Goal: Task Accomplishment & Management: Use online tool/utility

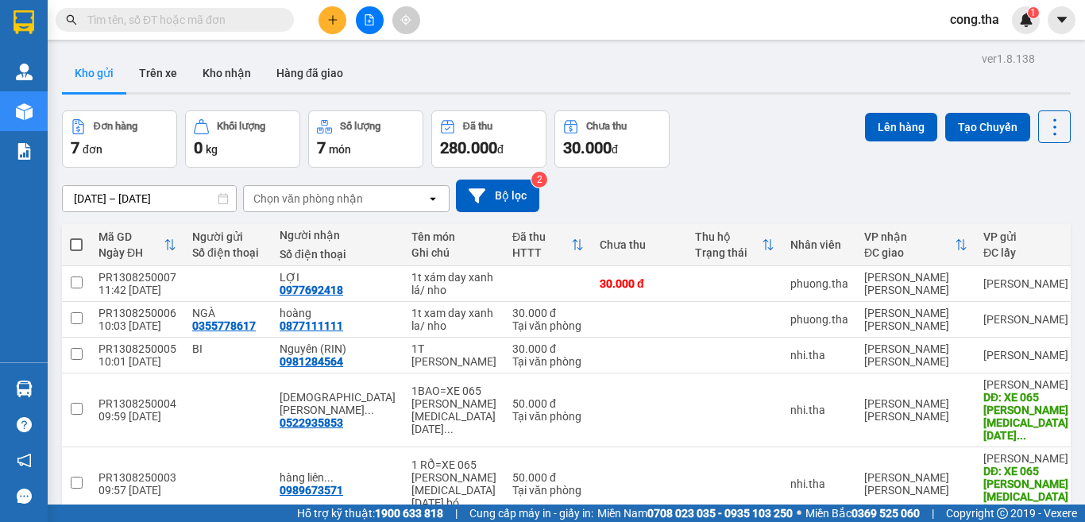
click at [189, 25] on input "text" at bounding box center [181, 19] width 188 height 17
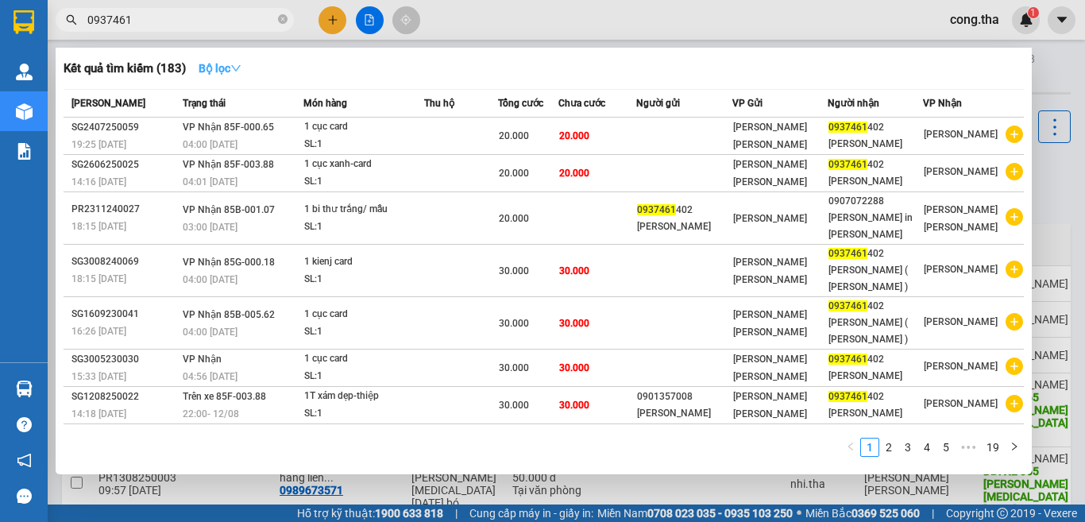
type input "0937461"
click at [242, 69] on icon "down" at bounding box center [235, 68] width 11 height 11
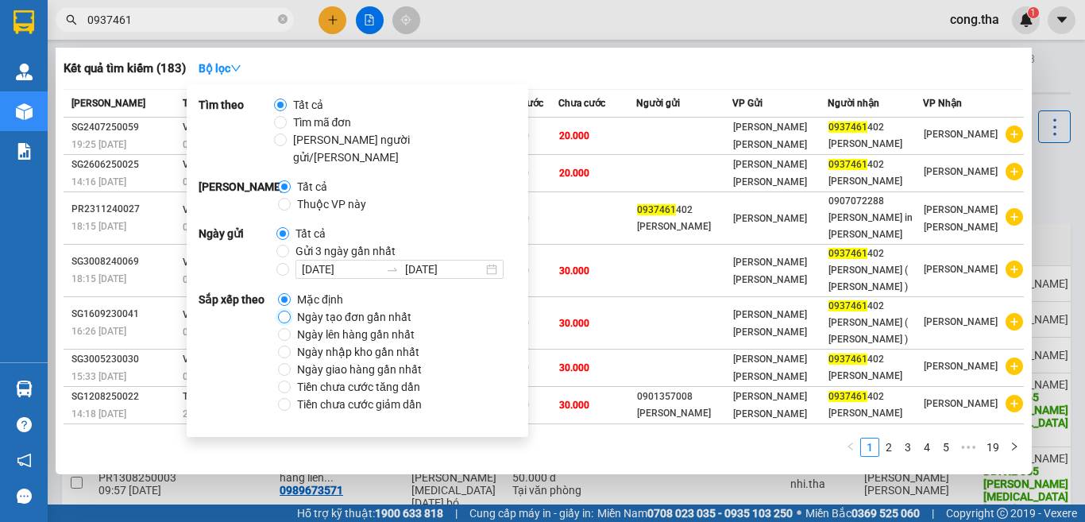
click at [280, 311] on input "Ngày tạo đơn gần nhất" at bounding box center [284, 317] width 13 height 13
radio input "true"
radio input "false"
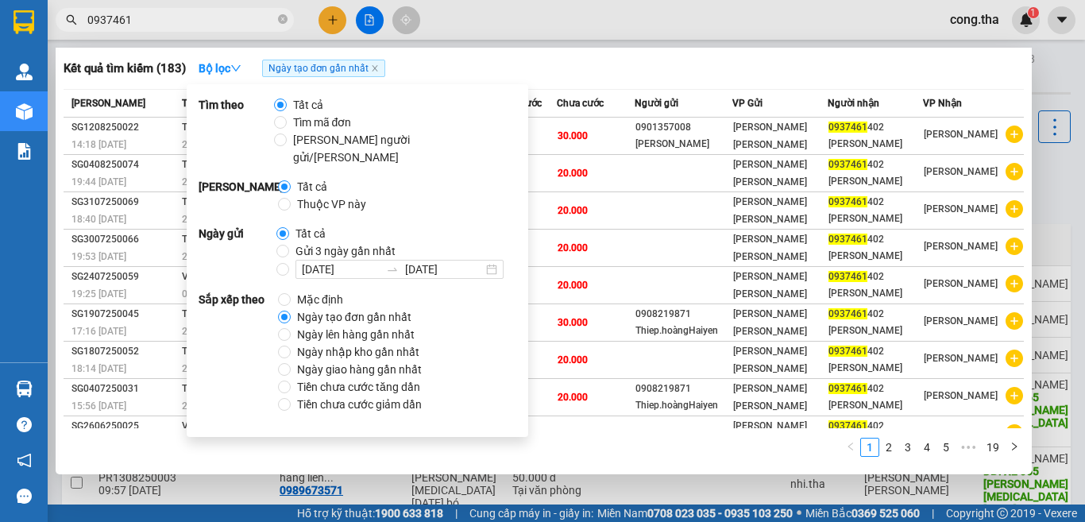
click at [1052, 172] on div at bounding box center [542, 261] width 1085 height 522
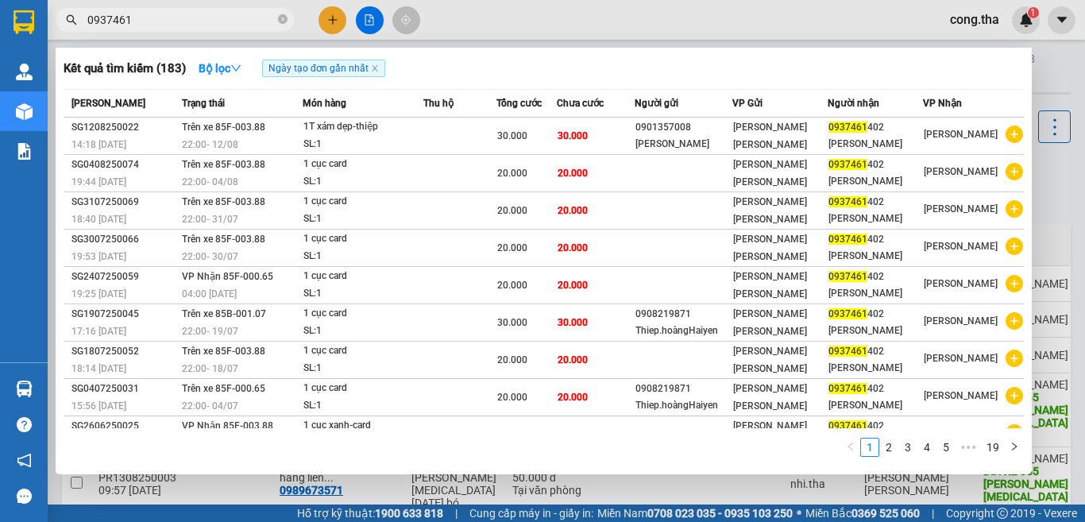
click at [238, 17] on input "0937461" at bounding box center [181, 19] width 188 height 17
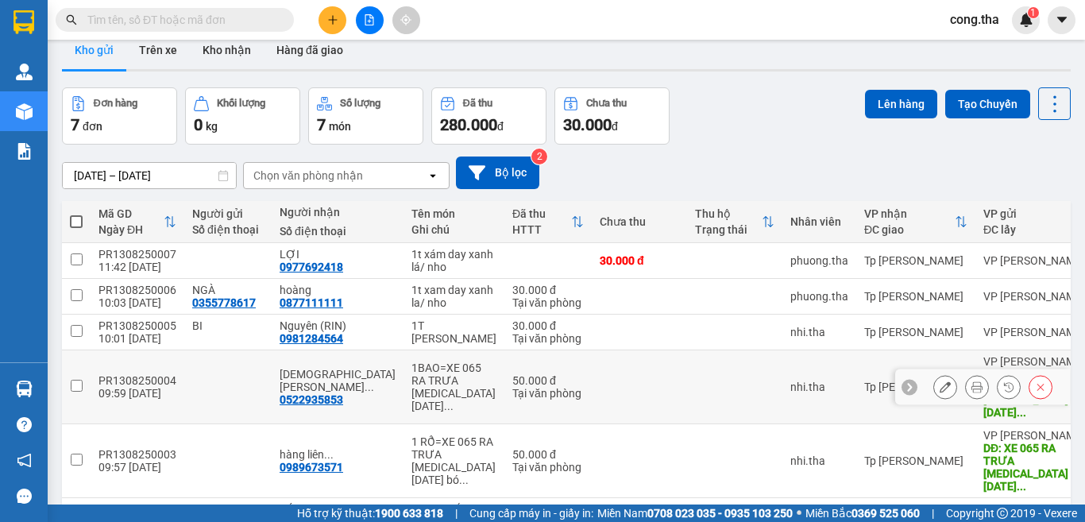
scroll to position [102, 0]
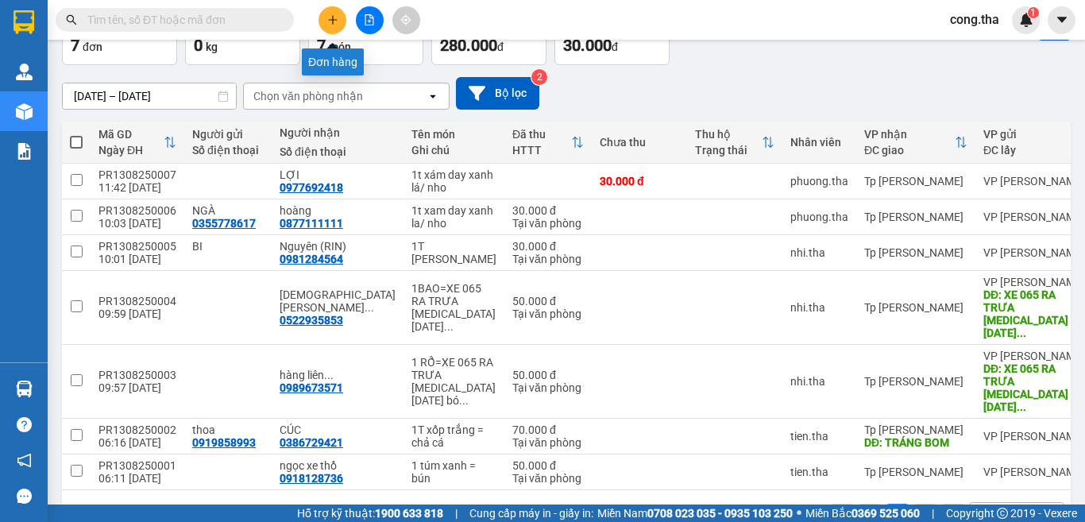
click at [338, 22] on button at bounding box center [333, 20] width 28 height 28
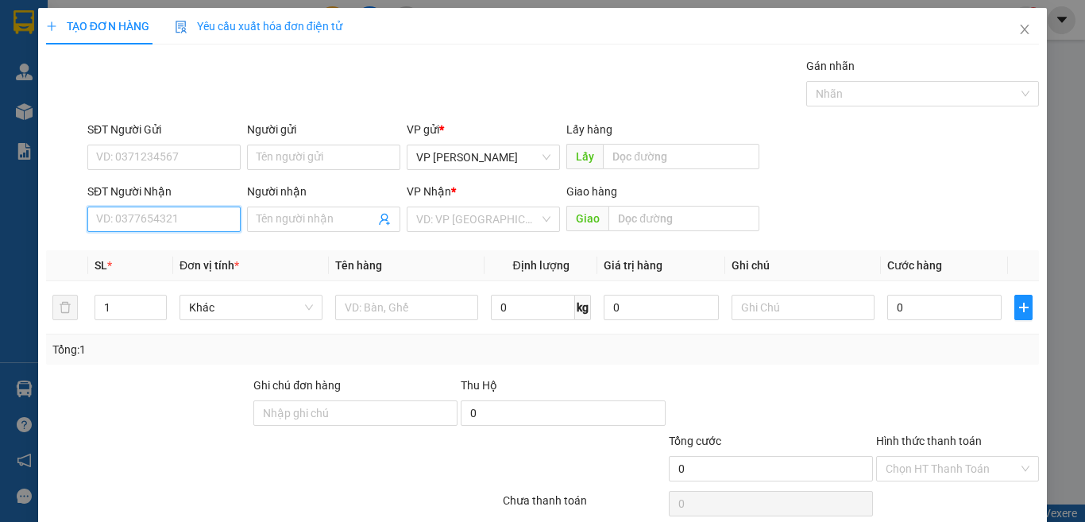
click at [210, 220] on input "SĐT Người Nhận" at bounding box center [163, 219] width 153 height 25
click at [207, 258] on div "0378973601 - thắm" at bounding box center [162, 250] width 132 height 17
type input "0378973601"
type input "thắm"
type input "vp phan thiết"
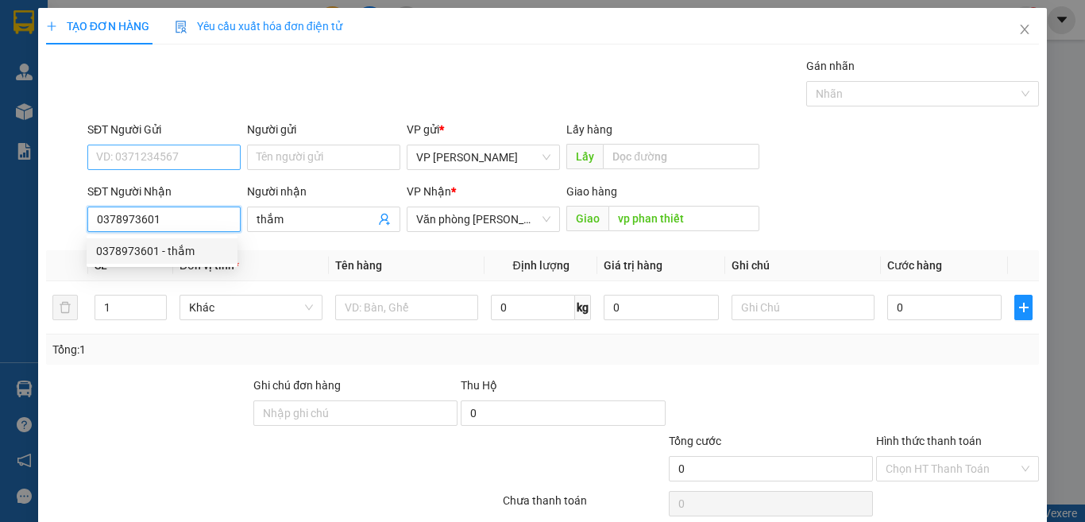
type input "0378973601"
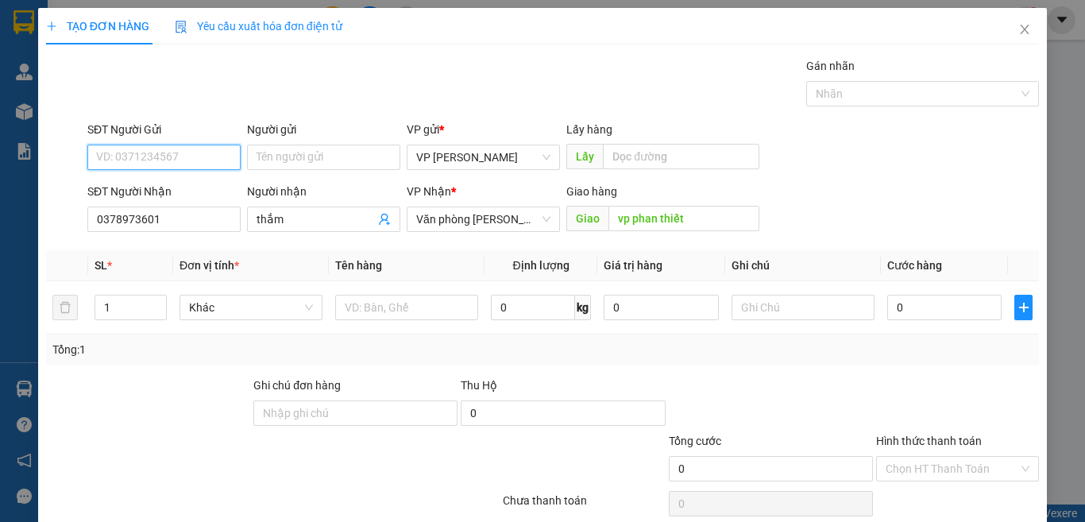
click at [186, 164] on input "SĐT Người Gửi" at bounding box center [163, 157] width 153 height 25
click at [186, 187] on div "0965115899 - vương" at bounding box center [162, 188] width 132 height 17
type input "0965115899"
type input "vương"
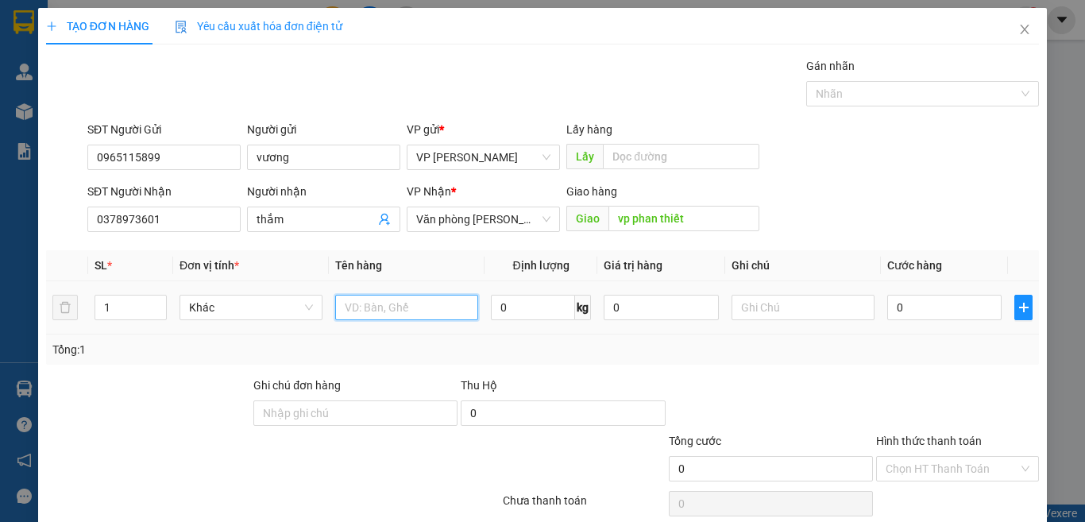
click at [441, 309] on input "text" at bounding box center [406, 307] width 143 height 25
type input "0"
type input "1 HỒ SƠ NHỰA TRẮNG/ GIẤY TỜ"
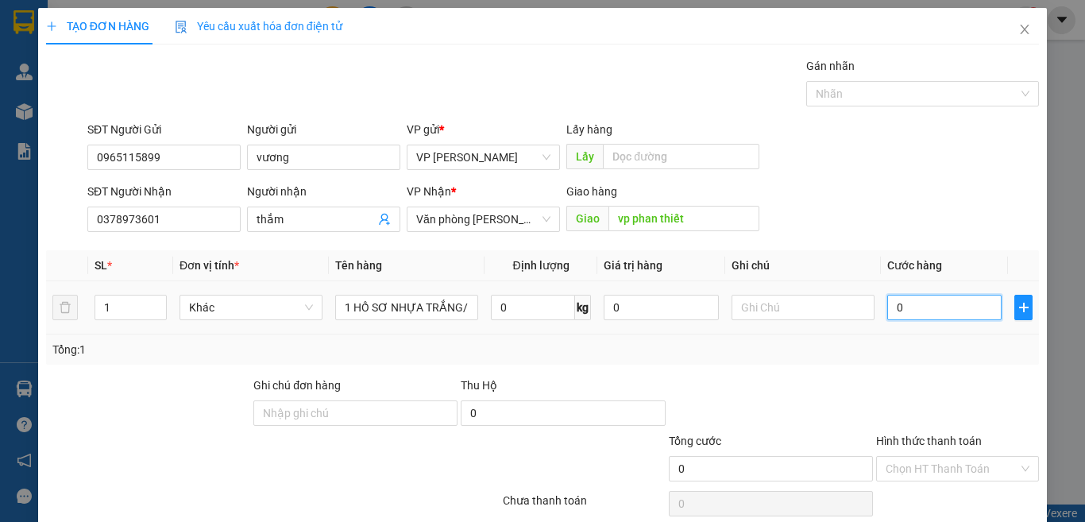
click at [933, 318] on input "0" at bounding box center [945, 307] width 114 height 25
type input "3"
type input "30"
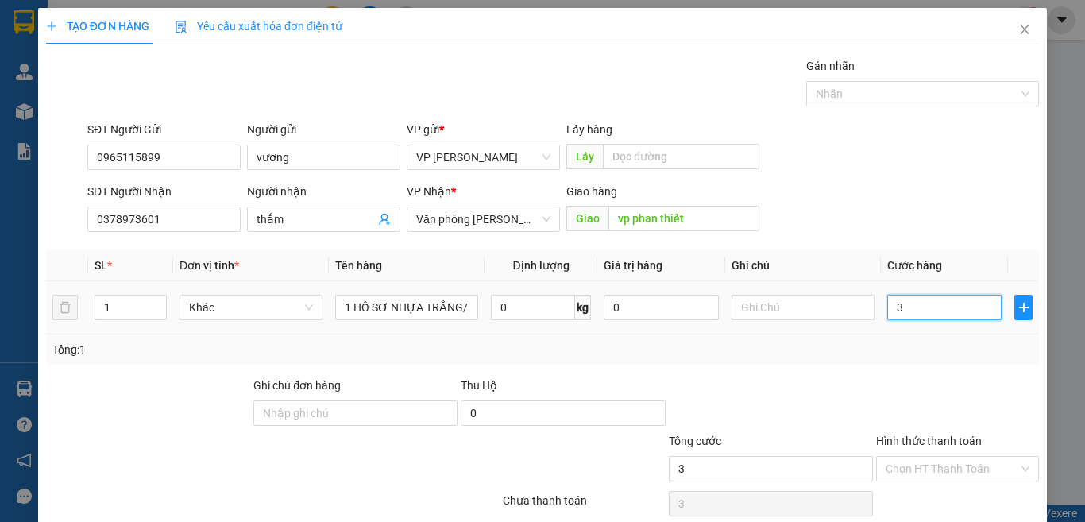
type input "30"
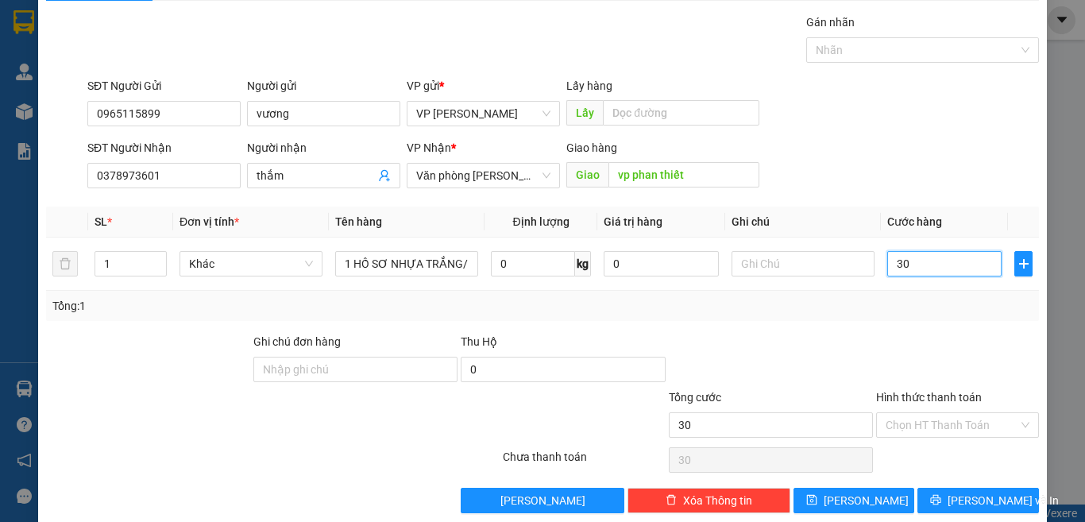
scroll to position [66, 0]
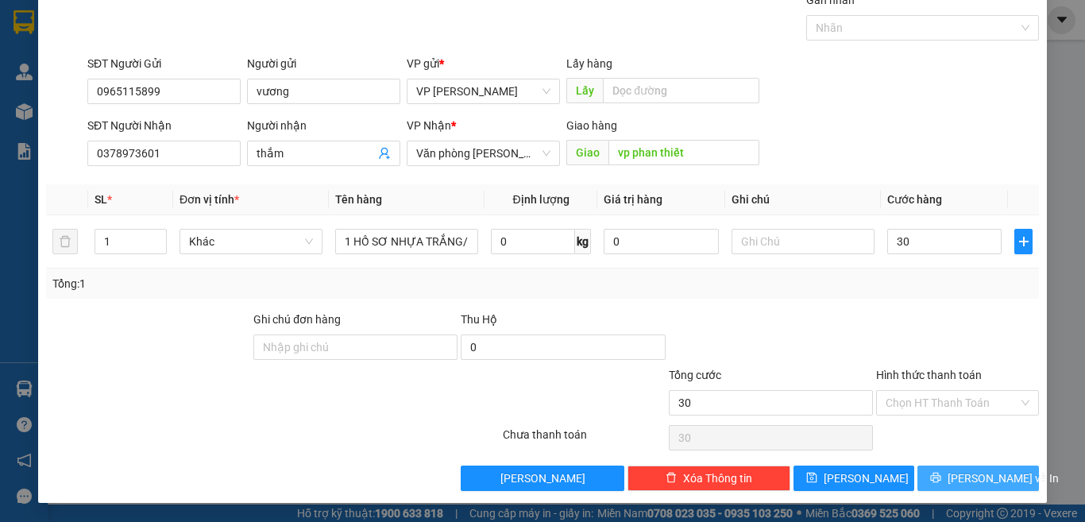
type input "30.000"
click at [971, 483] on span "[PERSON_NAME] và In" at bounding box center [1003, 478] width 111 height 17
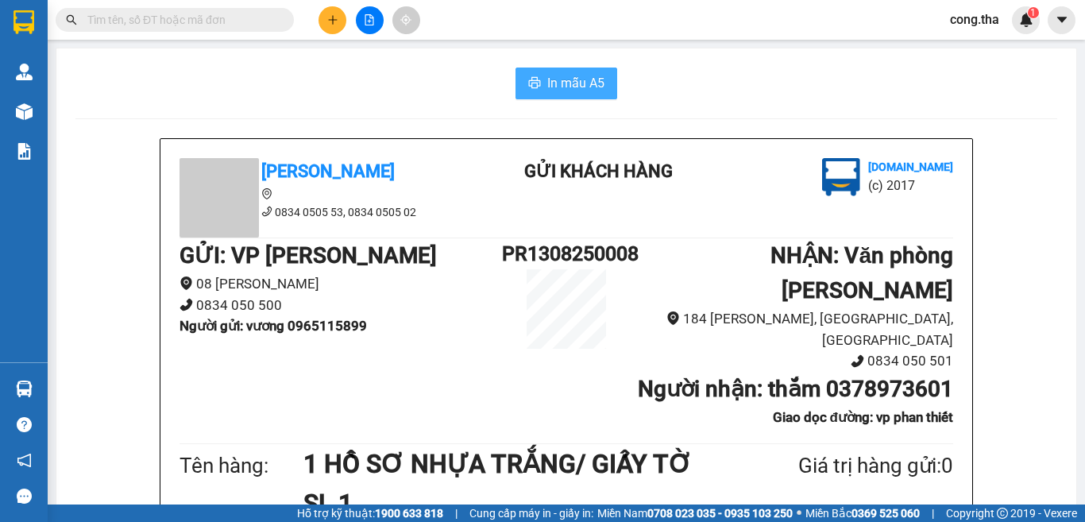
click at [549, 87] on span "In mẫu A5" at bounding box center [575, 83] width 57 height 20
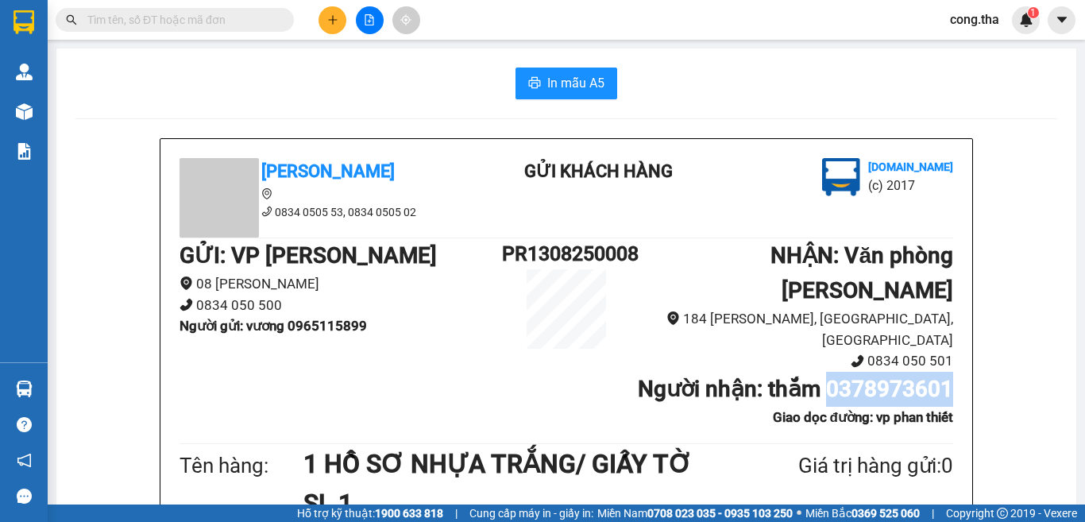
drag, startPoint x: 824, startPoint y: 389, endPoint x: 943, endPoint y: 393, distance: 119.2
click at [943, 393] on b "Người nhận : thắm 0378973601" at bounding box center [795, 389] width 315 height 26
copy b "0378973601"
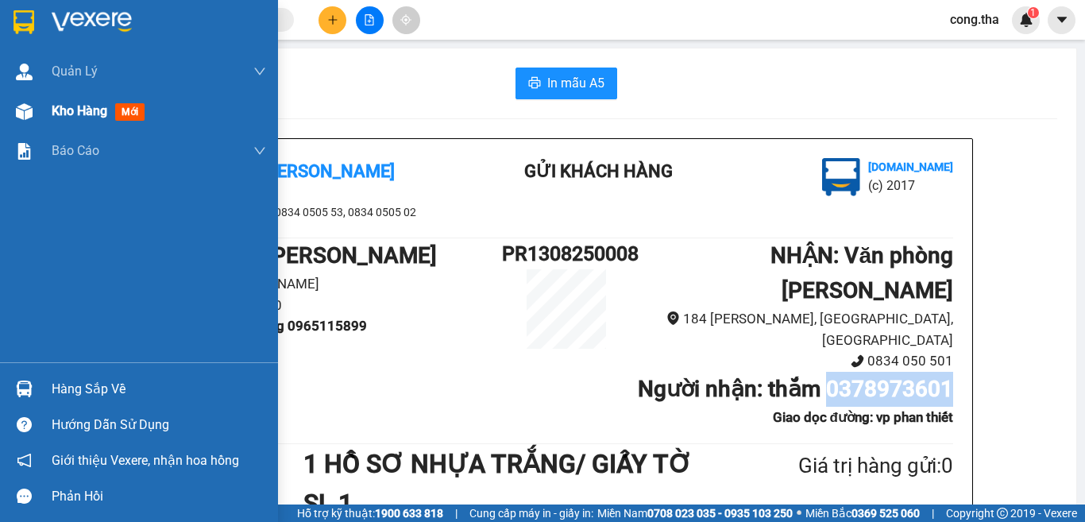
click at [119, 115] on span "mới" at bounding box center [129, 111] width 29 height 17
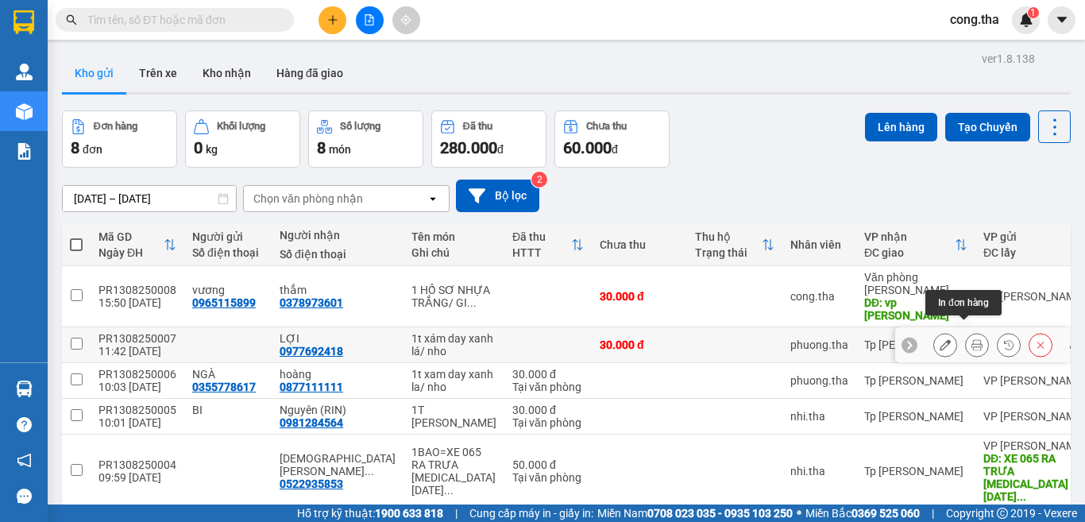
click at [972, 339] on icon at bounding box center [977, 344] width 11 height 11
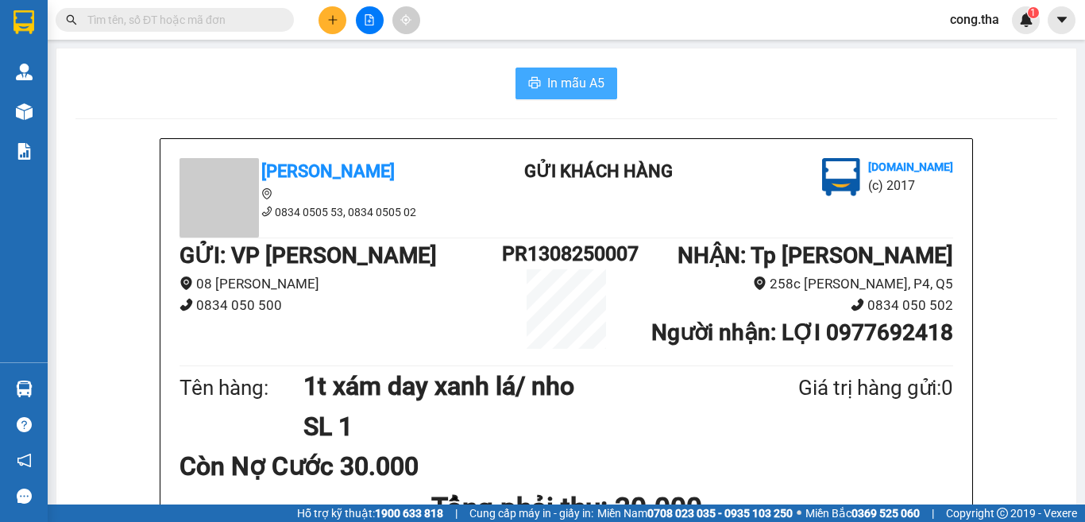
click at [590, 77] on span "In mẫu A5" at bounding box center [575, 83] width 57 height 20
click at [331, 29] on button at bounding box center [333, 20] width 28 height 28
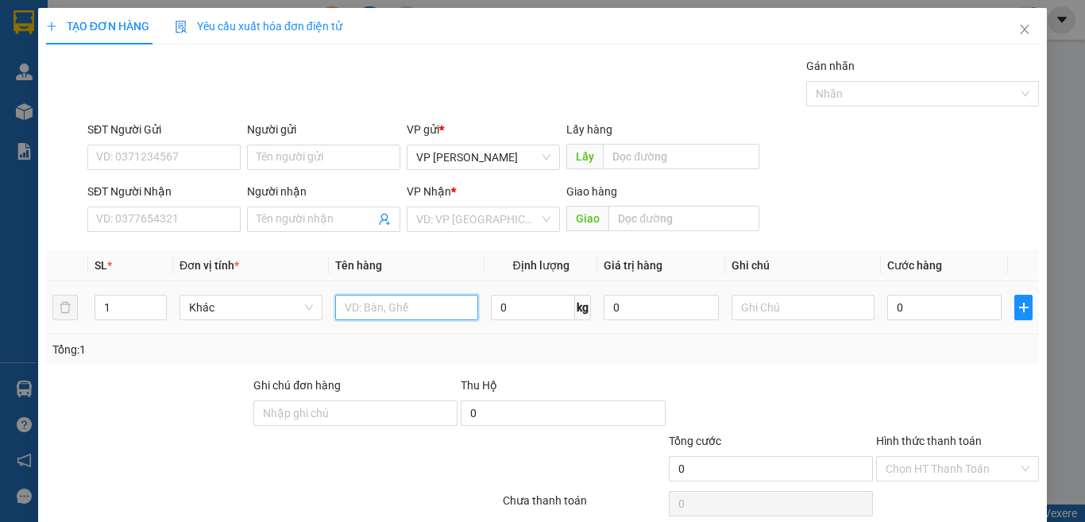
click at [417, 308] on input "text" at bounding box center [406, 307] width 143 height 25
type input "1 t xop trắng/ đô ăn"
click at [932, 314] on input "0" at bounding box center [945, 307] width 114 height 25
type input "3"
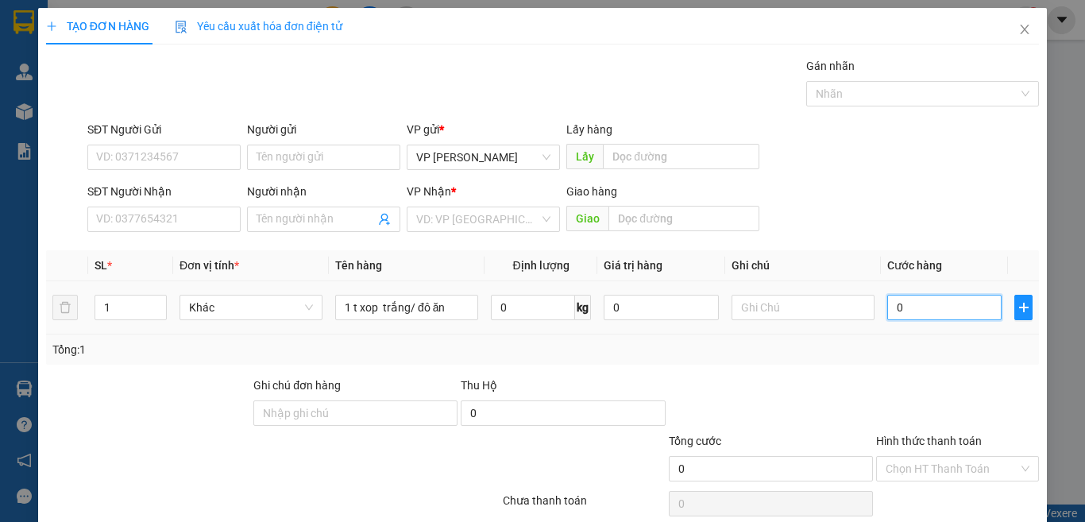
type input "3"
type input "30"
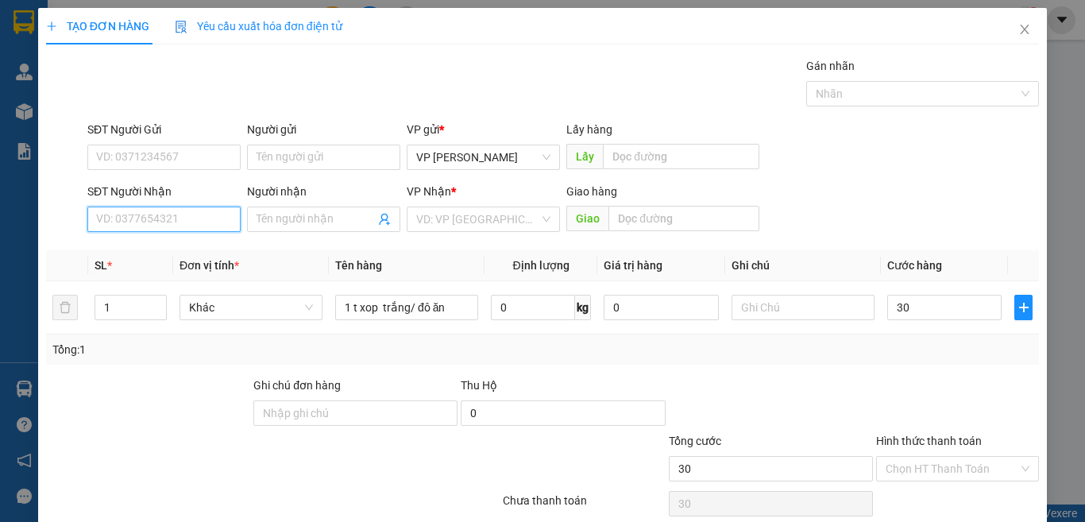
type input "30.000"
click at [215, 219] on input "SĐT Người Nhận" at bounding box center [163, 219] width 153 height 25
click at [196, 249] on div "0908395958 - Liên" at bounding box center [162, 250] width 132 height 17
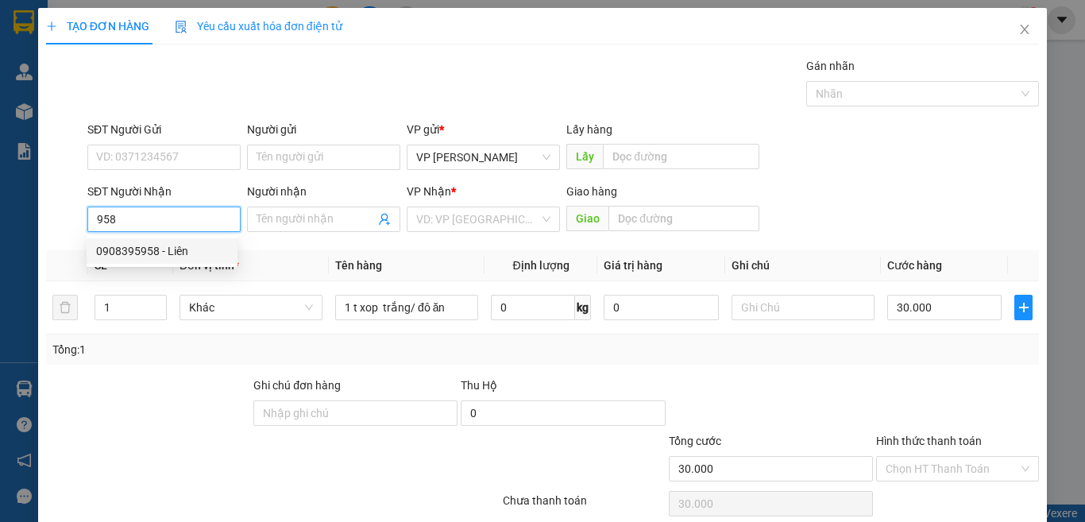
type input "0908395958"
type input "Liên"
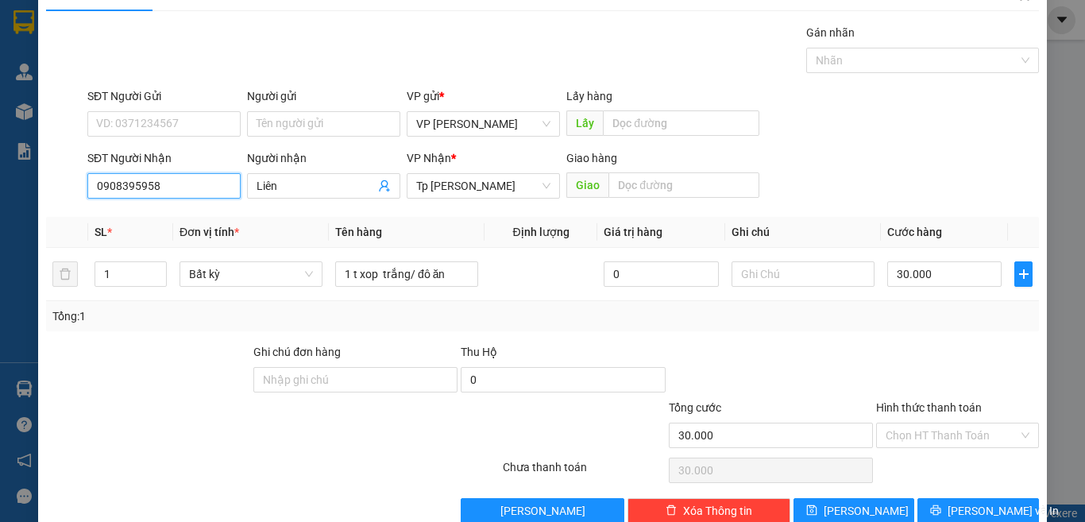
scroll to position [66, 0]
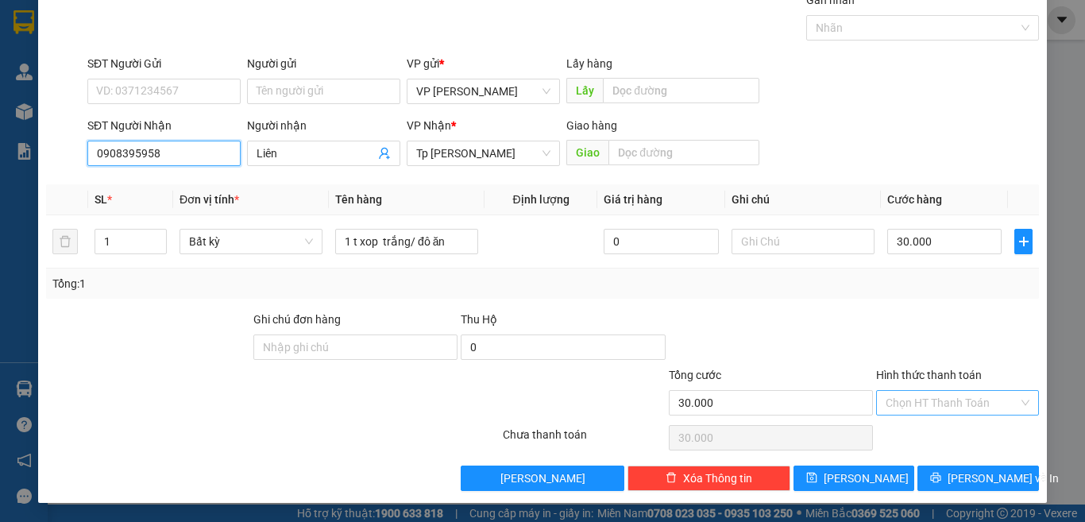
type input "0908395958"
click at [930, 396] on input "Hình thức thanh toán" at bounding box center [952, 403] width 133 height 24
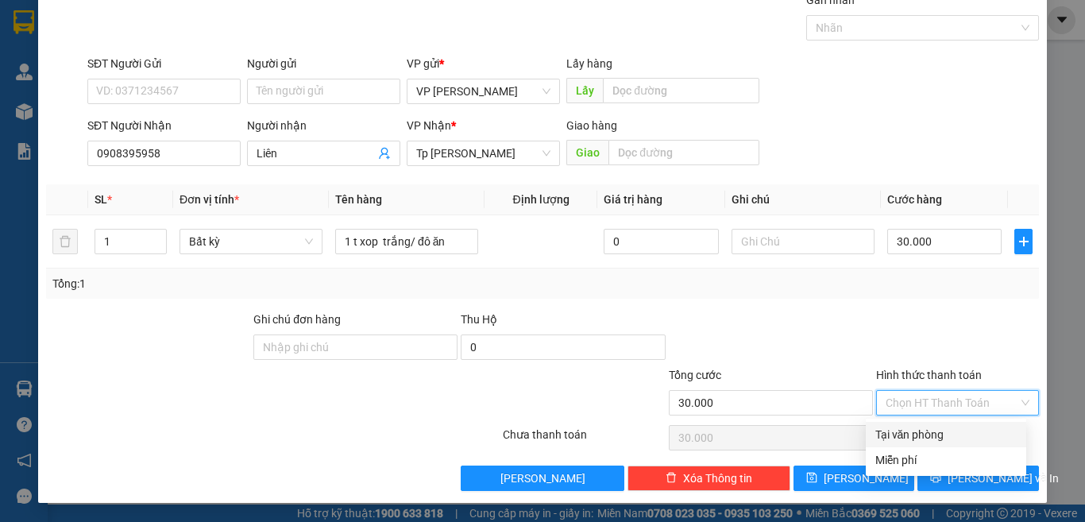
click at [934, 446] on div "Tại văn phòng" at bounding box center [946, 434] width 161 height 25
type input "0"
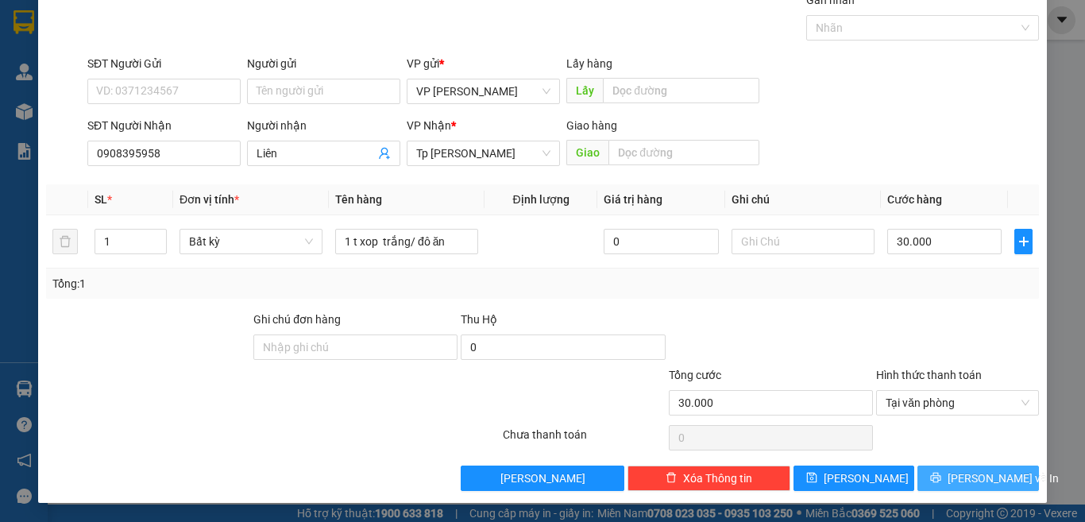
click at [953, 472] on span "[PERSON_NAME] và In" at bounding box center [1003, 478] width 111 height 17
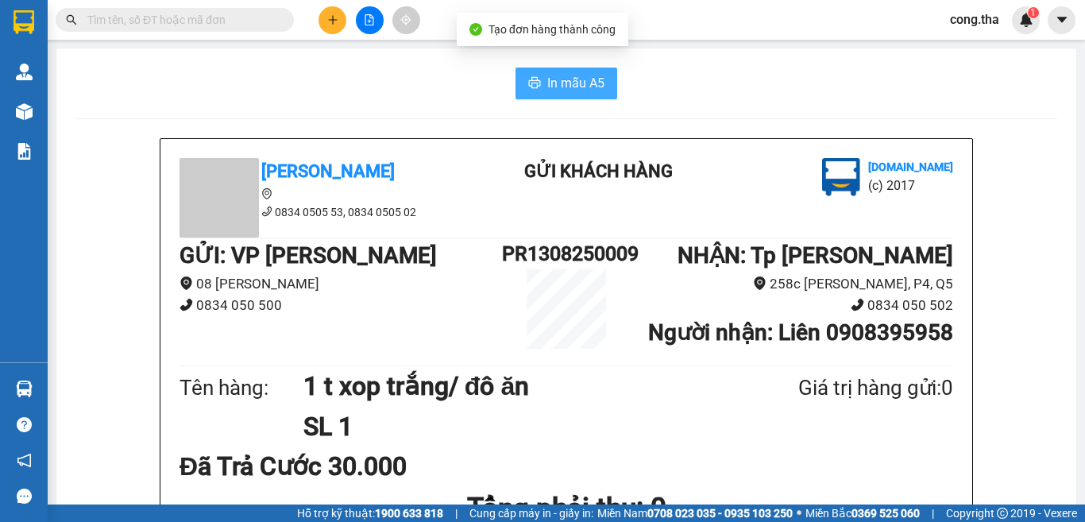
click at [516, 86] on button "In mẫu A5" at bounding box center [567, 84] width 102 height 32
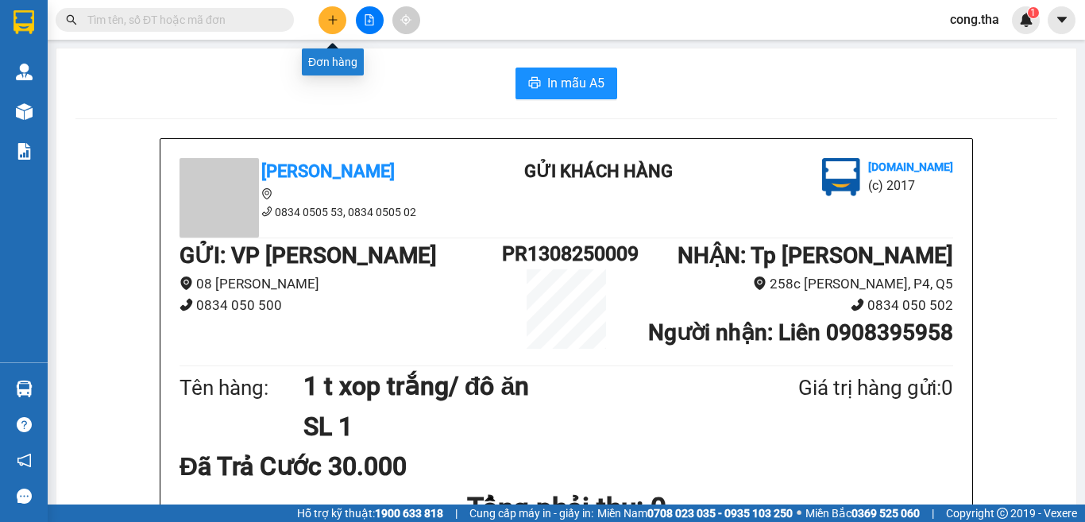
click at [337, 23] on icon "plus" at bounding box center [332, 19] width 11 height 11
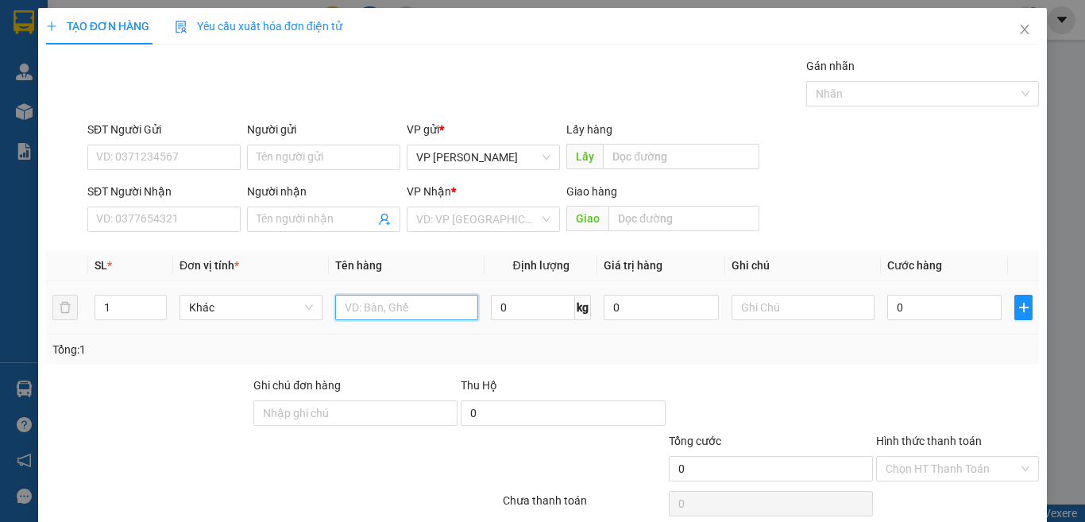
click at [378, 307] on input "text" at bounding box center [406, 307] width 143 height 25
type input "1 bi đen/ đồ ăn"
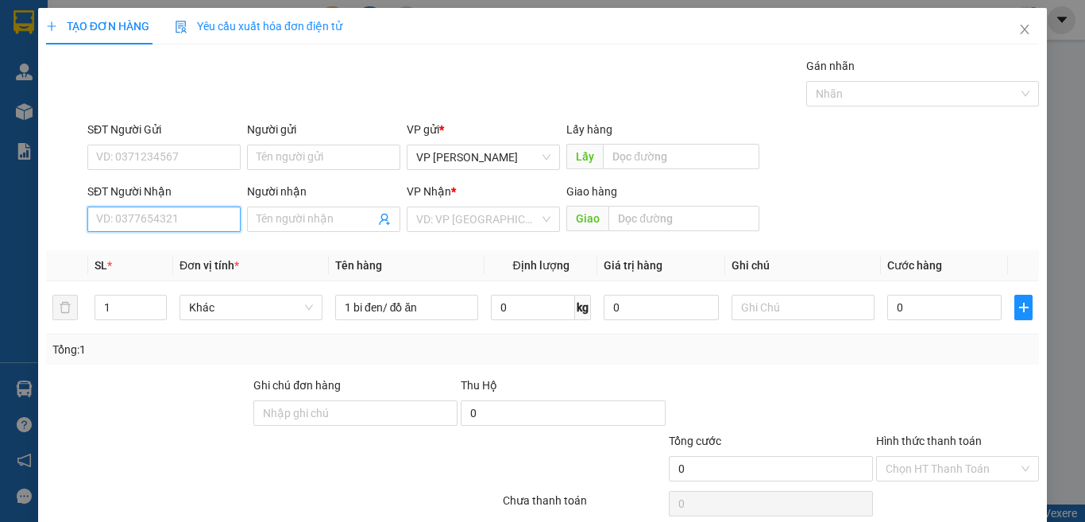
click at [172, 223] on input "SĐT Người Nhận" at bounding box center [163, 219] width 153 height 25
click at [204, 253] on div "0398318429 - Công" at bounding box center [162, 250] width 132 height 17
type input "0398318429"
type input "Công"
type input "0398318429"
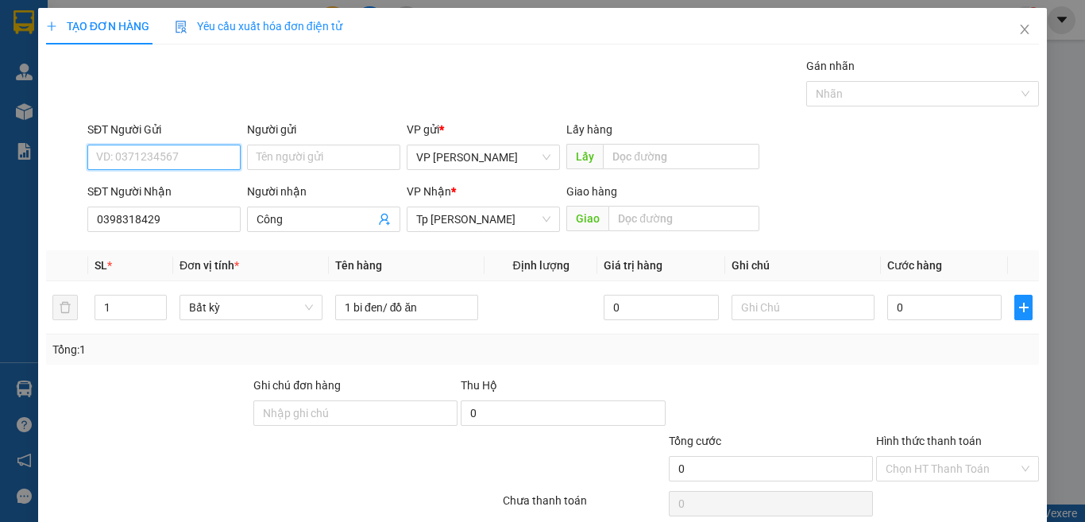
click at [193, 163] on input "SĐT Người Gửi" at bounding box center [163, 157] width 153 height 25
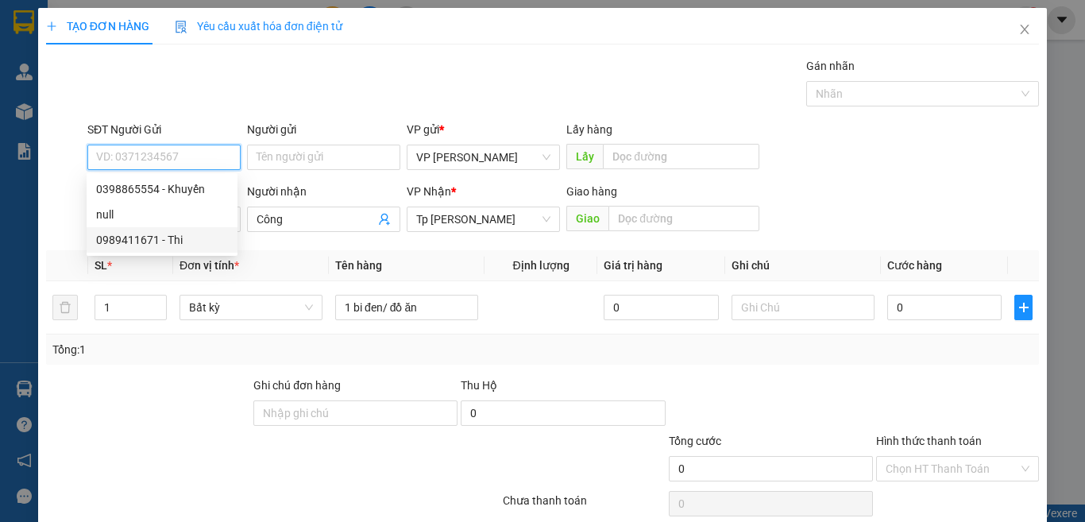
click at [187, 234] on div "0989411671 - Thi" at bounding box center [162, 239] width 132 height 17
type input "0989411671"
type input "Thi"
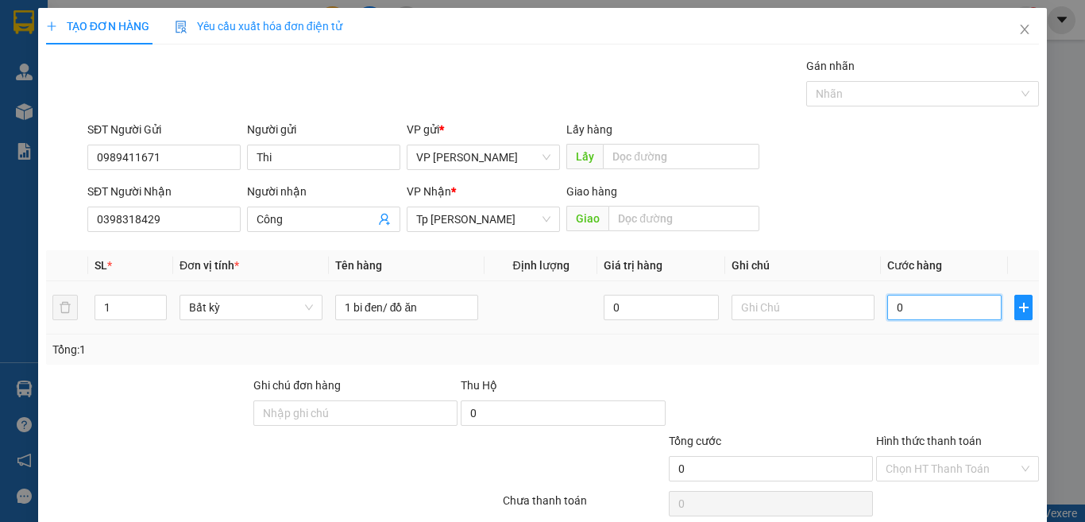
click at [952, 300] on input "0" at bounding box center [945, 307] width 114 height 25
type input "2"
type input "20"
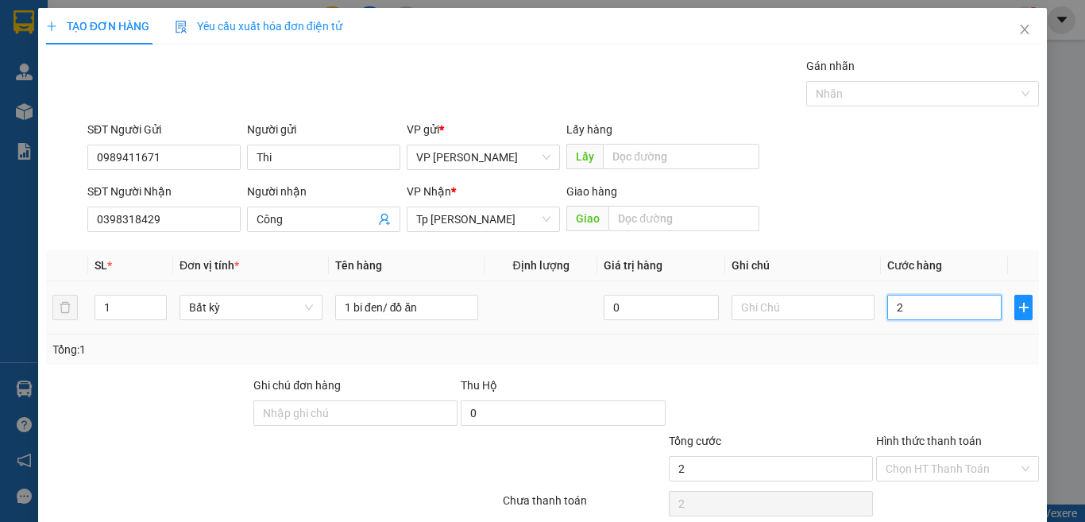
type input "20"
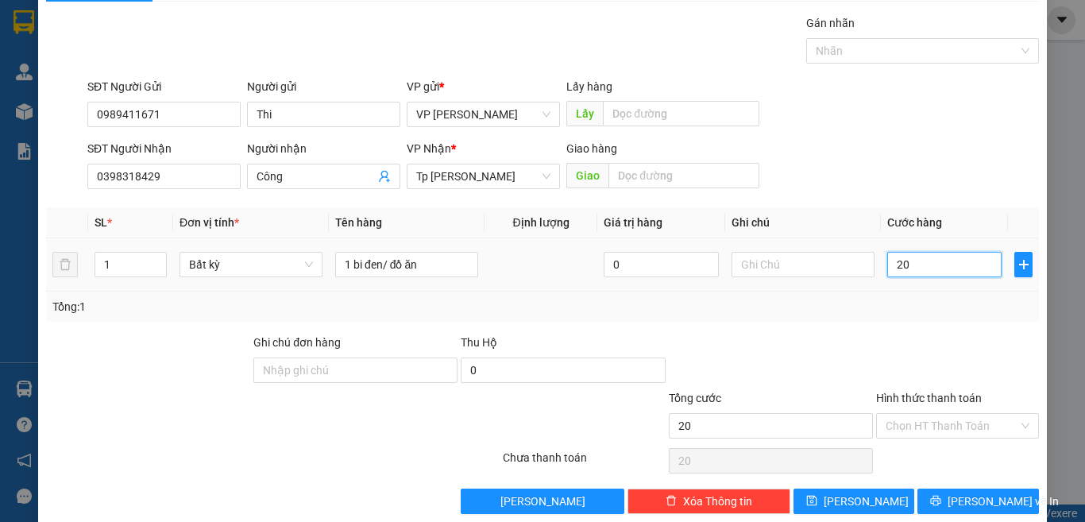
scroll to position [66, 0]
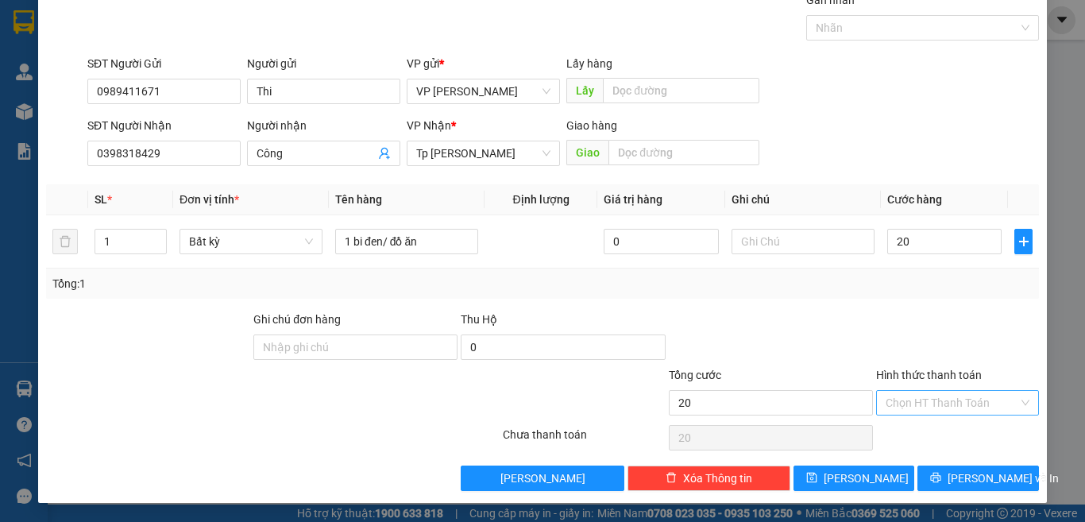
type input "20.000"
click at [966, 396] on input "Hình thức thanh toán" at bounding box center [952, 403] width 133 height 24
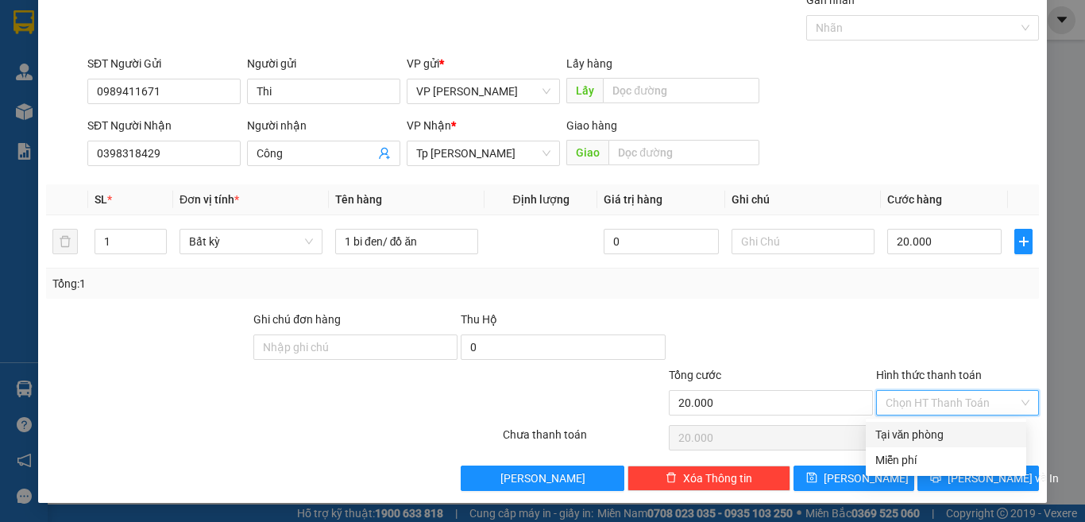
click at [924, 436] on div "Tại văn phòng" at bounding box center [946, 434] width 141 height 17
type input "0"
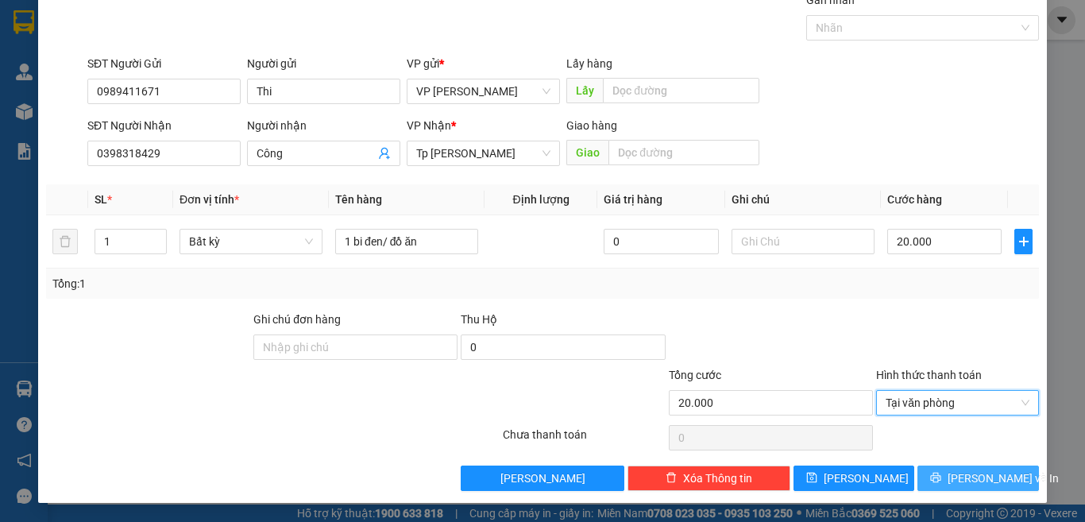
click at [947, 475] on button "[PERSON_NAME] và In" at bounding box center [979, 478] width 122 height 25
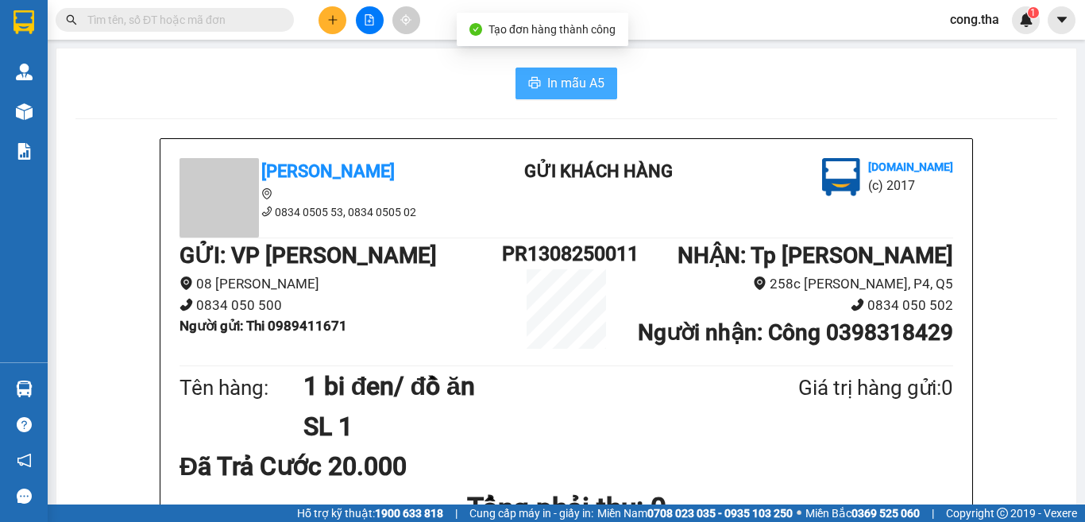
click at [551, 87] on span "In mẫu A5" at bounding box center [575, 83] width 57 height 20
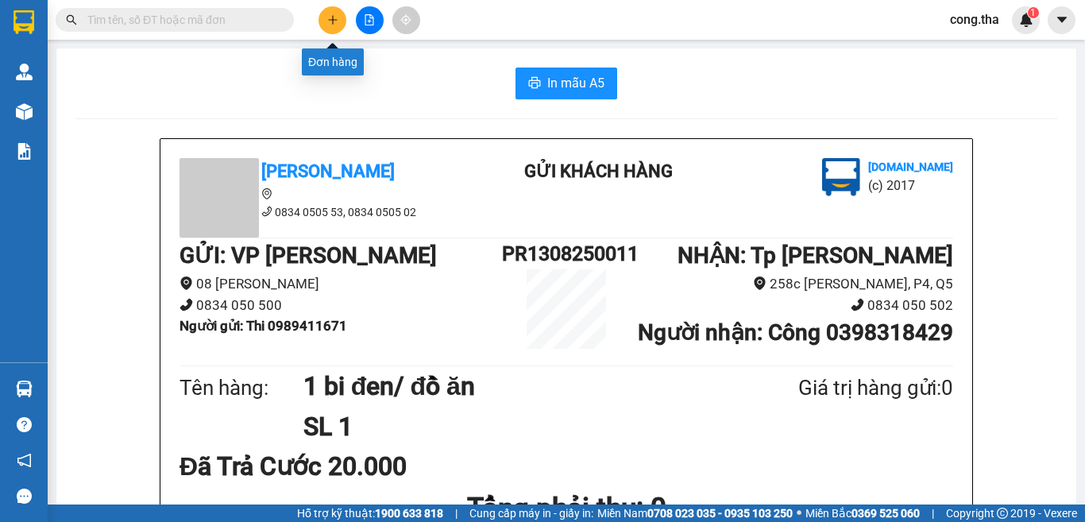
click at [334, 24] on icon "plus" at bounding box center [332, 19] width 11 height 11
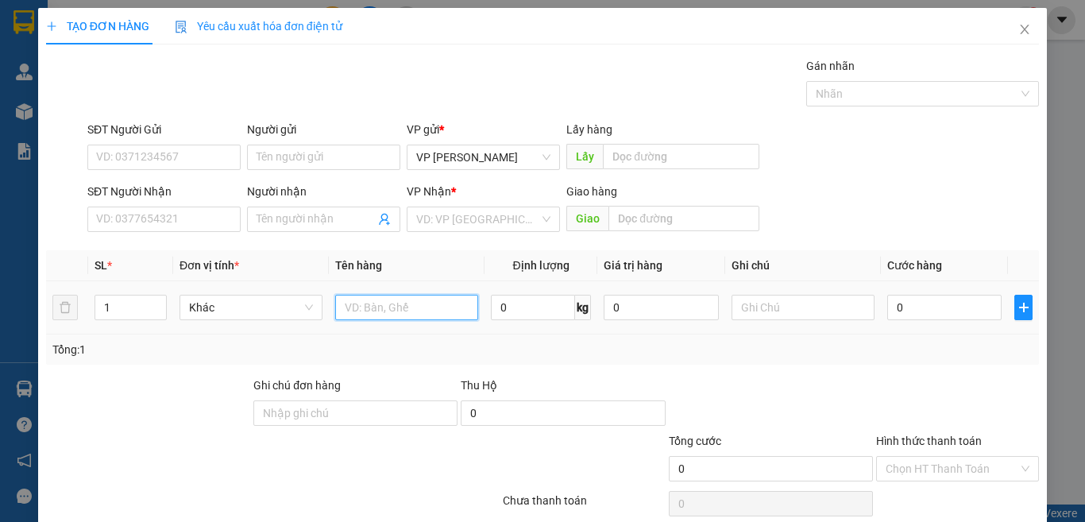
drag, startPoint x: 406, startPoint y: 313, endPoint x: 470, endPoint y: 311, distance: 63.6
click at [447, 311] on input "text" at bounding box center [406, 307] width 143 height 25
type input "1T XÁM BOC"
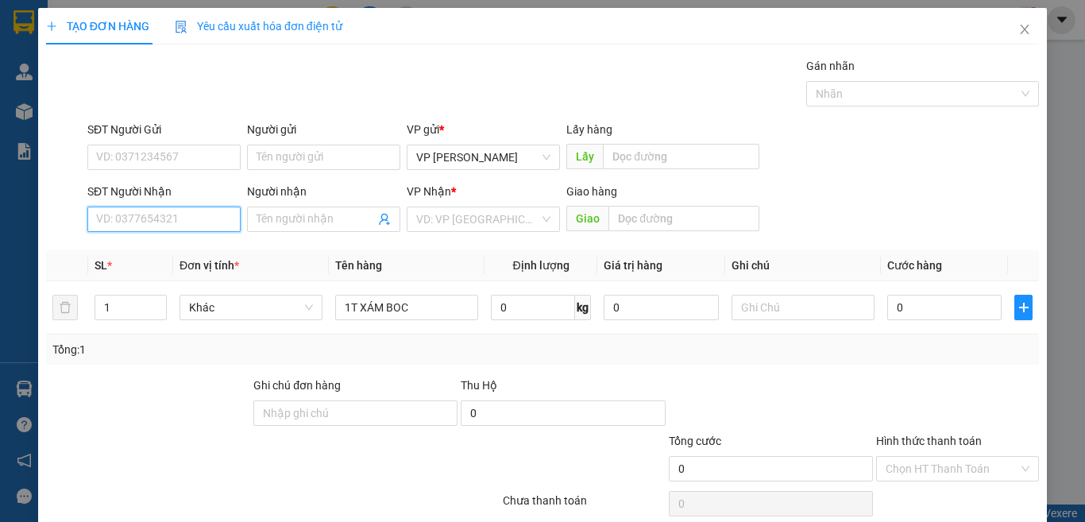
click at [176, 222] on input "SĐT Người Nhận" at bounding box center [163, 219] width 153 height 25
click at [180, 252] on div "0393333931 - quốc" at bounding box center [162, 250] width 132 height 17
type input "0393333931"
type input "quốc"
type input "0393333931"
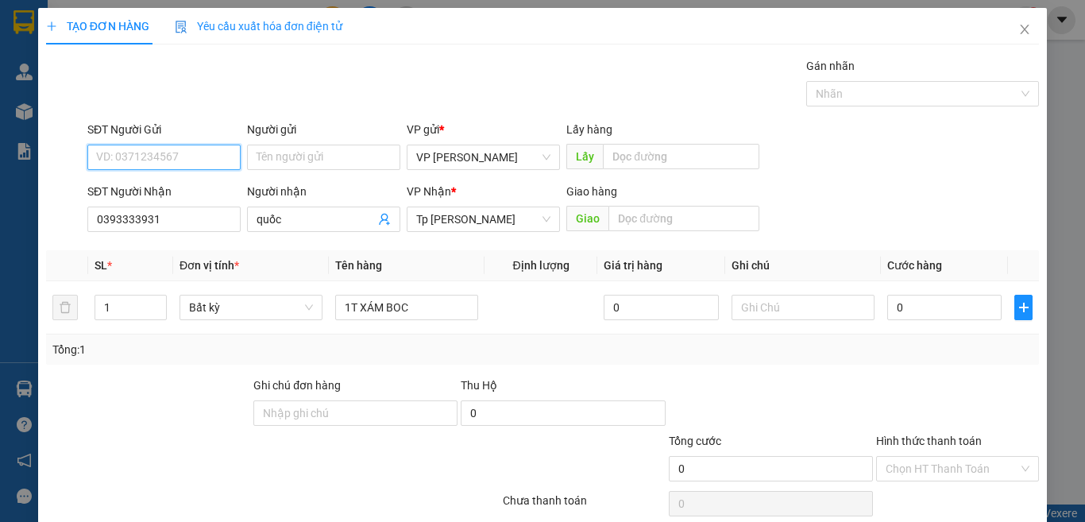
click at [196, 152] on input "SĐT Người Gửi" at bounding box center [163, 157] width 153 height 25
click at [153, 190] on div "0945194944" at bounding box center [162, 188] width 132 height 17
type input "0945194944"
click at [285, 150] on input "Người gửi" at bounding box center [323, 157] width 153 height 25
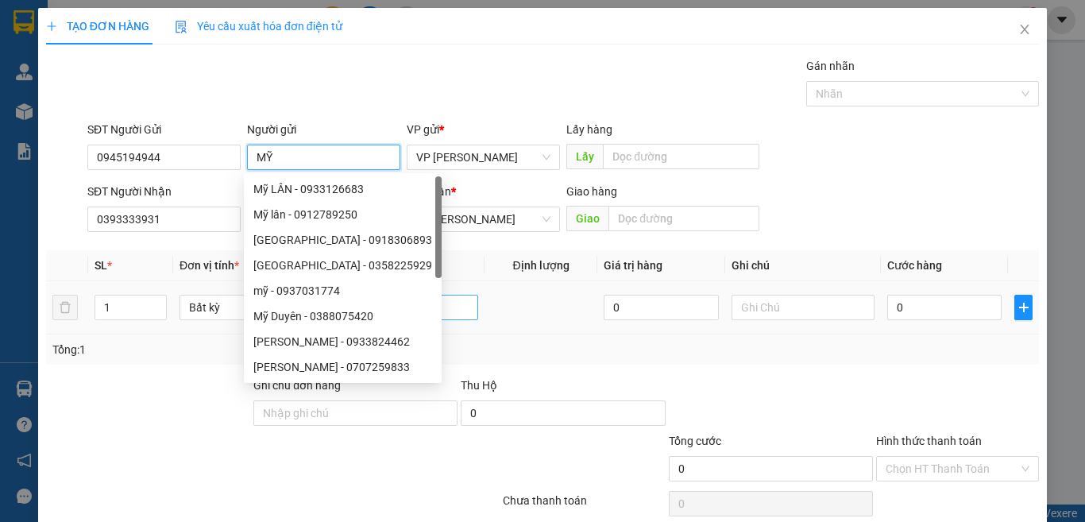
type input "MỸ"
click at [426, 315] on input "1T XÁM BOC" at bounding box center [406, 307] width 143 height 25
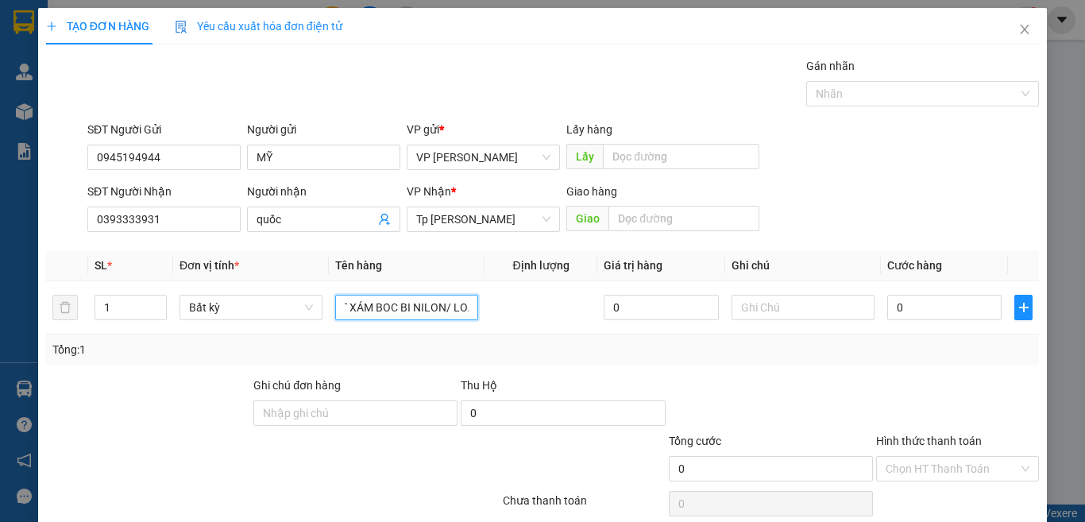
scroll to position [0, 17]
type input "1T XÁM BOC BI NILON/ LOA"
click at [955, 310] on input "0" at bounding box center [945, 307] width 114 height 25
type input "5"
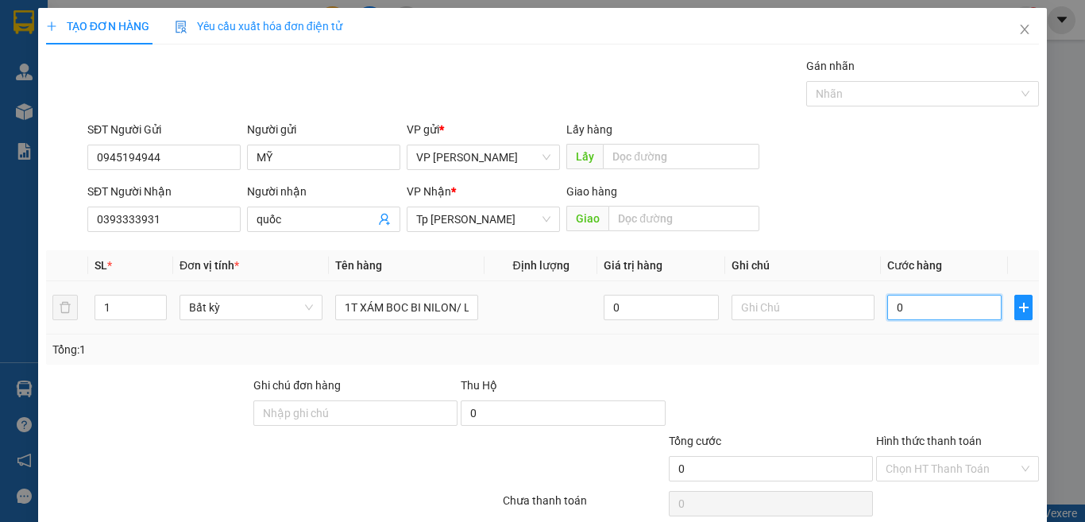
type input "5"
type input "50"
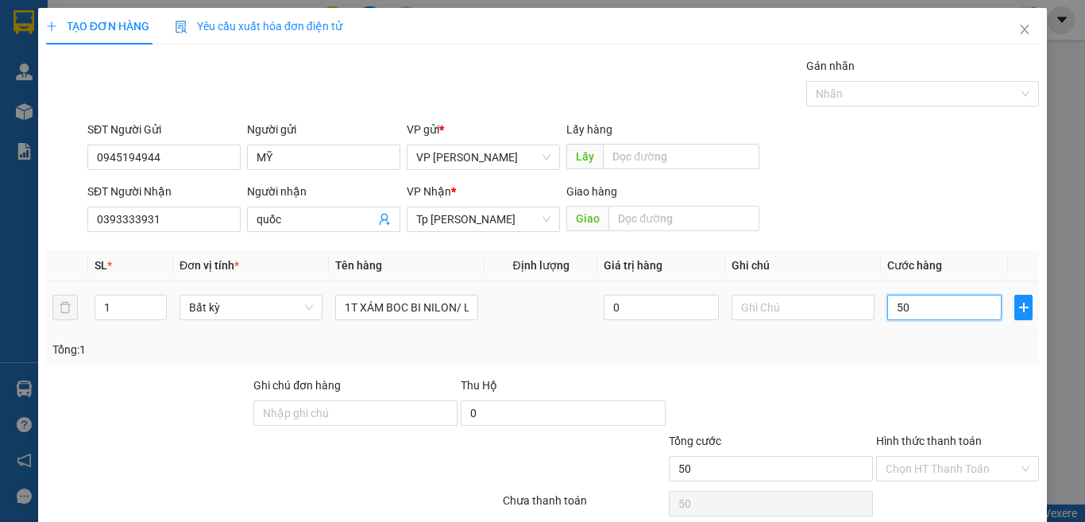
scroll to position [66, 0]
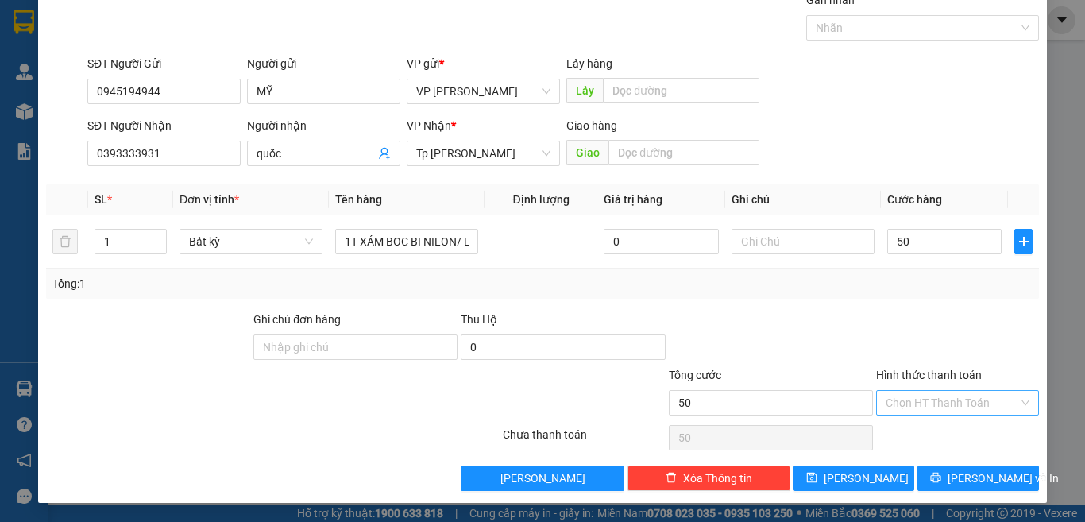
type input "50.000"
click at [906, 396] on input "Hình thức thanh toán" at bounding box center [952, 403] width 133 height 24
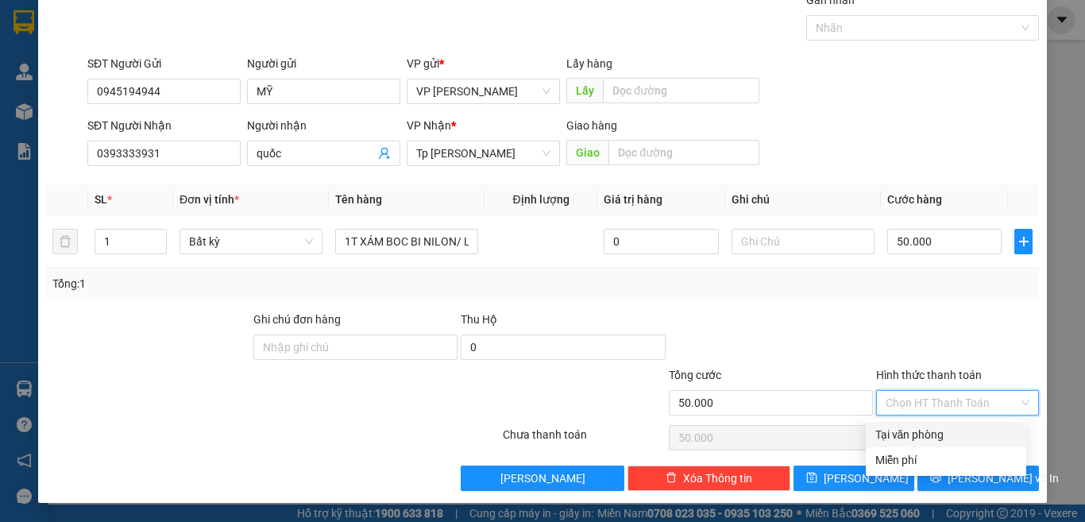
click at [910, 435] on div "Tại văn phòng" at bounding box center [946, 434] width 141 height 17
type input "0"
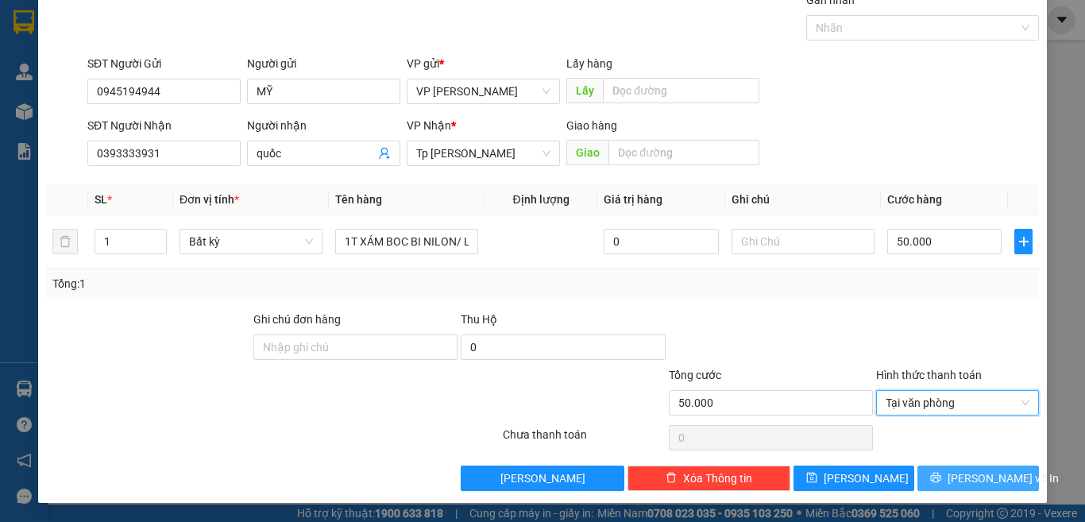
click at [942, 478] on icon "printer" at bounding box center [936, 478] width 10 height 10
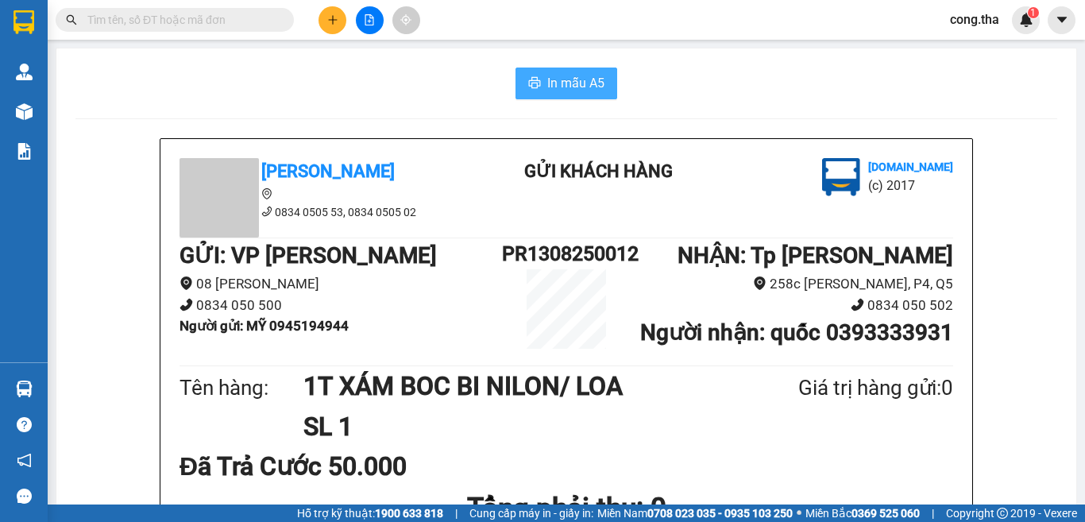
click at [536, 73] on button "In mẫu A5" at bounding box center [567, 84] width 102 height 32
click at [331, 19] on icon "plus" at bounding box center [332, 19] width 11 height 11
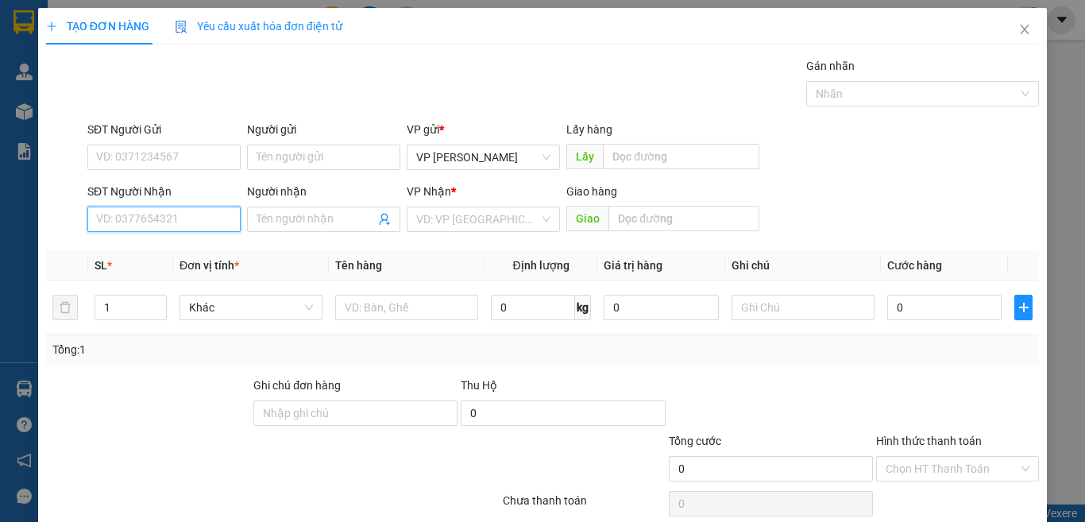
click at [188, 221] on input "SĐT Người Nhận" at bounding box center [163, 219] width 153 height 25
type input "693"
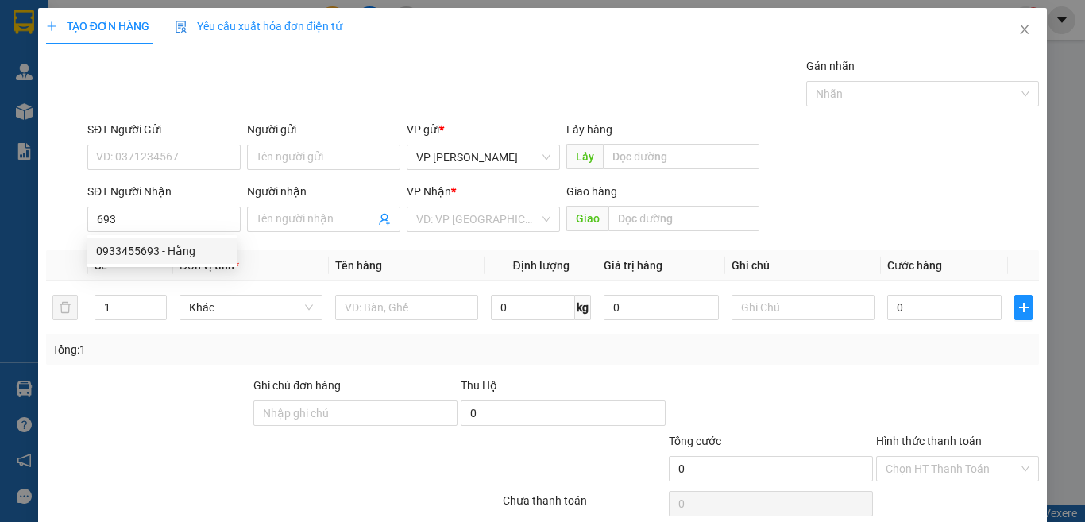
click at [176, 237] on div "0933455693 0933455693 - Hằng" at bounding box center [162, 251] width 151 height 32
click at [176, 249] on div "Transit Pickup Surcharge Ids Transit Deliver Surcharge Ids Transit Deliver Surc…" at bounding box center [542, 307] width 993 height 500
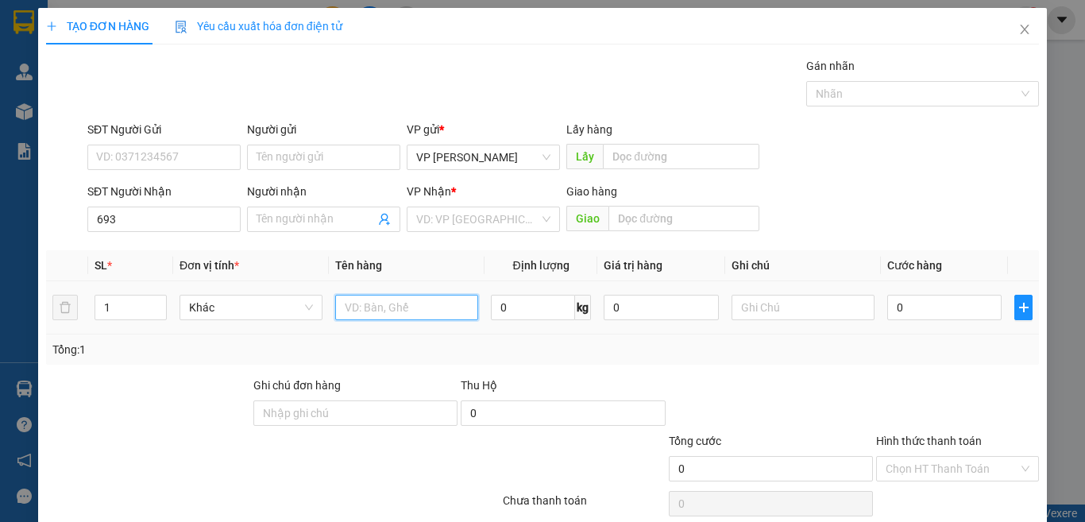
click at [373, 313] on input "text" at bounding box center [406, 307] width 143 height 25
type input "1 BI TRẮNG/ BUN"
click at [975, 311] on input "0" at bounding box center [945, 307] width 114 height 25
type input "3"
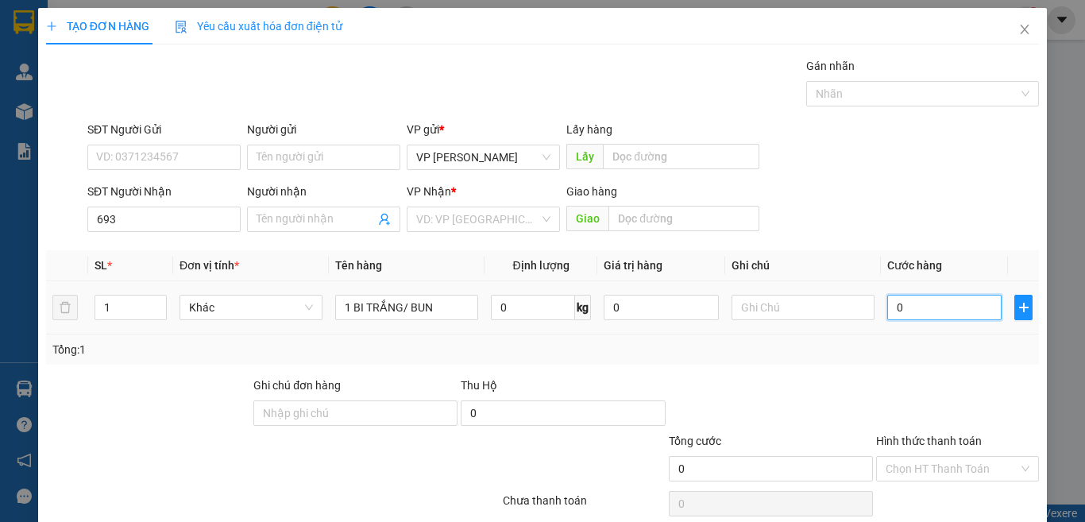
type input "3"
type input "30"
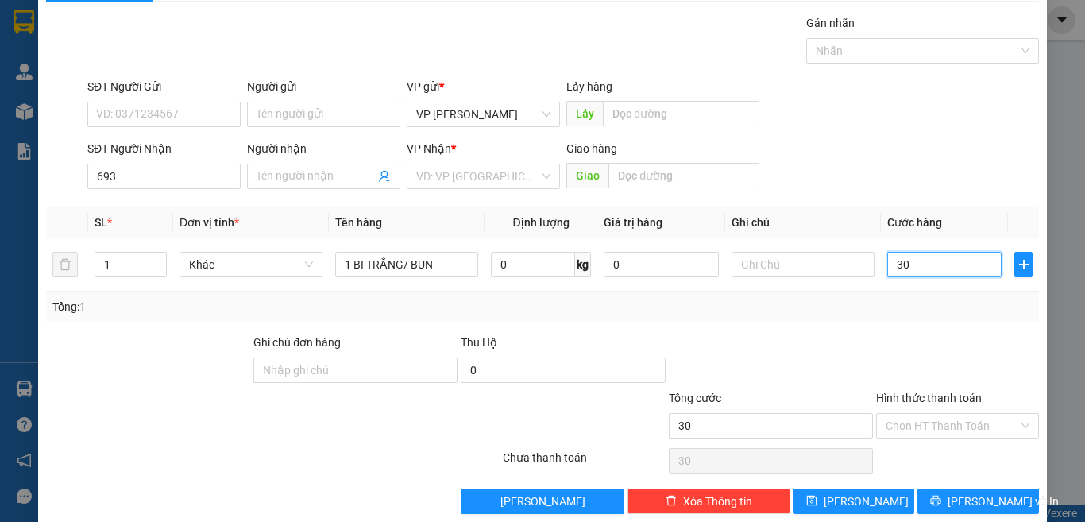
scroll to position [66, 0]
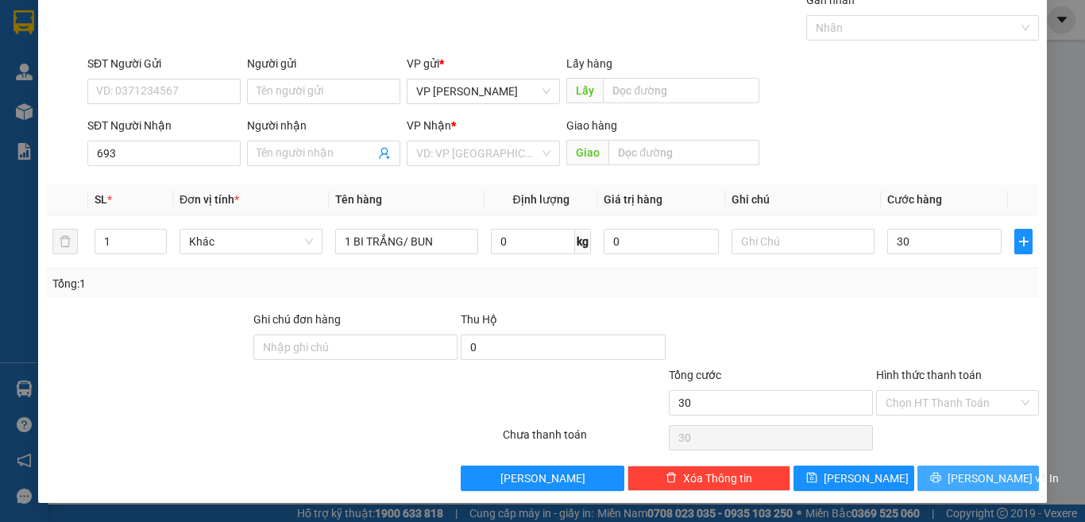
type input "30.000"
click at [976, 485] on span "[PERSON_NAME] và In" at bounding box center [1003, 478] width 111 height 17
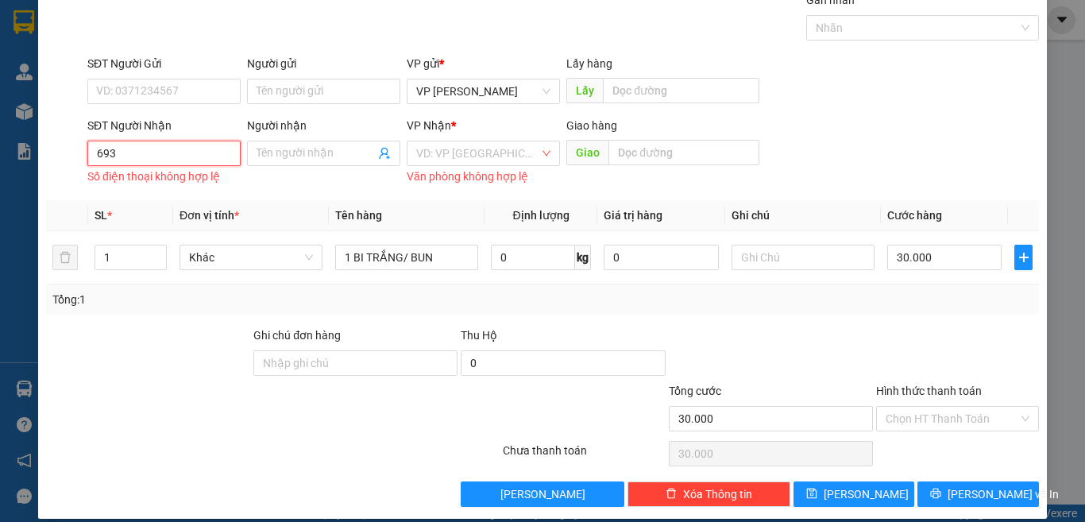
click at [154, 158] on input "693" at bounding box center [163, 153] width 153 height 25
click at [172, 185] on div "0933455693 - Hằng" at bounding box center [162, 184] width 132 height 17
type input "0933455693"
type input "Hằng"
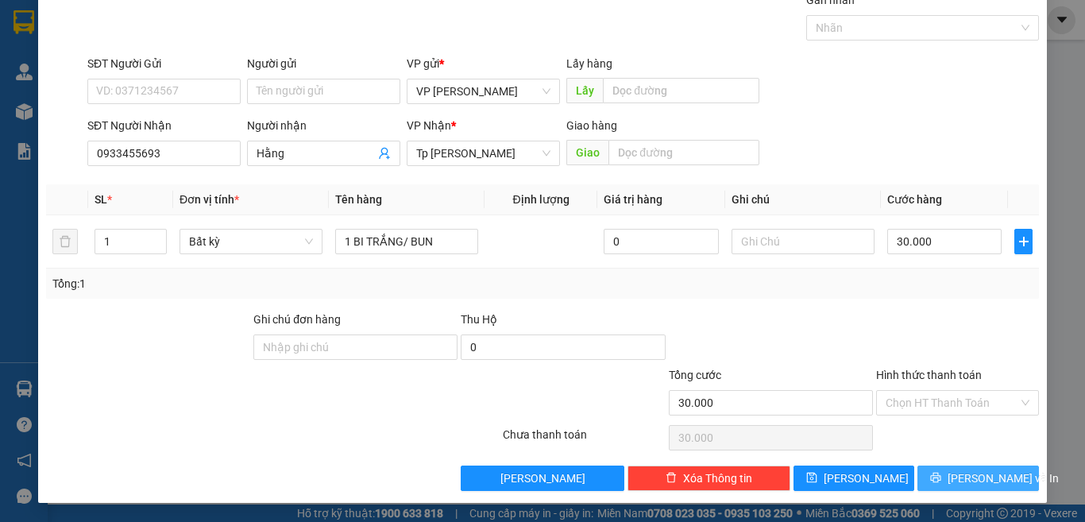
click at [974, 484] on span "[PERSON_NAME] và In" at bounding box center [1003, 478] width 111 height 17
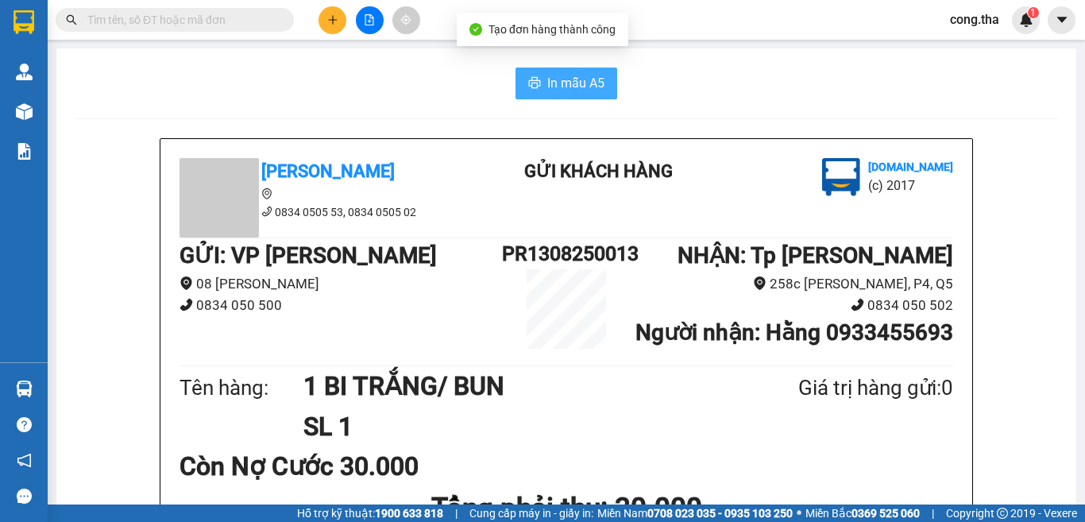
click at [576, 86] on span "In mẫu A5" at bounding box center [575, 83] width 57 height 20
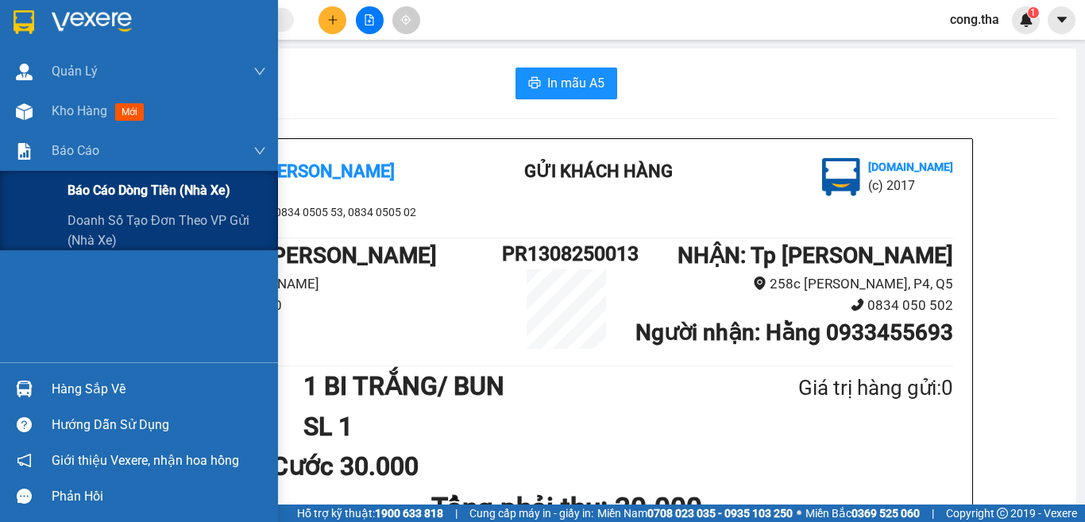
click at [135, 195] on span "Báo cáo dòng tiền (nhà xe)" at bounding box center [149, 190] width 163 height 20
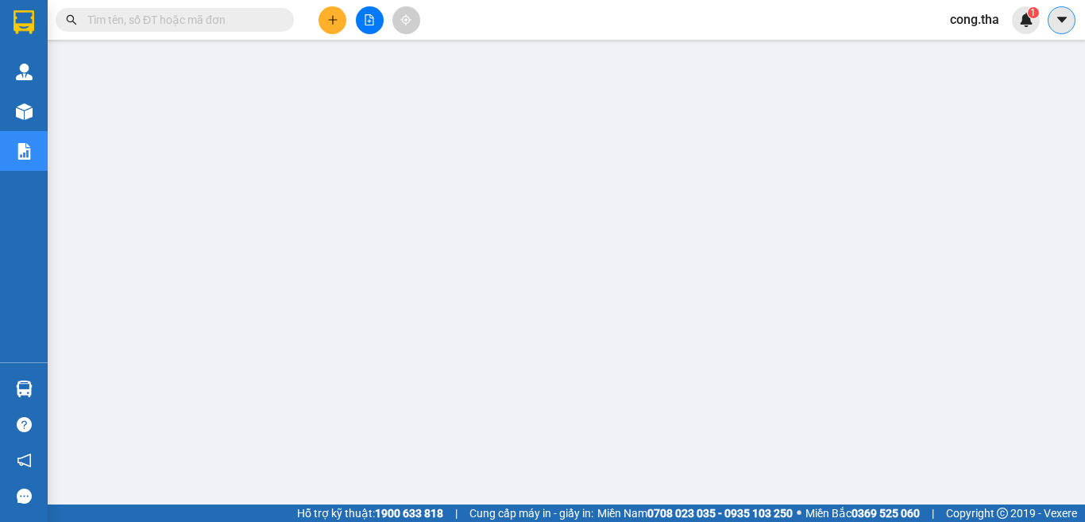
click at [1057, 20] on icon "caret-down" at bounding box center [1062, 20] width 14 height 14
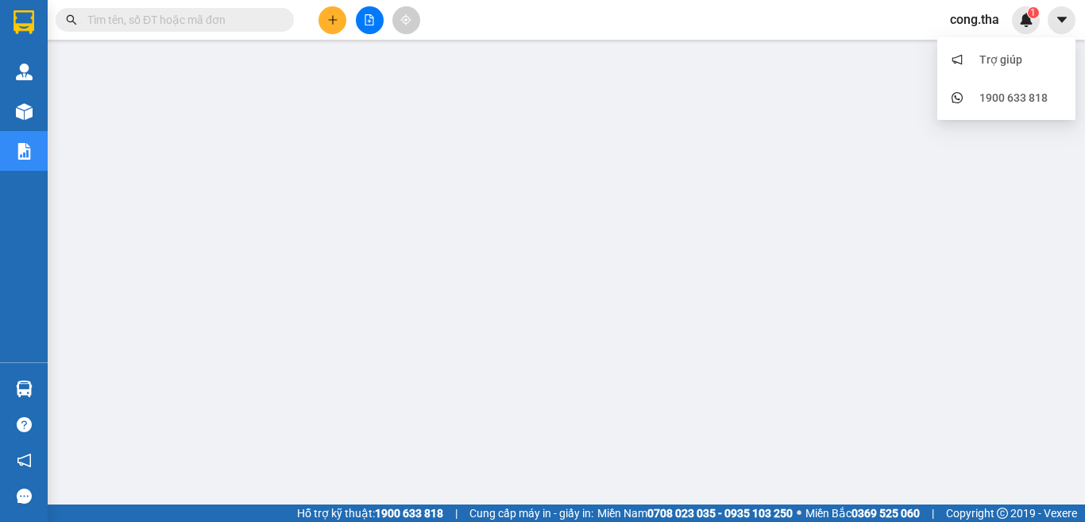
click at [982, 26] on span "cong.tha" at bounding box center [975, 20] width 75 height 20
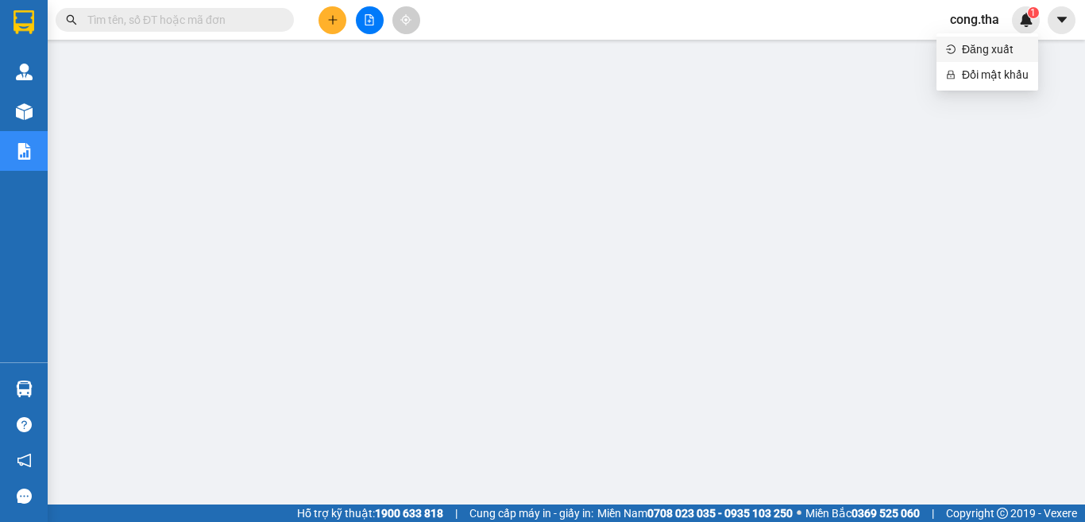
click at [981, 51] on span "Đăng xuất" at bounding box center [995, 49] width 67 height 17
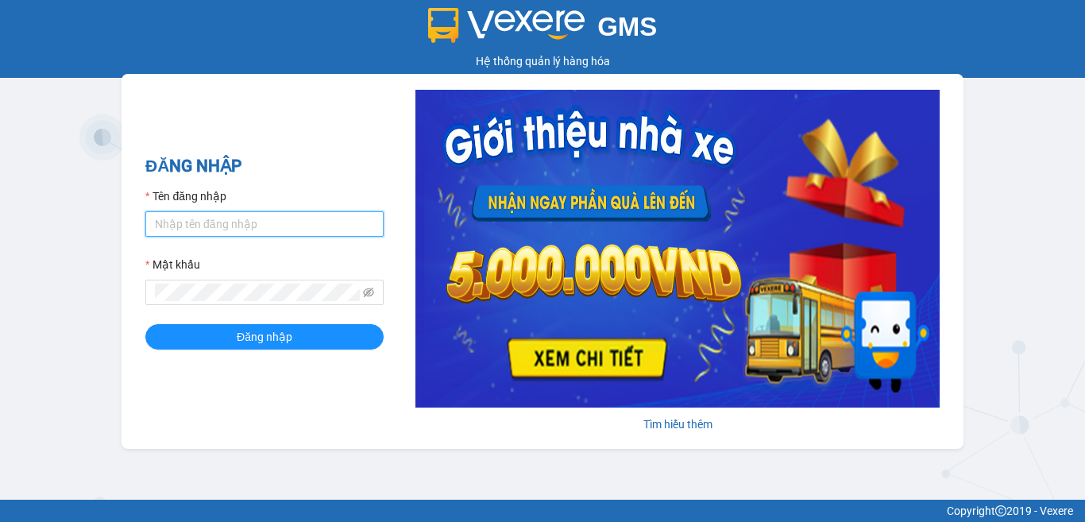
click at [238, 226] on input "Tên đăng nhập" at bounding box center [264, 223] width 238 height 25
type input "phuong.tha"
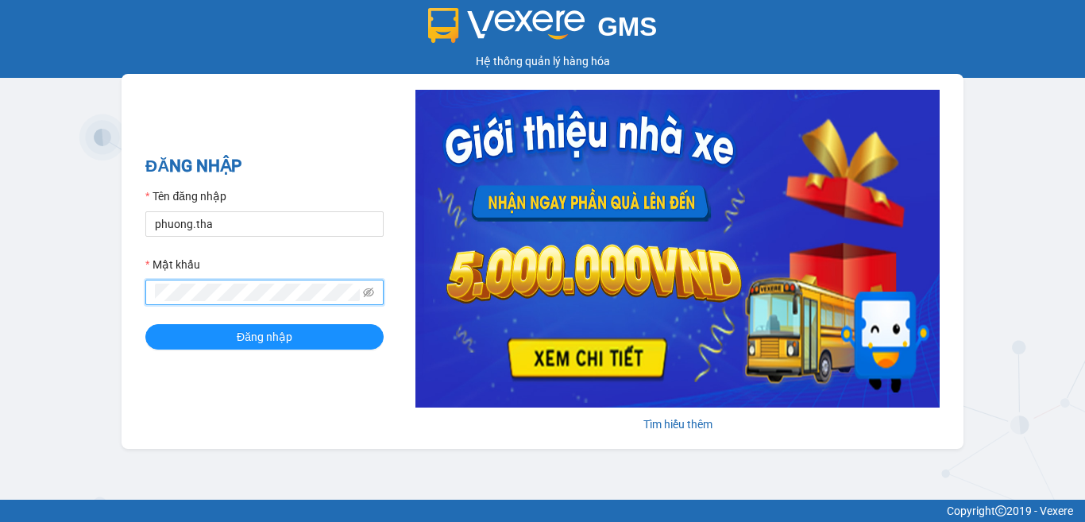
click at [145, 324] on button "Đăng nhập" at bounding box center [264, 336] width 238 height 25
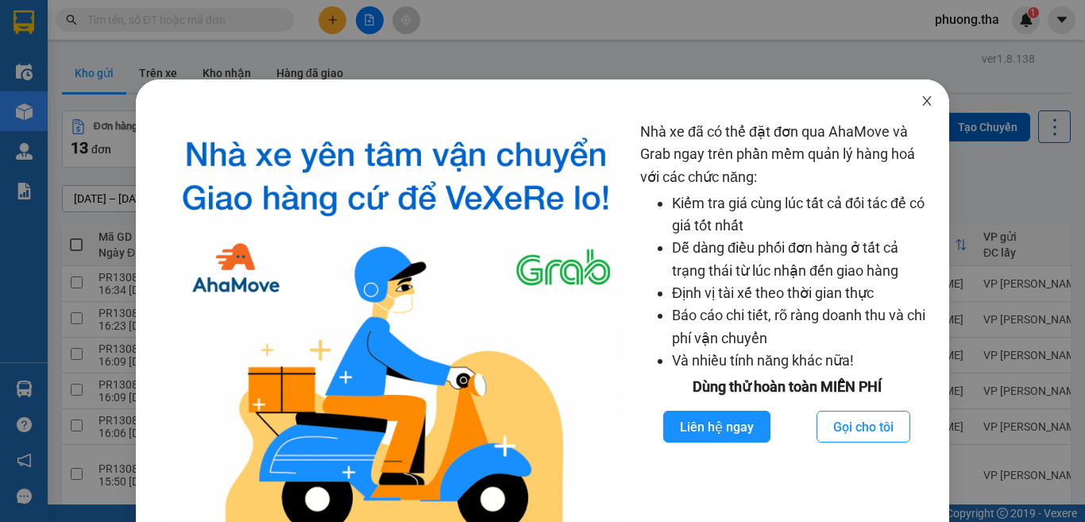
click at [921, 100] on icon "close" at bounding box center [927, 101] width 13 height 13
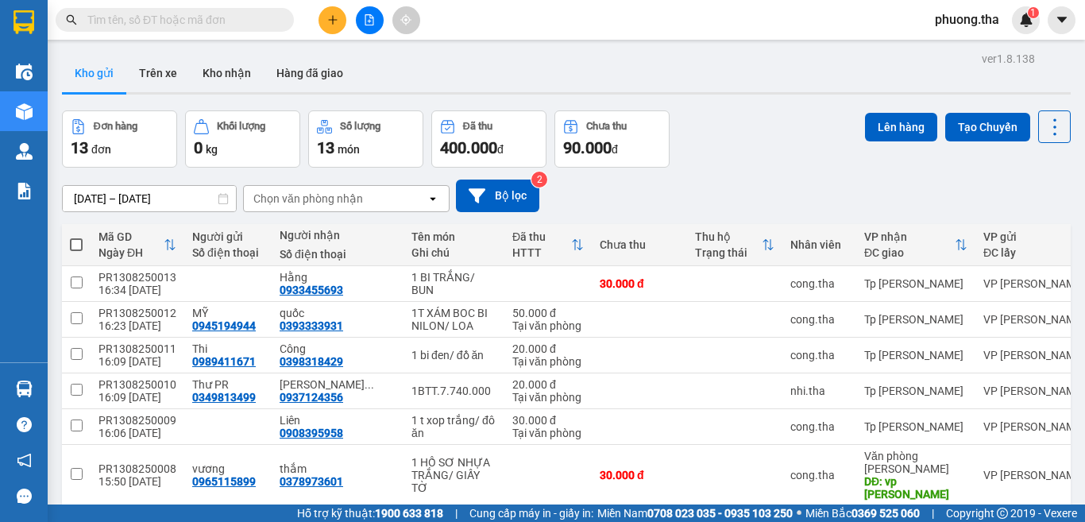
click at [318, 22] on div at bounding box center [369, 20] width 119 height 28
click at [338, 22] on icon "plus" at bounding box center [332, 19] width 11 height 11
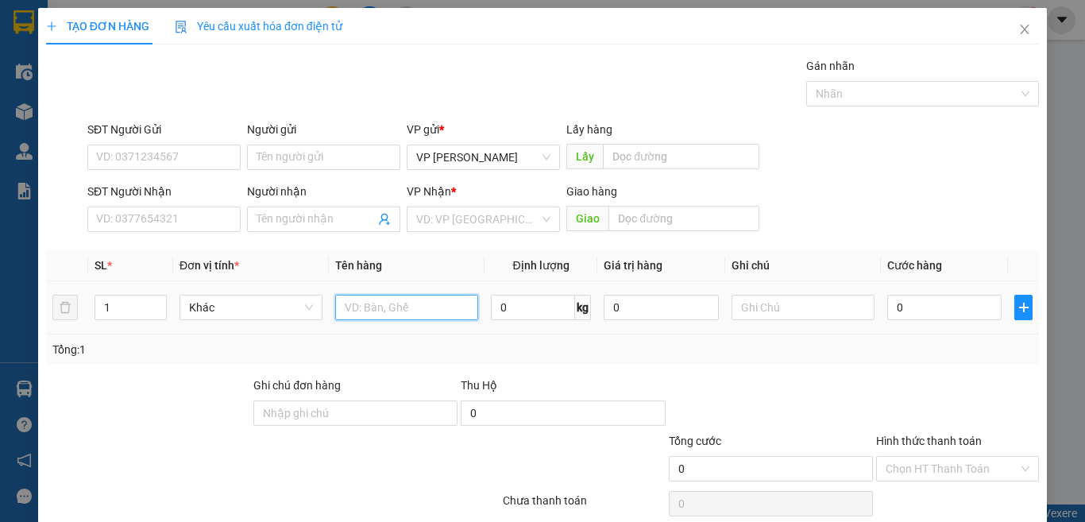
click at [387, 309] on input "text" at bounding box center [406, 307] width 143 height 25
type input "1 hộp nhỏ xíu"
click at [946, 309] on input "0" at bounding box center [945, 307] width 114 height 25
type input "2"
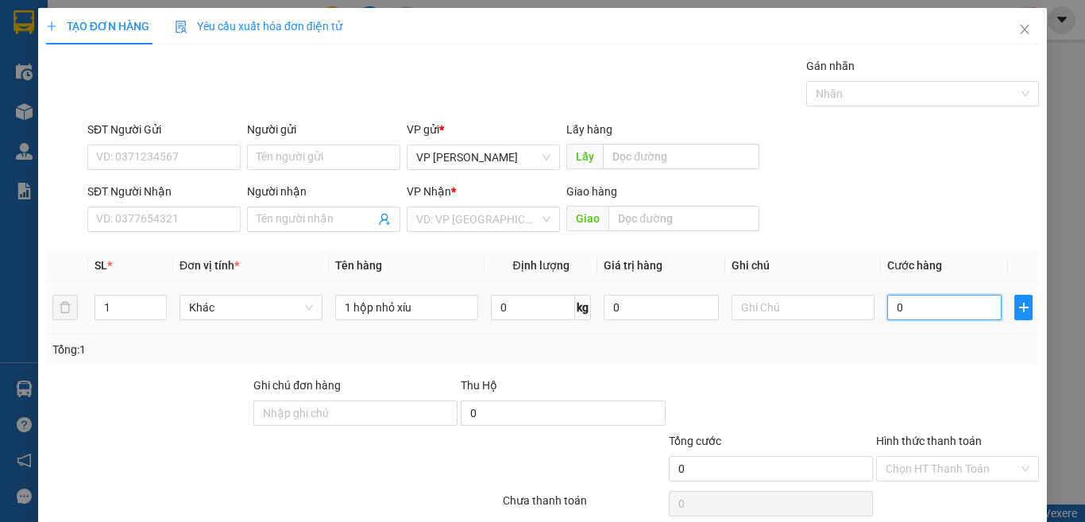
type input "2"
type input "20"
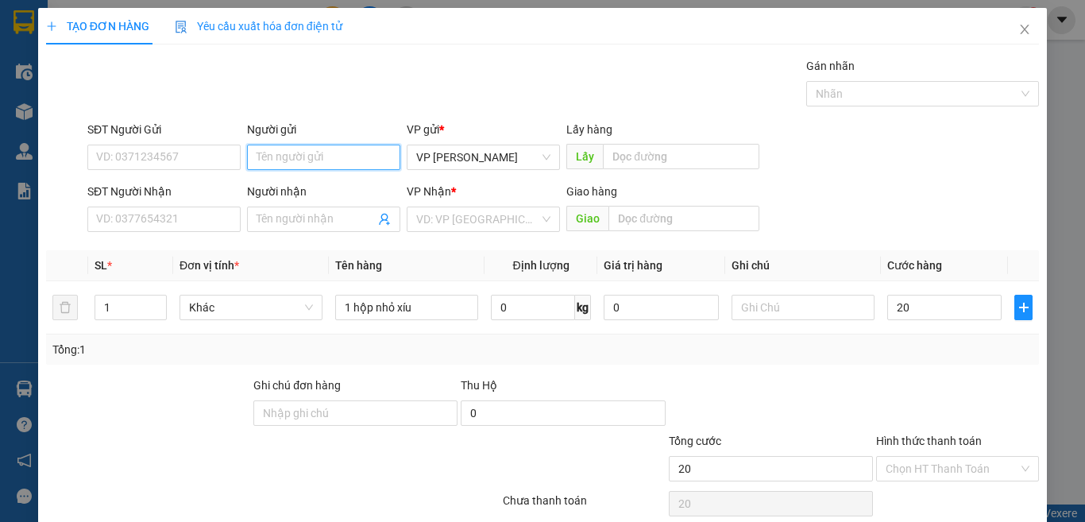
type input "20.000"
click at [292, 157] on input "Người gửi" at bounding box center [323, 157] width 153 height 25
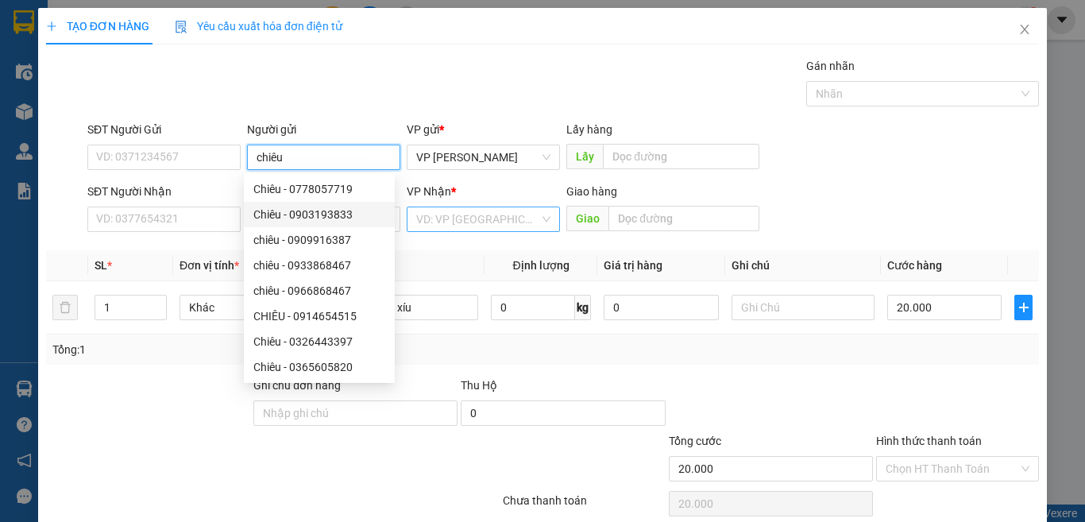
type input "chiêu"
click at [468, 211] on input "search" at bounding box center [477, 219] width 123 height 24
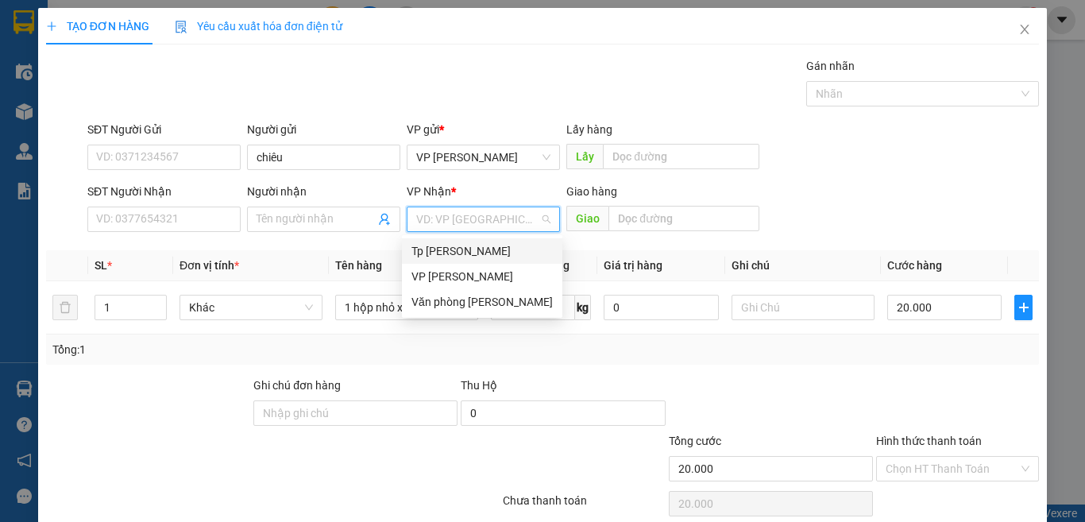
drag, startPoint x: 495, startPoint y: 251, endPoint x: 265, endPoint y: 247, distance: 229.7
click at [493, 250] on div "Tp [PERSON_NAME]" at bounding box center [482, 250] width 141 height 17
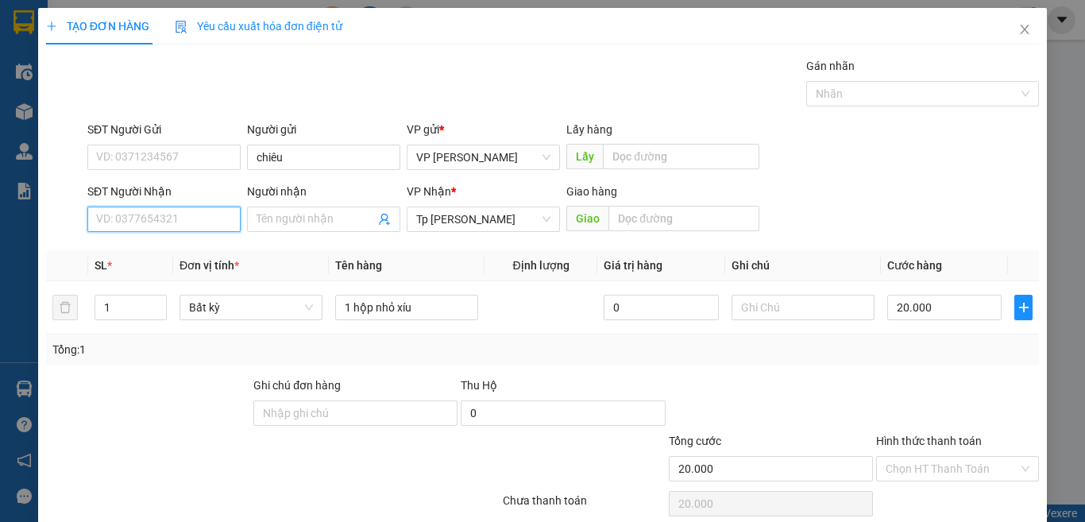
click at [223, 222] on input "SĐT Người Nhận" at bounding box center [163, 219] width 153 height 25
click at [214, 230] on input "0934899422" at bounding box center [163, 219] width 153 height 25
type input "0934899422"
click at [297, 222] on input "Người nhận" at bounding box center [316, 219] width 118 height 17
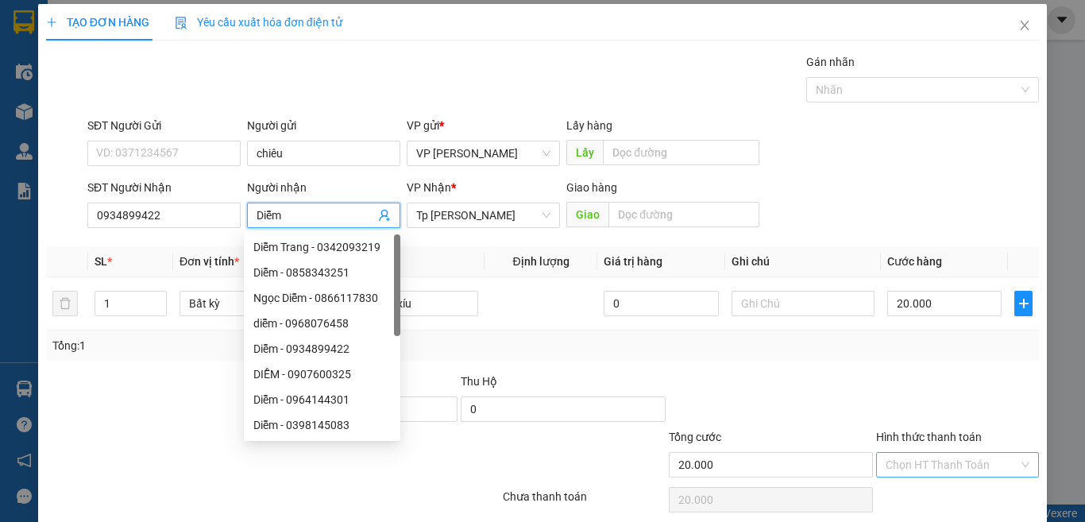
scroll to position [66, 0]
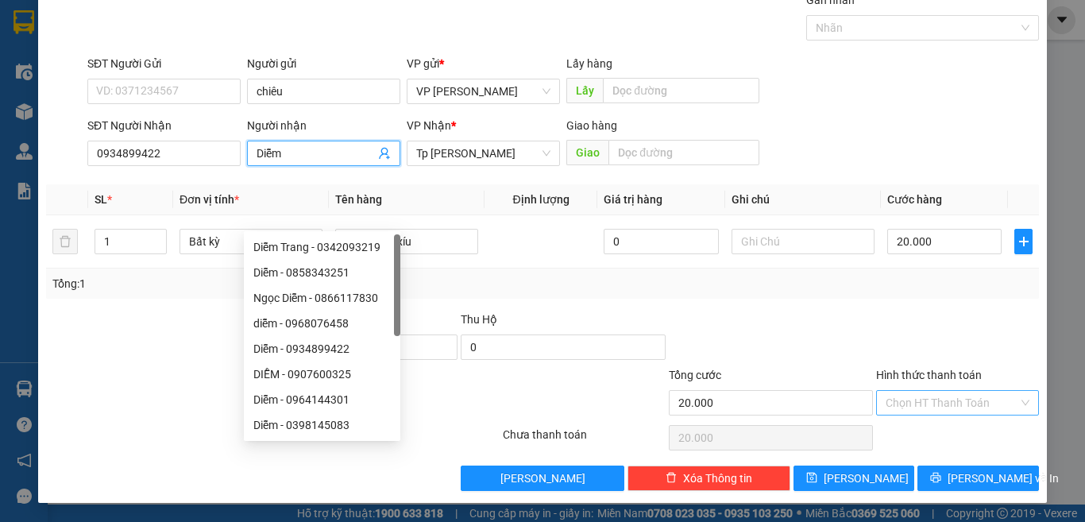
type input "Diễm"
click at [920, 410] on input "Hình thức thanh toán" at bounding box center [952, 403] width 133 height 24
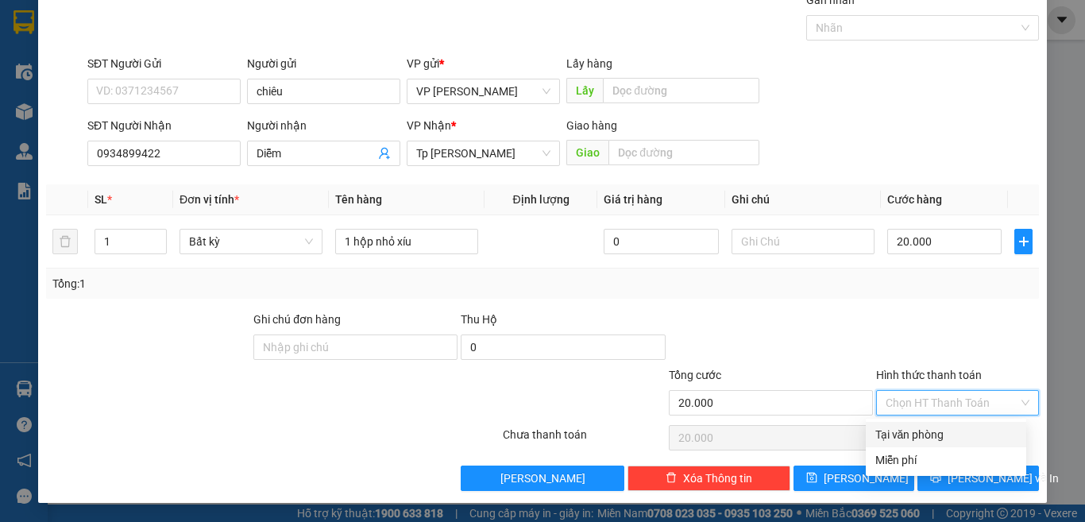
drag, startPoint x: 930, startPoint y: 447, endPoint x: 934, endPoint y: 435, distance: 12.3
click at [934, 435] on div "Tại văn phòng Miễn phí" at bounding box center [946, 447] width 161 height 51
click at [931, 432] on div "Tại văn phòng" at bounding box center [946, 434] width 141 height 17
type input "0"
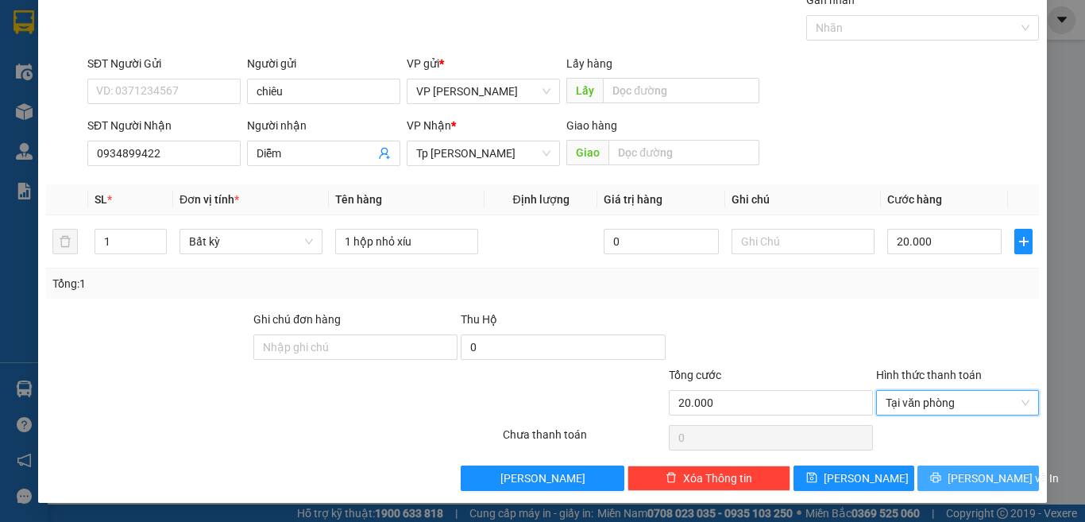
click at [927, 476] on button "[PERSON_NAME] và In" at bounding box center [979, 478] width 122 height 25
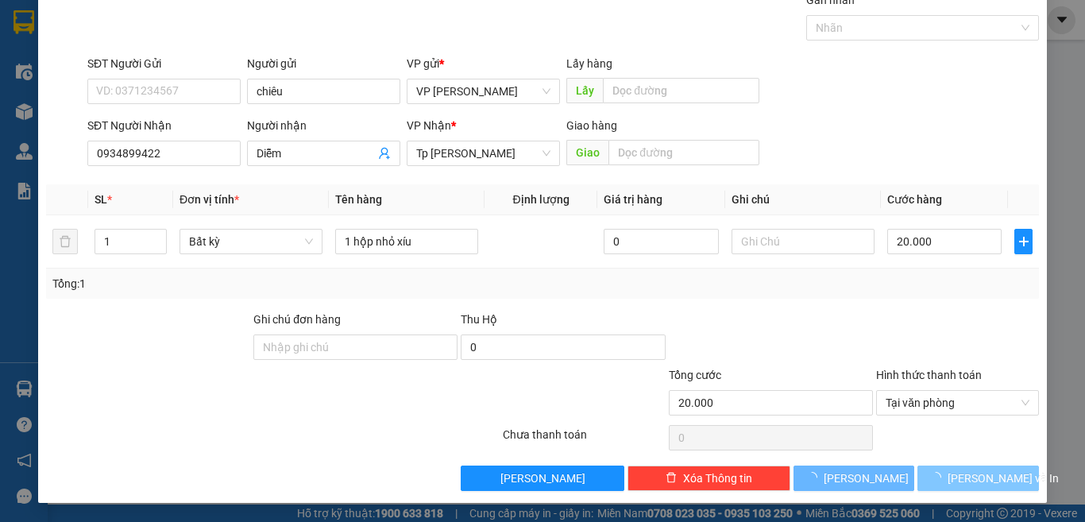
scroll to position [22, 0]
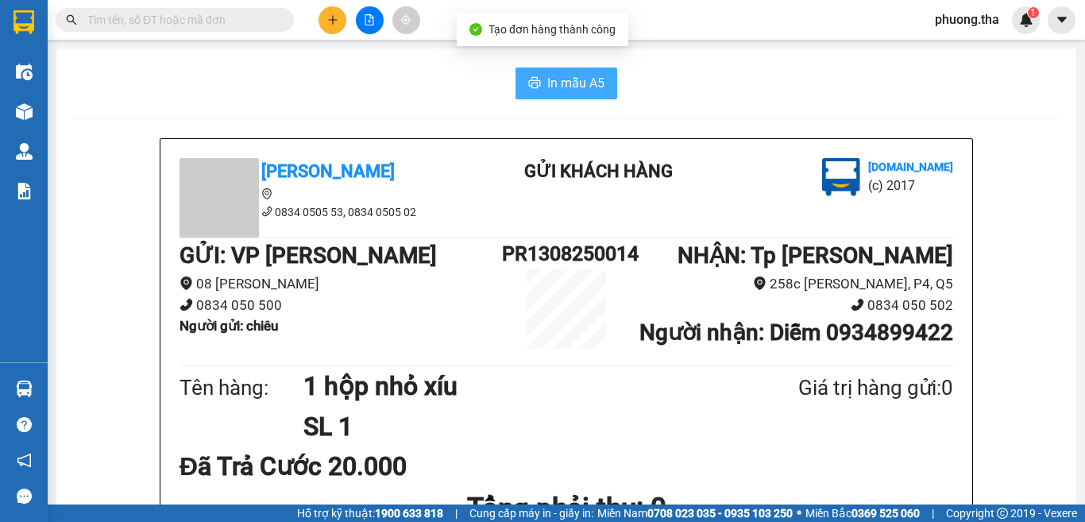
click at [578, 75] on span "In mẫu A5" at bounding box center [575, 83] width 57 height 20
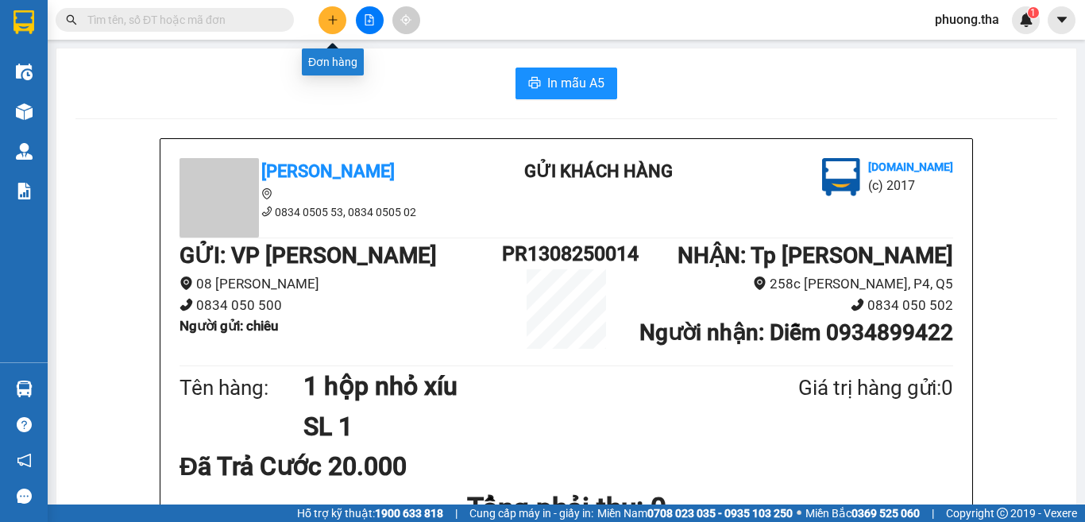
click at [334, 14] on icon "plus" at bounding box center [332, 19] width 11 height 11
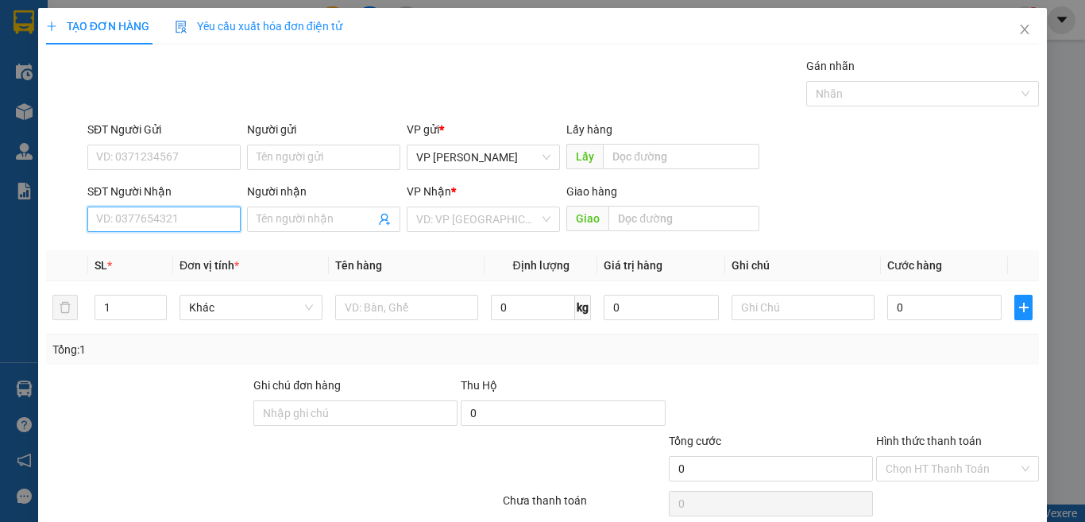
click at [184, 215] on input "SĐT Người Nhận" at bounding box center [163, 219] width 153 height 25
click at [172, 219] on input "471" at bounding box center [163, 219] width 153 height 25
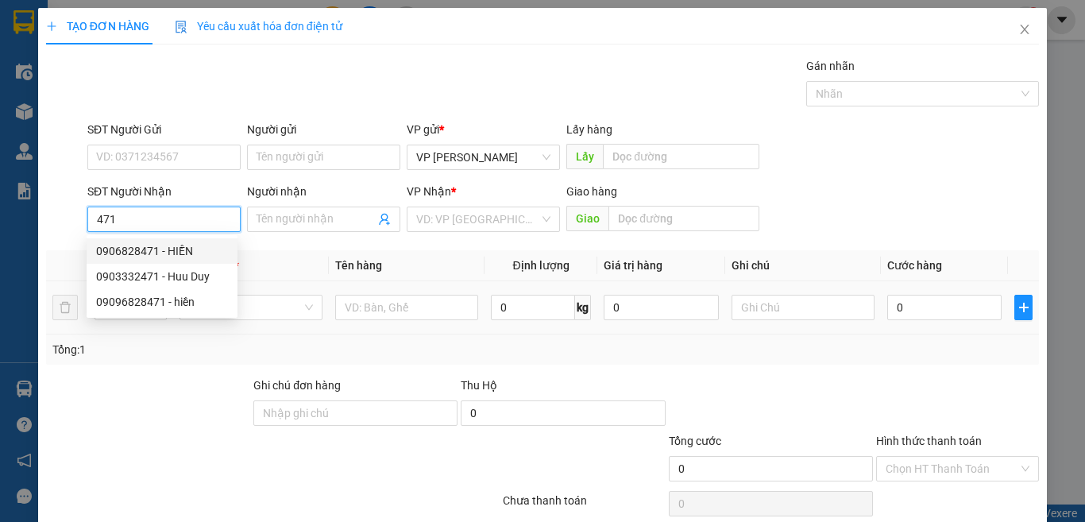
drag, startPoint x: 176, startPoint y: 249, endPoint x: 320, endPoint y: 330, distance: 164.7
click at [183, 252] on div "0906828471 - HIỀN" at bounding box center [162, 250] width 132 height 17
type input "0906828471"
type input "HIỀN"
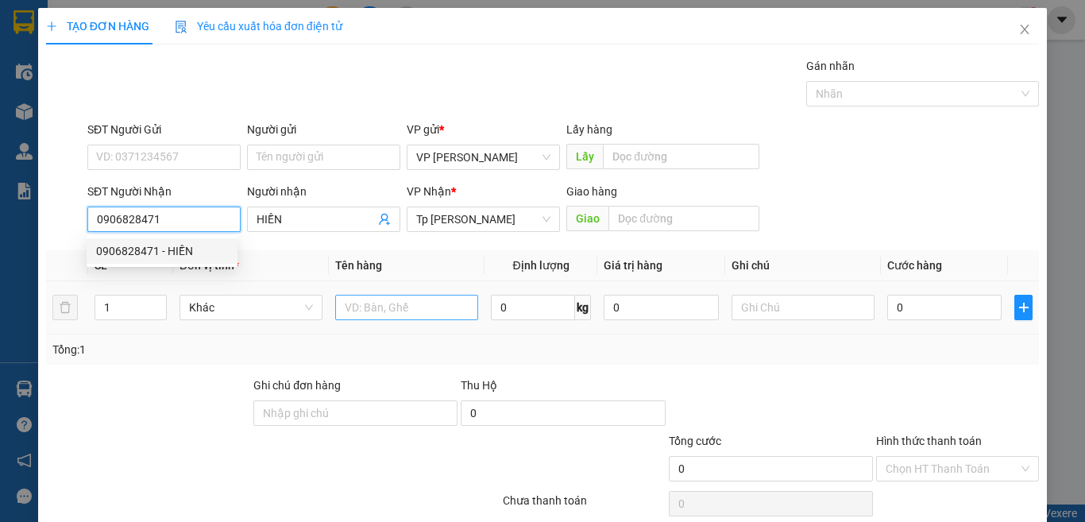
type input "0906828471"
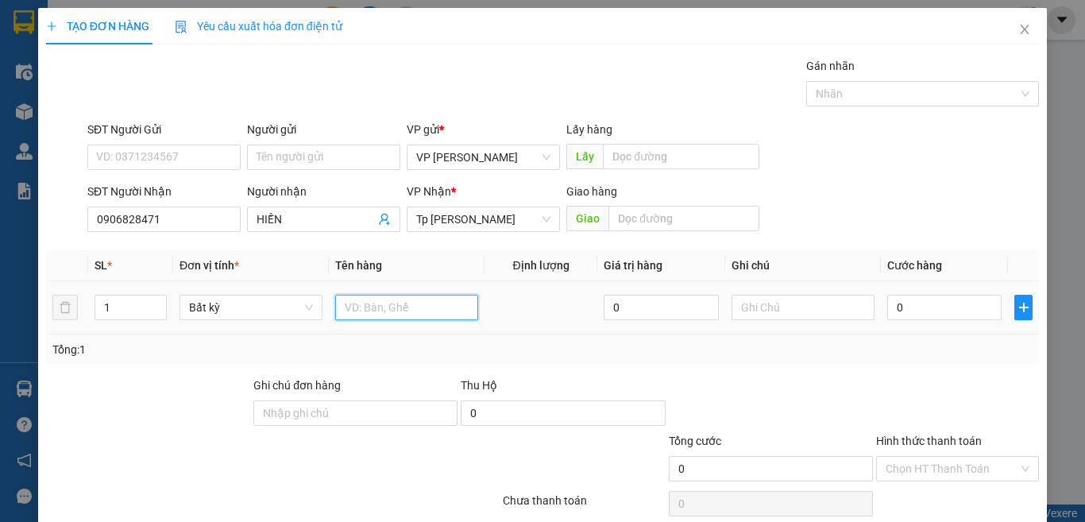
click at [390, 308] on input "text" at bounding box center [406, 307] width 143 height 25
type input "1T xốp"
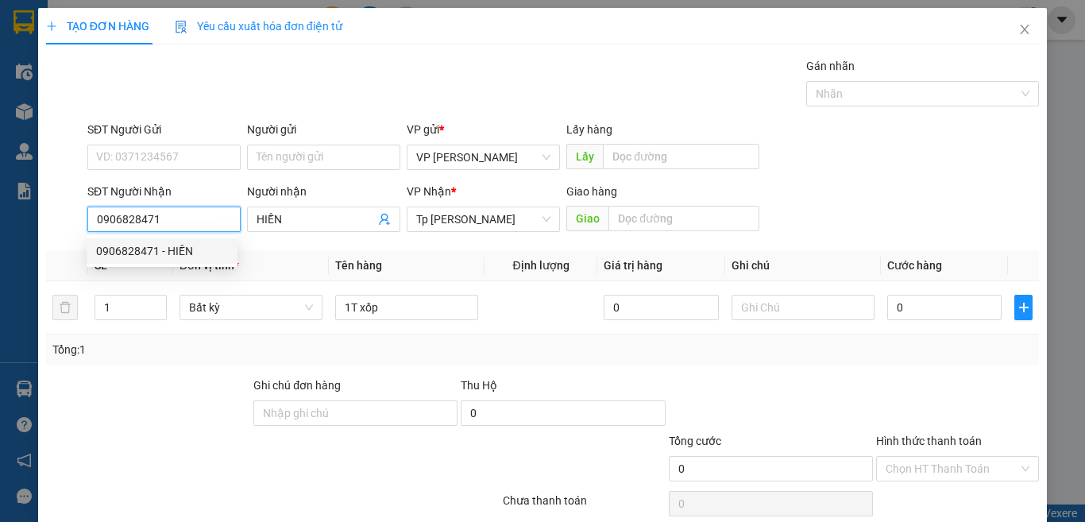
drag, startPoint x: 207, startPoint y: 225, endPoint x: 70, endPoint y: 262, distance: 142.4
click at [70, 262] on div "Transit Pickup Surcharge Ids Transit Deliver Surcharge Ids Transit Deliver Surc…" at bounding box center [542, 307] width 993 height 500
click at [126, 217] on input "023" at bounding box center [163, 219] width 153 height 25
click at [147, 251] on div "0903856023 - DUY" at bounding box center [162, 250] width 132 height 17
type input "0903856023"
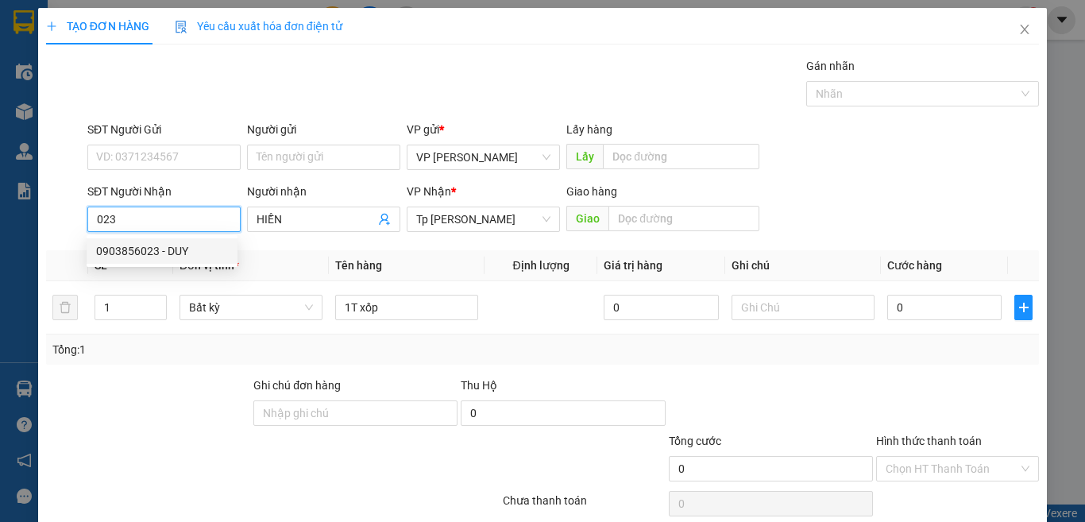
type input "DUY"
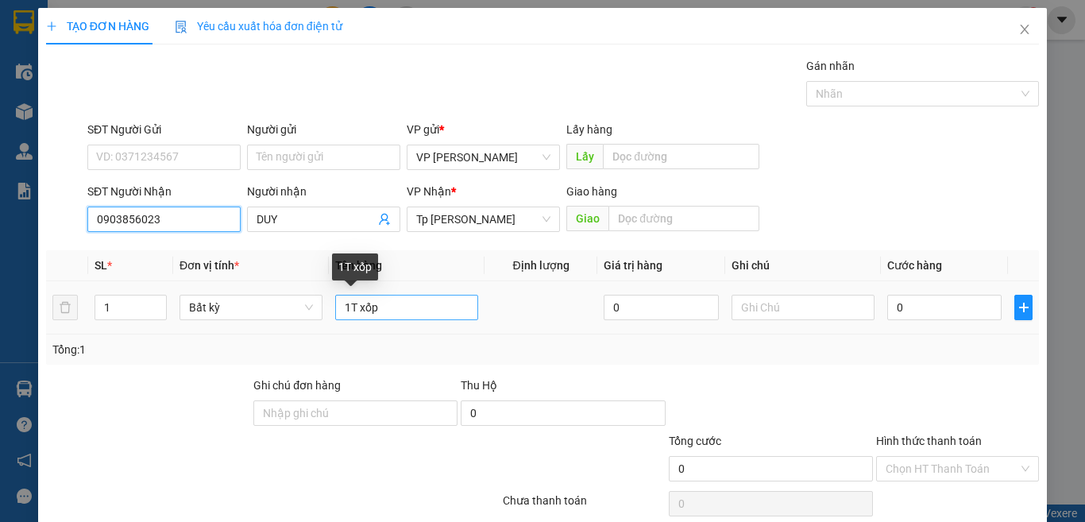
type input "0903856023"
click at [408, 311] on input "1T xốp" at bounding box center [406, 307] width 143 height 25
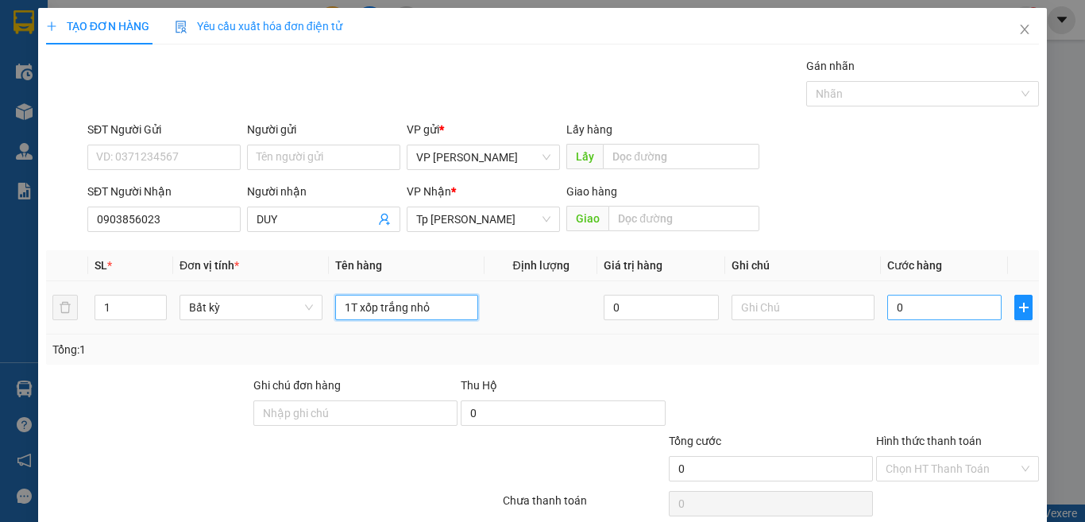
type input "1T xốp trắng nhỏ"
click at [925, 315] on input "0" at bounding box center [945, 307] width 114 height 25
type input "3"
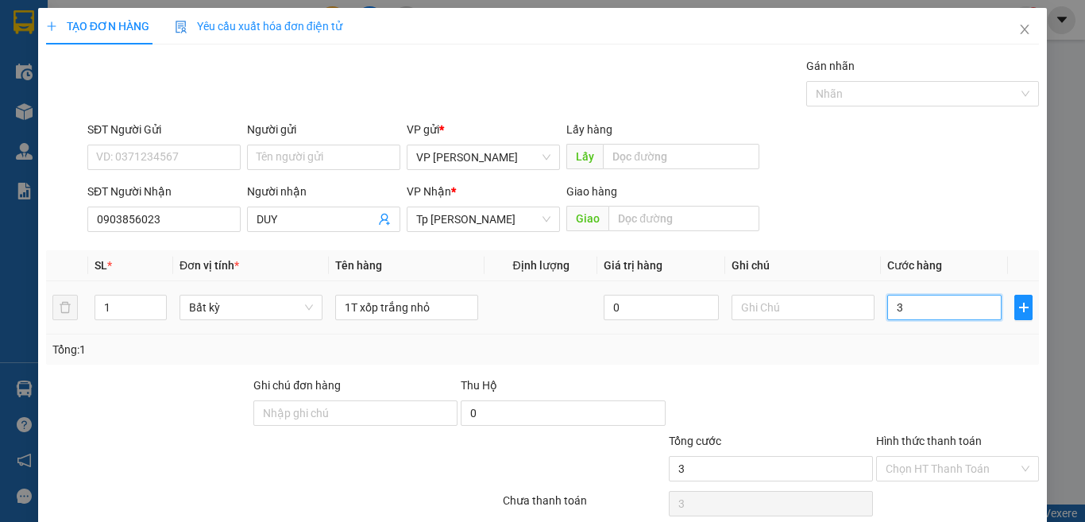
type input "30"
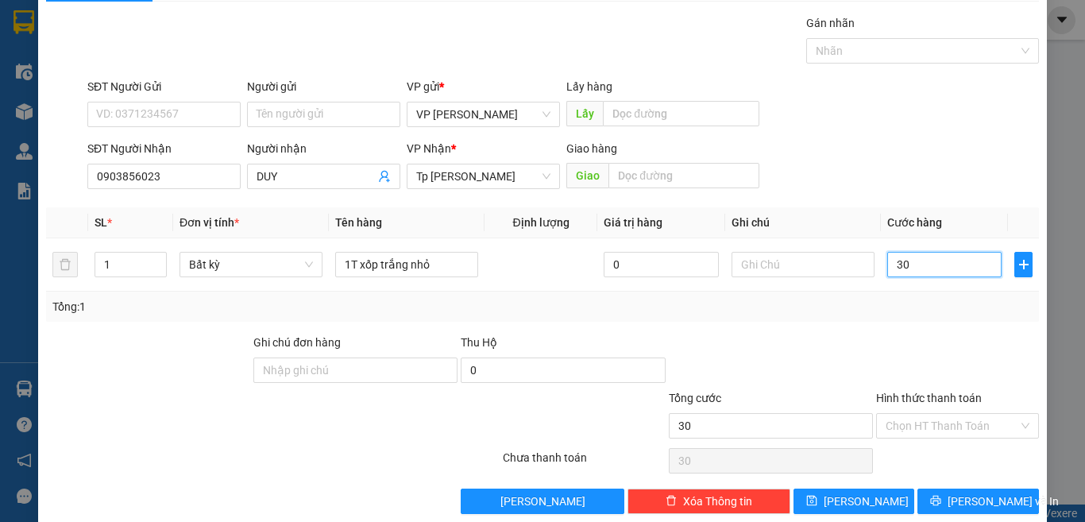
scroll to position [66, 0]
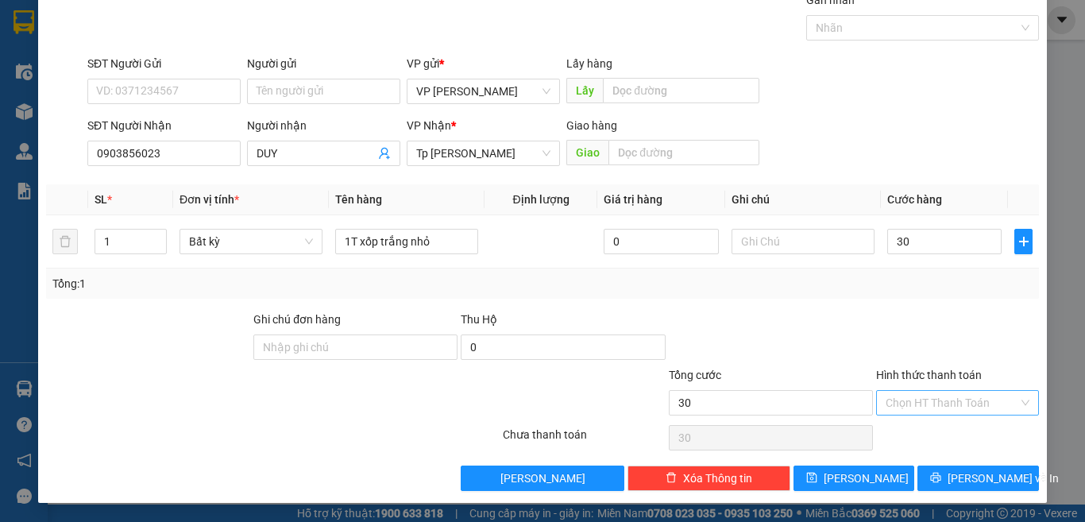
type input "30.000"
click at [919, 397] on input "Hình thức thanh toán" at bounding box center [952, 403] width 133 height 24
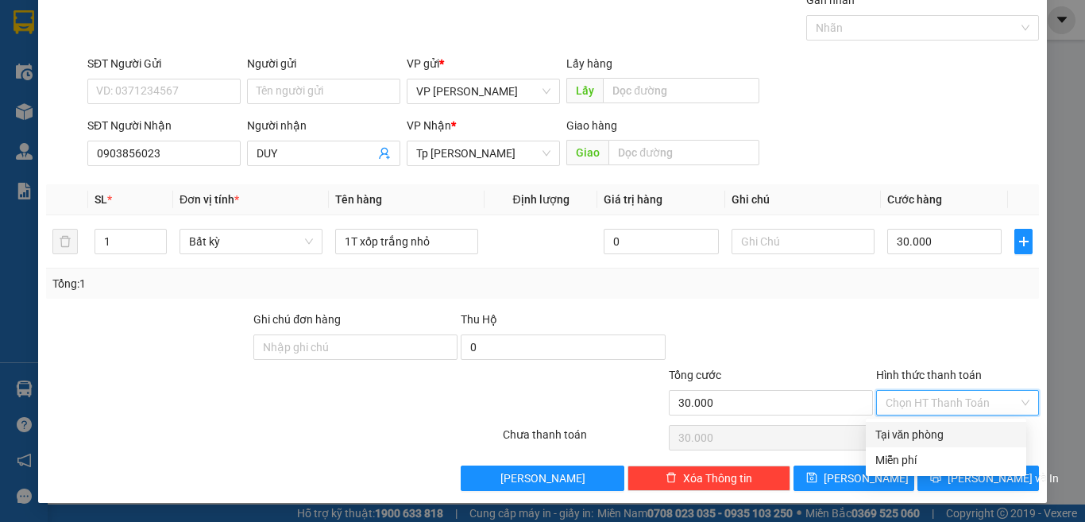
click at [924, 427] on div "Tại văn phòng" at bounding box center [946, 434] width 141 height 17
type input "0"
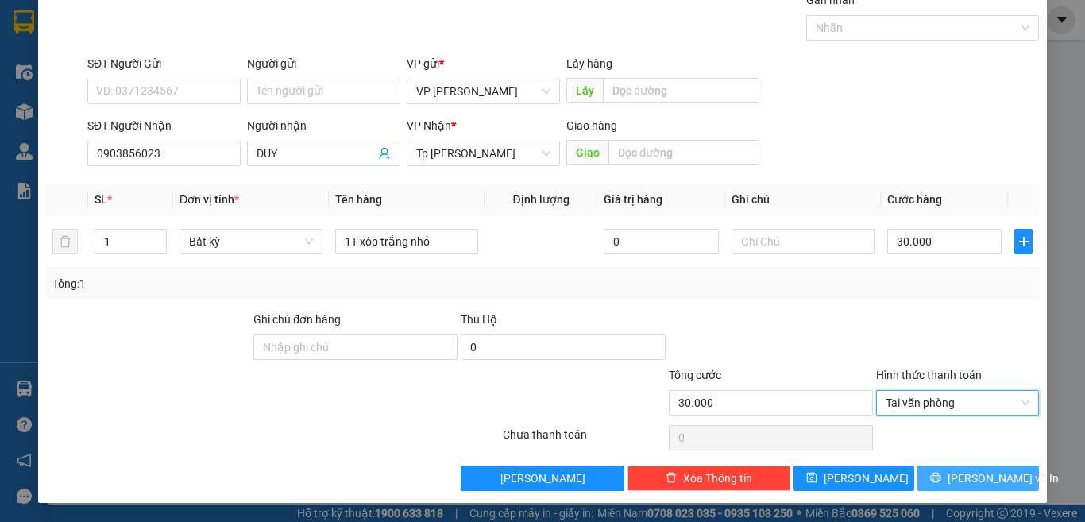
click at [942, 481] on icon "printer" at bounding box center [936, 478] width 10 height 10
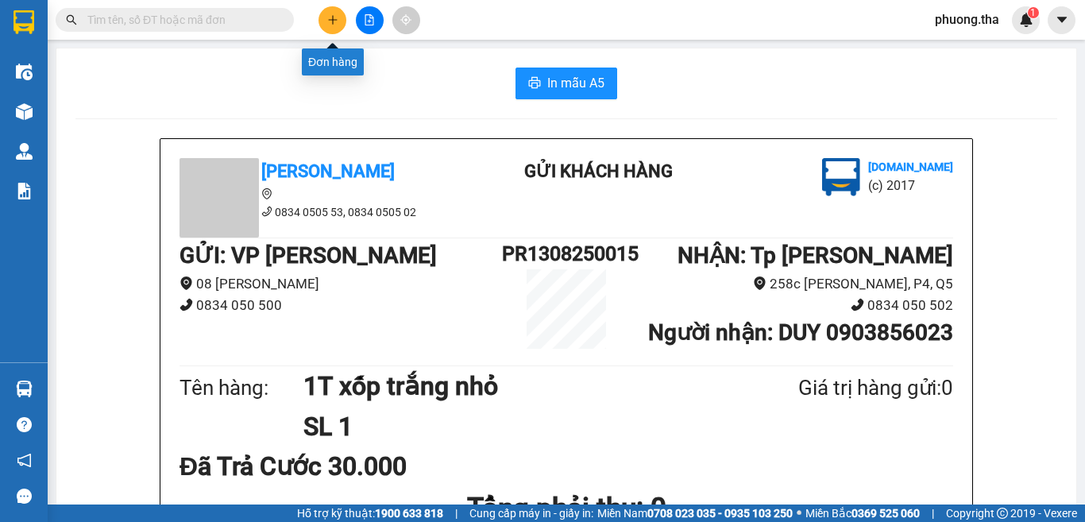
click at [323, 17] on button at bounding box center [333, 20] width 28 height 28
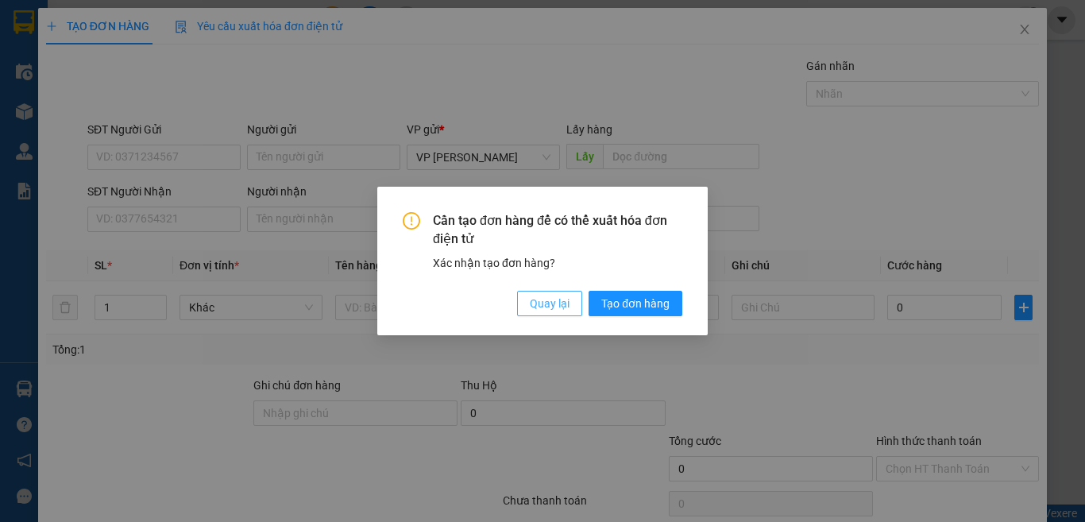
click at [546, 300] on span "Quay lại" at bounding box center [550, 303] width 40 height 17
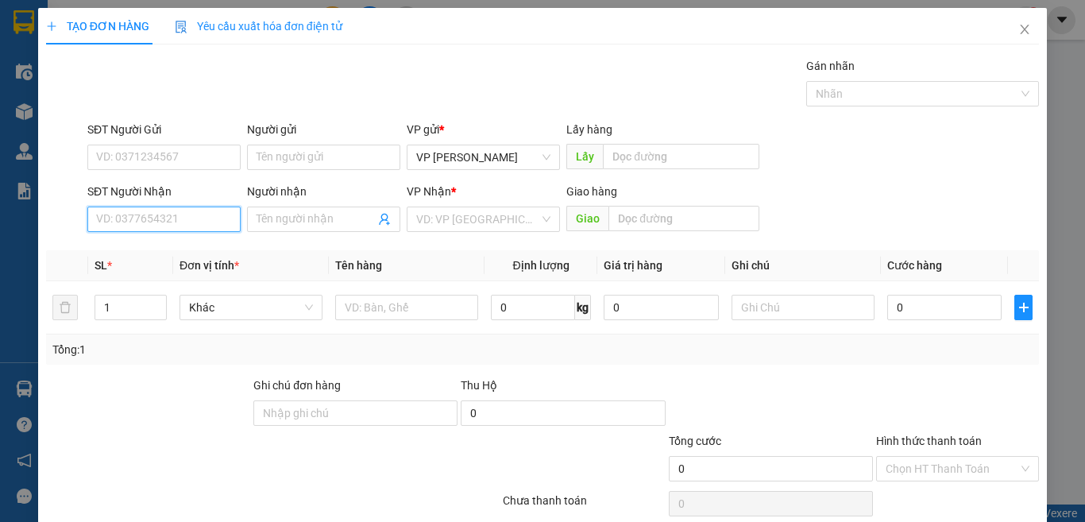
click at [173, 216] on input "SĐT Người Nhận" at bounding box center [163, 219] width 153 height 25
click at [173, 216] on input "023" at bounding box center [163, 219] width 153 height 25
click at [151, 254] on div "0903856023 - DUY" at bounding box center [162, 250] width 132 height 17
type input "0903856023"
type input "DUY"
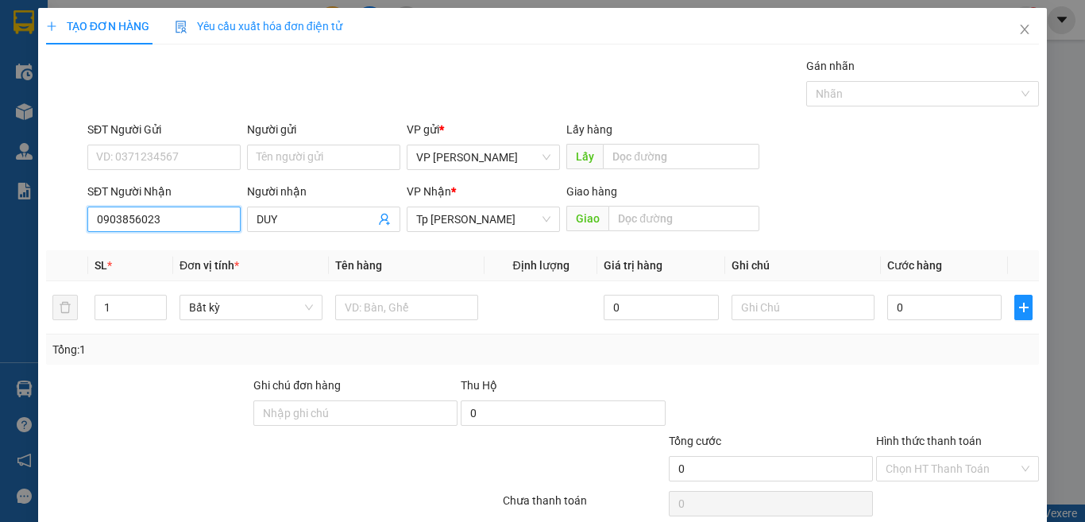
type input "0903856023"
click at [297, 144] on div "Người gửi" at bounding box center [323, 133] width 153 height 24
click at [308, 162] on input "Người gửi" at bounding box center [323, 157] width 153 height 25
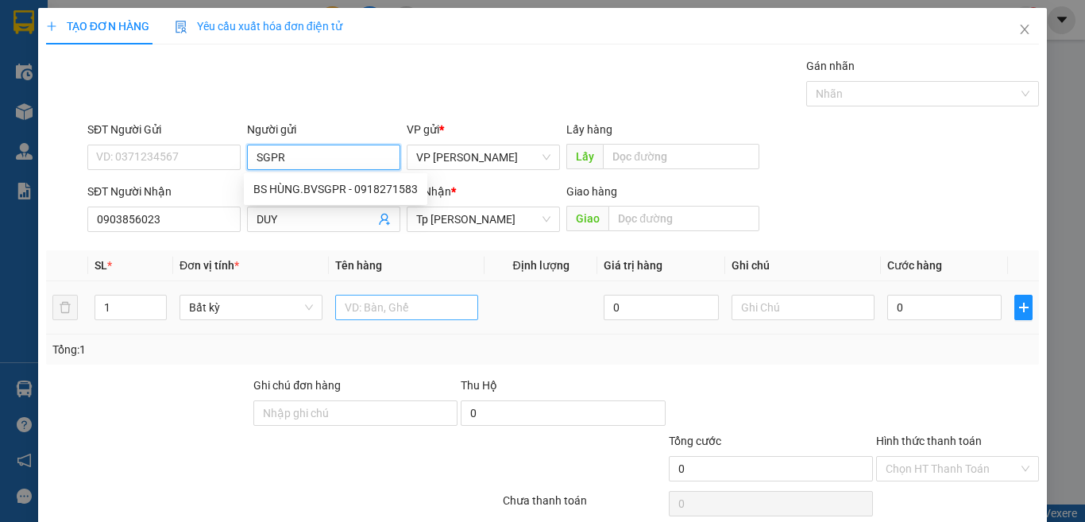
type input "SGPR"
click at [439, 307] on input "text" at bounding box center [406, 307] width 143 height 25
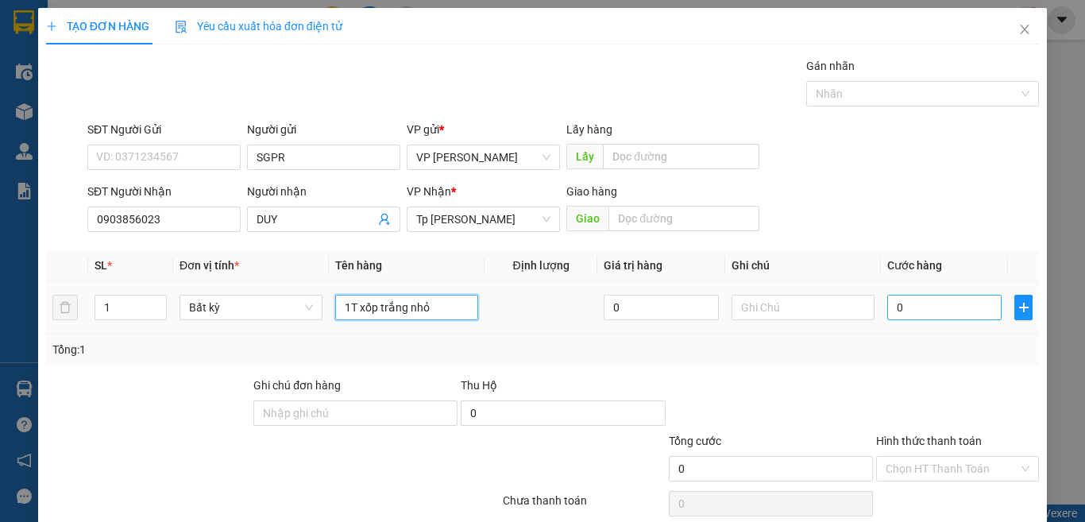
type input "1T xốp trắng nhỏ"
type input "2"
type input "20"
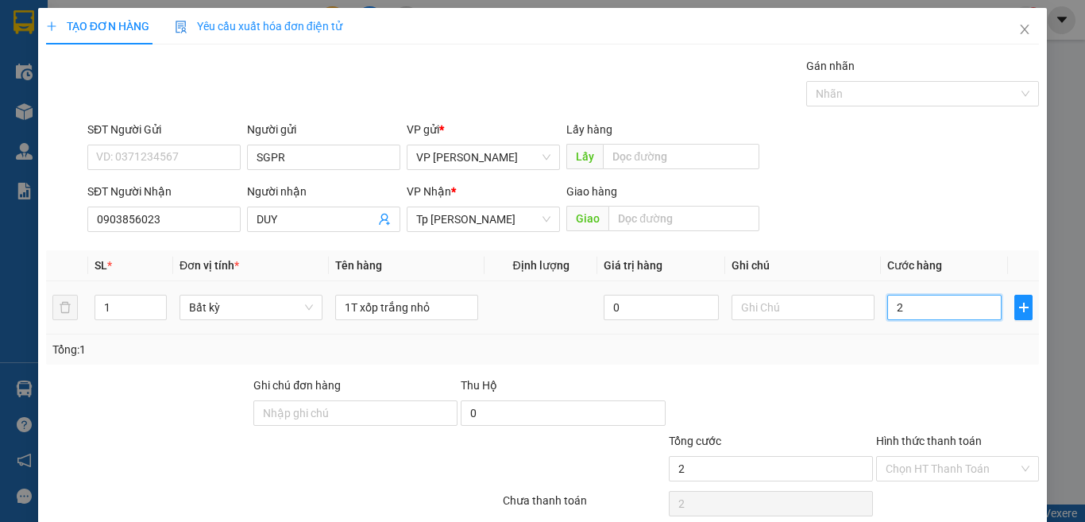
type input "20"
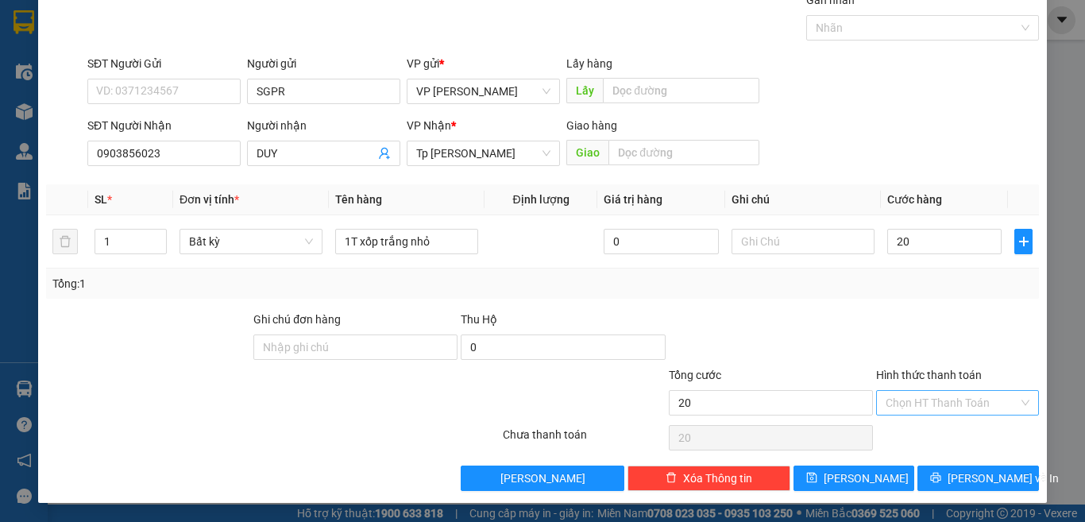
type input "20.000"
click at [949, 394] on input "Hình thức thanh toán" at bounding box center [952, 403] width 133 height 24
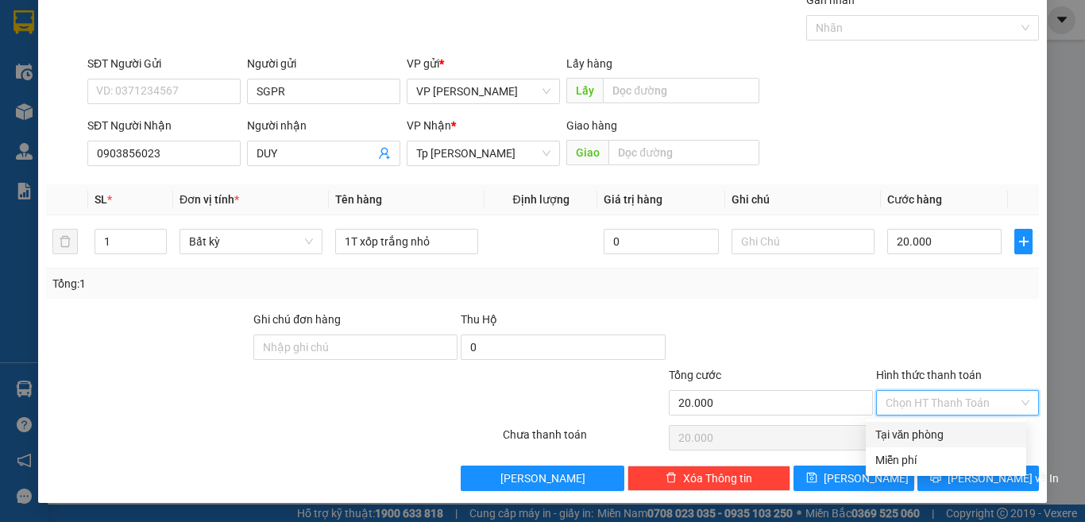
click at [937, 432] on div "Tại văn phòng" at bounding box center [946, 434] width 141 height 17
type input "0"
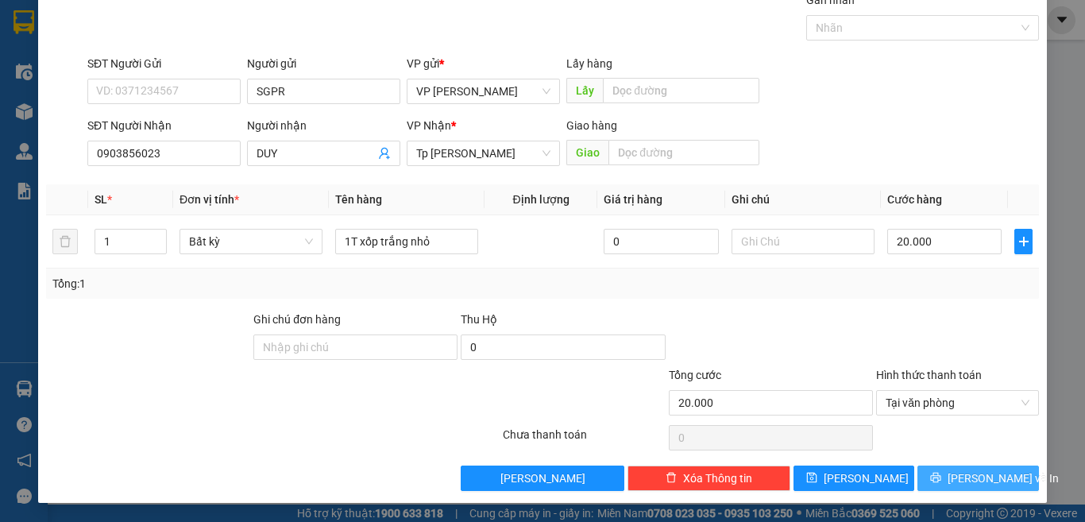
drag, startPoint x: 963, startPoint y: 479, endPoint x: 946, endPoint y: 483, distance: 17.2
click at [962, 480] on span "[PERSON_NAME] và In" at bounding box center [1003, 478] width 111 height 17
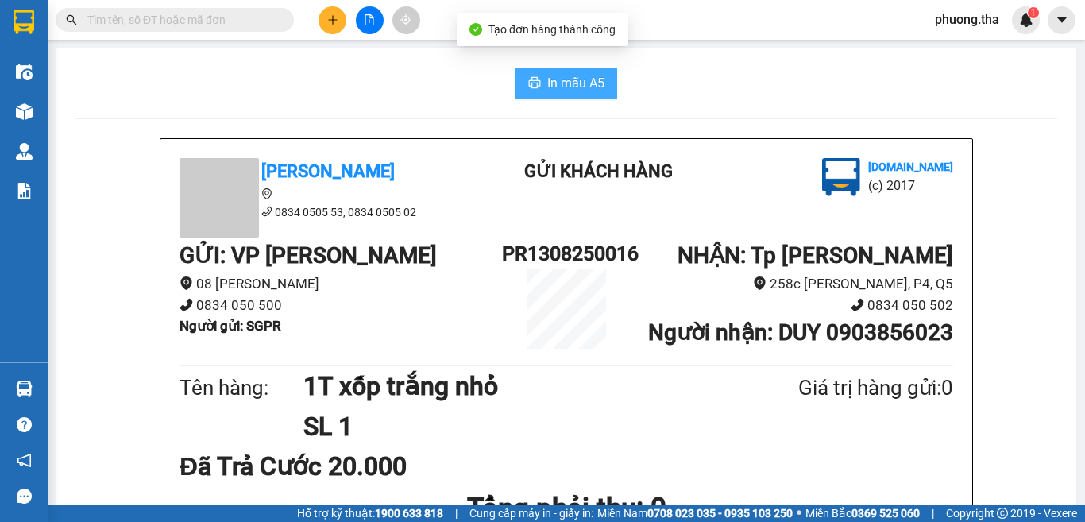
click at [563, 89] on span "In mẫu A5" at bounding box center [575, 83] width 57 height 20
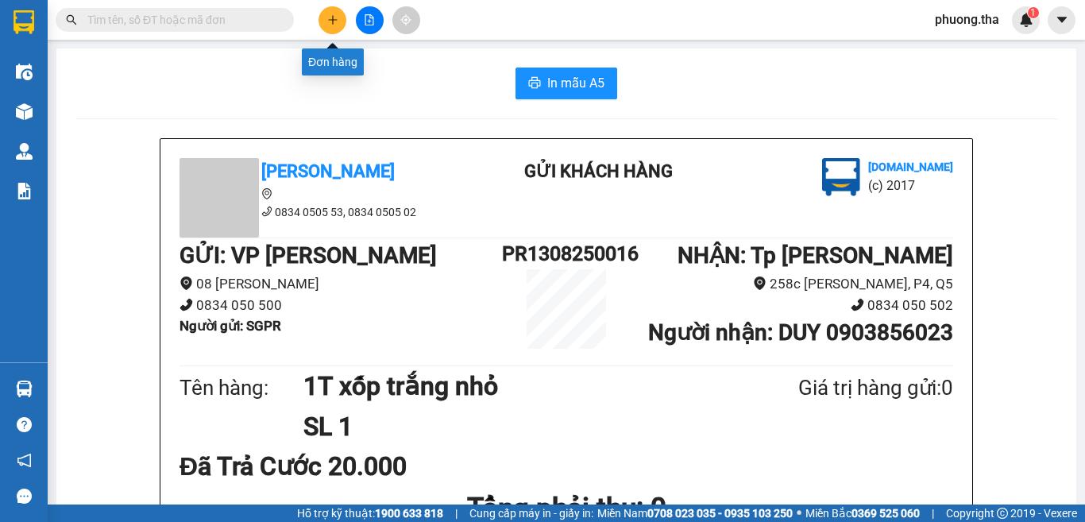
click at [336, 14] on button at bounding box center [333, 20] width 28 height 28
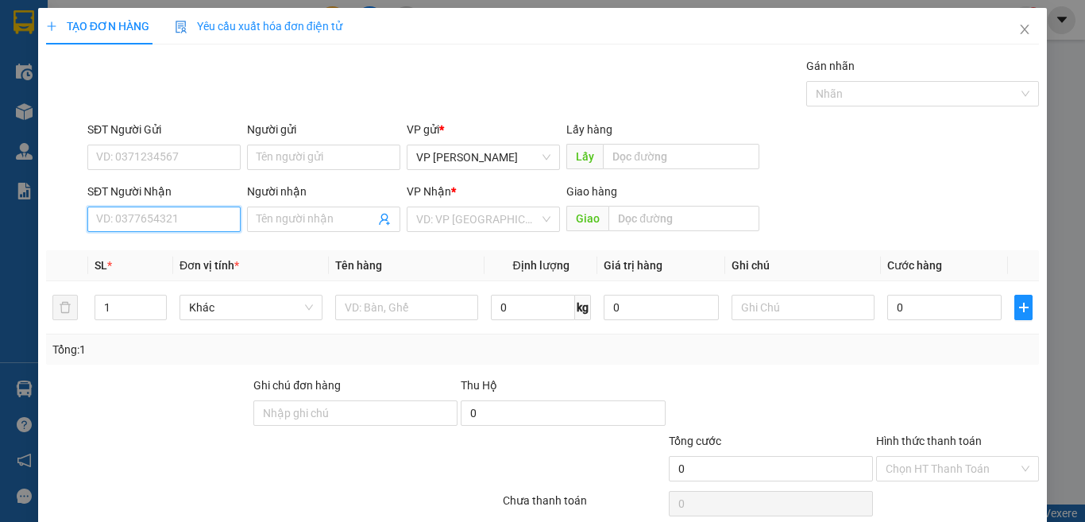
click at [212, 221] on input "SĐT Người Nhận" at bounding box center [163, 219] width 153 height 25
click at [211, 219] on input "862" at bounding box center [163, 219] width 153 height 25
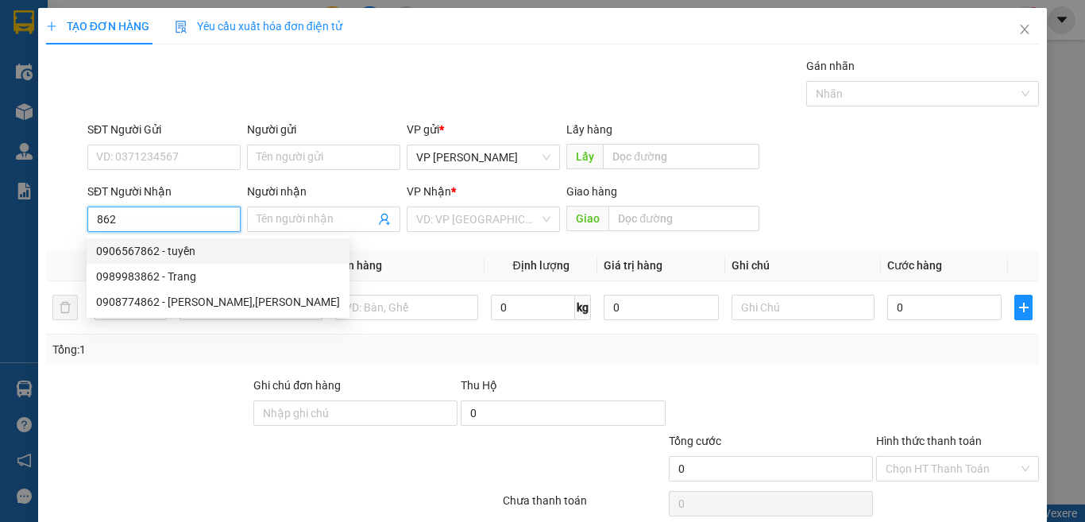
drag, startPoint x: 116, startPoint y: 225, endPoint x: 40, endPoint y: 222, distance: 76.3
click at [40, 222] on div "TẠO ĐƠN HÀNG Yêu cầu xuất hóa đơn điện tử Transit Pickup Surcharge Ids Transit …" at bounding box center [542, 288] width 1009 height 561
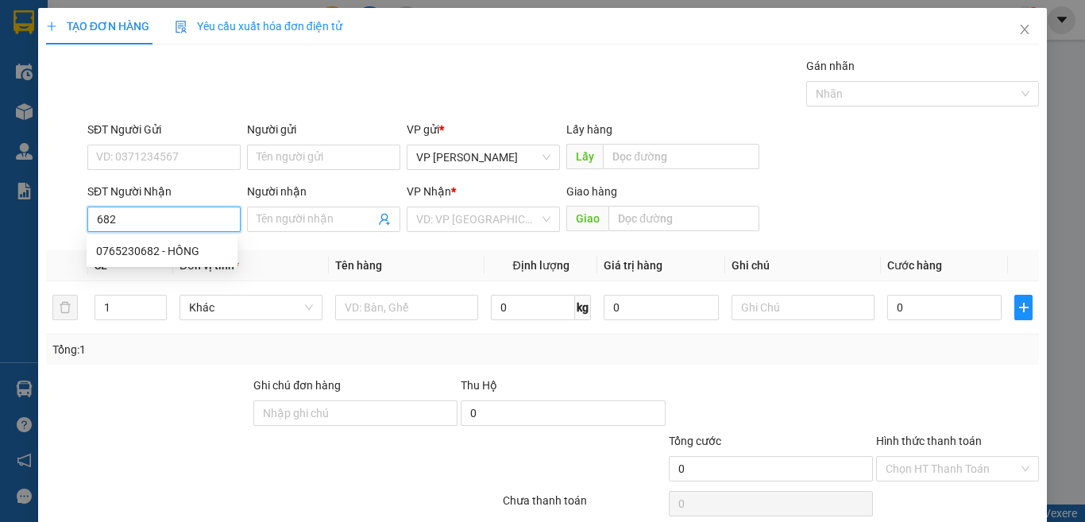
click at [167, 227] on input "682" at bounding box center [163, 219] width 153 height 25
click at [153, 252] on div "0765230682 - HỒNG" at bounding box center [162, 250] width 132 height 17
type input "0765230682"
type input "HỒNG"
type input "0765230682"
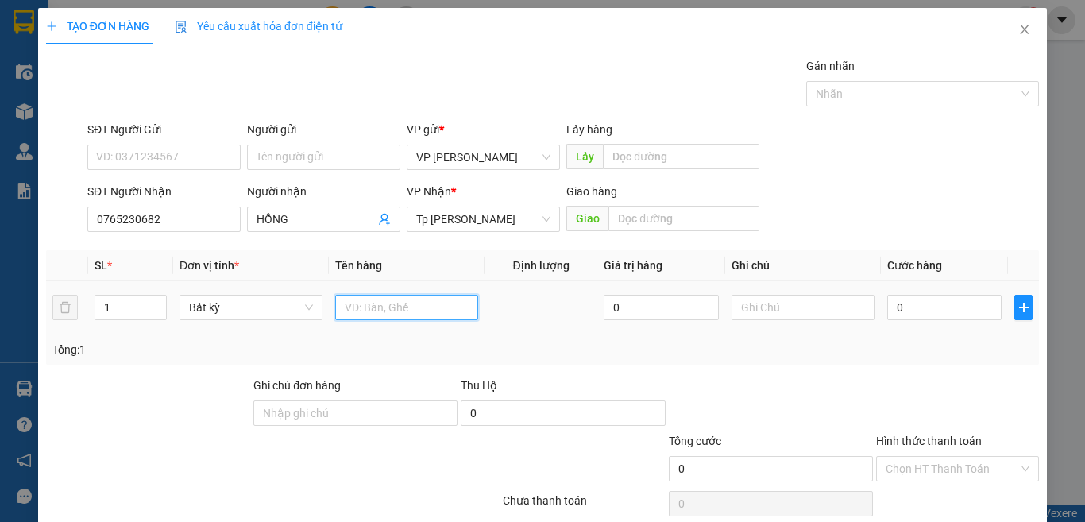
click at [381, 311] on input "text" at bounding box center [406, 307] width 143 height 25
type input "1"
type input "2t xám"
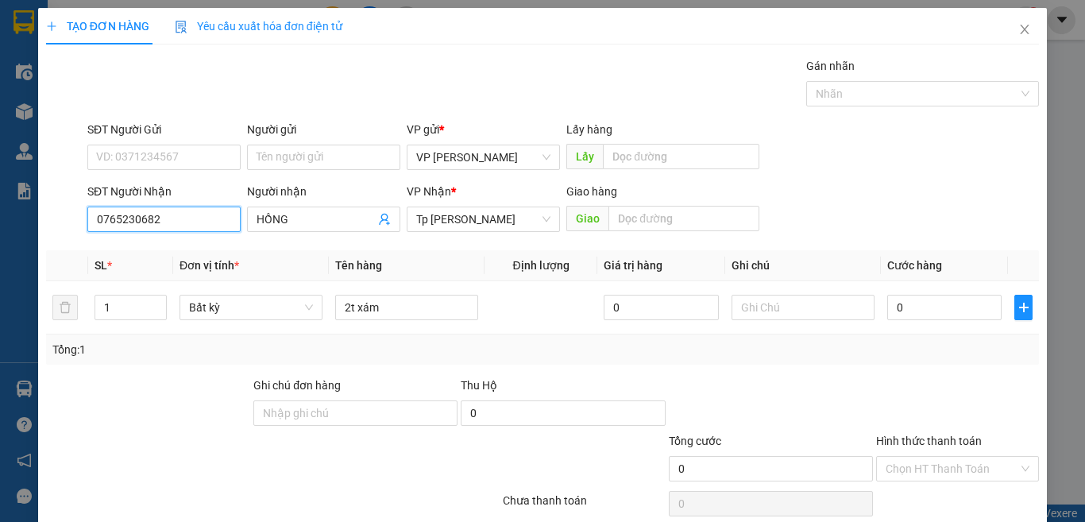
drag, startPoint x: 156, startPoint y: 219, endPoint x: 1, endPoint y: 222, distance: 155.0
click at [1, 222] on div "TẠO ĐƠN HÀNG Yêu cầu xuất hóa đơn điện tử Transit Pickup Surcharge Ids Transit …" at bounding box center [542, 261] width 1085 height 522
click at [178, 226] on input "7015" at bounding box center [163, 219] width 153 height 25
drag, startPoint x: 181, startPoint y: 242, endPoint x: 329, endPoint y: 282, distance: 153.2
click at [184, 245] on div "0938707015 - HIỀN" at bounding box center [162, 250] width 151 height 25
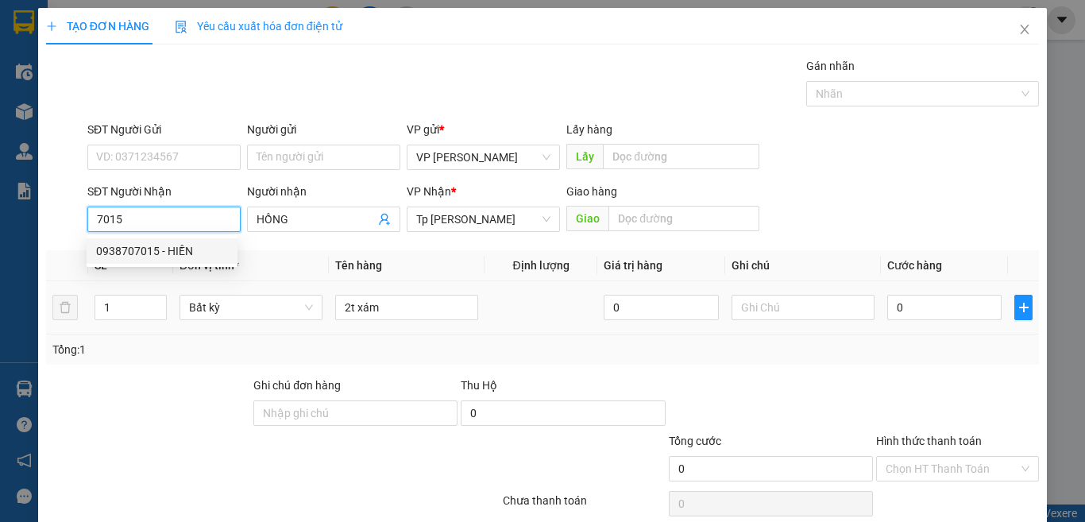
type input "0938707015"
type input "HIỀN"
type input "0938707015"
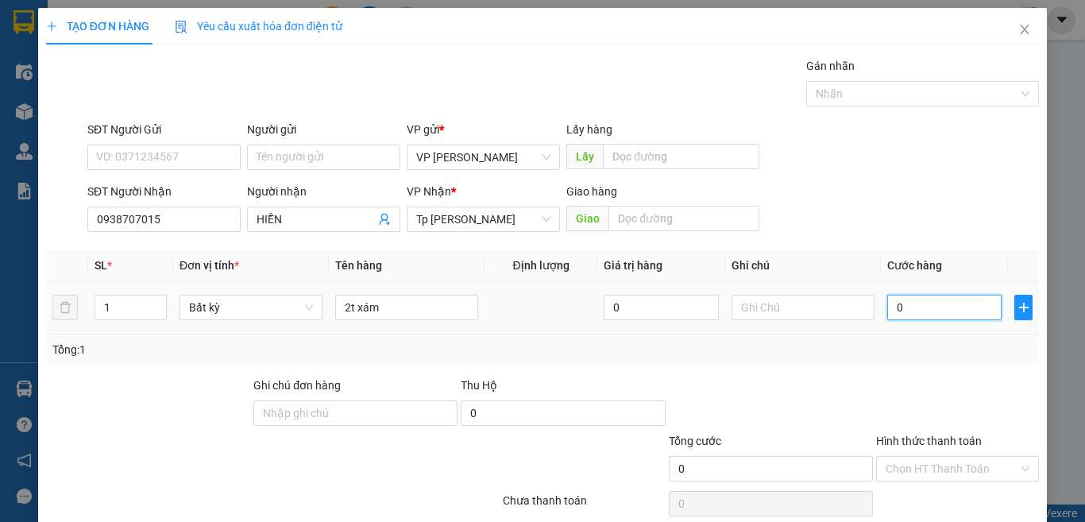
click at [935, 299] on input "0" at bounding box center [945, 307] width 114 height 25
type input "6"
type input "60"
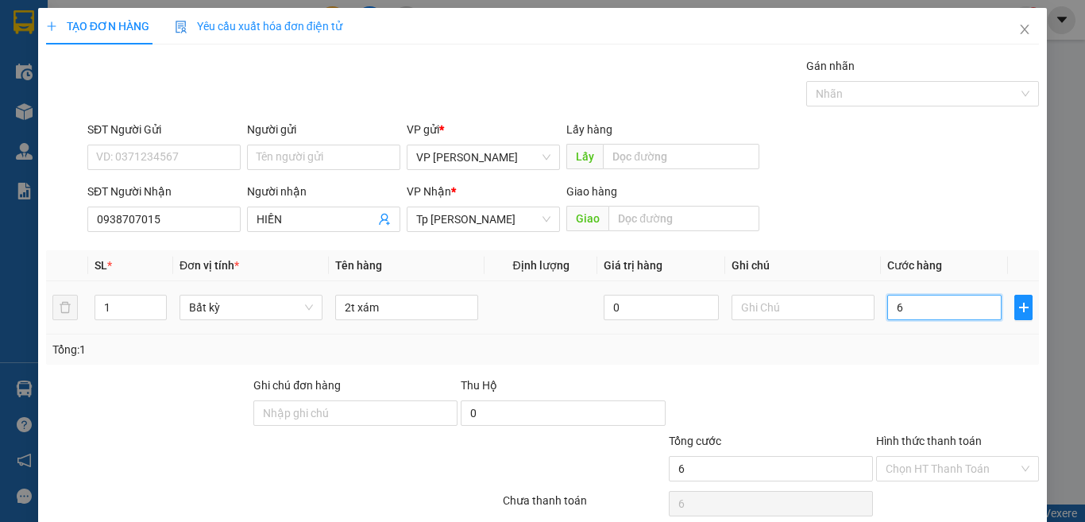
type input "60"
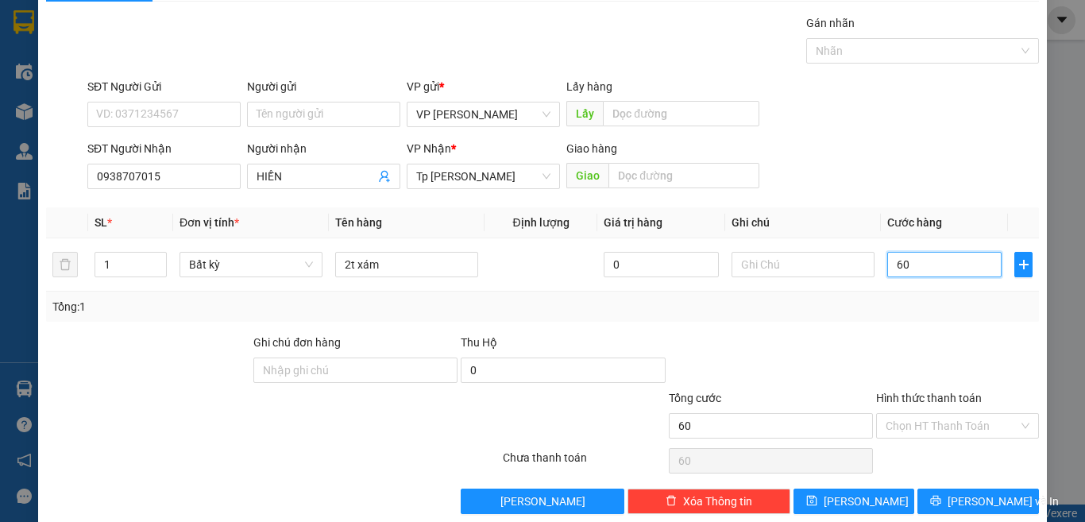
scroll to position [66, 0]
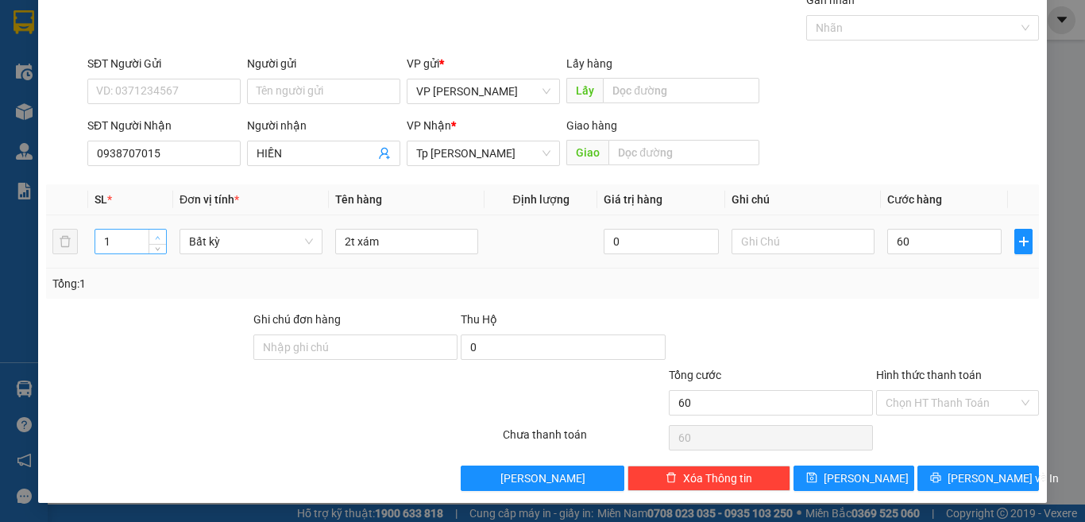
type input "60.000"
click at [149, 233] on span "Increase Value" at bounding box center [157, 237] width 17 height 14
click at [914, 398] on input "Hình thức thanh toán" at bounding box center [952, 403] width 133 height 24
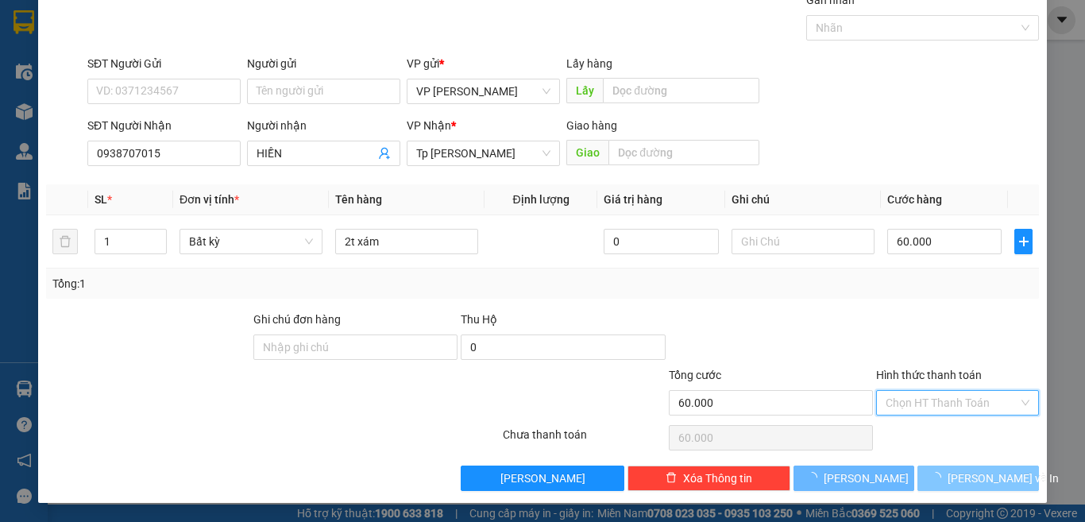
click at [907, 436] on div "Tại văn phòng" at bounding box center [946, 434] width 141 height 17
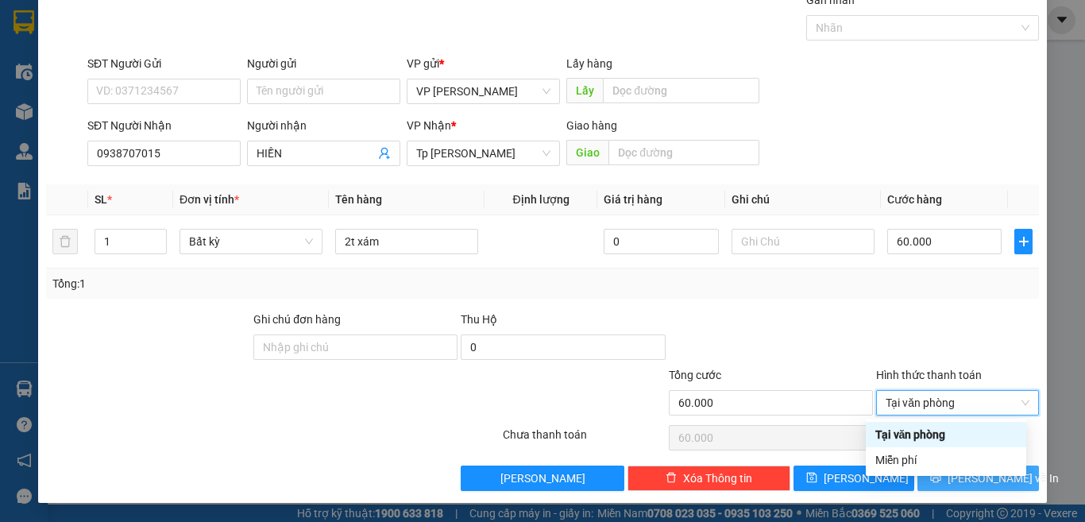
type input "0"
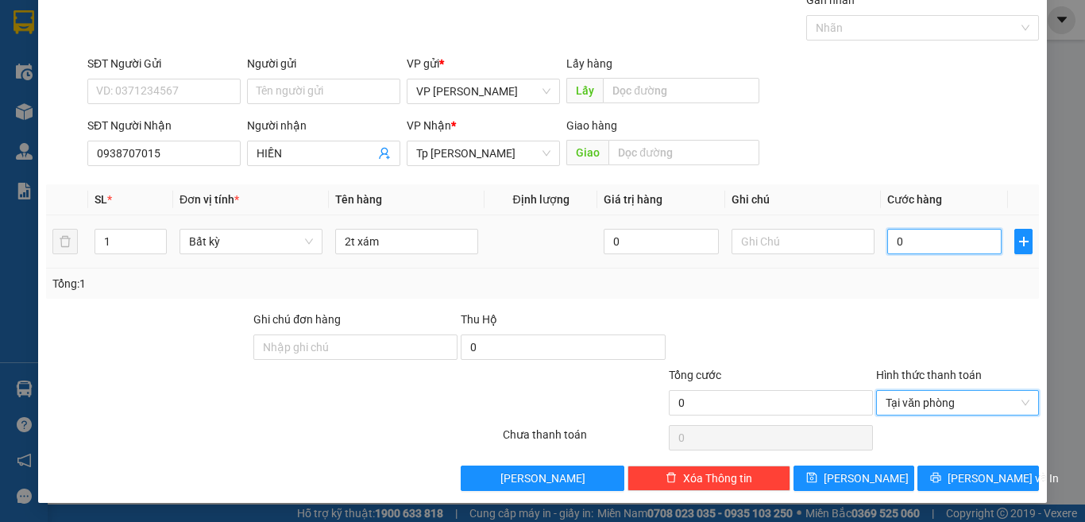
click at [930, 235] on input "0" at bounding box center [945, 241] width 114 height 25
type input "6"
type input "60"
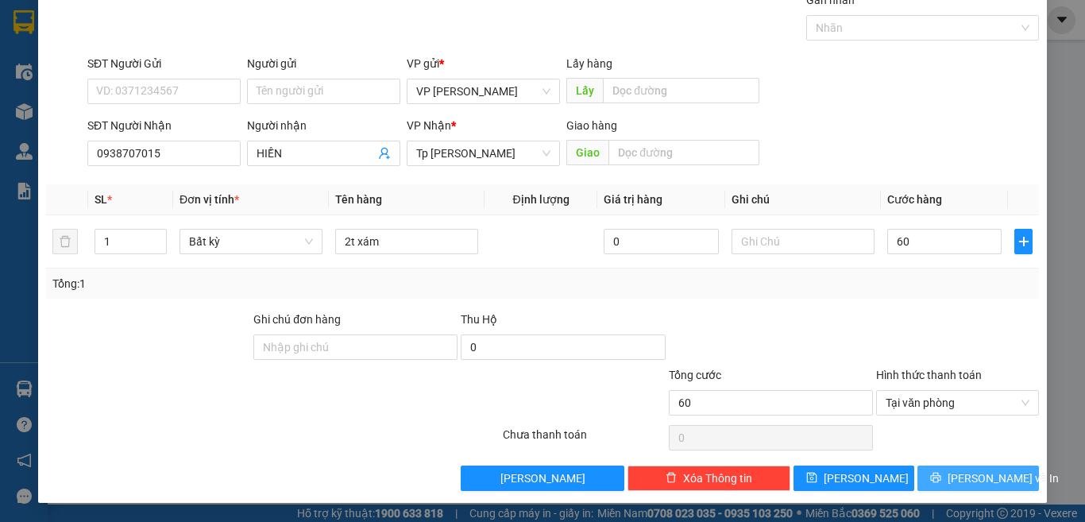
type input "60.000"
click at [953, 470] on span "[PERSON_NAME] và In" at bounding box center [1003, 478] width 111 height 17
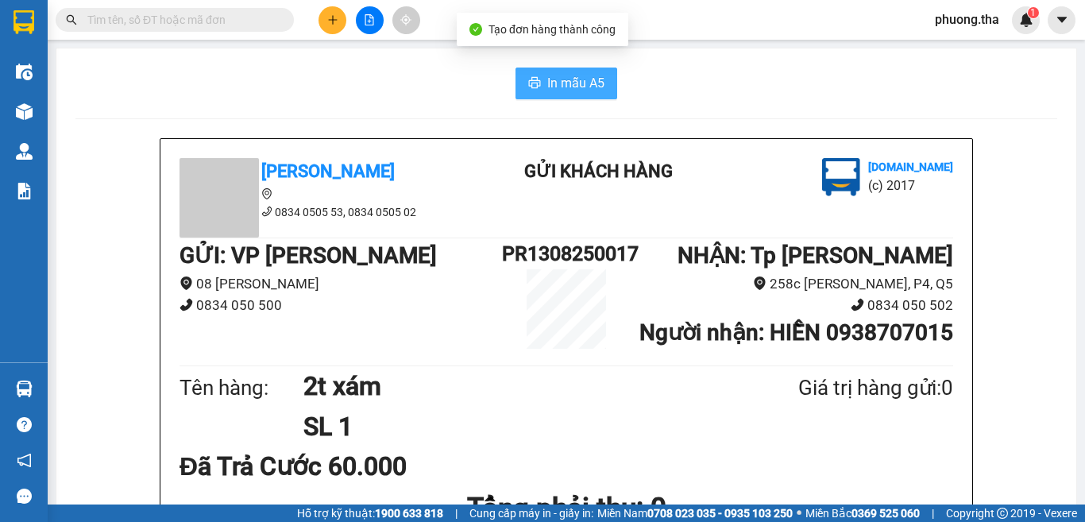
click at [570, 75] on span "In mẫu A5" at bounding box center [575, 83] width 57 height 20
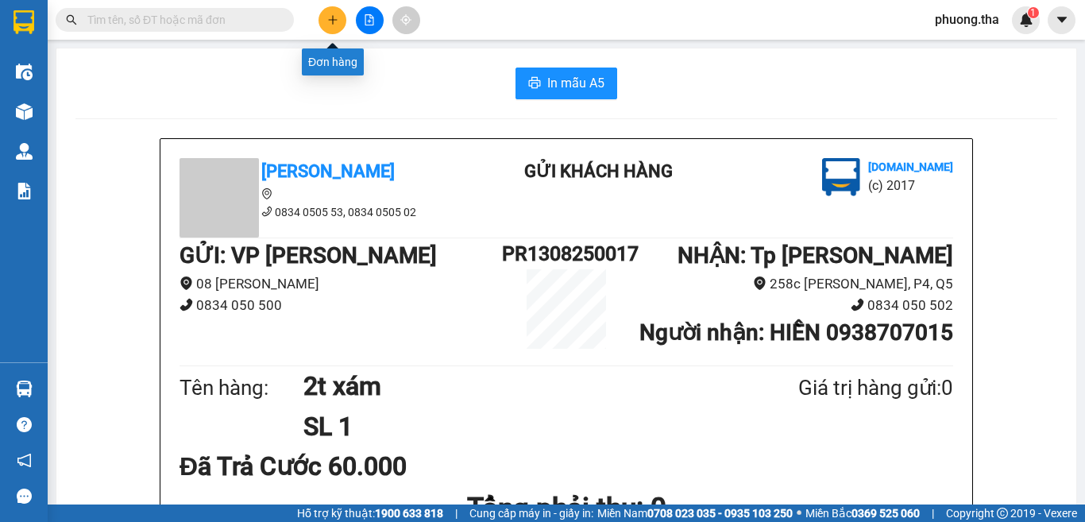
click at [332, 14] on icon "plus" at bounding box center [332, 19] width 11 height 11
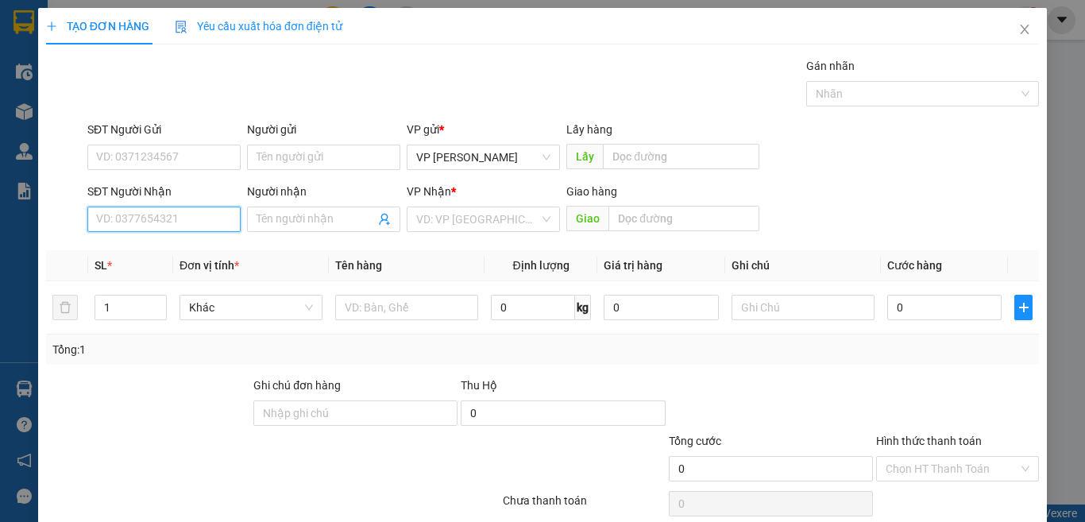
drag, startPoint x: 206, startPoint y: 221, endPoint x: 199, endPoint y: 215, distance: 9.0
click at [200, 216] on input "SĐT Người Nhận" at bounding box center [163, 219] width 153 height 25
click at [188, 223] on input "682" at bounding box center [163, 219] width 153 height 25
drag, startPoint x: 177, startPoint y: 249, endPoint x: 354, endPoint y: 294, distance: 182.1
click at [177, 249] on div "0765230682 - HỒNG" at bounding box center [162, 250] width 132 height 17
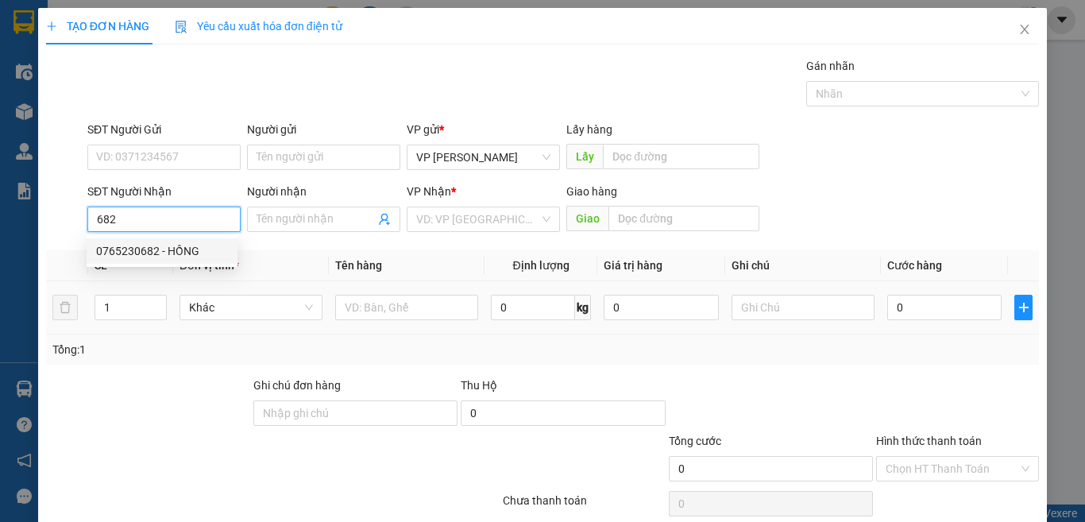
type input "0765230682"
type input "HỒNG"
type input "0765230682"
click at [403, 321] on div at bounding box center [406, 308] width 143 height 32
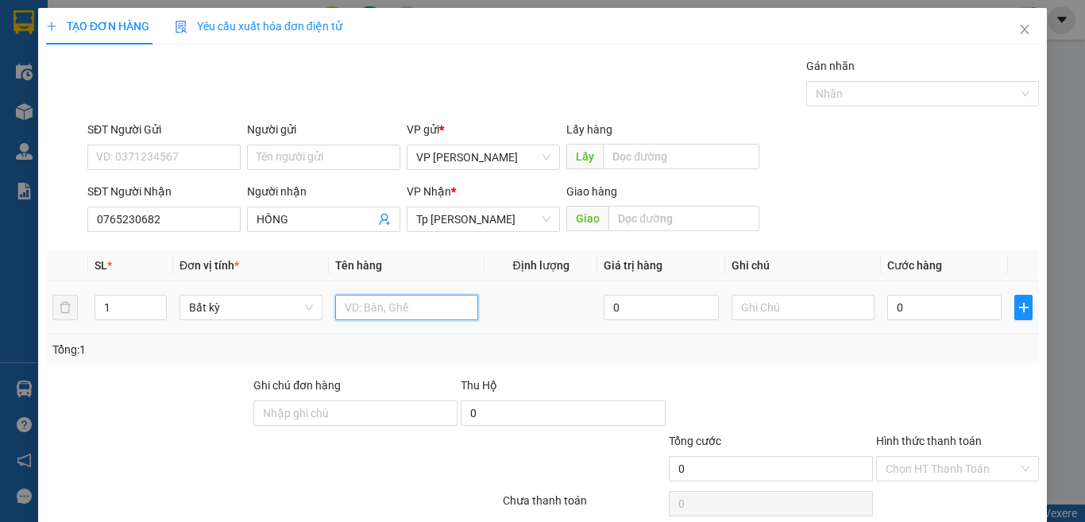
click at [385, 296] on input "text" at bounding box center [406, 307] width 143 height 25
type input "1T xám nha đam"
click at [911, 300] on input "0" at bounding box center [945, 307] width 114 height 25
type input "4"
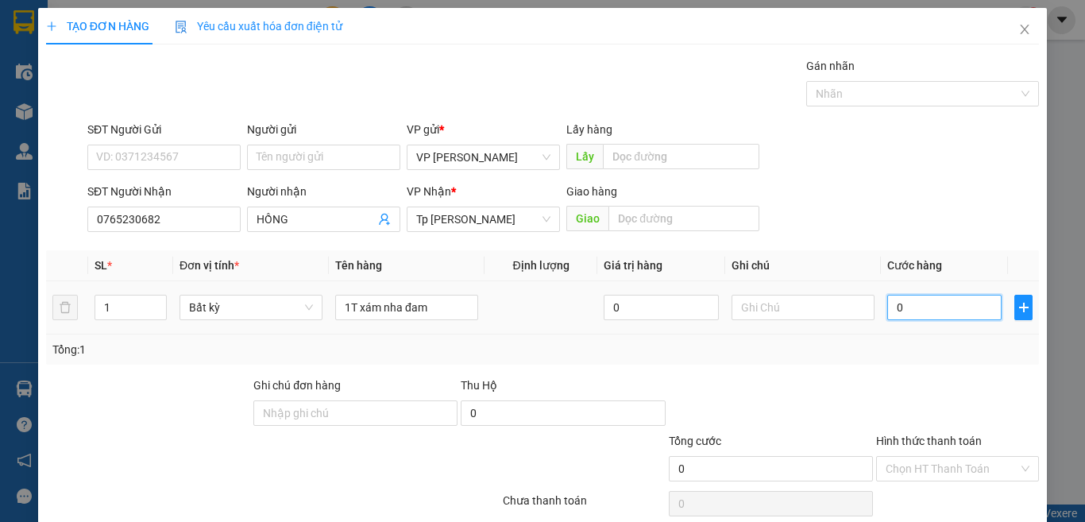
type input "4"
type input "40"
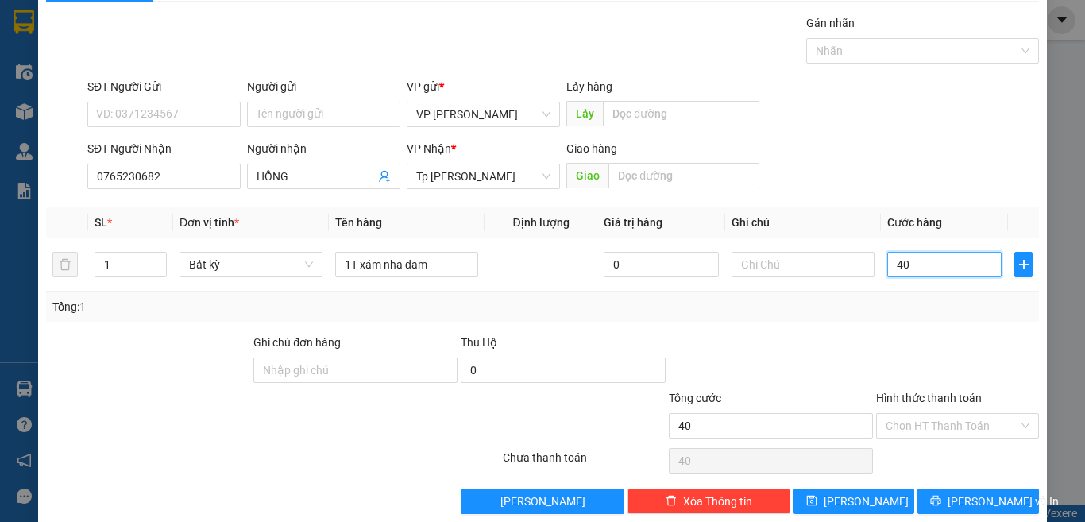
scroll to position [66, 0]
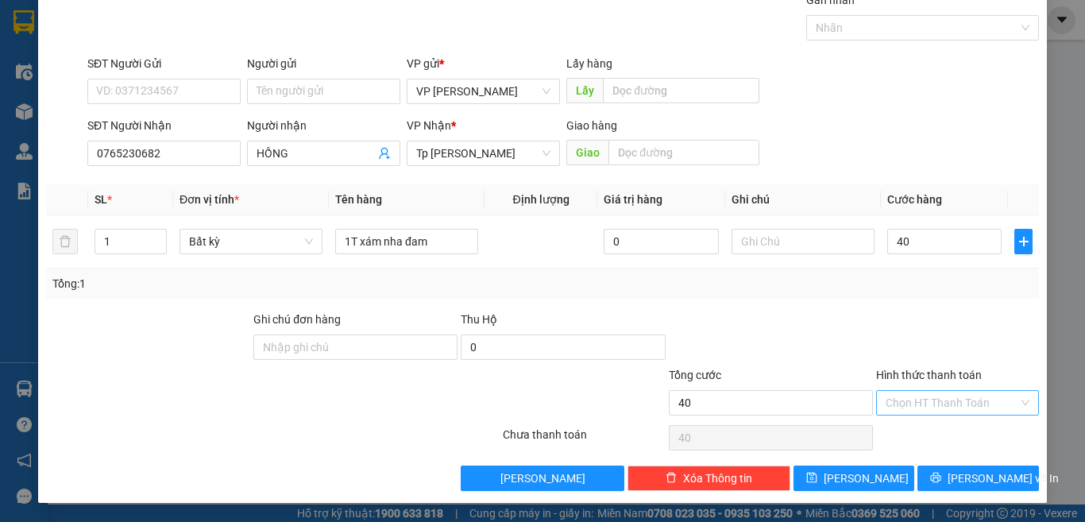
type input "40.000"
click at [961, 410] on input "Hình thức thanh toán" at bounding box center [952, 403] width 133 height 24
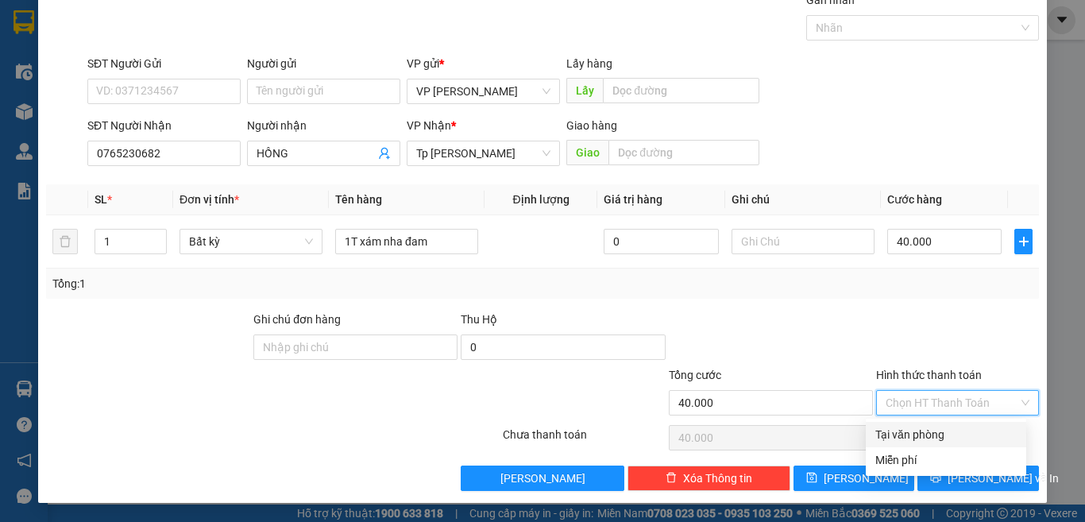
click at [949, 444] on div "Tại văn phòng" at bounding box center [946, 434] width 161 height 25
type input "0"
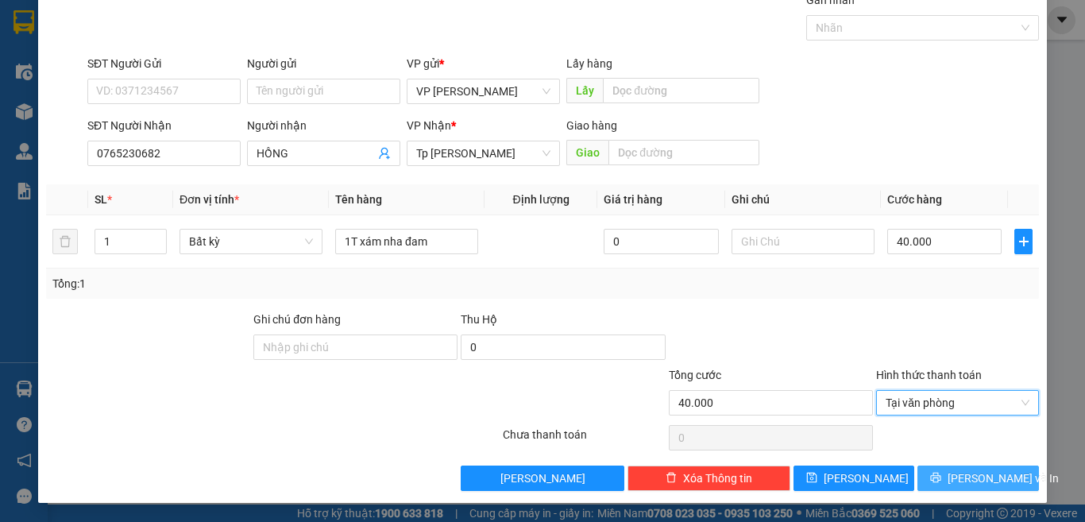
click at [958, 473] on span "[PERSON_NAME] và In" at bounding box center [1003, 478] width 111 height 17
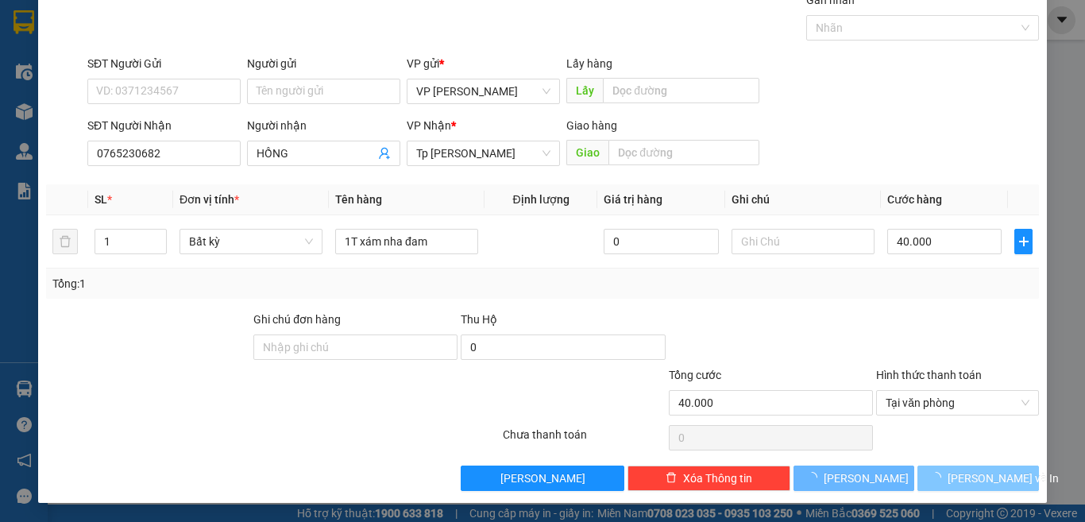
scroll to position [23, 0]
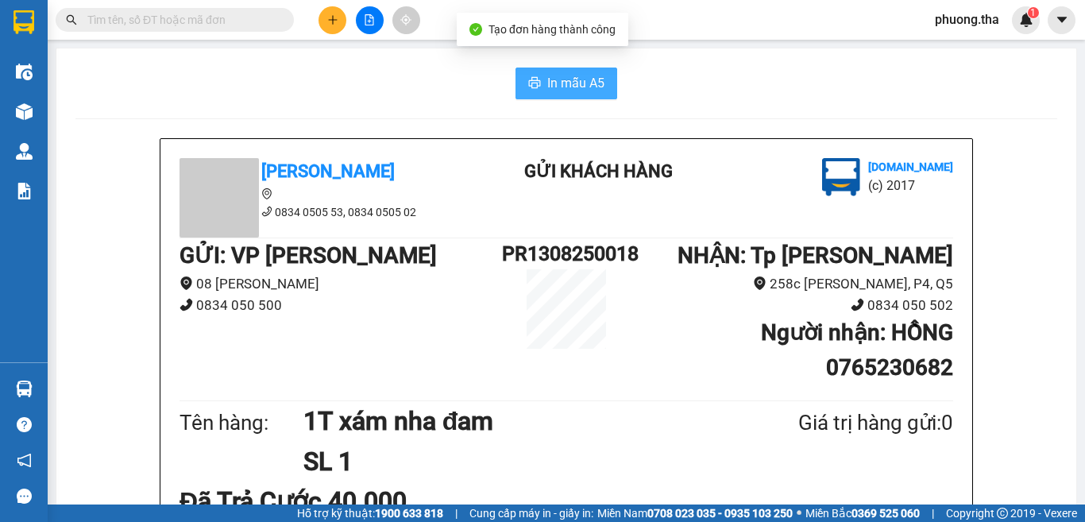
click at [562, 83] on span "In mẫu A5" at bounding box center [575, 83] width 57 height 20
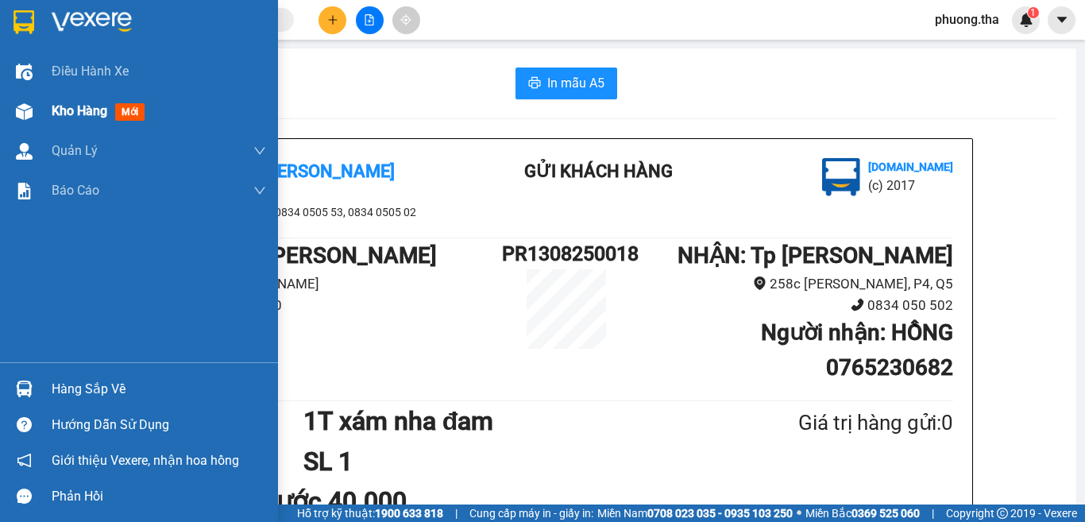
drag, startPoint x: 29, startPoint y: 118, endPoint x: 389, endPoint y: 2, distance: 378.4
click at [31, 118] on img at bounding box center [24, 111] width 17 height 17
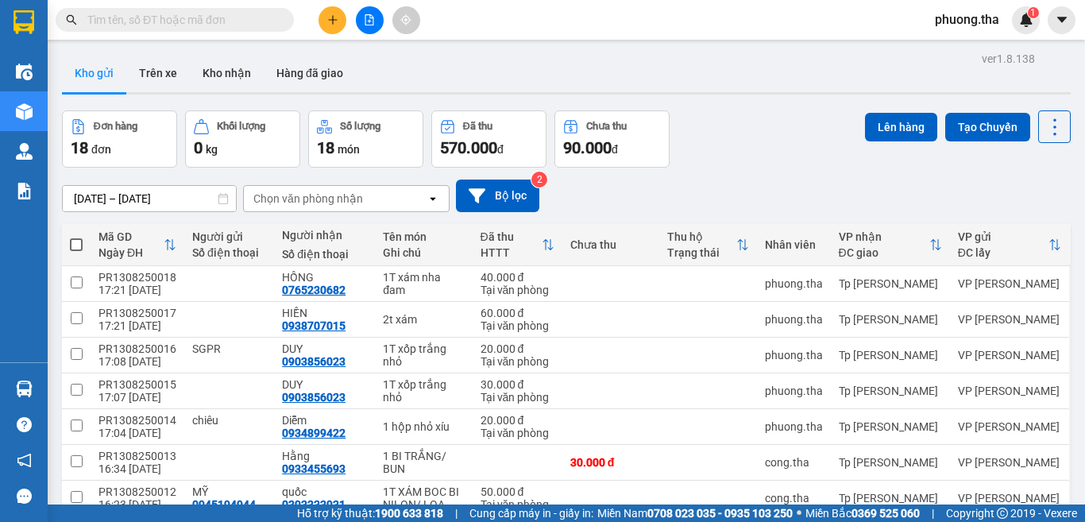
click at [327, 10] on button at bounding box center [333, 20] width 28 height 28
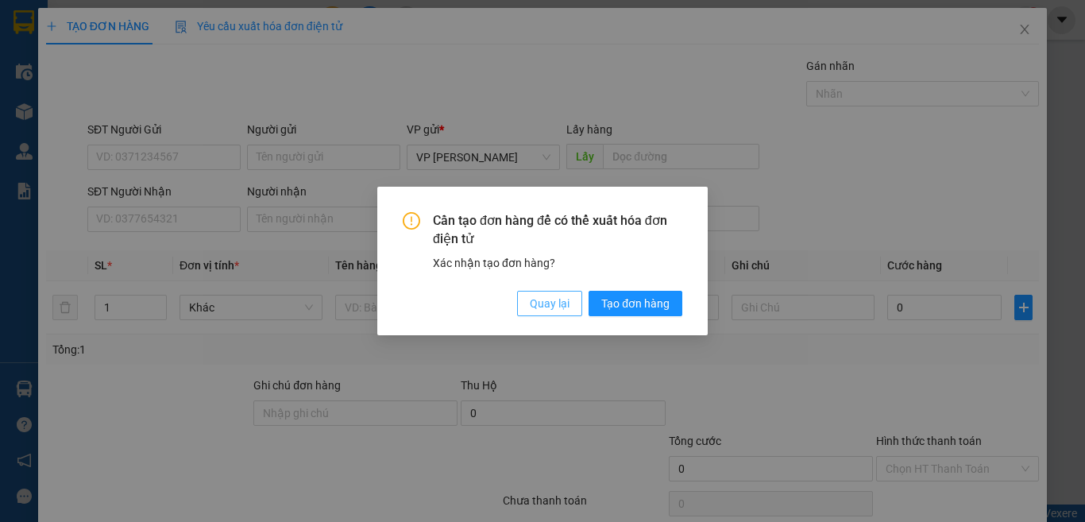
click at [559, 307] on span "Quay lại" at bounding box center [550, 303] width 40 height 17
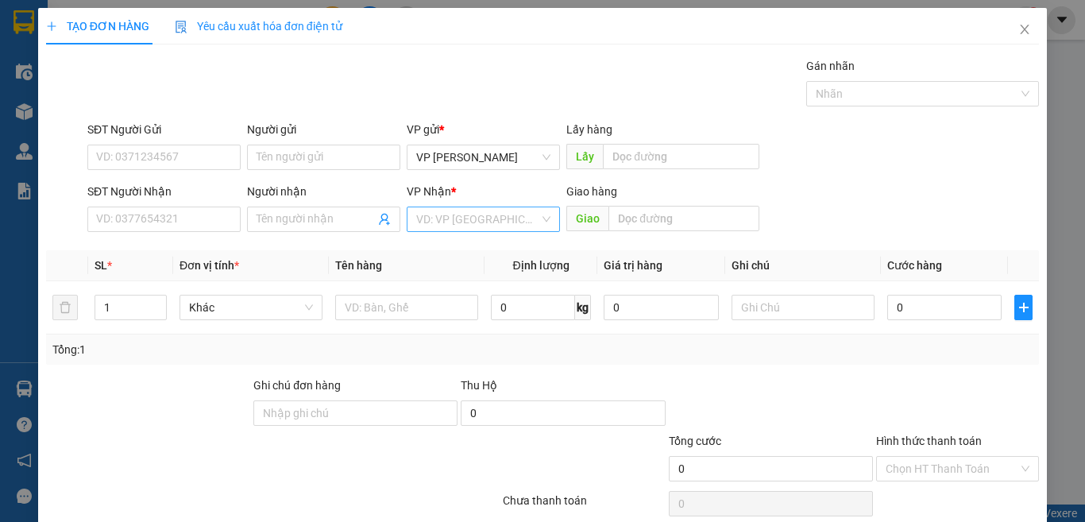
click at [467, 222] on input "search" at bounding box center [477, 219] width 123 height 24
click at [335, 246] on div "Transit Pickup Surcharge Ids Transit Deliver Surcharge Ids Transit Deliver Surc…" at bounding box center [542, 307] width 993 height 500
click at [451, 222] on input "search" at bounding box center [477, 219] width 123 height 24
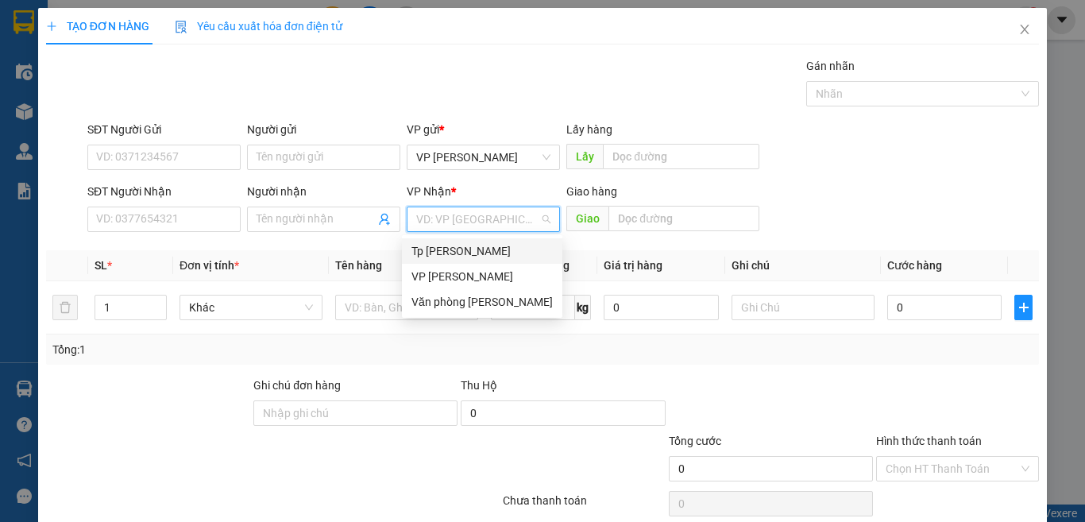
click at [439, 249] on div "Tp [PERSON_NAME]" at bounding box center [482, 250] width 141 height 17
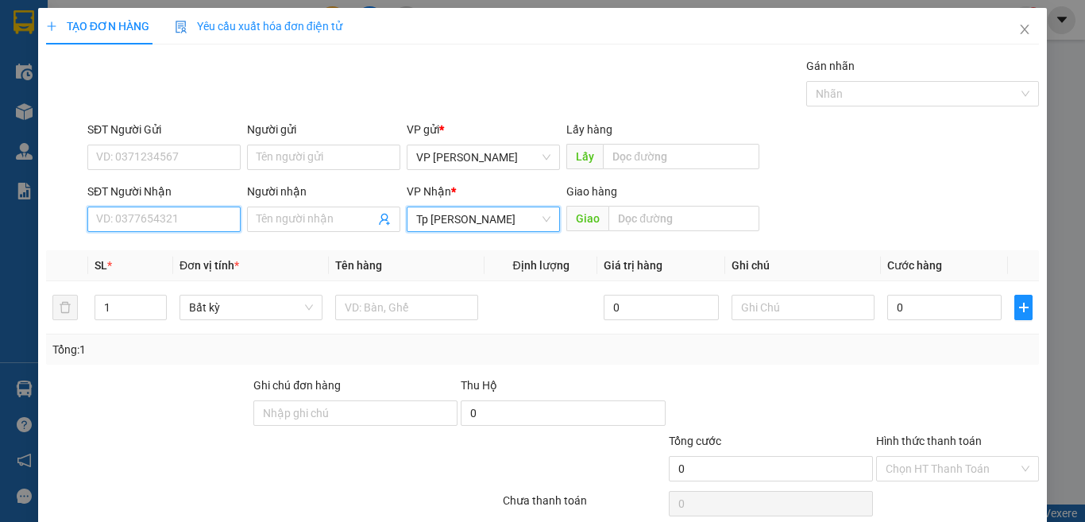
click at [191, 222] on input "SĐT Người Nhận" at bounding box center [163, 219] width 153 height 25
type input "0938999449"
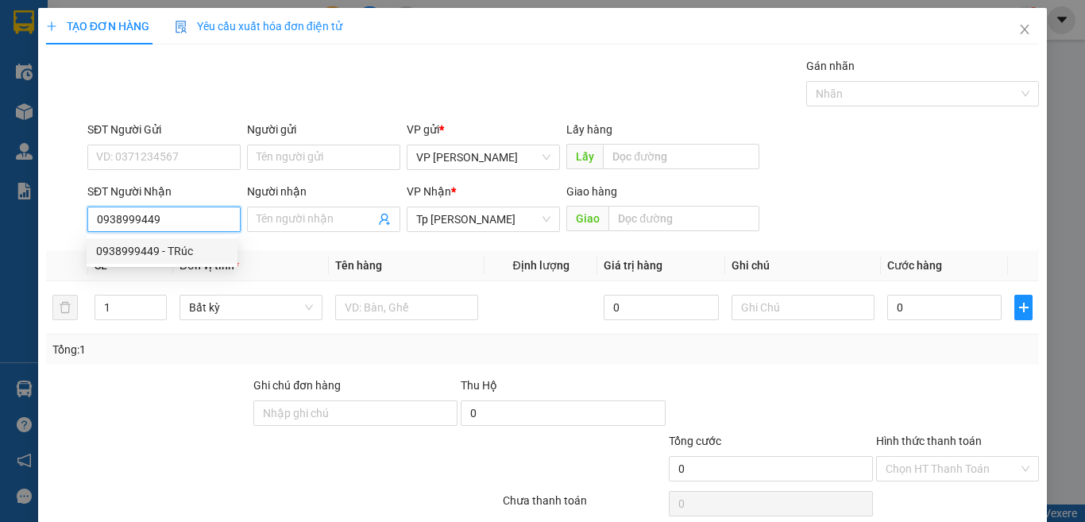
click at [191, 249] on div "0938999449 - TRúc" at bounding box center [162, 250] width 132 height 17
type input "TRúc"
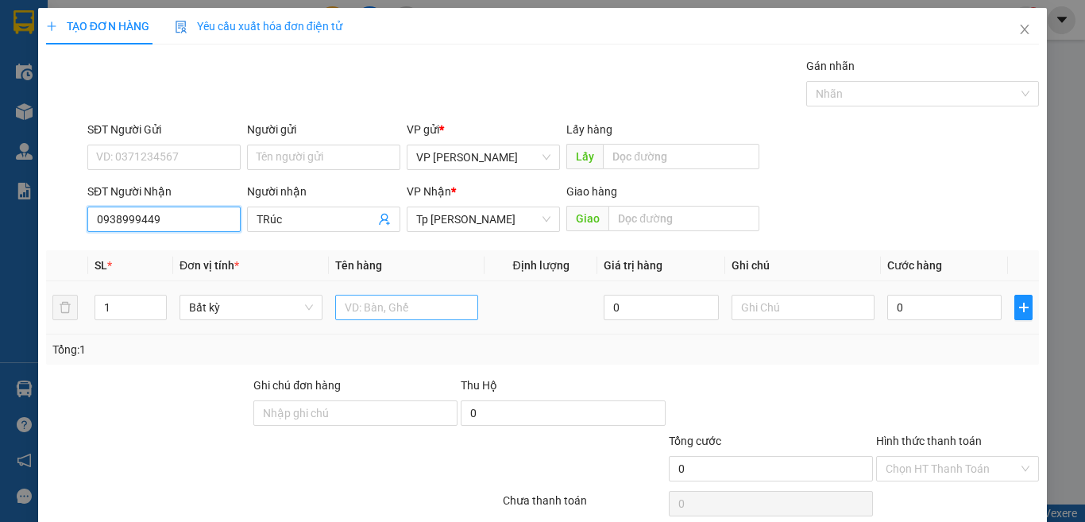
type input "0938999449"
click at [385, 307] on input "text" at bounding box center [406, 307] width 143 height 25
type input "1t xám nho"
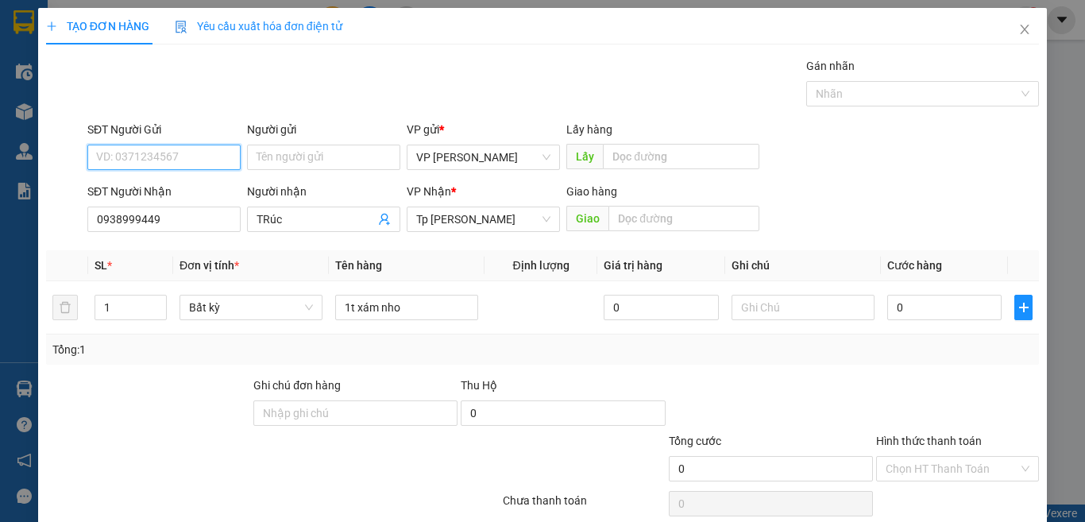
click at [114, 151] on input "SĐT Người Gửi" at bounding box center [163, 157] width 153 height 25
click at [178, 212] on div "0919044247 - VY" at bounding box center [174, 214] width 157 height 17
type input "0919044247"
type input "VY"
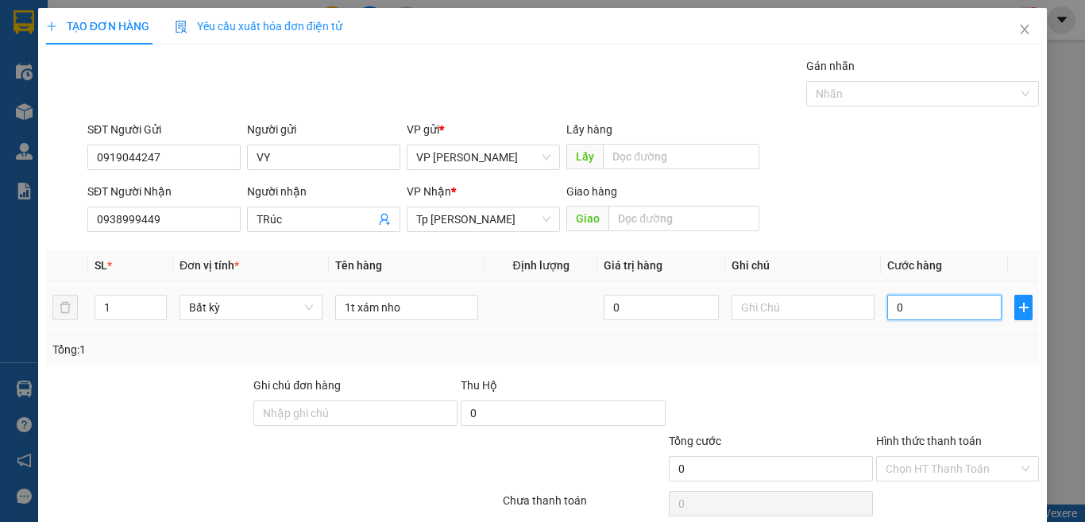
click at [929, 302] on input "0" at bounding box center [945, 307] width 114 height 25
type input "3"
type input "30"
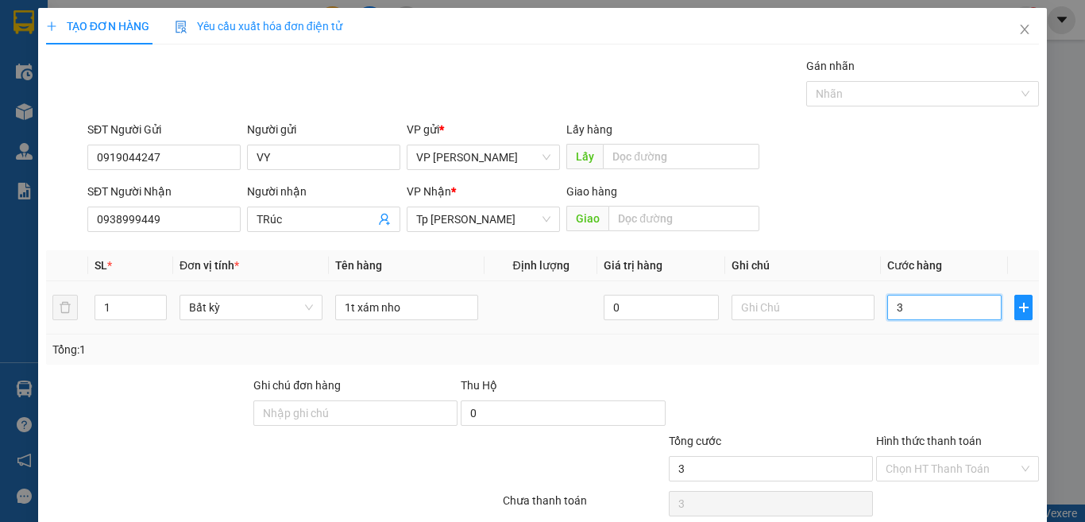
type input "30"
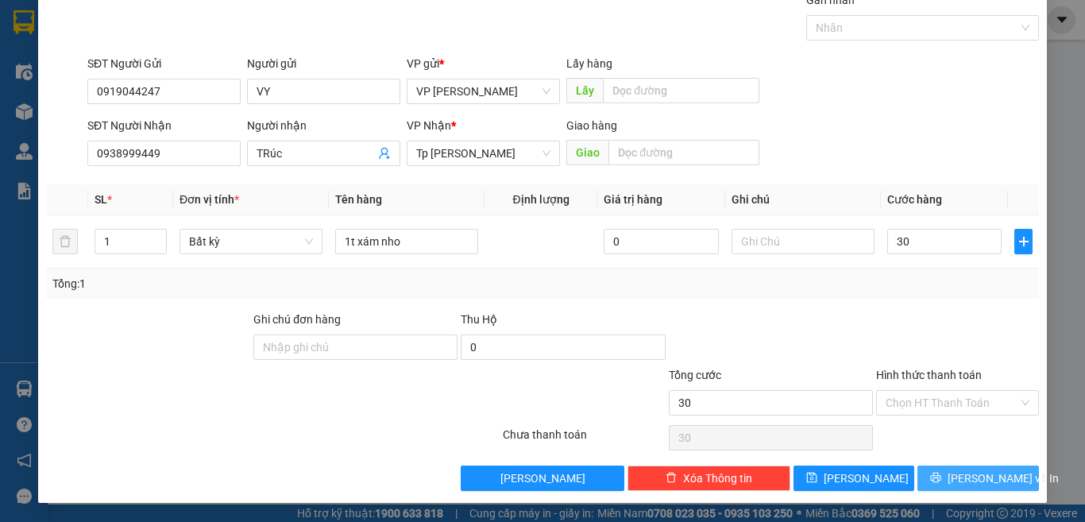
type input "30.000"
click at [959, 480] on span "[PERSON_NAME] và In" at bounding box center [1003, 478] width 111 height 17
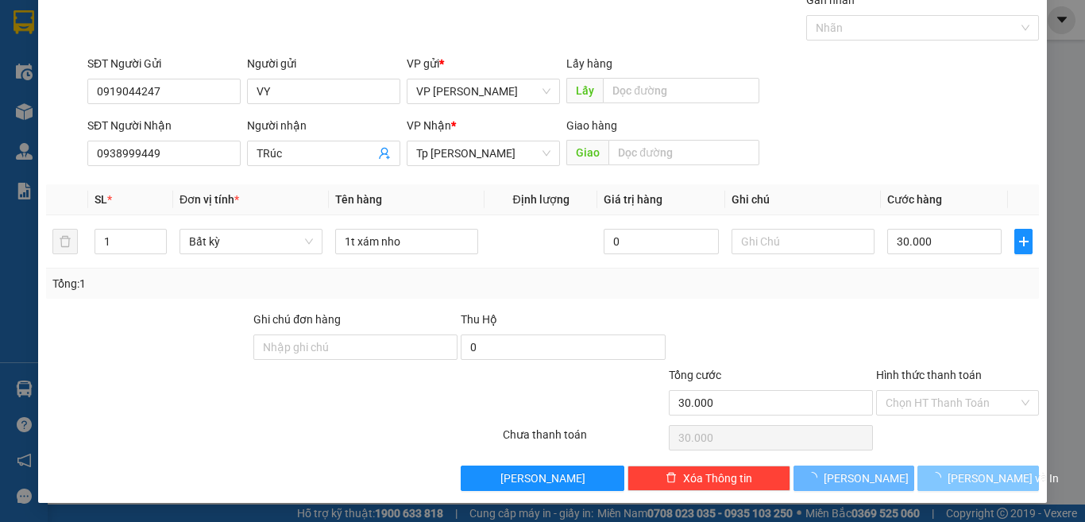
scroll to position [23, 0]
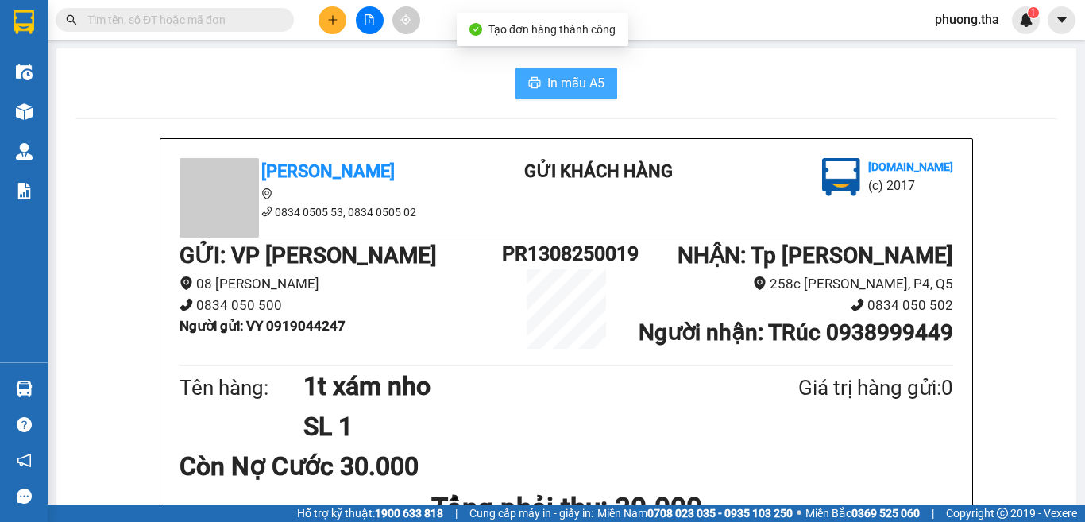
click at [578, 70] on button "In mẫu A5" at bounding box center [567, 84] width 102 height 32
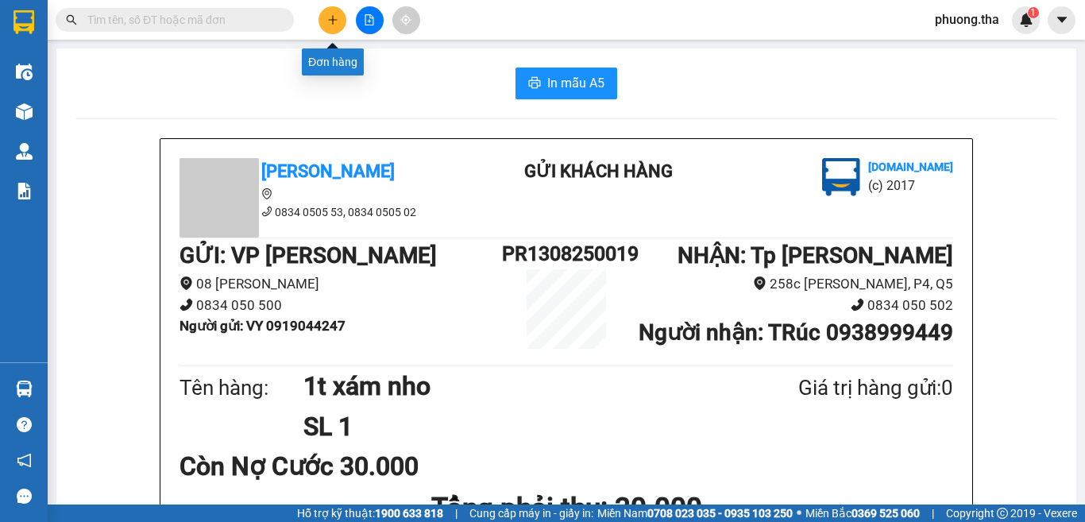
click at [343, 23] on button at bounding box center [333, 20] width 28 height 28
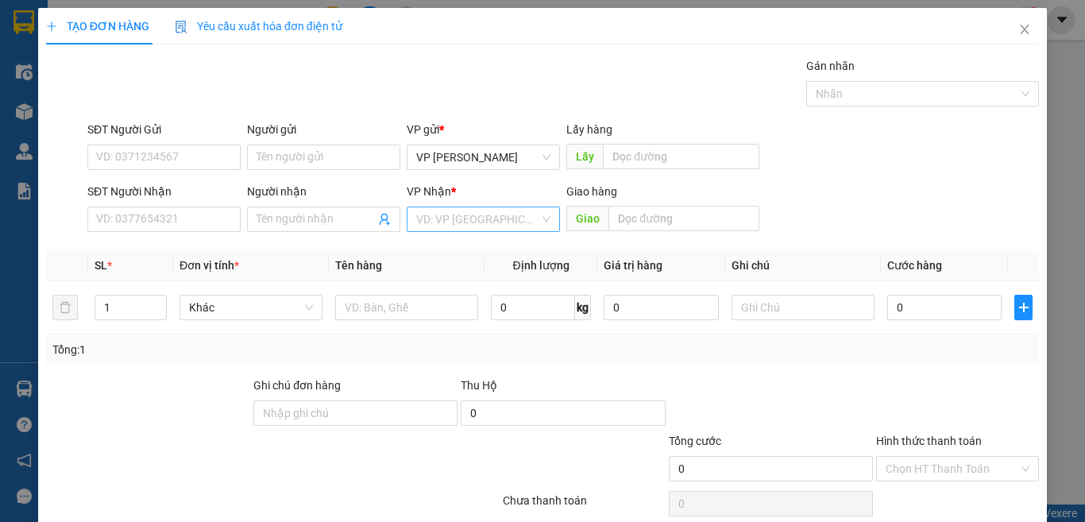
click at [470, 213] on input "search" at bounding box center [477, 219] width 123 height 24
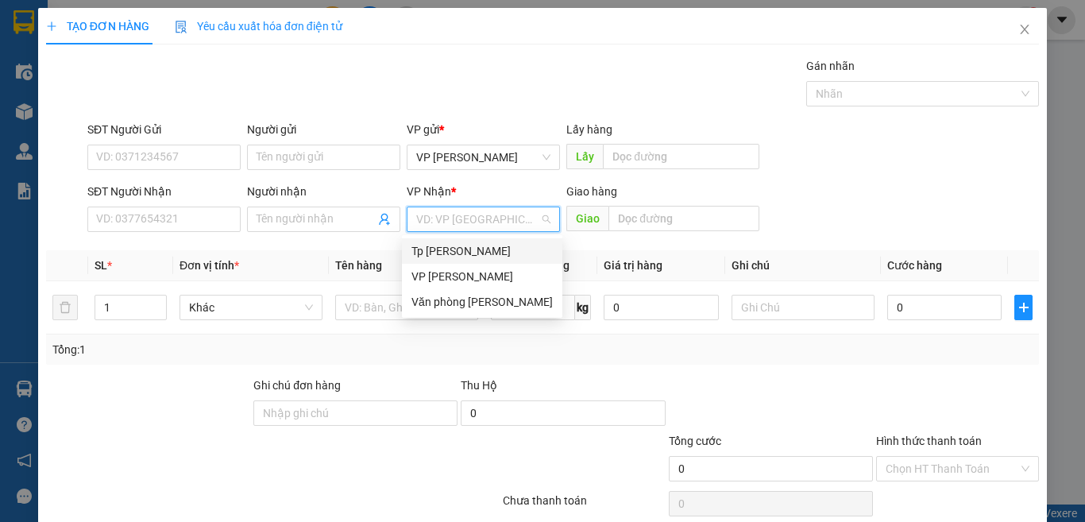
click at [478, 252] on div "Tp [PERSON_NAME]" at bounding box center [482, 250] width 141 height 17
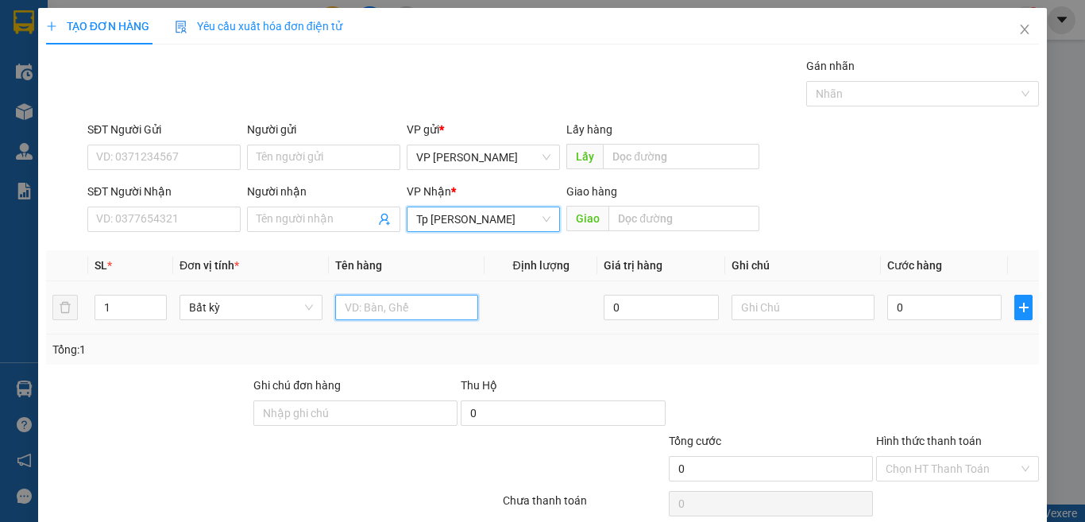
click at [363, 308] on input "text" at bounding box center [406, 307] width 143 height 25
type input "1 xe đạp"
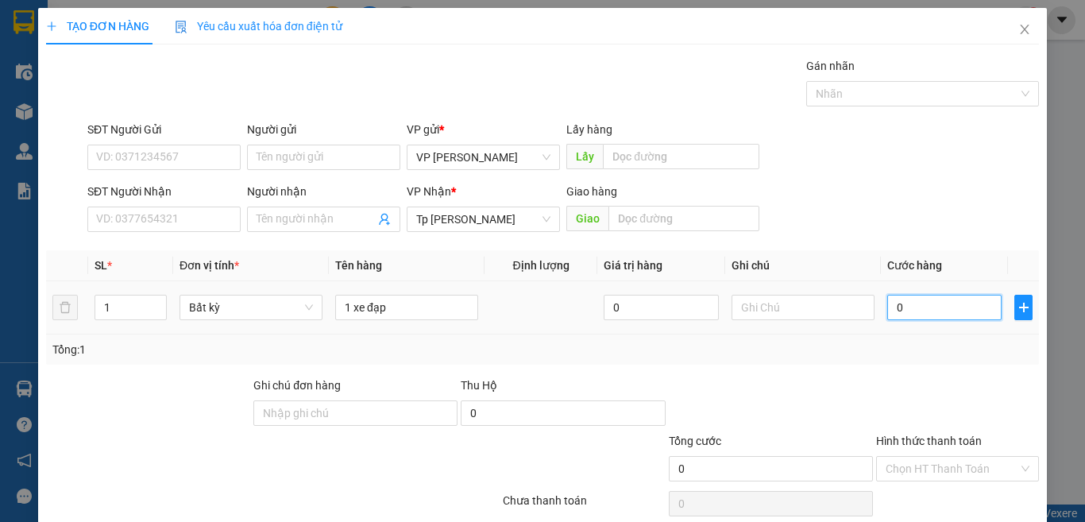
click at [927, 317] on input "0" at bounding box center [945, 307] width 114 height 25
type input "1"
type input "10"
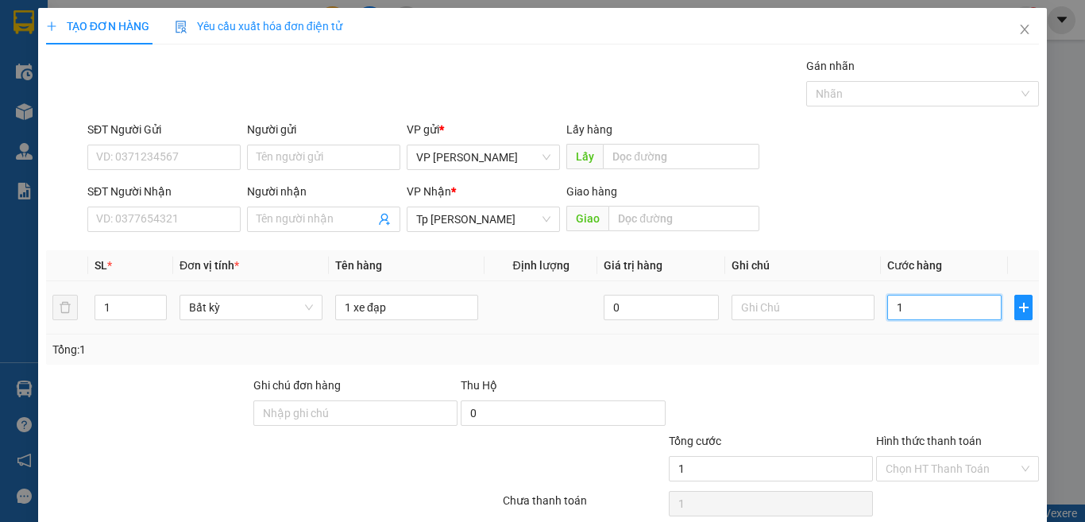
type input "10"
type input "100"
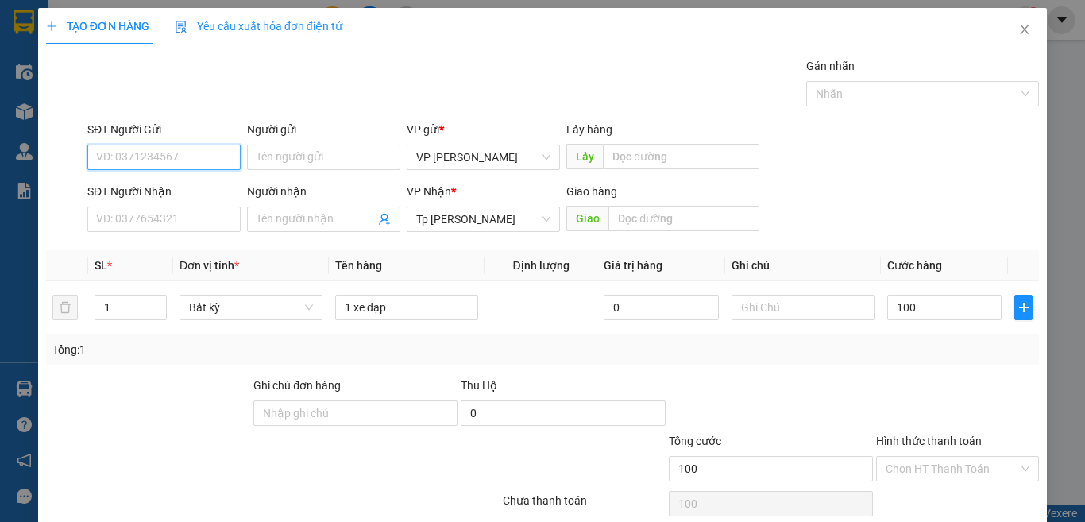
type input "100.000"
click at [185, 149] on input "SĐT Người Gửi" at bounding box center [163, 157] width 153 height 25
type input "0707477779"
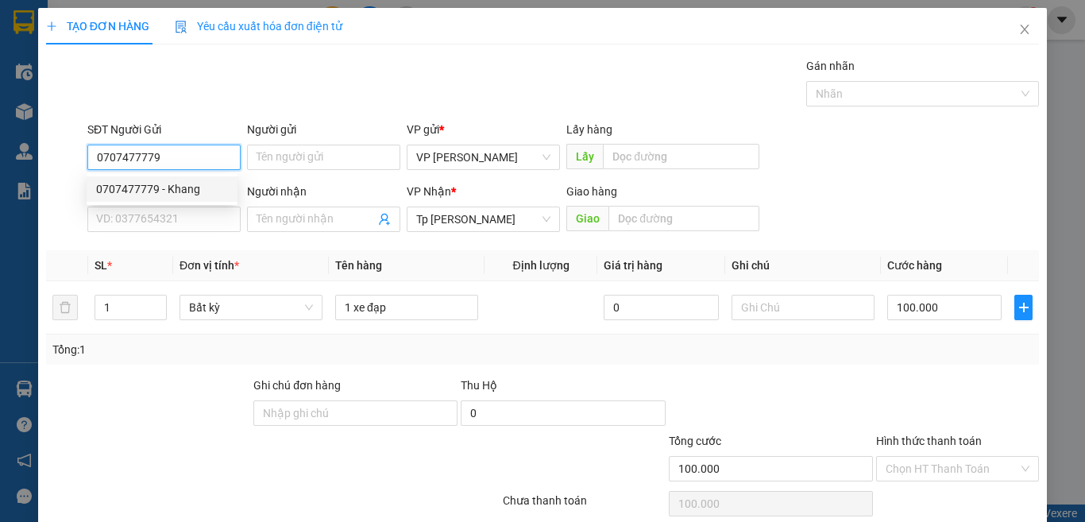
click at [168, 180] on div "0707477779 - Khang" at bounding box center [162, 188] width 151 height 25
type input "Khang"
type input "0707477779"
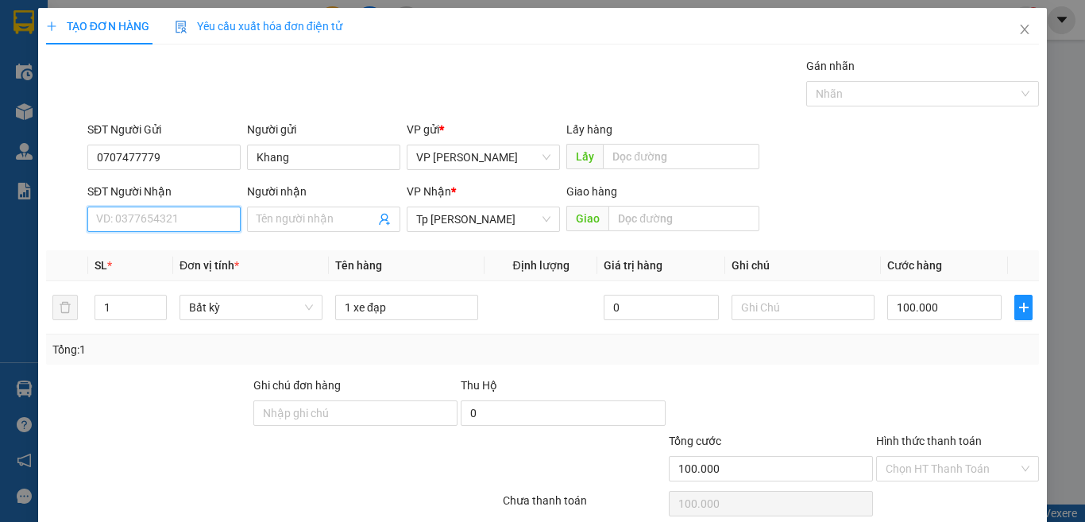
click at [189, 211] on input "SĐT Người Nhận" at bounding box center [163, 219] width 153 height 25
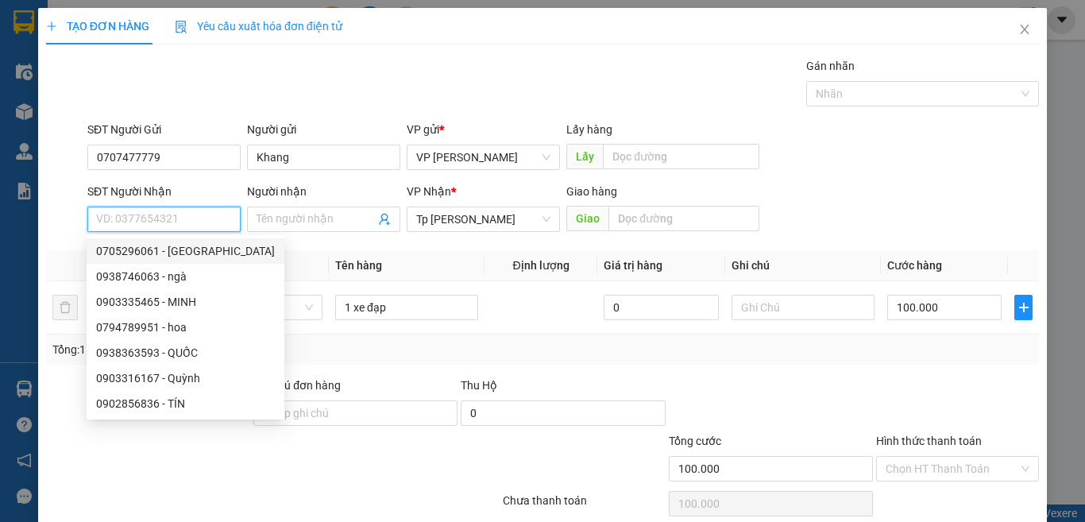
click at [176, 215] on input "SĐT Người Nhận" at bounding box center [163, 219] width 153 height 25
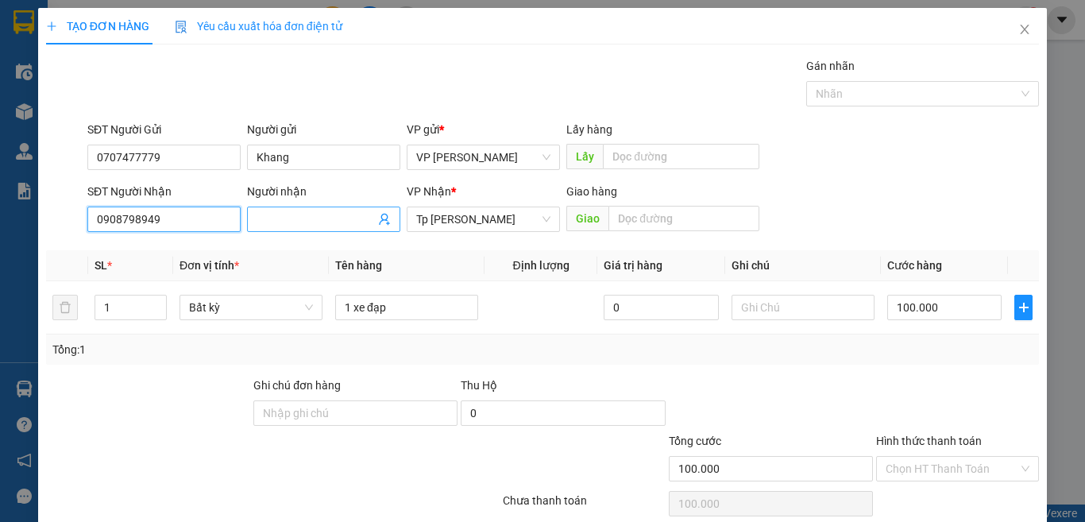
type input "0908798949"
click at [274, 211] on input "Người nhận" at bounding box center [316, 219] width 118 height 17
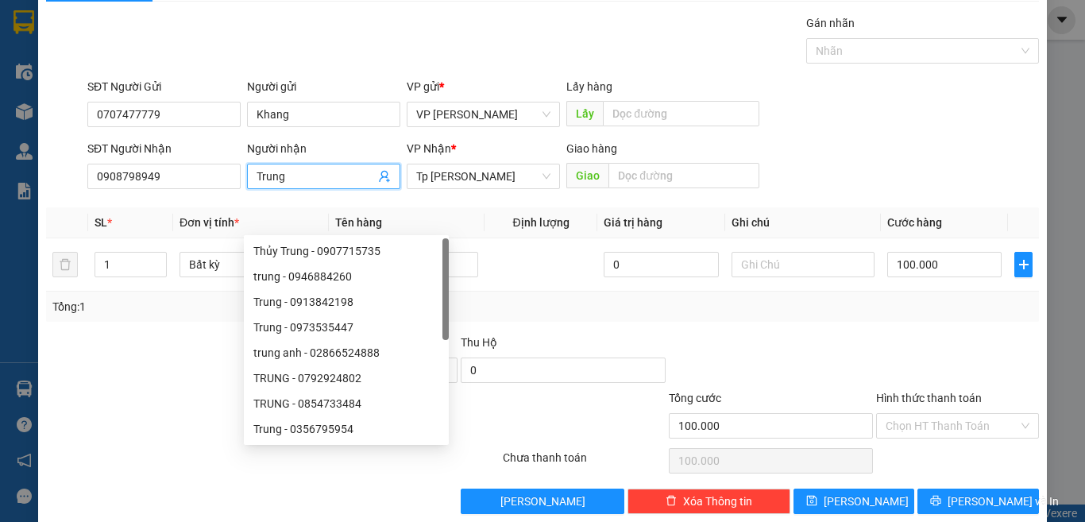
scroll to position [66, 0]
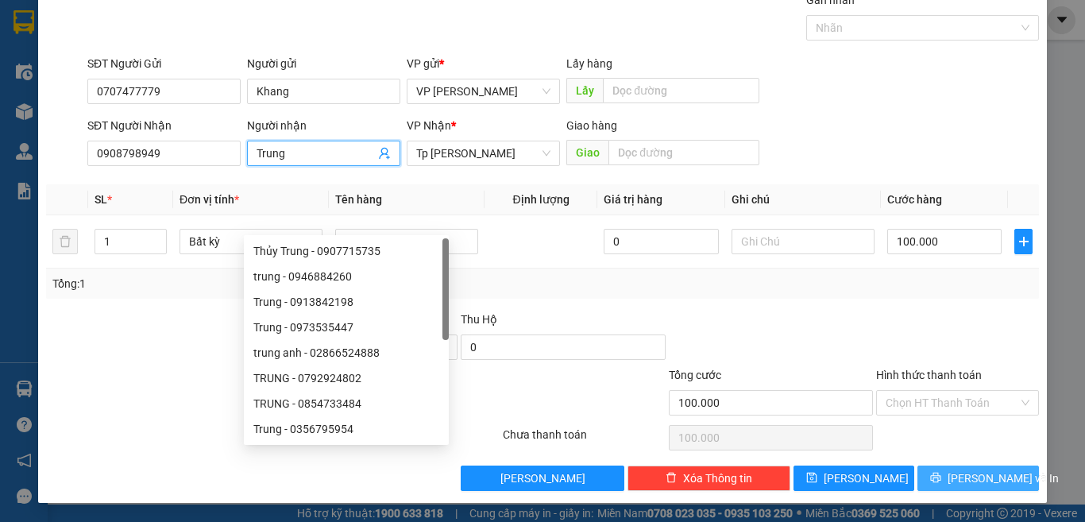
type input "Trung"
click at [941, 485] on span "printer" at bounding box center [935, 478] width 11 height 13
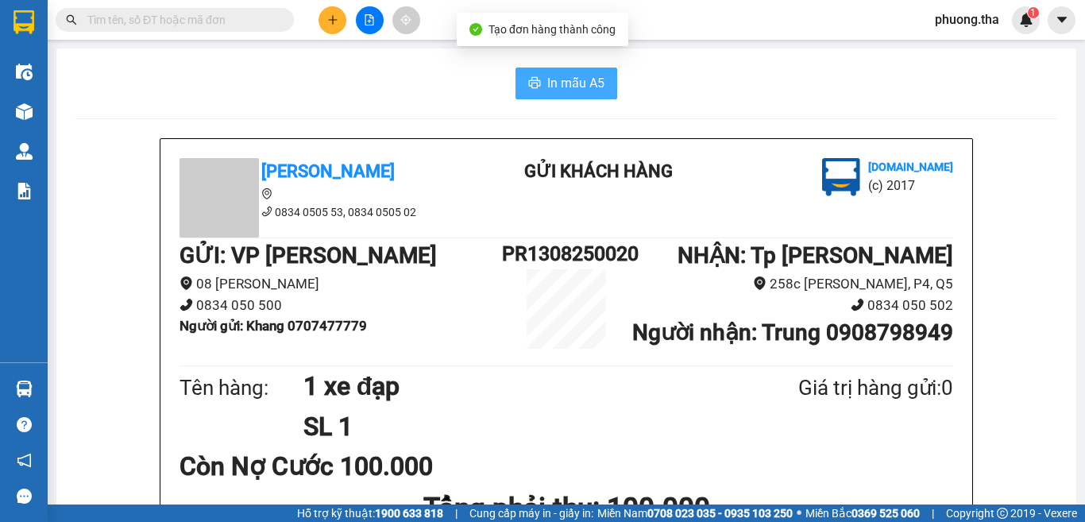
click at [567, 92] on span "In mẫu A5" at bounding box center [575, 83] width 57 height 20
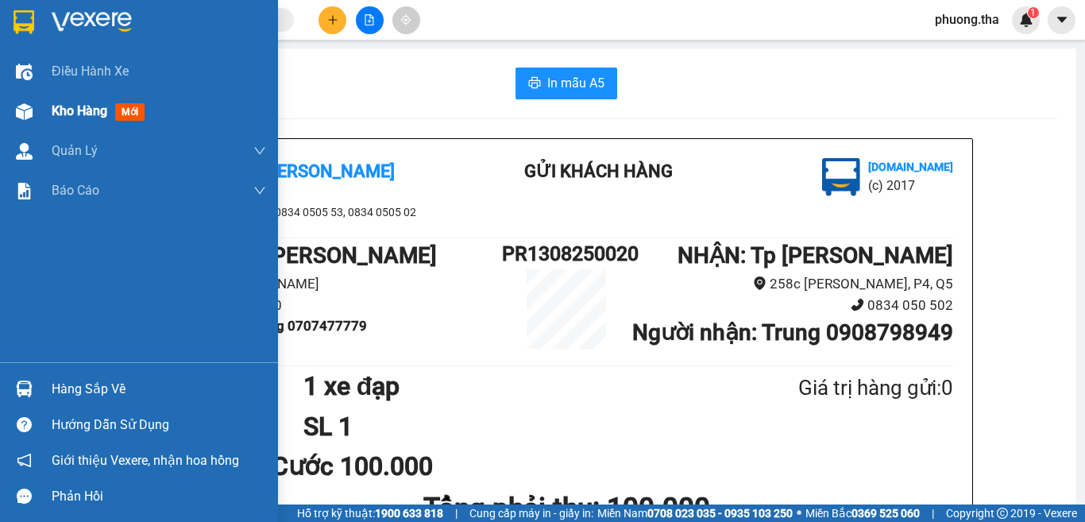
click at [19, 105] on img at bounding box center [24, 111] width 17 height 17
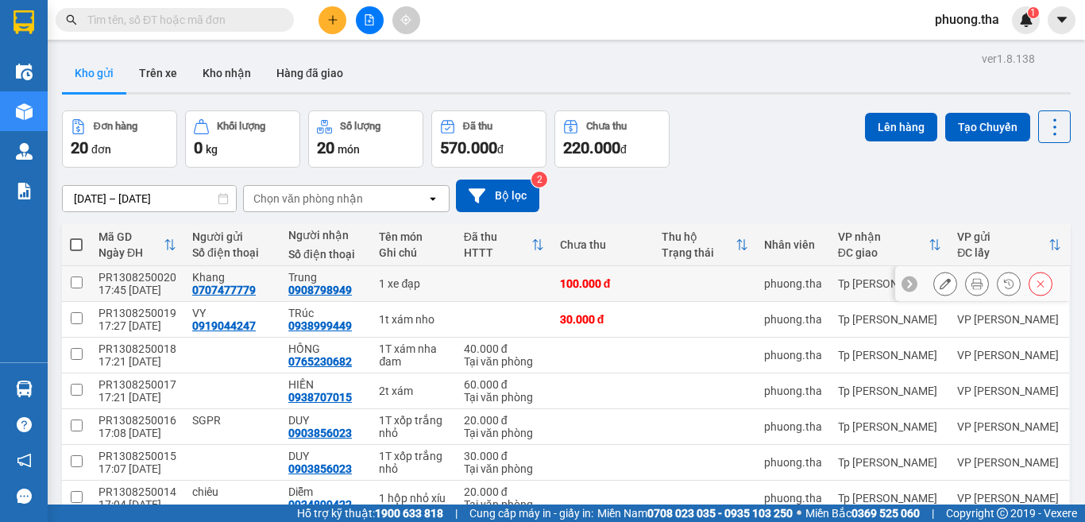
click at [940, 281] on icon at bounding box center [945, 283] width 11 height 11
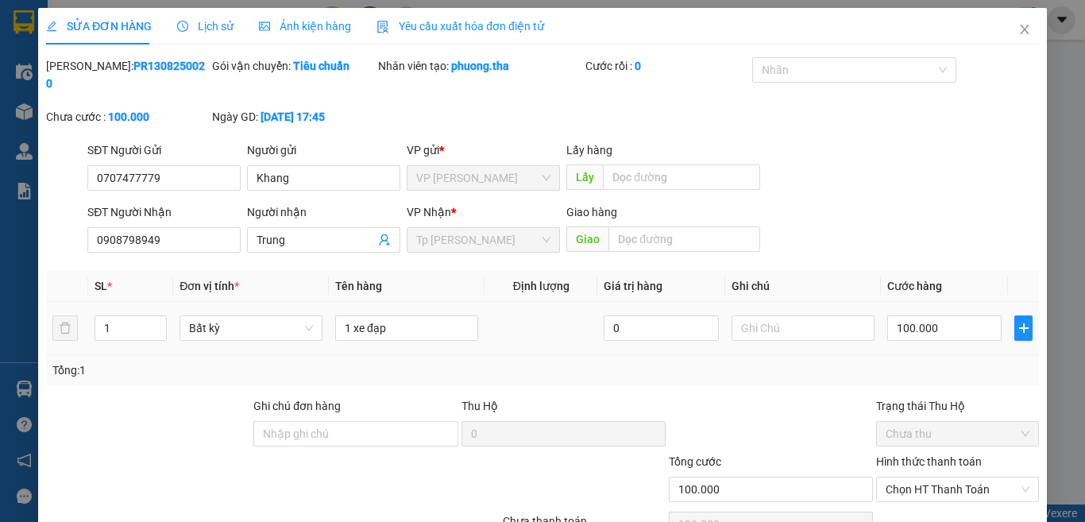
type input "0707477779"
type input "Khang"
type input "0908798949"
type input "Trung"
type input "100.000"
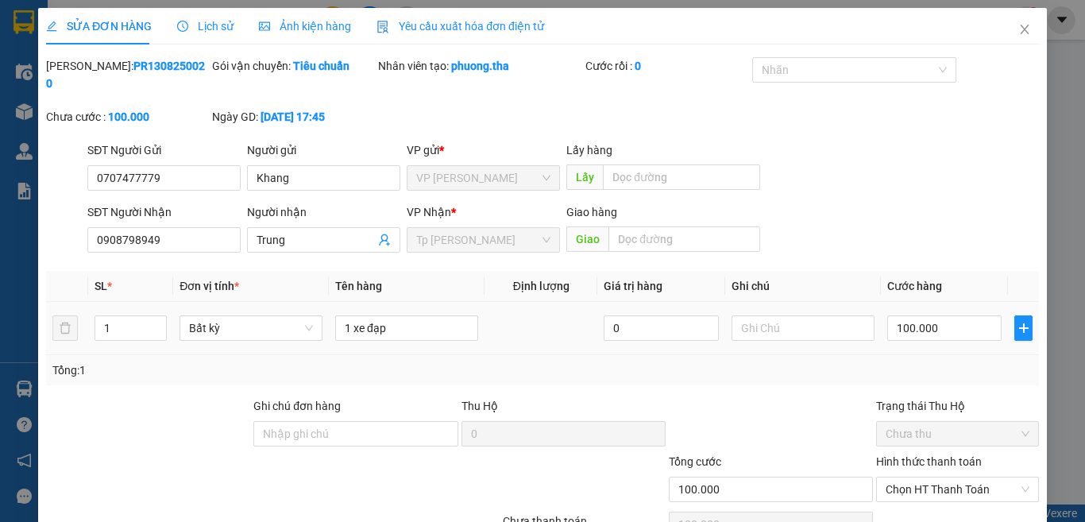
type input "100.000"
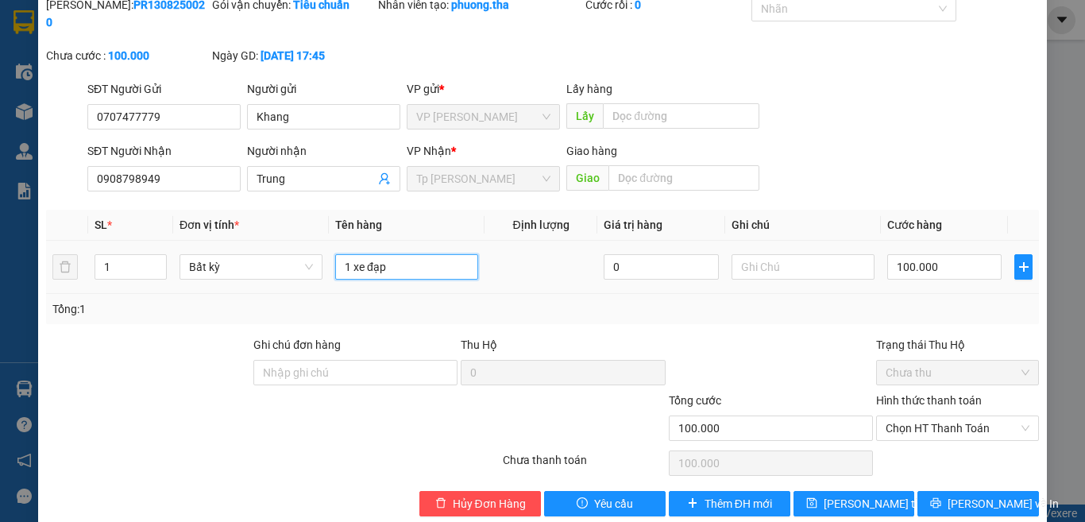
click at [413, 254] on input "1 xe đạp" at bounding box center [406, 266] width 143 height 25
type input "1 xe đạp + nâng xe"
click at [162, 255] on span "Increase Value" at bounding box center [157, 262] width 17 height 14
type input "2"
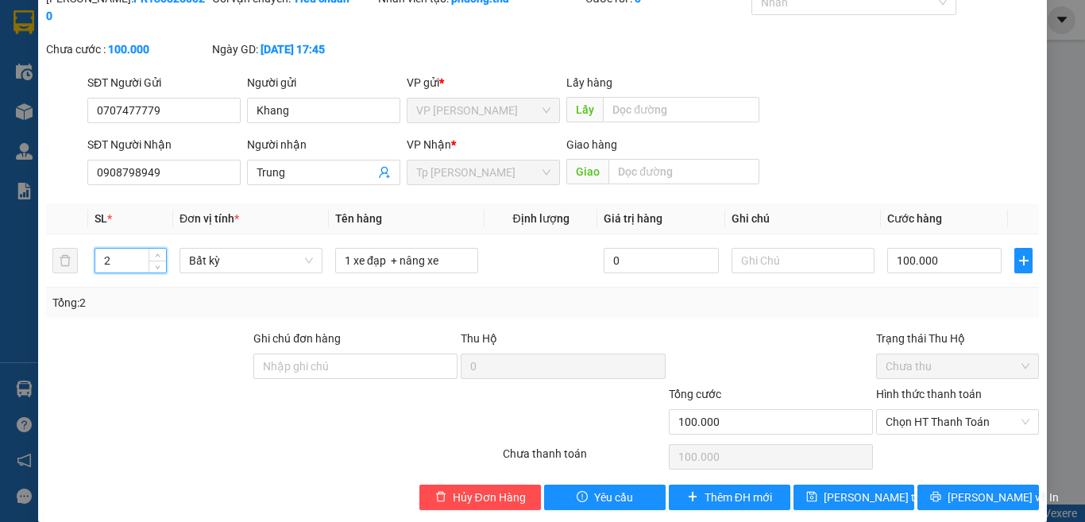
scroll to position [69, 0]
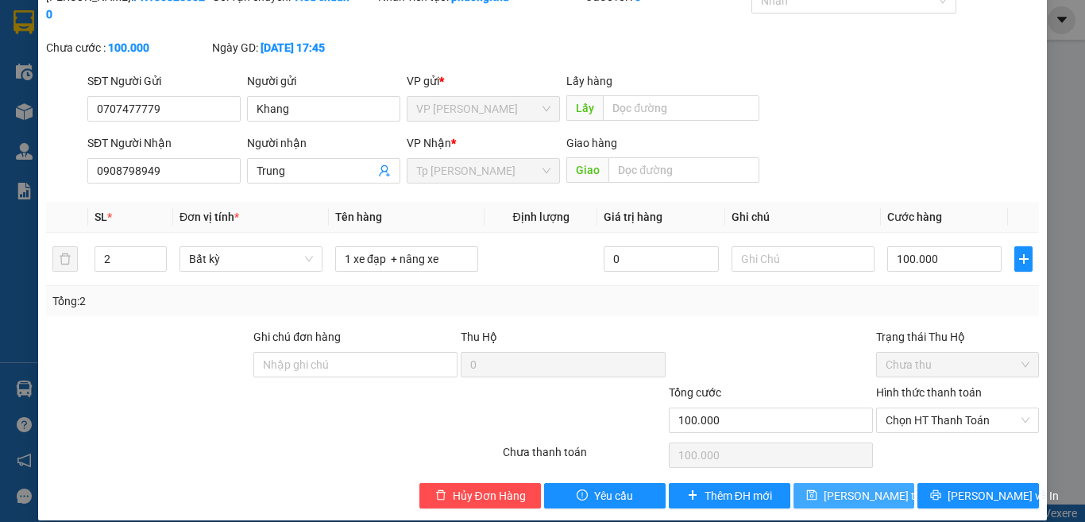
click at [814, 490] on icon "save" at bounding box center [811, 495] width 10 height 10
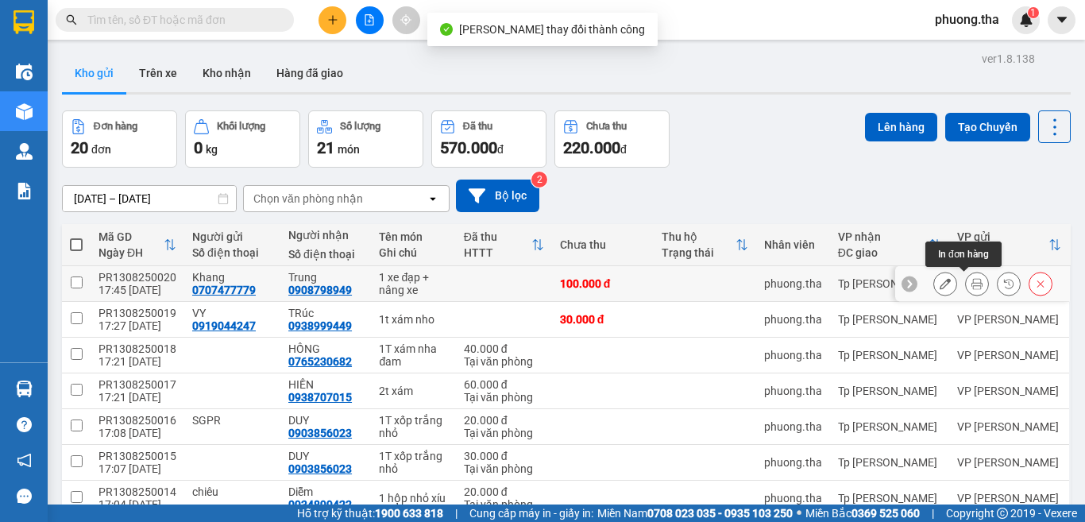
click at [971, 284] on button at bounding box center [977, 284] width 22 height 28
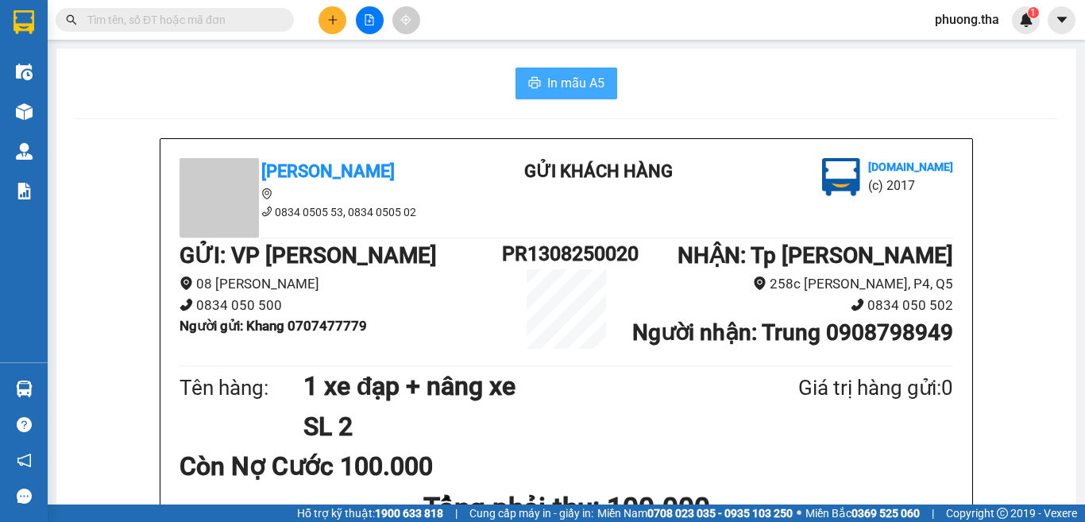
click at [580, 79] on span "In mẫu A5" at bounding box center [575, 83] width 57 height 20
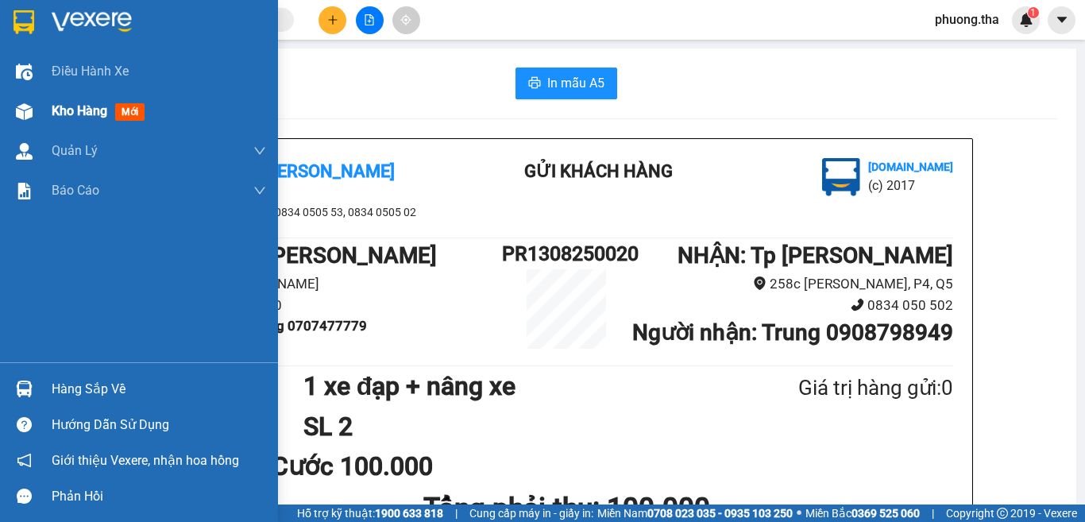
click at [45, 106] on div "Kho hàng mới" at bounding box center [139, 111] width 278 height 40
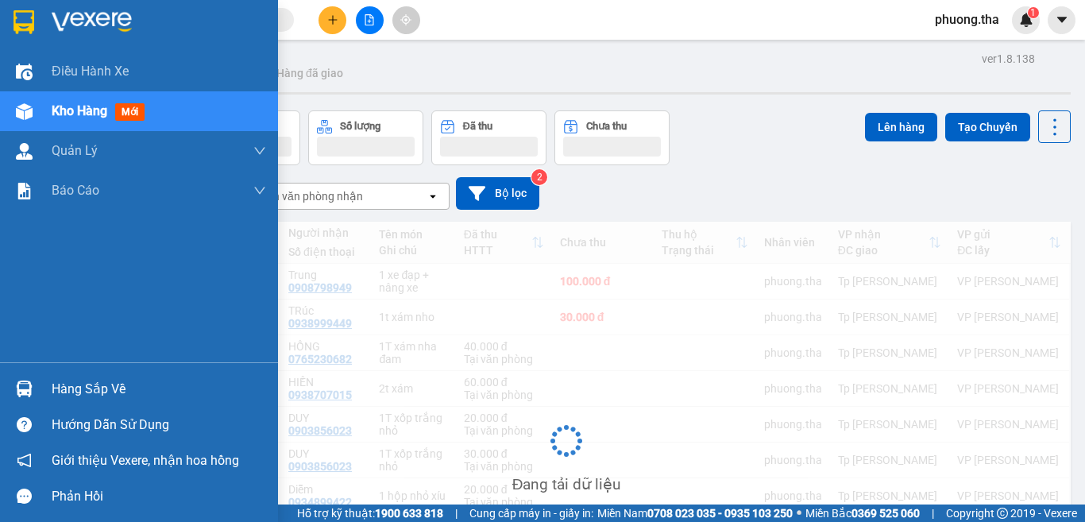
click at [95, 113] on span "Kho hàng" at bounding box center [80, 110] width 56 height 15
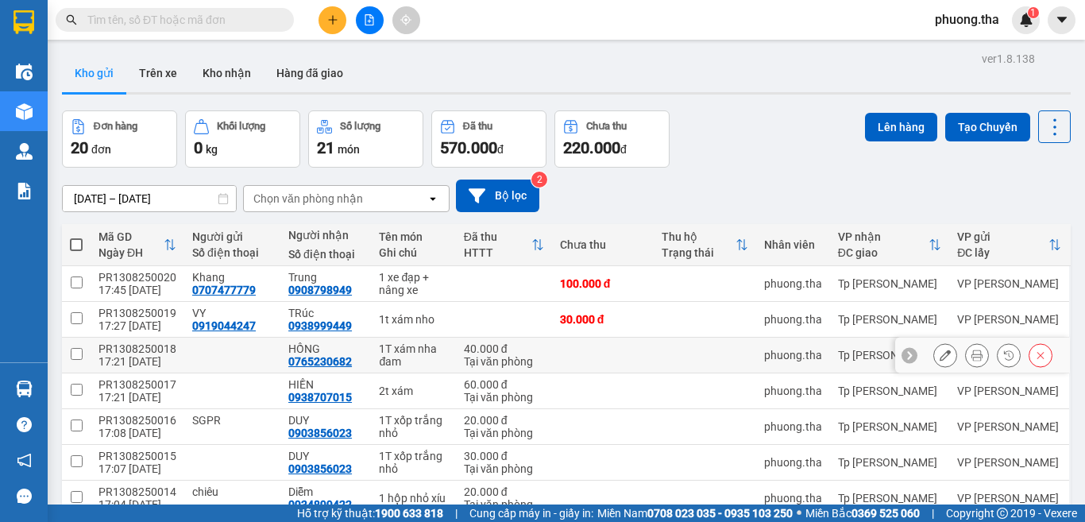
scroll to position [79, 0]
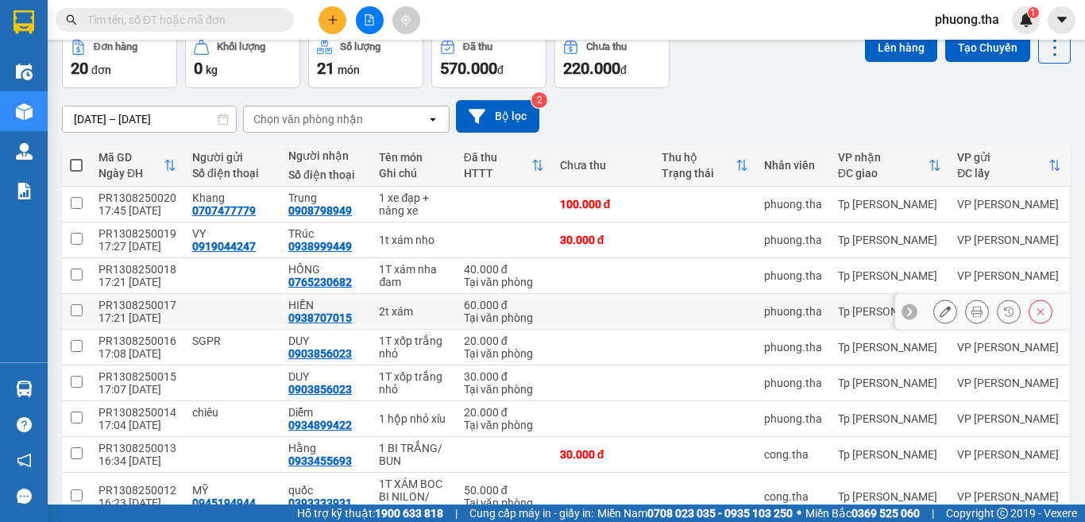
click at [972, 312] on icon at bounding box center [977, 311] width 11 height 11
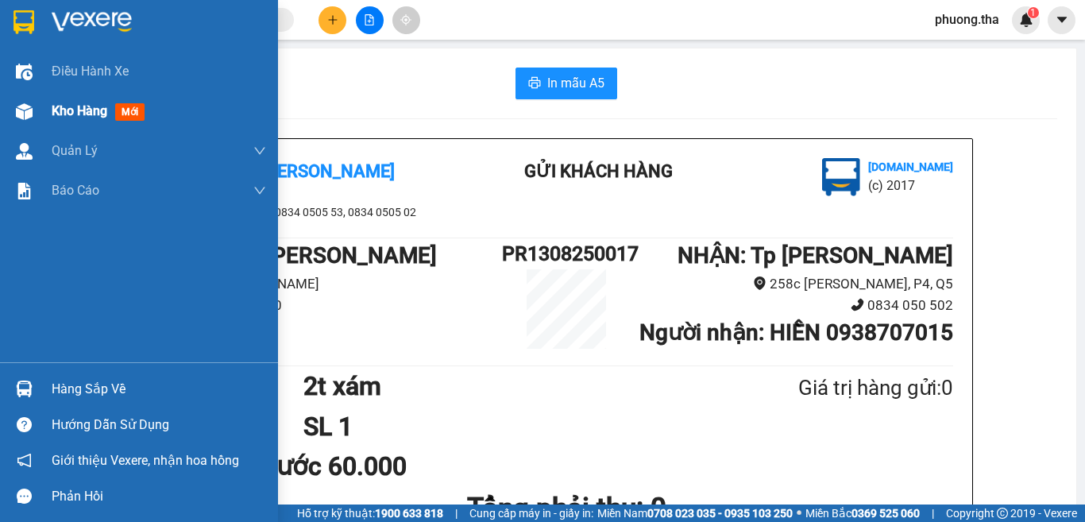
click at [52, 106] on span "Kho hàng" at bounding box center [80, 110] width 56 height 15
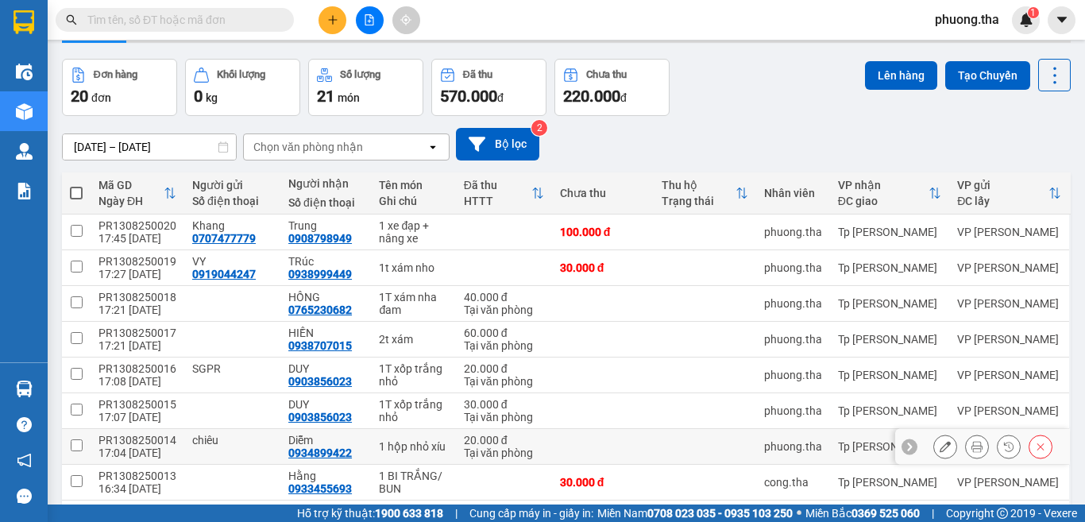
scroll to position [79, 0]
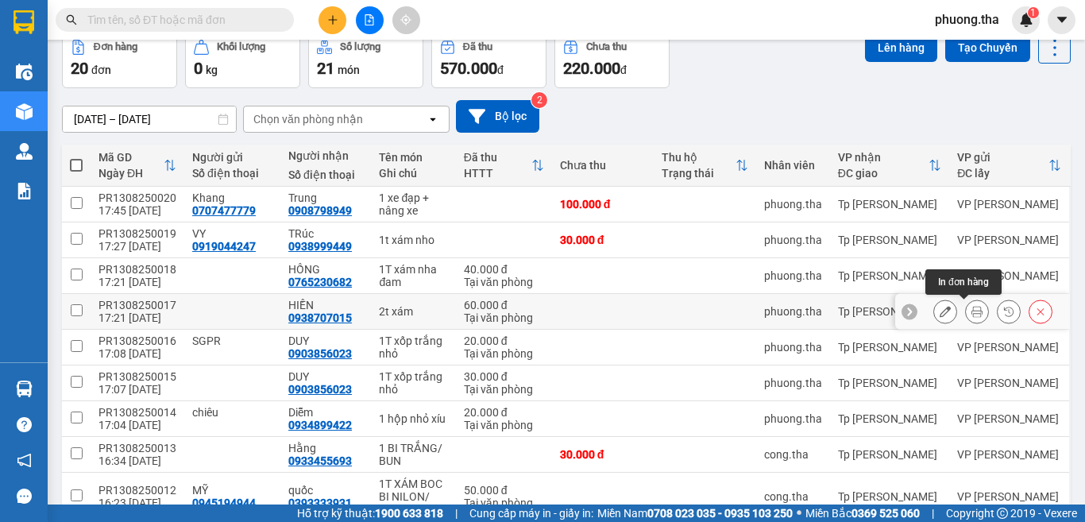
click at [966, 310] on button at bounding box center [977, 312] width 22 height 28
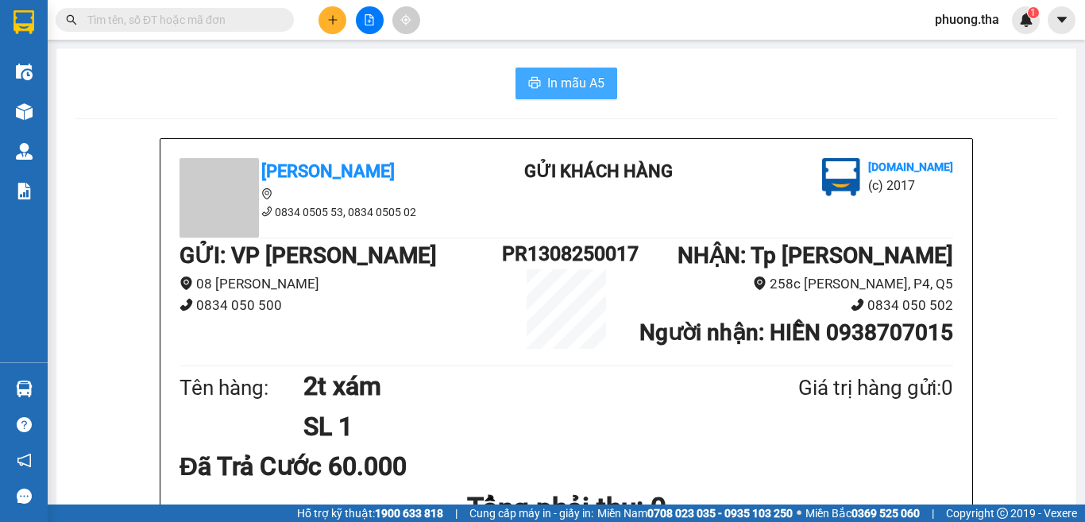
click at [574, 68] on button "In mẫu A5" at bounding box center [567, 84] width 102 height 32
click at [336, 21] on icon "plus" at bounding box center [332, 19] width 11 height 11
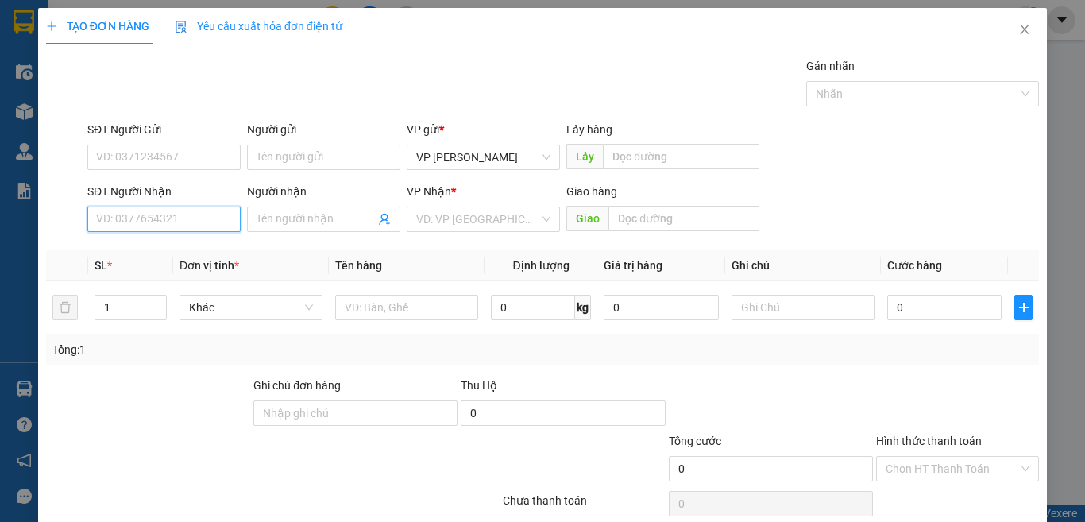
click at [219, 223] on input "SĐT Người Nhận" at bounding box center [163, 219] width 153 height 25
type input "0934694992"
click at [162, 246] on div "0934694992 - DỰ" at bounding box center [162, 250] width 151 height 25
type input "DỰ"
type input "chung cư M.ONE/ 35/12 BẾ VĂN CẤM/ P TÂN KIỂNG/ QUẬN 7/ CHƯA TRẢ SHIP"
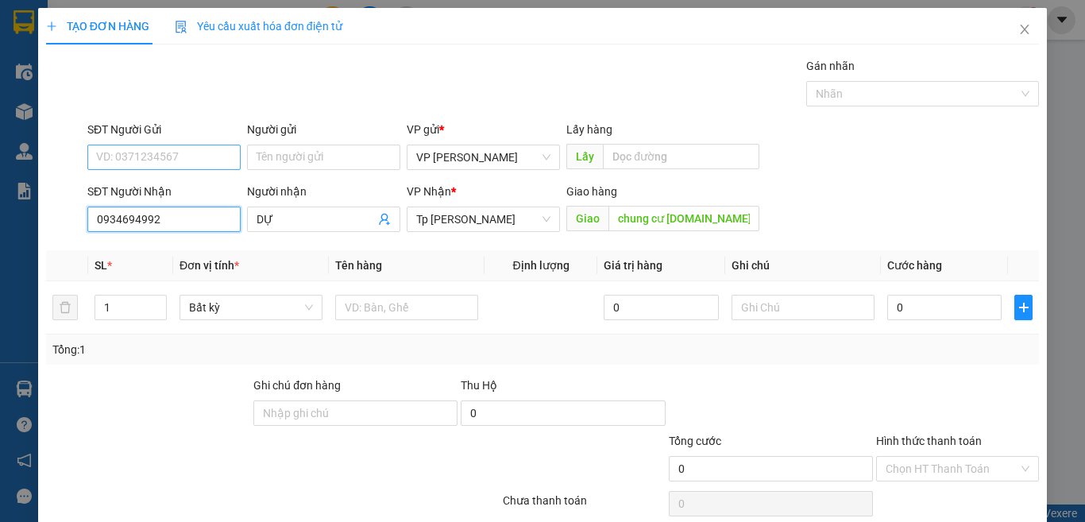
type input "0934694992"
click at [170, 158] on input "SĐT Người Gửi" at bounding box center [163, 157] width 153 height 25
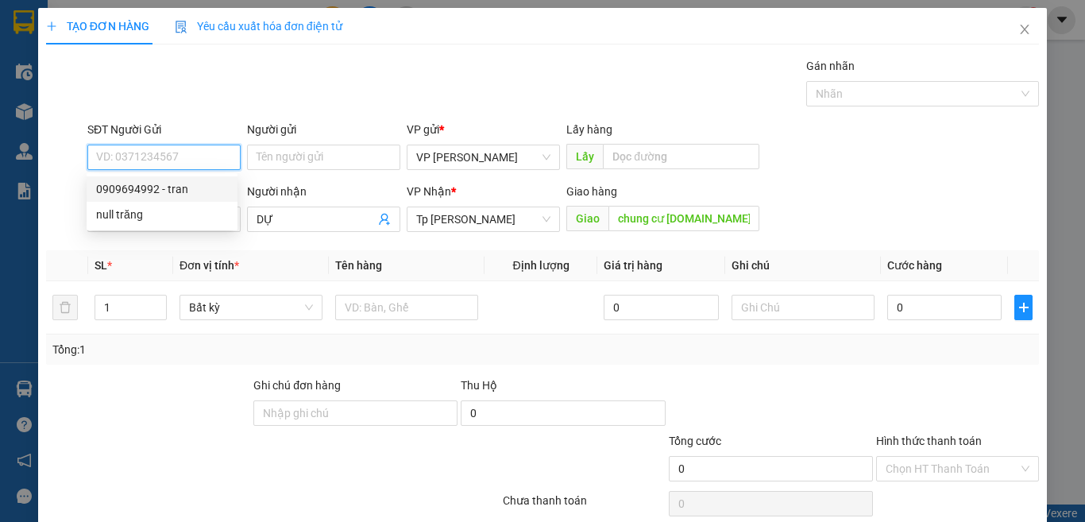
click at [188, 185] on div "0909694992 - tran" at bounding box center [162, 188] width 132 height 17
type input "0909694992"
type input "tran"
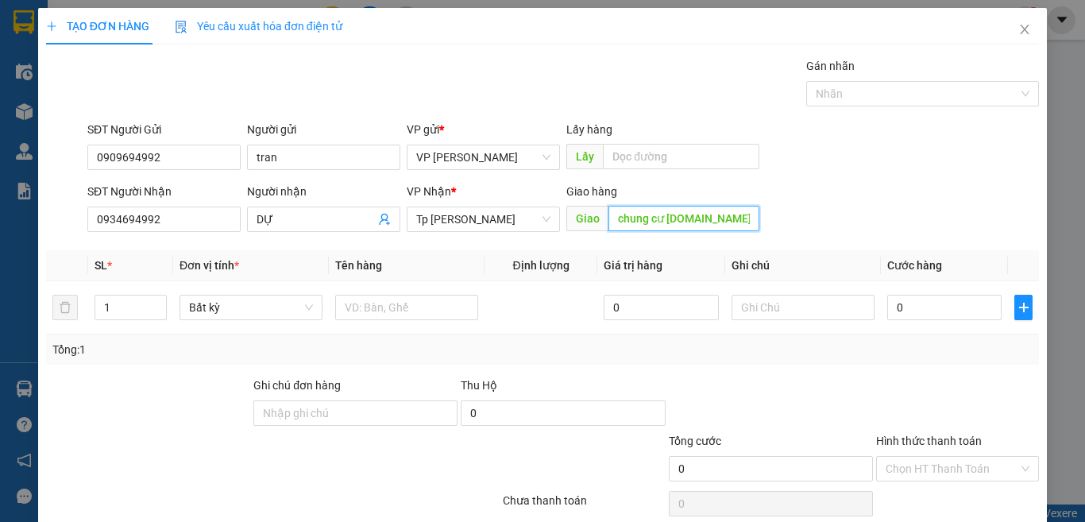
click at [736, 226] on input "chung cư M.ONE/ 35/12 BẾ VĂN CẤM/ P TÂN KIỂNG/ QUẬN 7/ CHƯA TRẢ SHIP" at bounding box center [684, 218] width 151 height 25
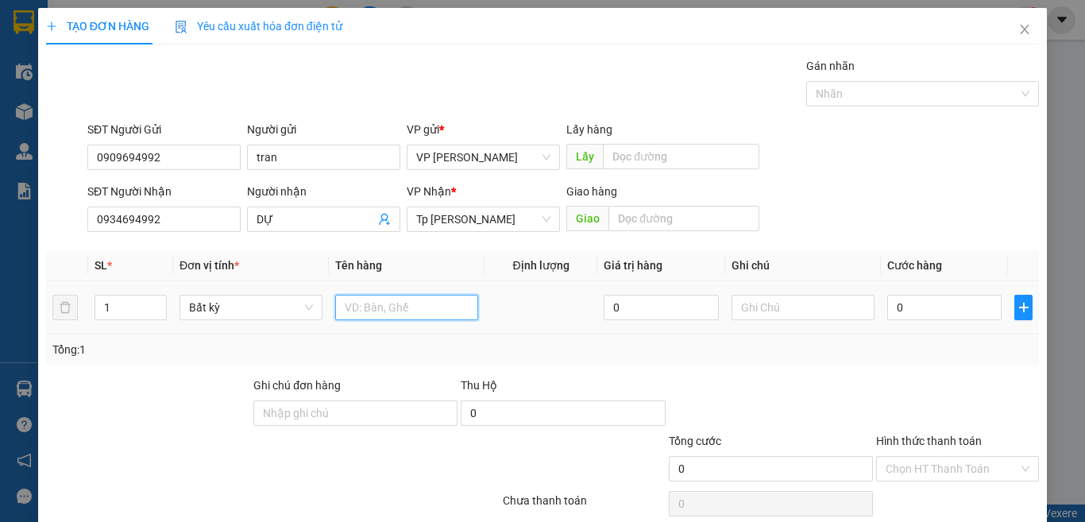
click at [405, 306] on input "text" at bounding box center [406, 307] width 143 height 25
type input "1 hs như"
click at [930, 306] on input "0" at bounding box center [945, 307] width 114 height 25
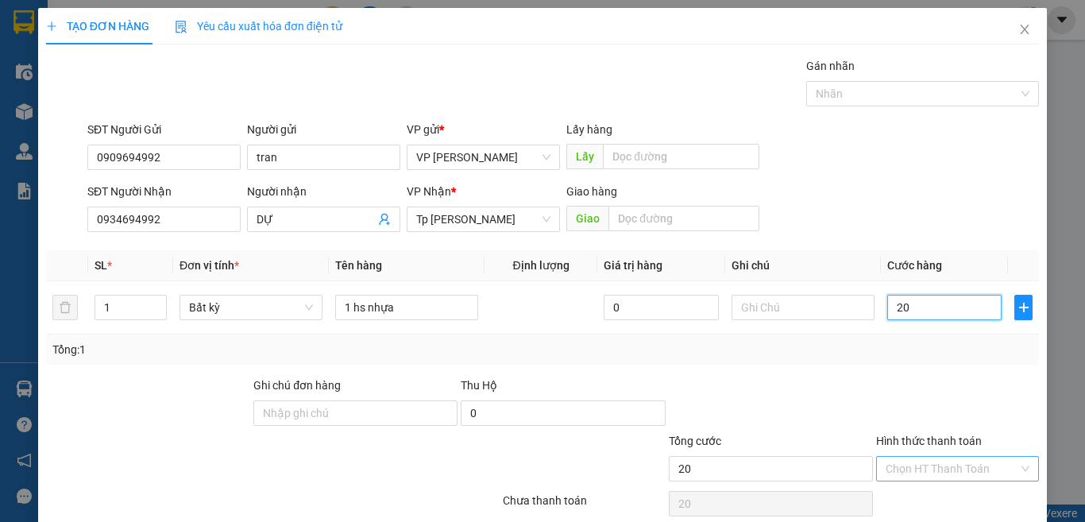
click at [920, 456] on div "Chọn HT Thanh Toán" at bounding box center [957, 468] width 163 height 25
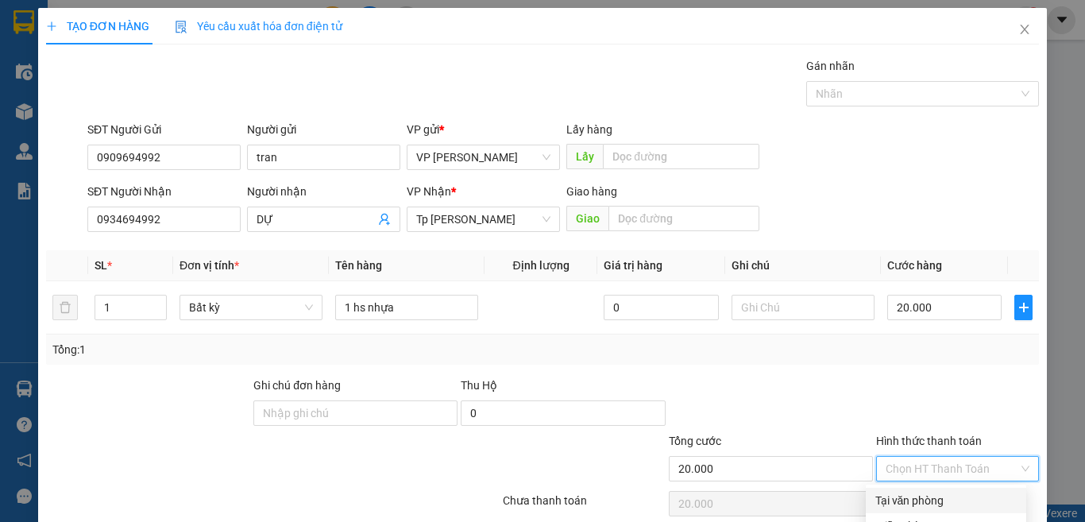
click at [923, 492] on div "Tại văn phòng" at bounding box center [946, 500] width 141 height 17
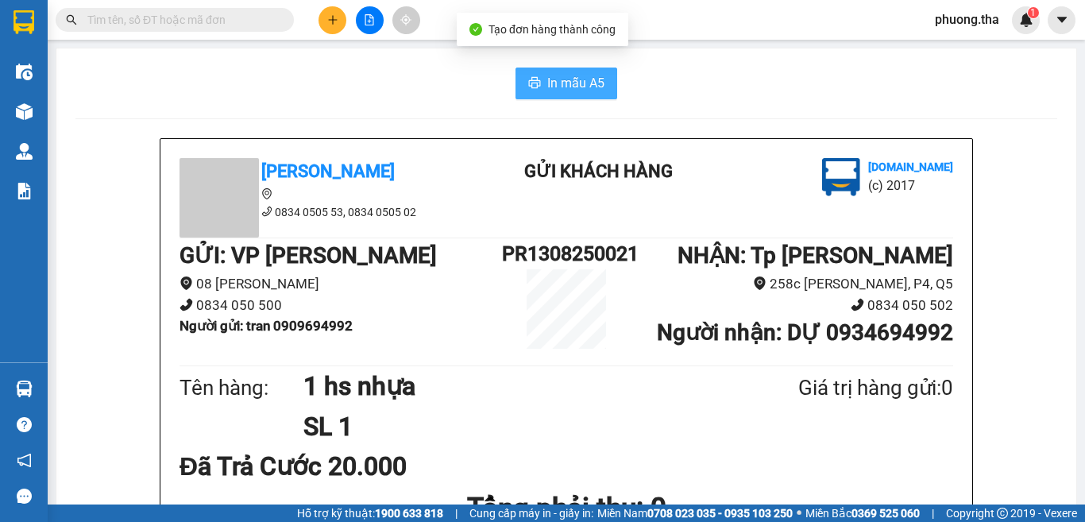
click at [535, 88] on button "In mẫu A5" at bounding box center [567, 84] width 102 height 32
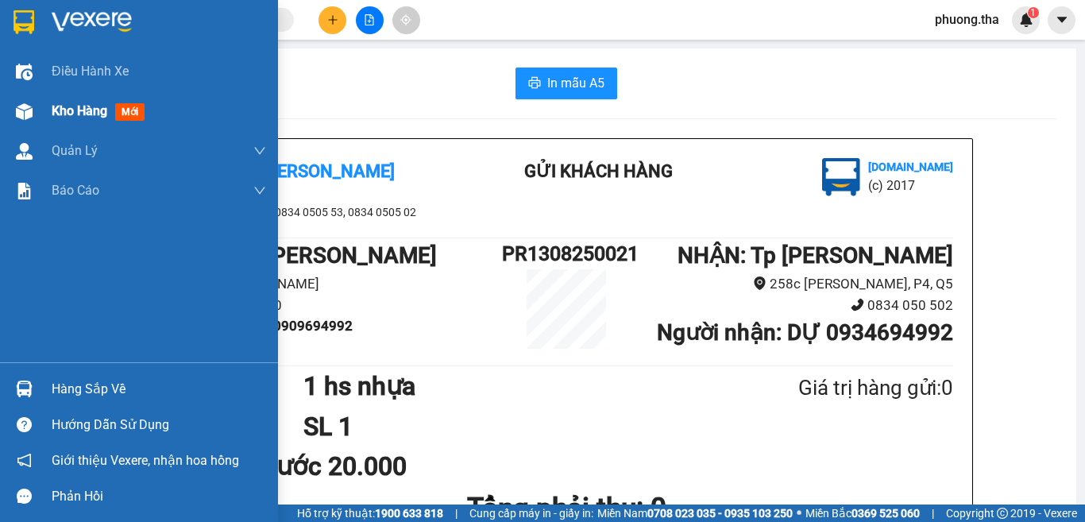
click at [64, 124] on div "Kho hàng mới" at bounding box center [159, 111] width 215 height 40
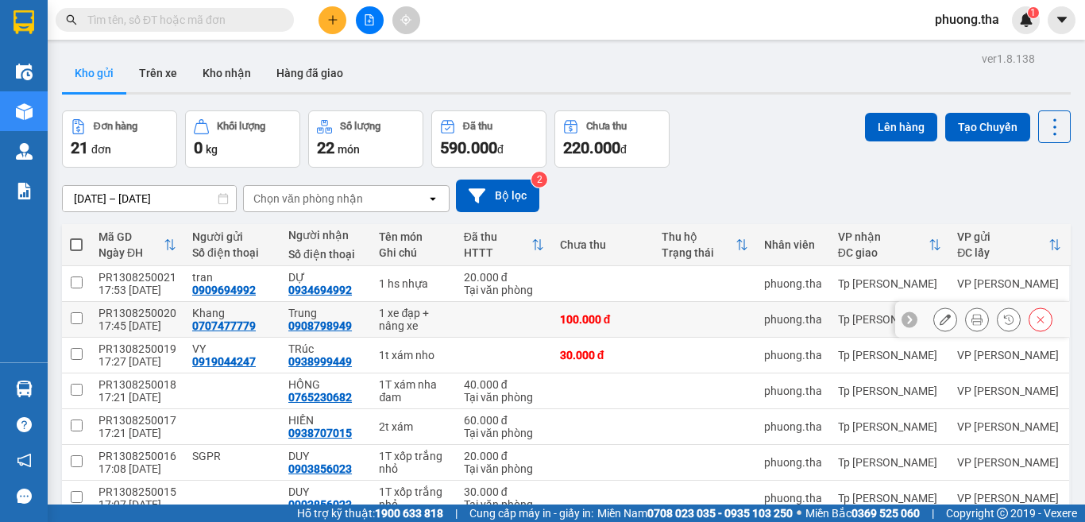
click at [972, 317] on icon at bounding box center [977, 319] width 11 height 11
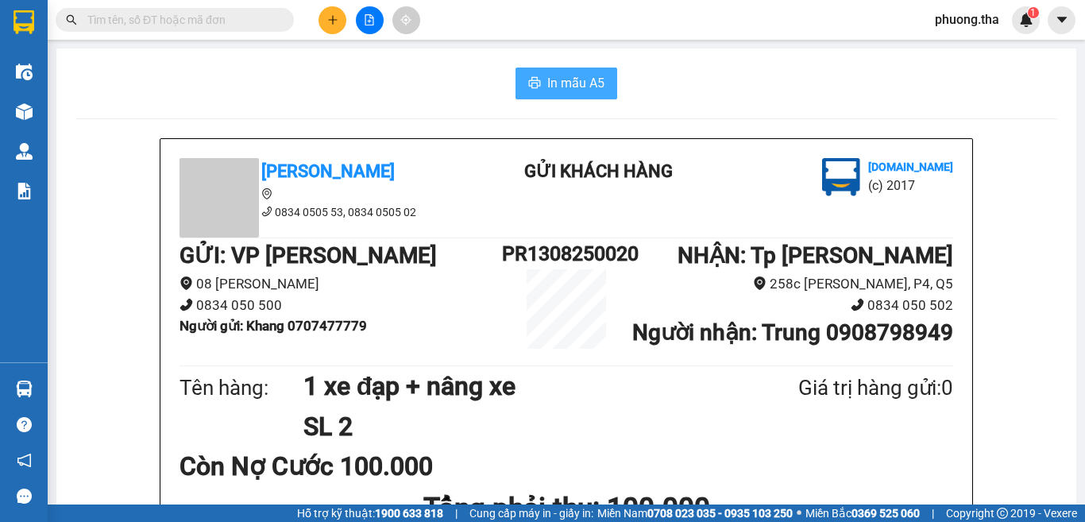
click at [598, 87] on span "In mẫu A5" at bounding box center [575, 83] width 57 height 20
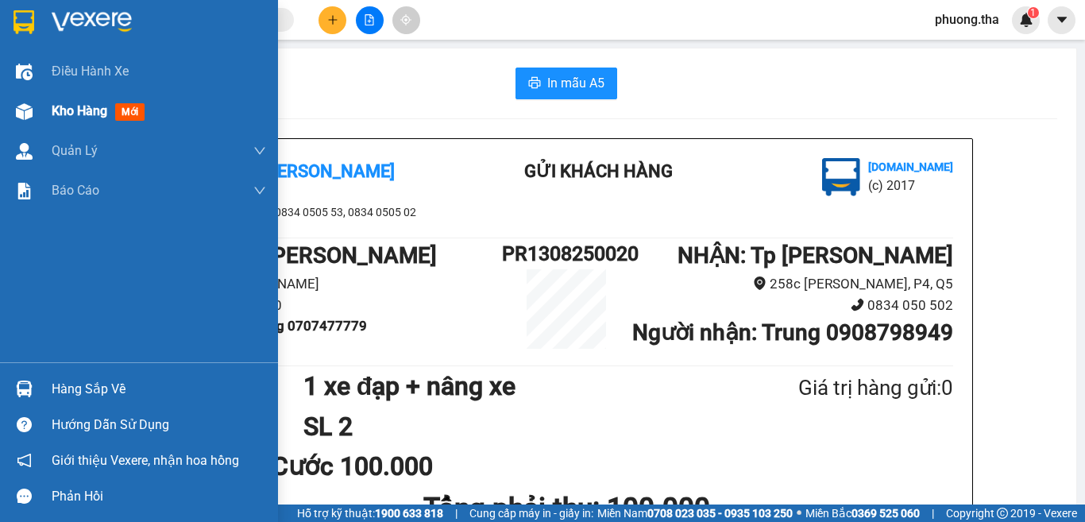
click at [41, 110] on div "Kho hàng mới" at bounding box center [139, 111] width 278 height 40
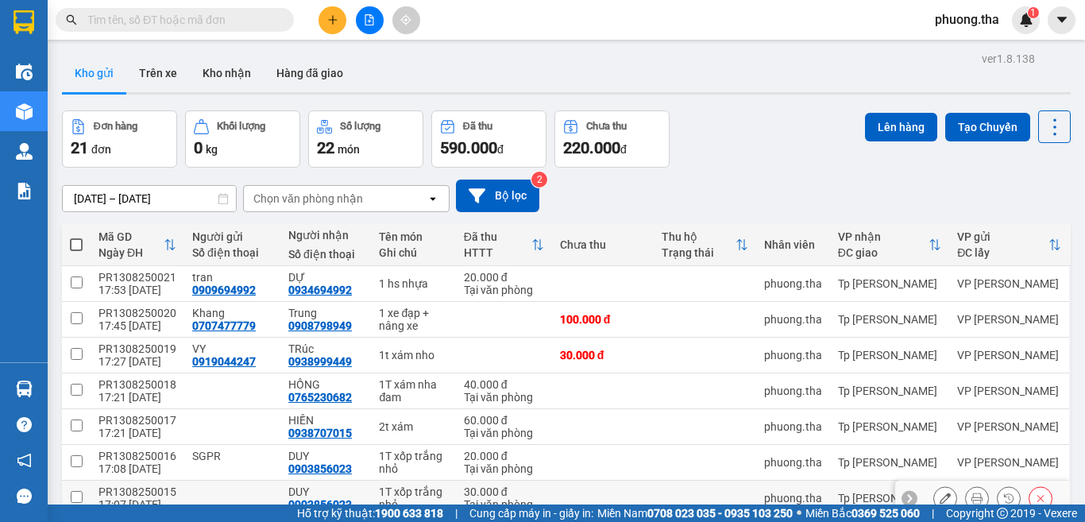
click at [1035, 493] on icon at bounding box center [1040, 498] width 11 height 11
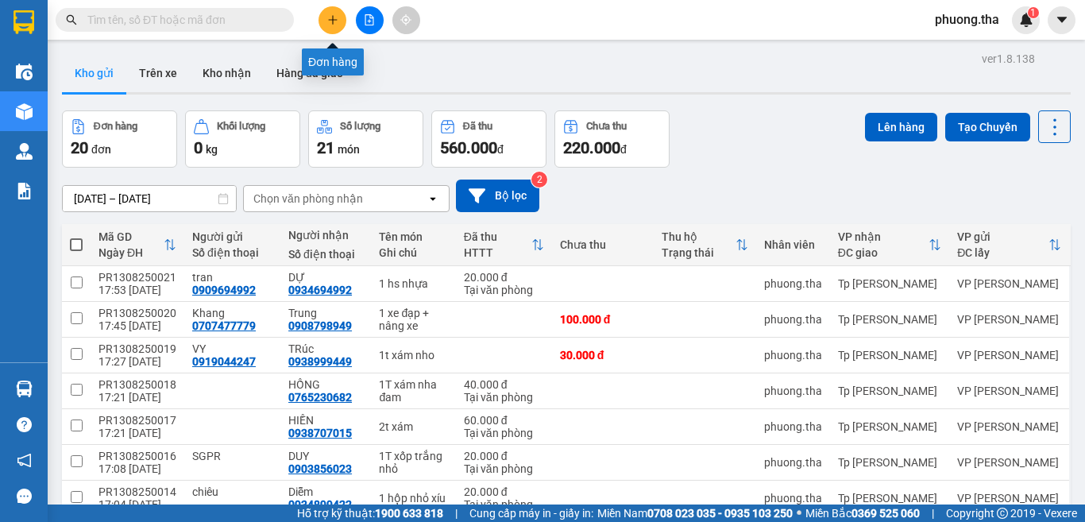
click at [335, 23] on icon "plus" at bounding box center [332, 19] width 11 height 11
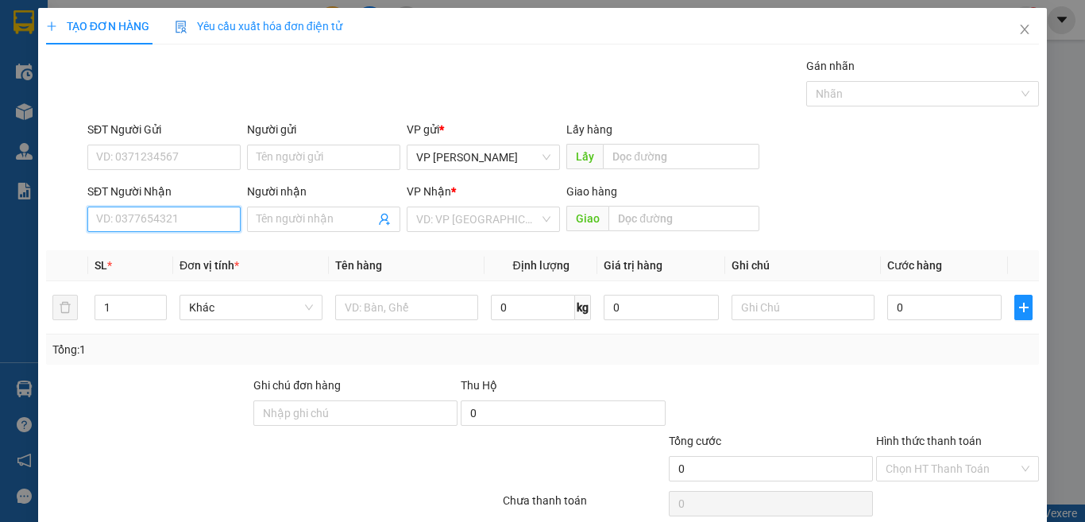
click at [164, 211] on input "SĐT Người Nhận" at bounding box center [163, 219] width 153 height 25
click at [188, 226] on input "0911658628" at bounding box center [163, 219] width 153 height 25
click at [191, 216] on input "0911658628" at bounding box center [163, 219] width 153 height 25
type input "0911658628"
click at [299, 225] on input "Người nhận" at bounding box center [316, 219] width 118 height 17
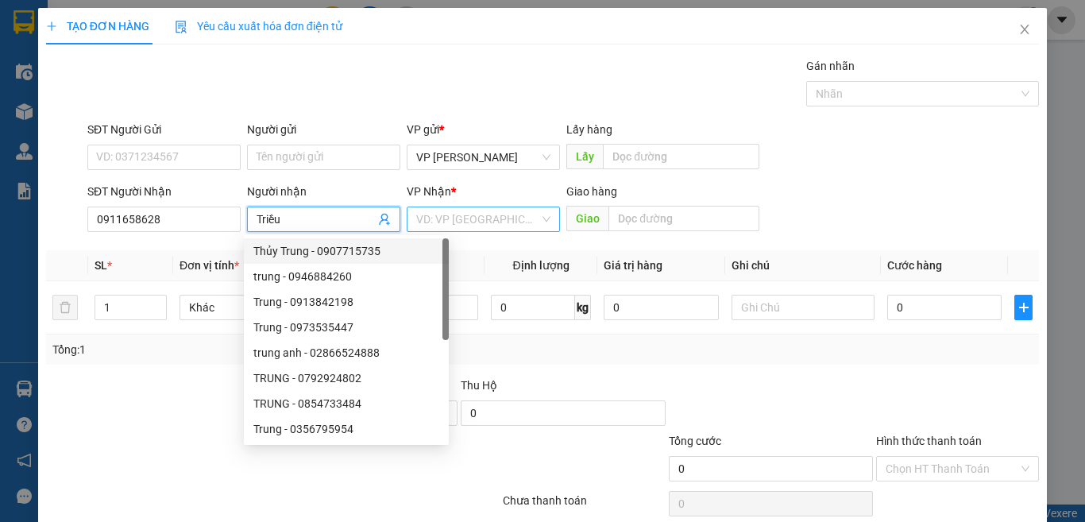
type input "Triều"
click at [465, 213] on input "search" at bounding box center [477, 219] width 123 height 24
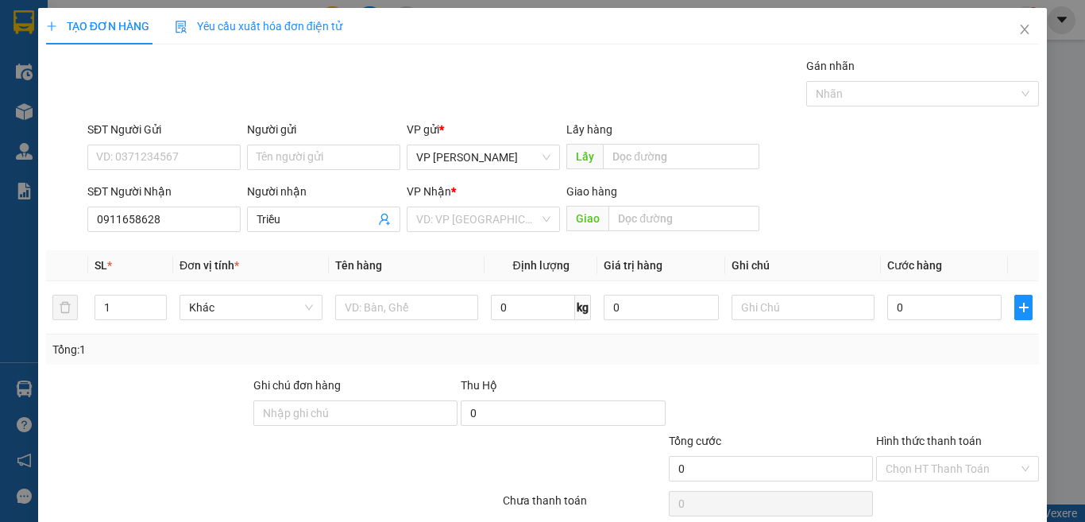
drag, startPoint x: 330, startPoint y: 249, endPoint x: 358, endPoint y: 247, distance: 27.9
click at [333, 249] on div "Transit Pickup Surcharge Ids Transit Deliver Surcharge Ids Transit Deliver Surc…" at bounding box center [542, 307] width 993 height 500
click at [452, 211] on input "search" at bounding box center [477, 219] width 123 height 24
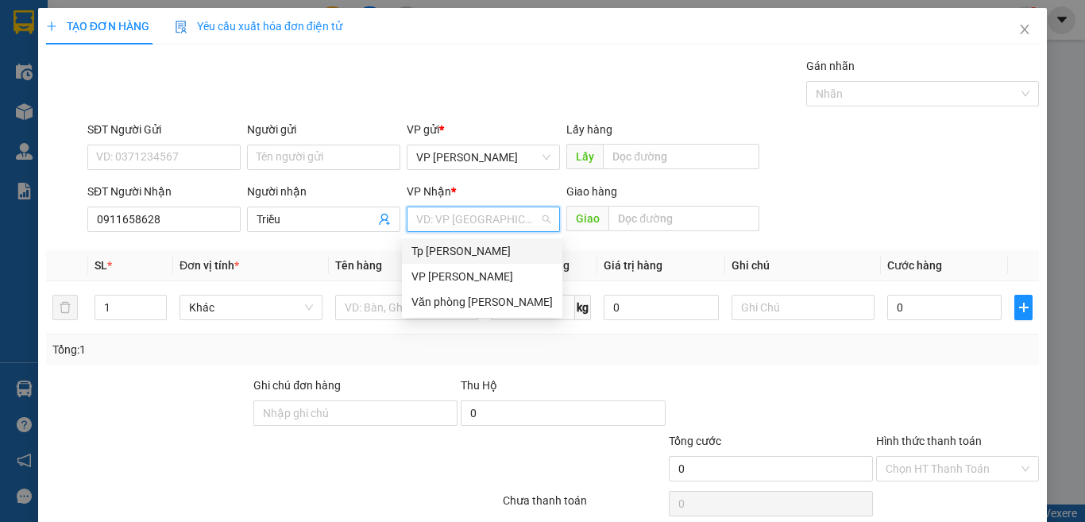
click at [448, 247] on div "Tp [PERSON_NAME]" at bounding box center [482, 250] width 141 height 17
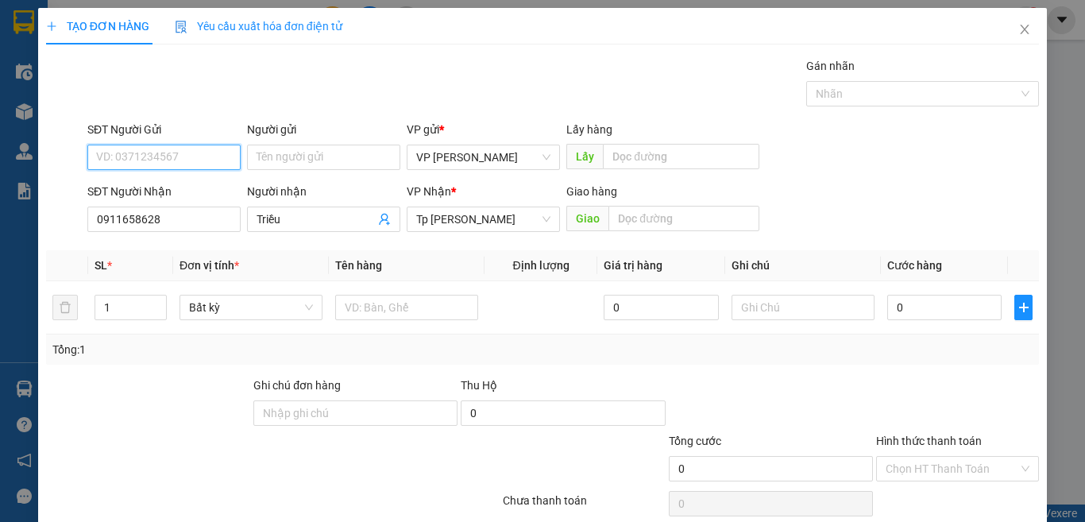
click at [198, 154] on input "SĐT Người Gửi" at bounding box center [163, 157] width 153 height 25
type input "0833147006"
click at [269, 159] on input "Người gửi" at bounding box center [323, 157] width 153 height 25
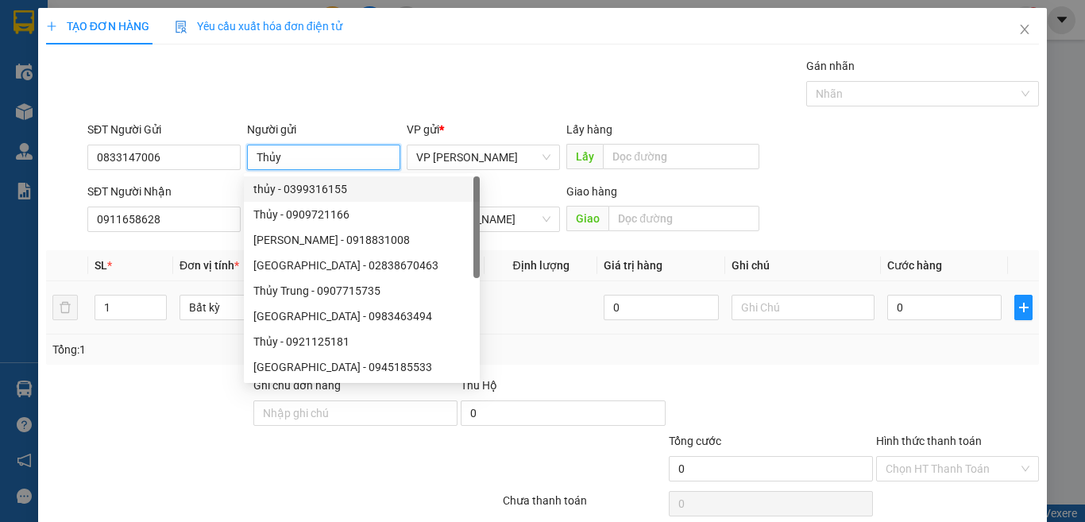
type input "Thủy"
click at [434, 319] on input "text" at bounding box center [406, 307] width 143 height 25
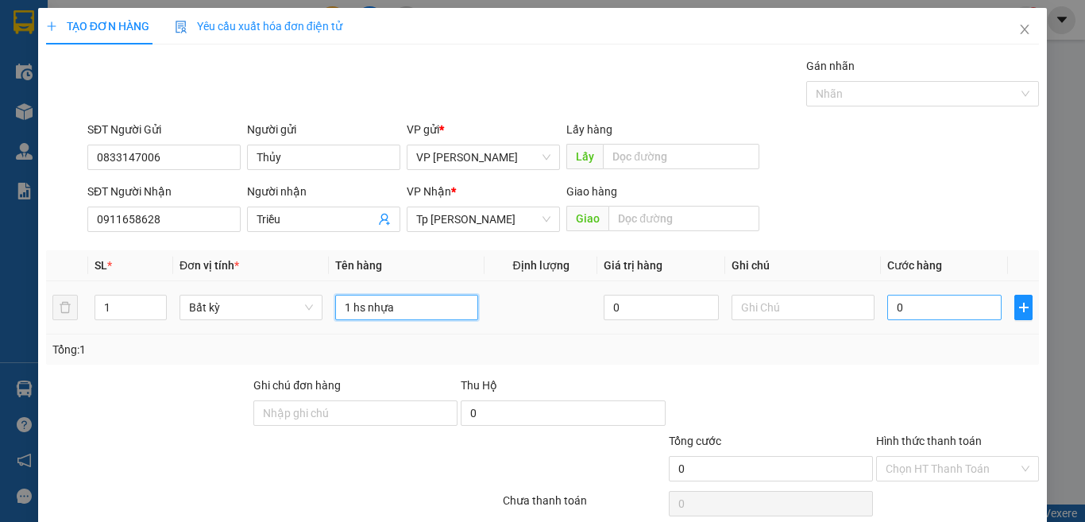
type input "1 hs nhựa"
click at [929, 306] on input "0" at bounding box center [945, 307] width 114 height 25
type input "2"
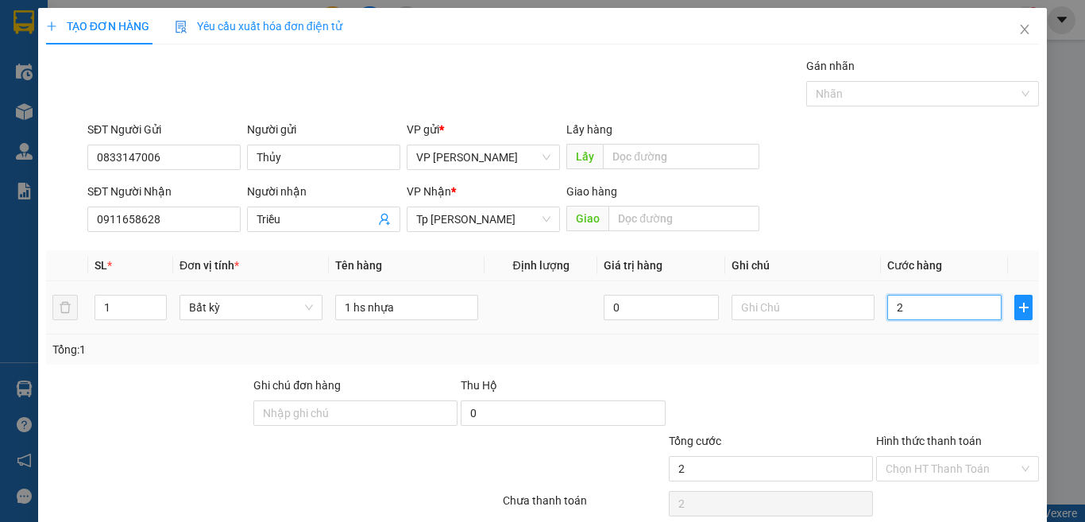
type input "20"
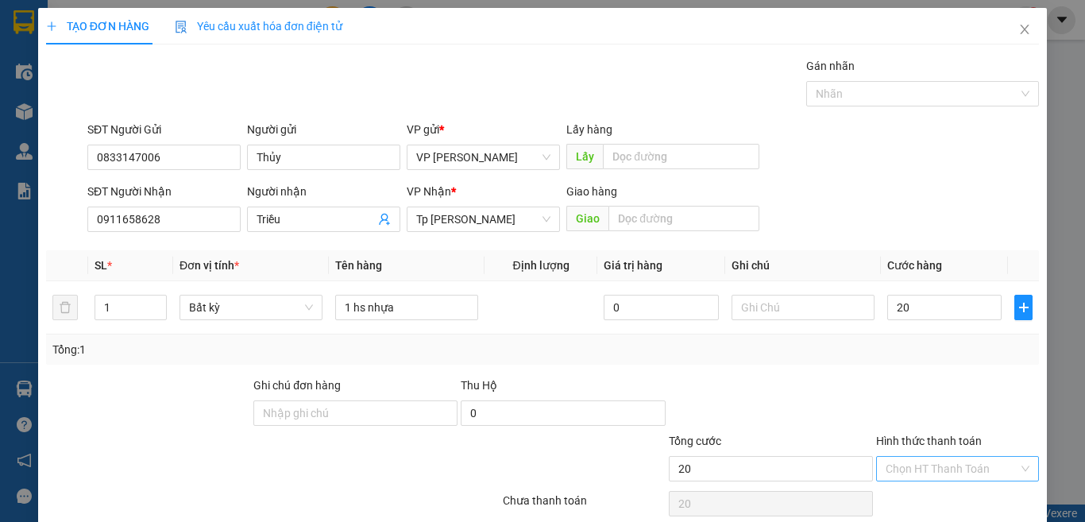
type input "20.000"
click at [932, 457] on input "Hình thức thanh toán" at bounding box center [952, 469] width 133 height 24
drag, startPoint x: 923, startPoint y: 427, endPoint x: 923, endPoint y: 442, distance: 15.1
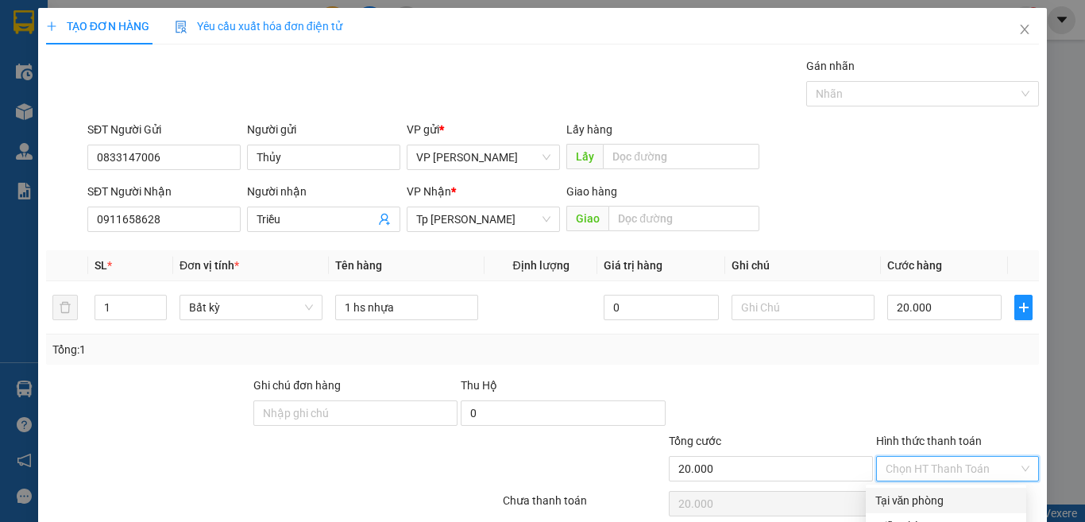
click at [923, 492] on div "Tại văn phòng" at bounding box center [946, 500] width 141 height 17
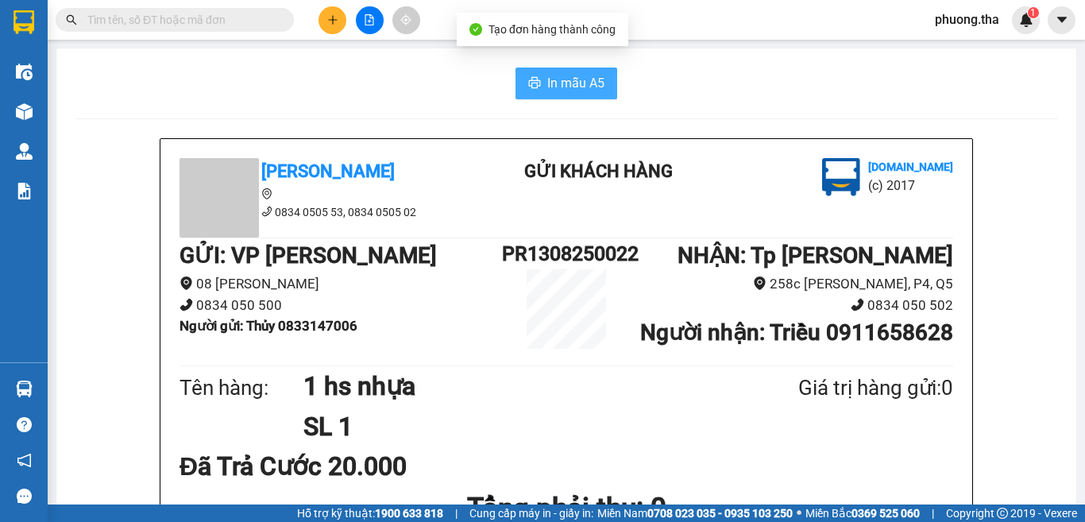
click at [528, 90] on span "printer" at bounding box center [534, 83] width 13 height 15
click at [326, 29] on button at bounding box center [333, 20] width 28 height 28
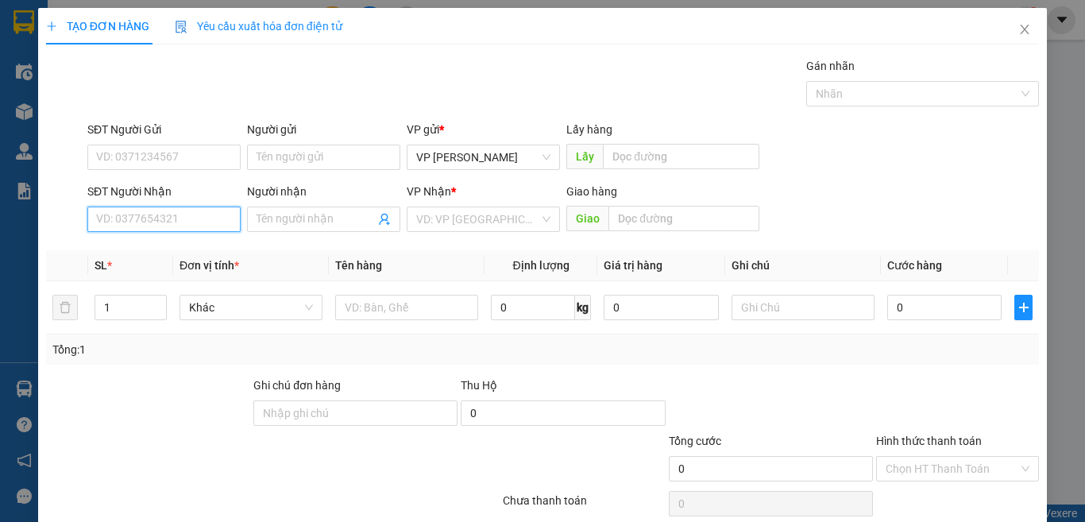
click at [208, 222] on input "SĐT Người Nhận" at bounding box center [163, 219] width 153 height 25
type input "5909"
click at [208, 222] on input "5909" at bounding box center [163, 219] width 153 height 25
drag, startPoint x: 151, startPoint y: 230, endPoint x: 0, endPoint y: 212, distance: 152.0
click at [0, 212] on div "TẠO ĐƠN HÀNG Yêu cầu xuất hóa đơn điện tử Transit Pickup Surcharge Ids Transit …" at bounding box center [542, 261] width 1085 height 522
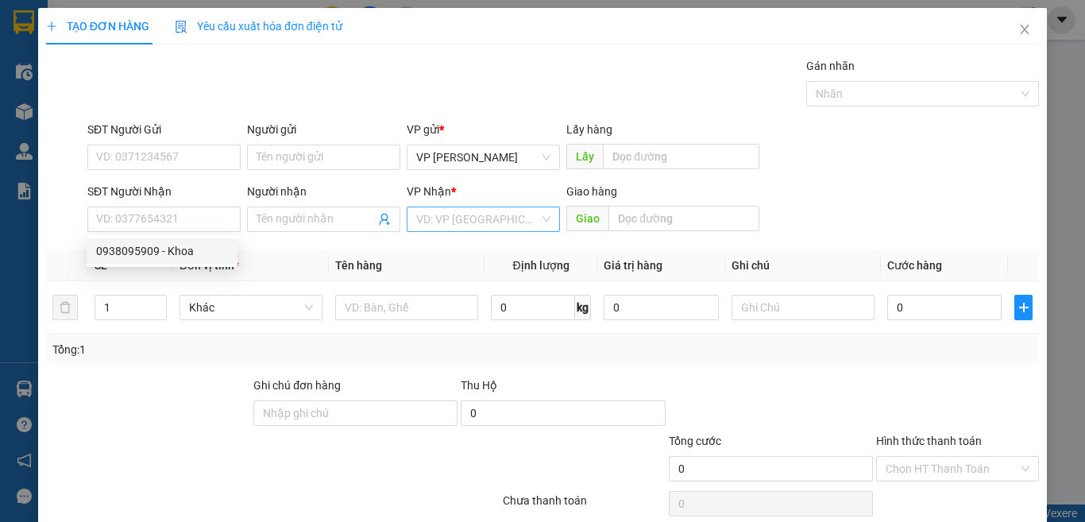
click at [488, 209] on input "search" at bounding box center [477, 219] width 123 height 24
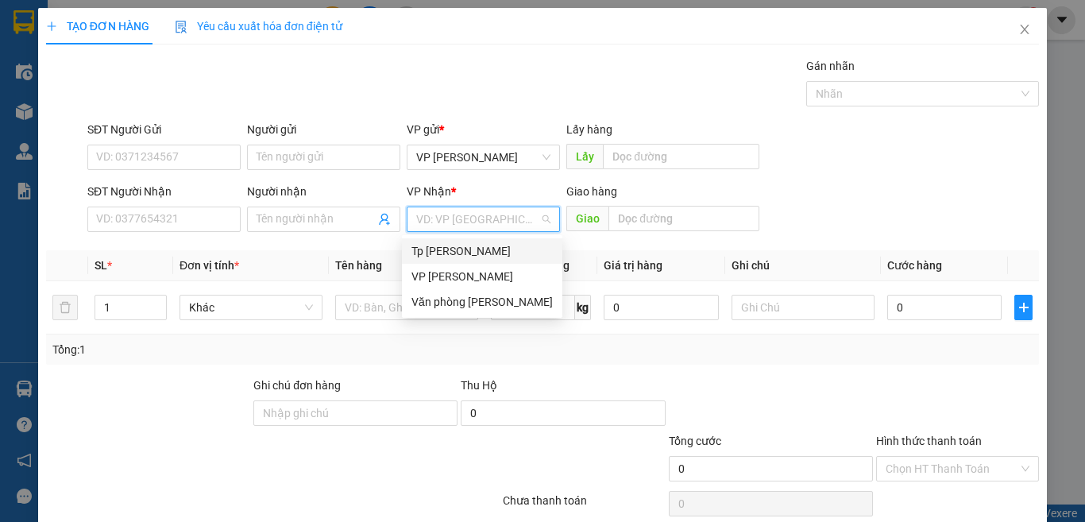
click at [455, 259] on div "Tp [PERSON_NAME]" at bounding box center [482, 250] width 141 height 17
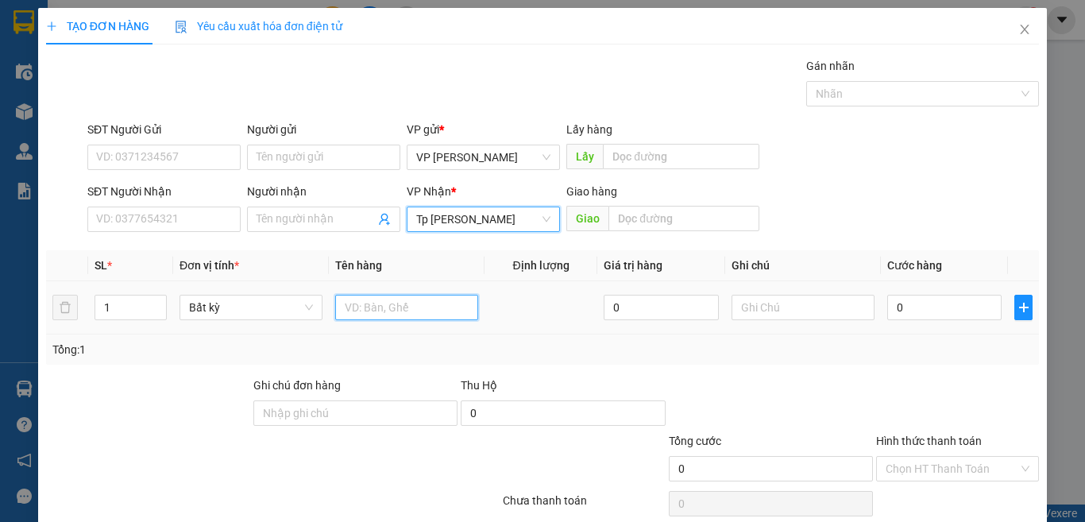
click at [362, 315] on input "text" at bounding box center [406, 307] width 143 height 25
type input "1T xám"
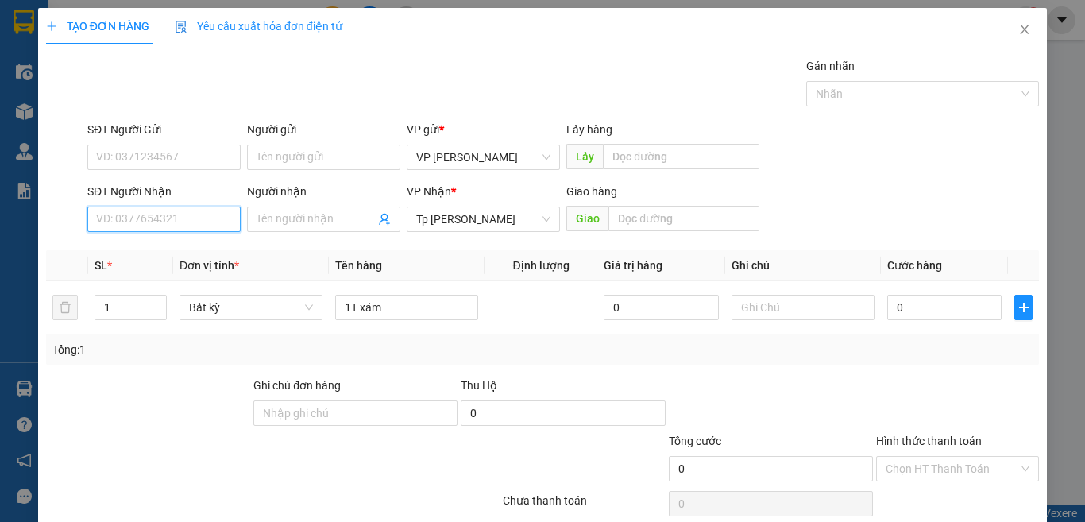
click at [198, 218] on input "SĐT Người Nhận" at bounding box center [163, 219] width 153 height 25
click at [198, 218] on input "0909165909" at bounding box center [163, 219] width 153 height 25
click at [205, 220] on input "0909165909" at bounding box center [163, 219] width 153 height 25
type input "0909165909"
click at [283, 225] on input "Người nhận" at bounding box center [316, 219] width 118 height 17
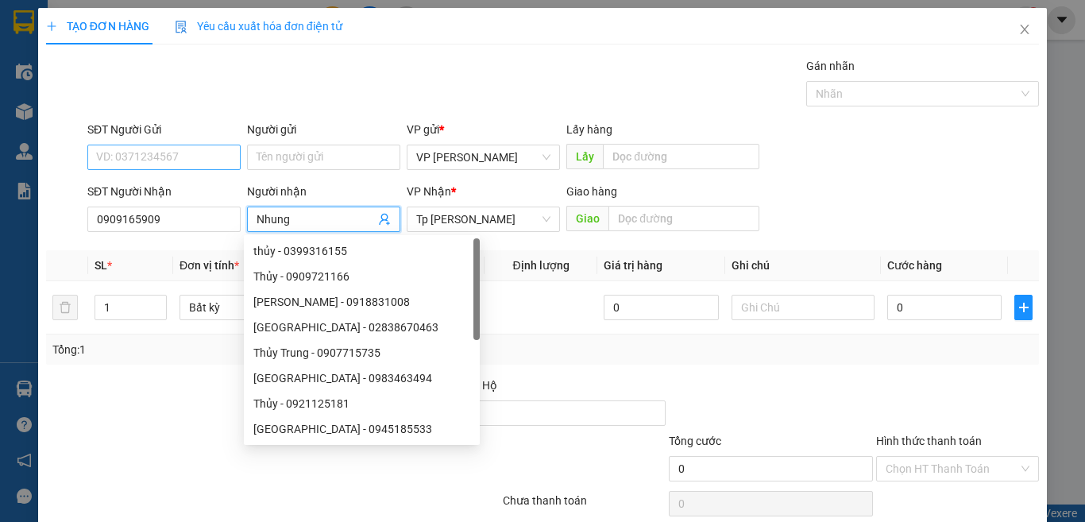
type input "Nhung"
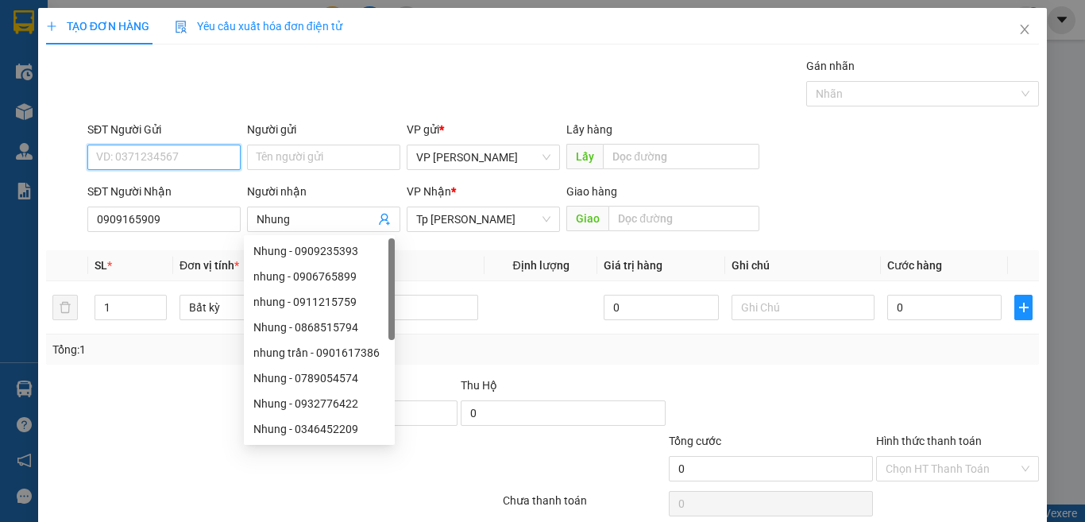
click at [220, 162] on input "SĐT Người Gửi" at bounding box center [163, 157] width 153 height 25
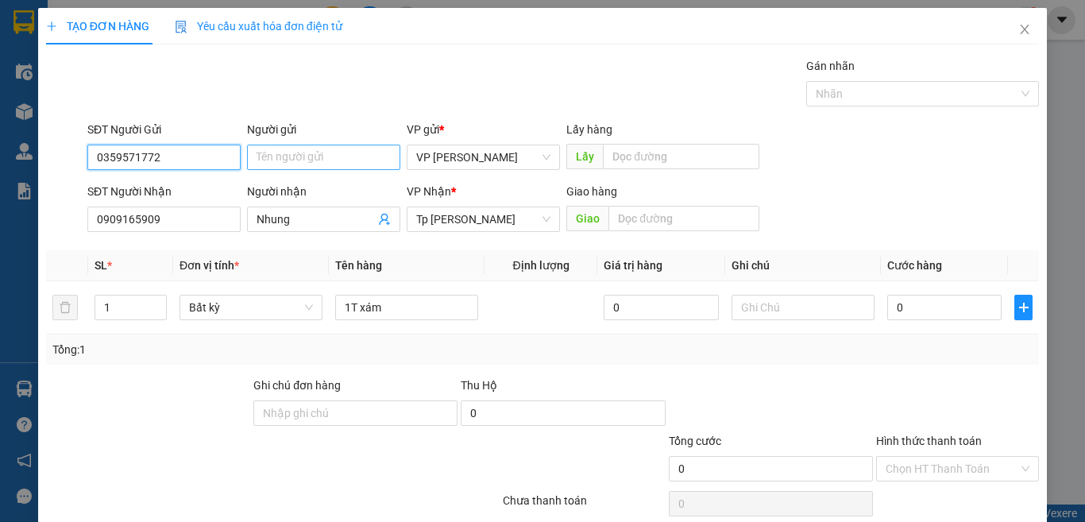
type input "0359571772"
click at [366, 159] on input "Người gửi" at bounding box center [323, 157] width 153 height 25
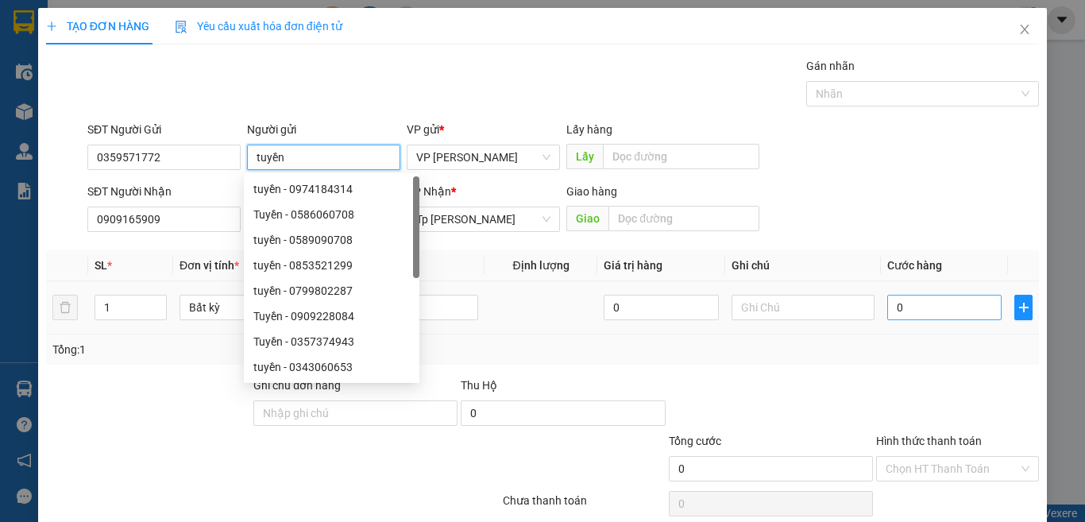
type input "tuyền"
click at [926, 309] on input "0" at bounding box center [945, 307] width 114 height 25
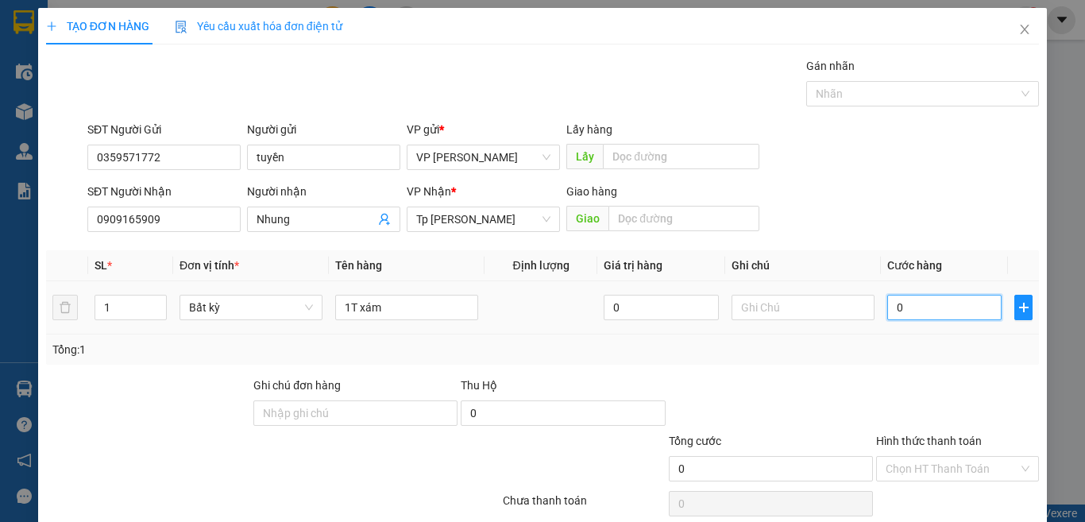
type input "3"
type input "30"
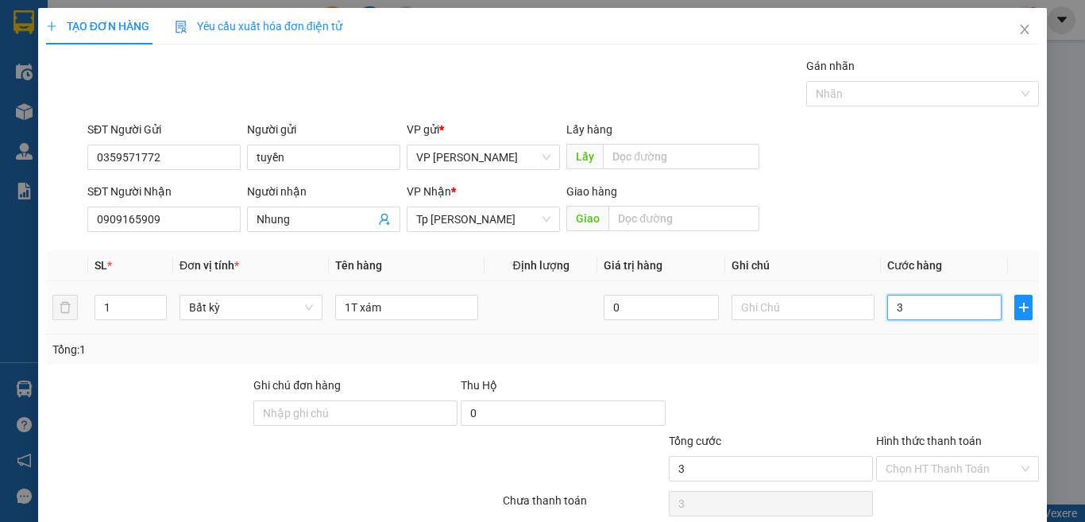
type input "30"
type input "30.000"
click at [424, 309] on input "1T xám" at bounding box center [406, 307] width 143 height 25
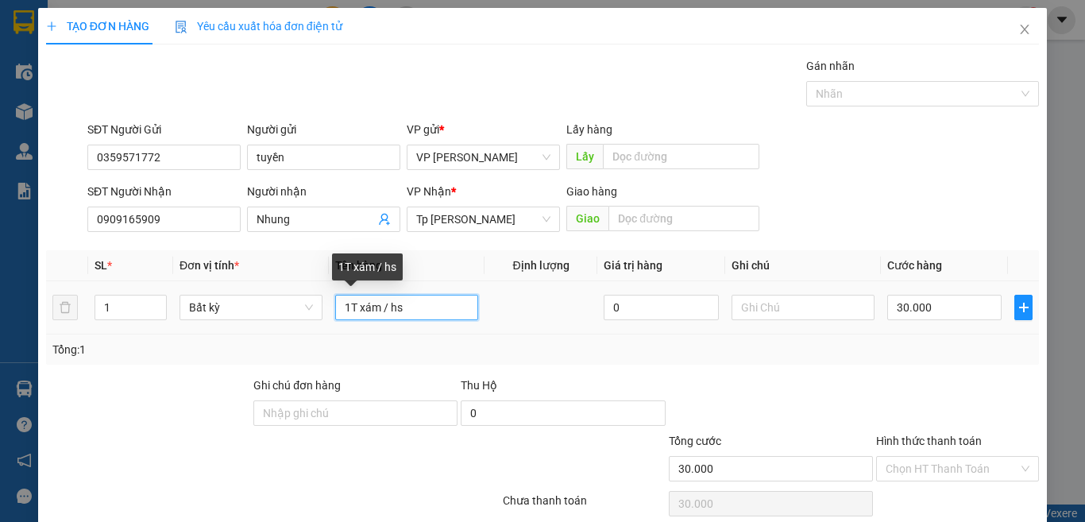
type input "1T xám / hs"
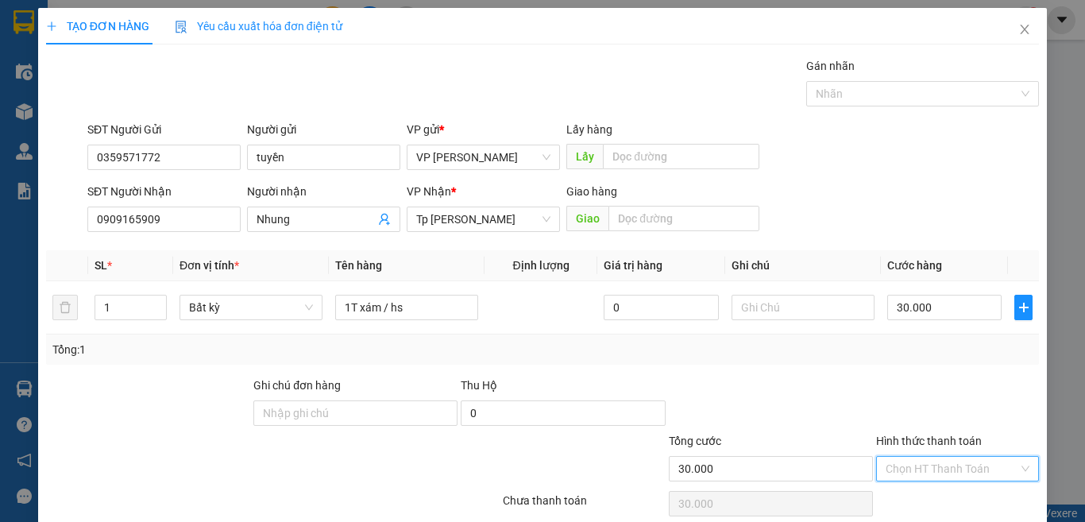
click at [935, 457] on input "Hình thức thanh toán" at bounding box center [952, 469] width 133 height 24
click at [917, 492] on div "Tại văn phòng" at bounding box center [946, 500] width 141 height 17
click at [862, 377] on div at bounding box center [770, 405] width 207 height 56
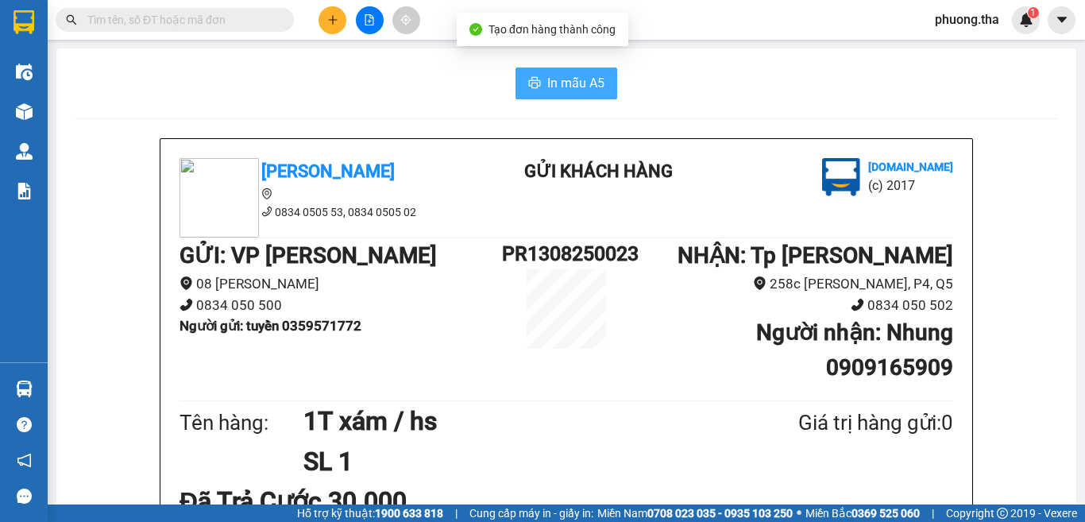
click at [528, 89] on icon "printer" at bounding box center [534, 82] width 13 height 13
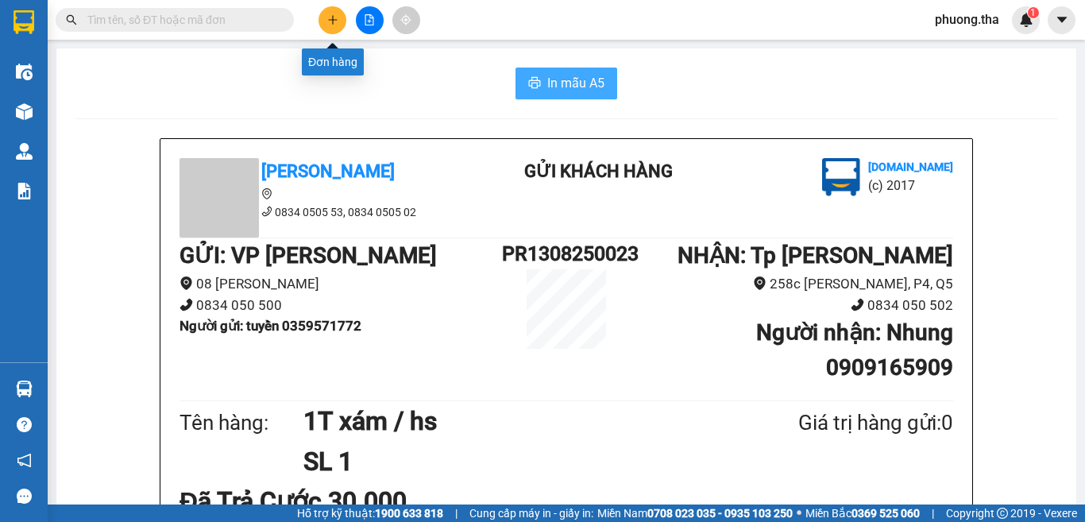
click at [334, 18] on icon "plus" at bounding box center [332, 19] width 11 height 11
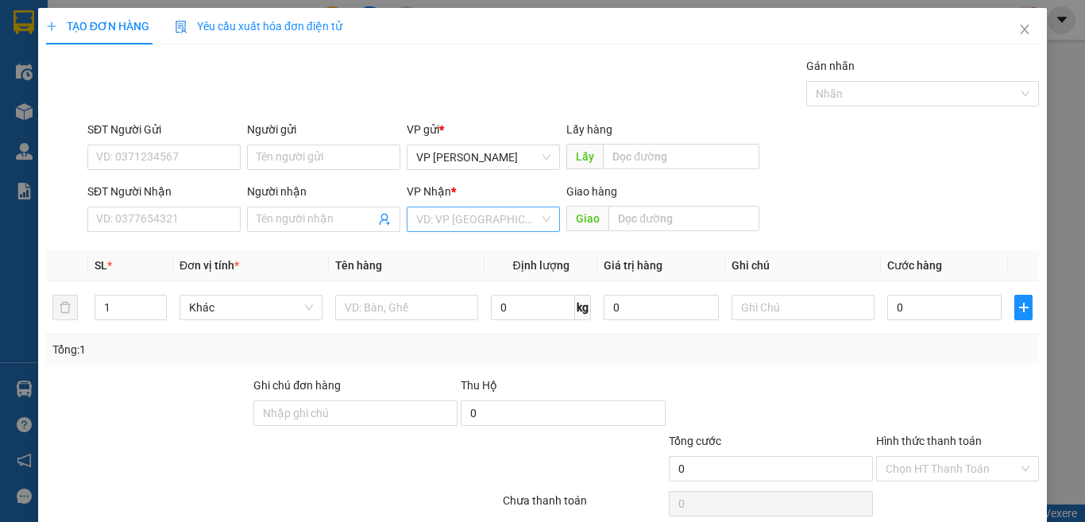
click at [447, 214] on input "search" at bounding box center [477, 219] width 123 height 24
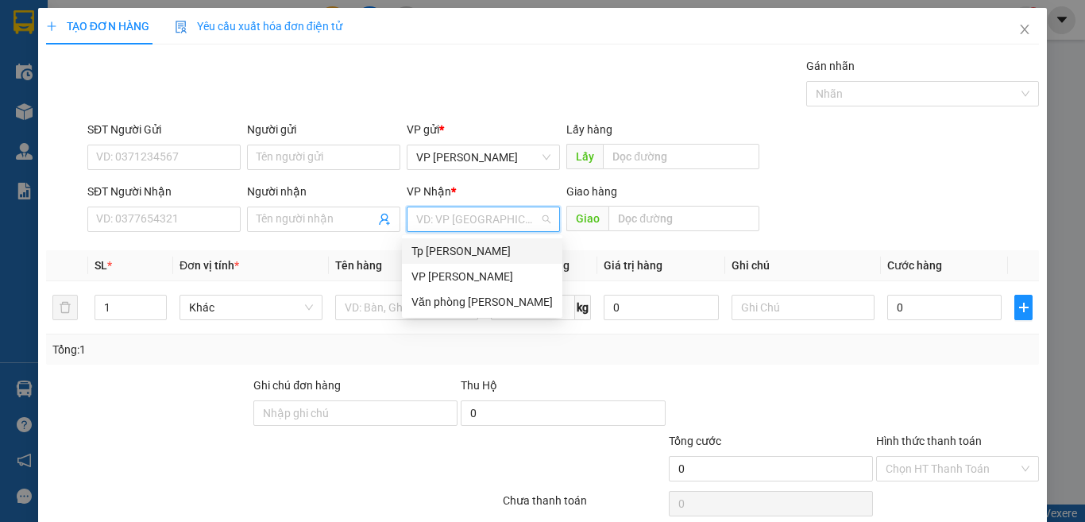
click at [452, 257] on div "Tp [PERSON_NAME]" at bounding box center [482, 250] width 141 height 17
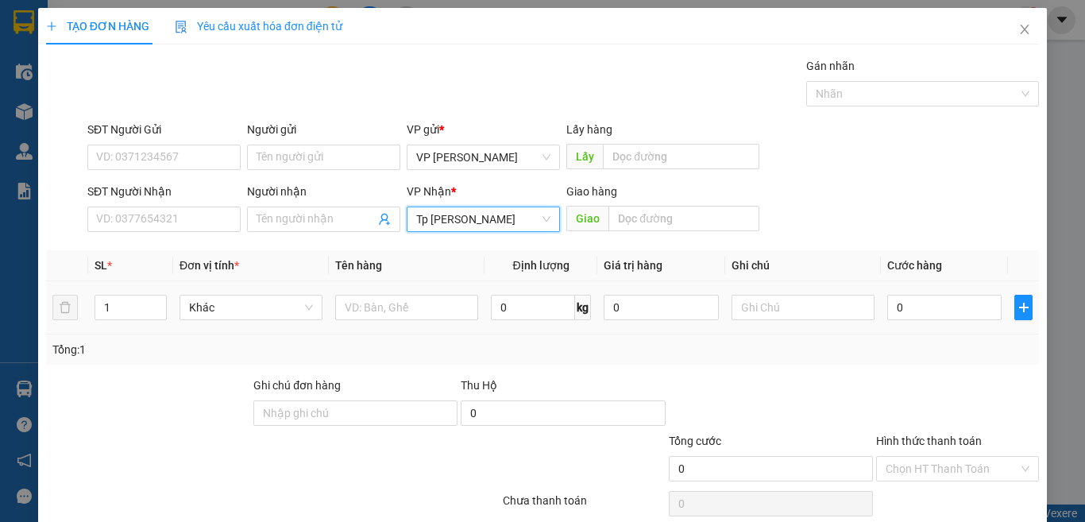
click at [365, 322] on td at bounding box center [407, 307] width 156 height 53
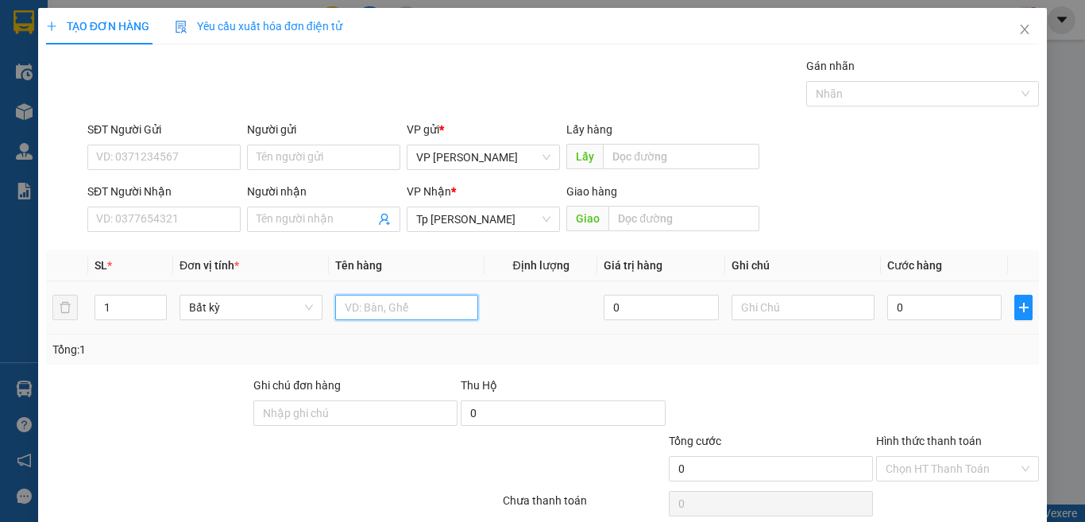
click at [362, 318] on input "text" at bounding box center [406, 307] width 143 height 25
type input "1T xốp trắng"
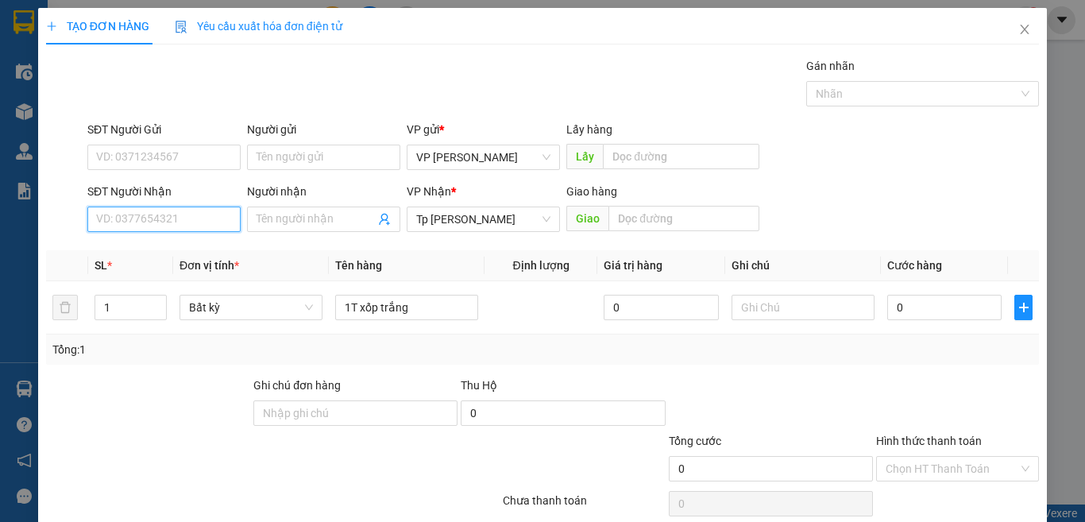
click at [164, 215] on input "SĐT Người Nhận" at bounding box center [163, 219] width 153 height 25
click at [199, 225] on input "0963977828" at bounding box center [163, 219] width 153 height 25
type input "0963977828"
click at [263, 226] on input "Người nhận" at bounding box center [316, 219] width 118 height 17
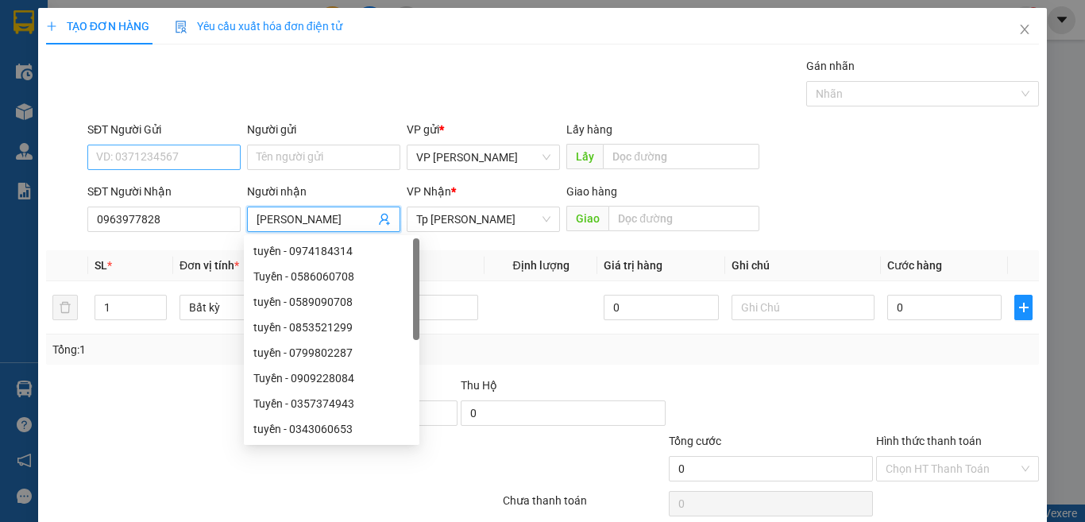
type input "Mai Khanh"
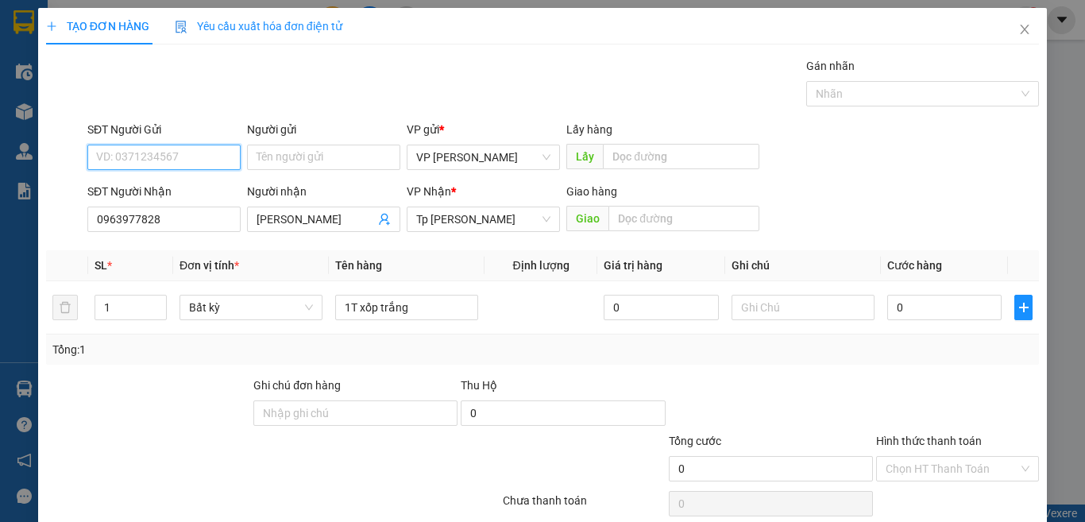
click at [180, 150] on input "SĐT Người Gửi" at bounding box center [163, 157] width 153 height 25
type input "0962523075"
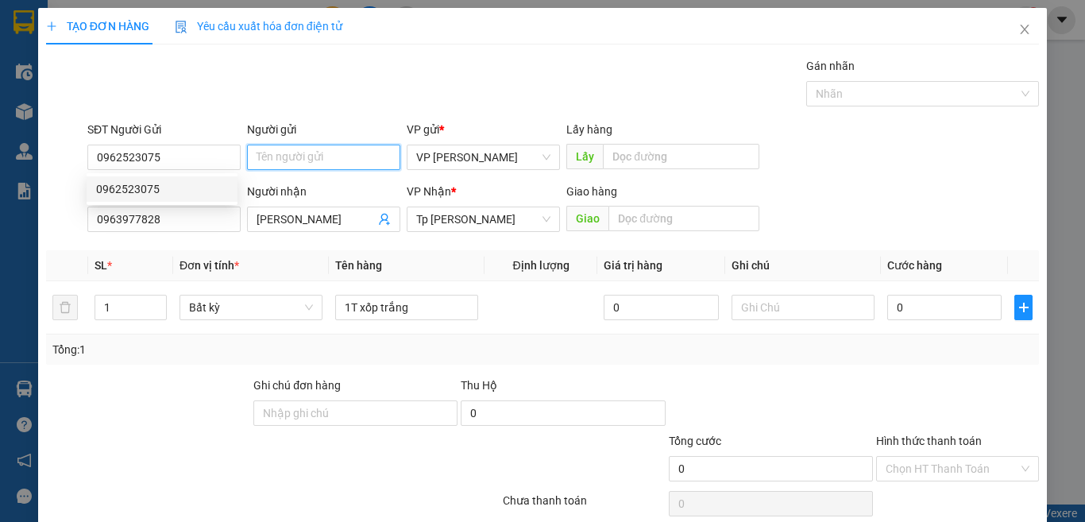
click at [329, 158] on input "Người gửi" at bounding box center [323, 157] width 153 height 25
type input "d"
type input "đào"
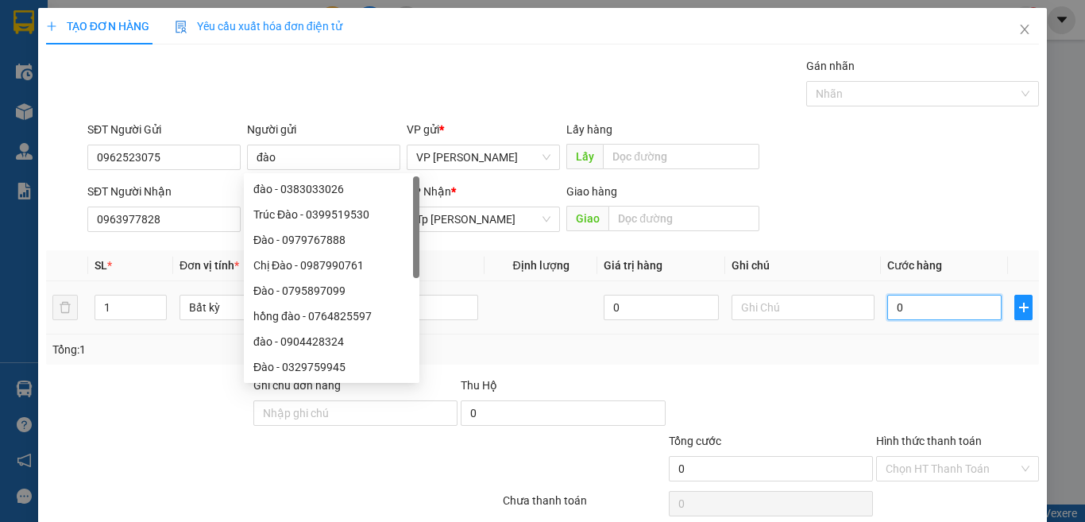
click at [947, 312] on input "0" at bounding box center [945, 307] width 114 height 25
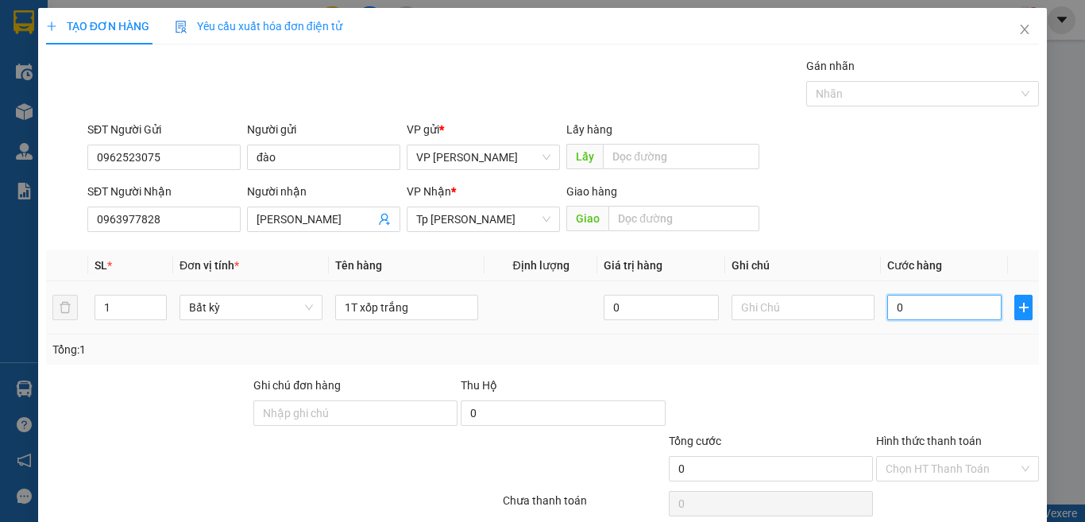
type input "5"
type input "50"
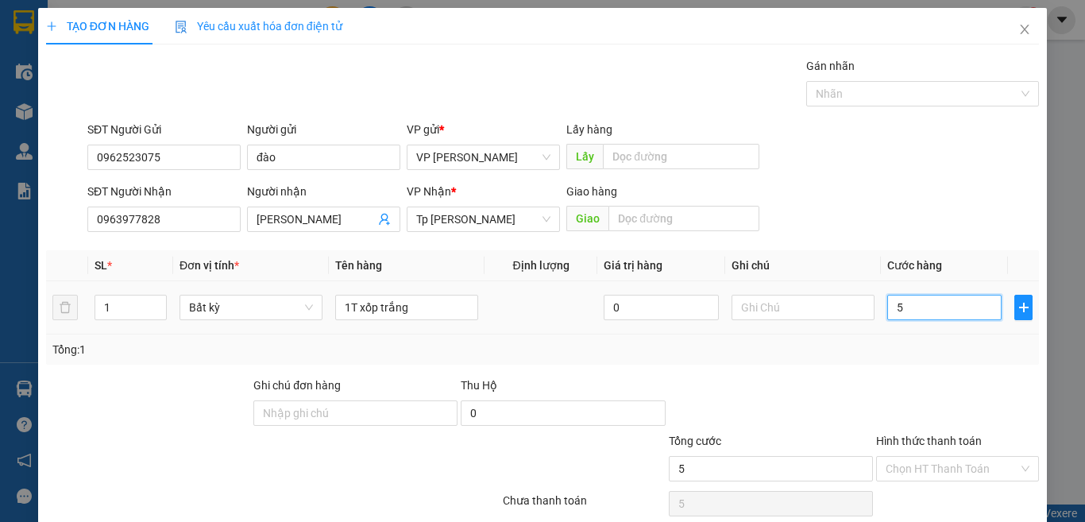
type input "50"
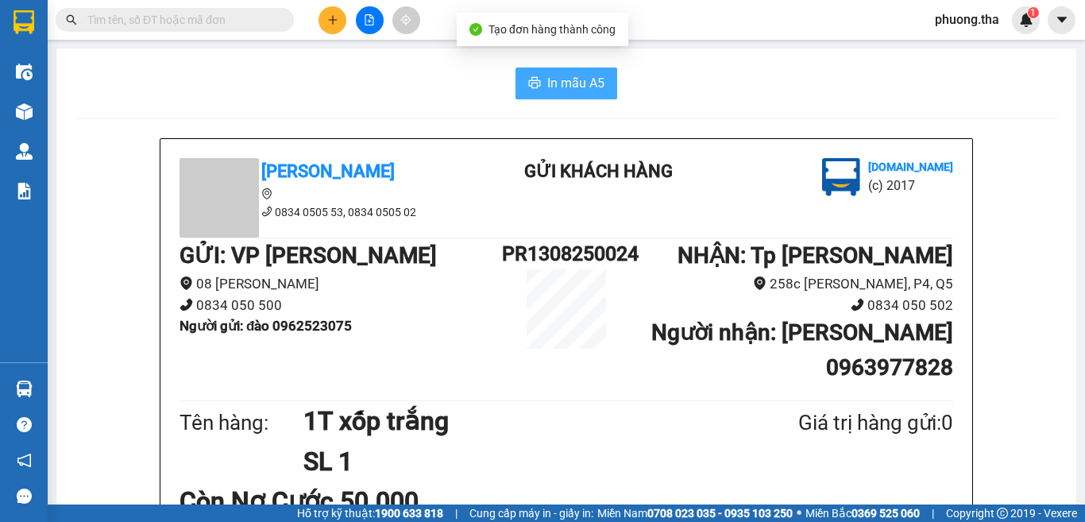
click at [538, 77] on button "In mẫu A5" at bounding box center [567, 84] width 102 height 32
click at [531, 79] on icon "printer" at bounding box center [535, 82] width 12 height 11
click at [567, 87] on span "In mẫu A5" at bounding box center [575, 83] width 57 height 20
click at [335, 12] on button at bounding box center [333, 20] width 28 height 28
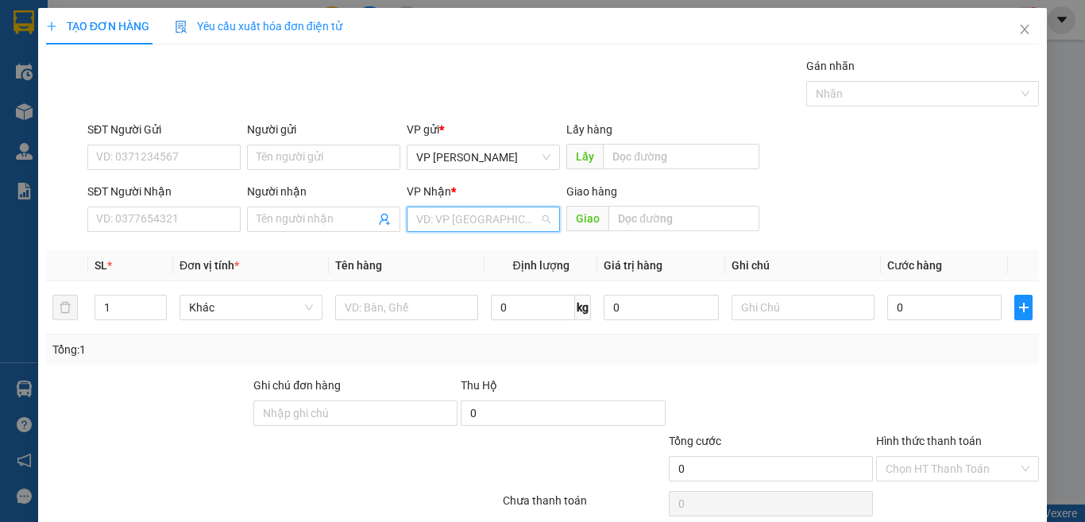
click at [462, 214] on input "search" at bounding box center [477, 219] width 123 height 24
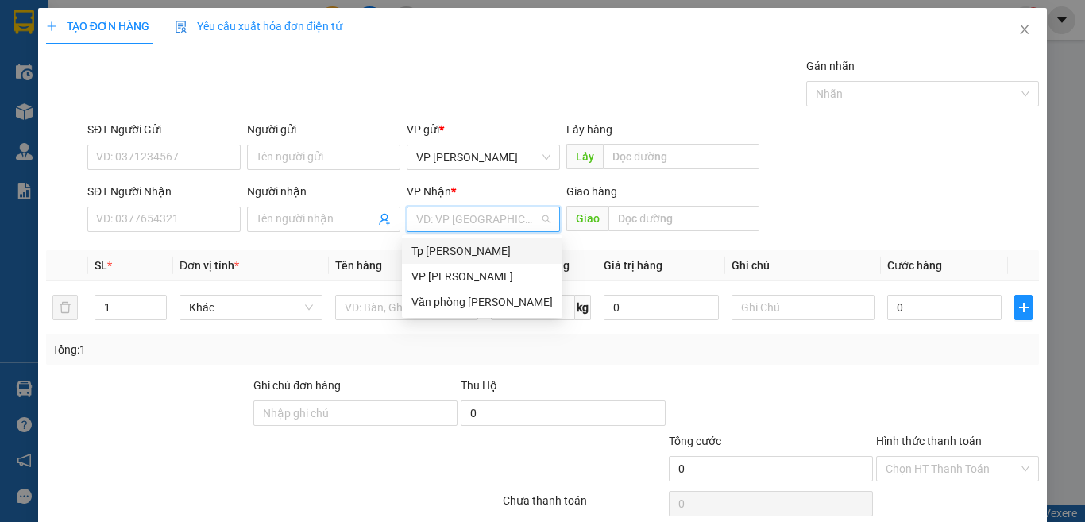
drag, startPoint x: 459, startPoint y: 244, endPoint x: 424, endPoint y: 276, distance: 47.2
click at [454, 247] on div "Tp [PERSON_NAME]" at bounding box center [482, 250] width 141 height 17
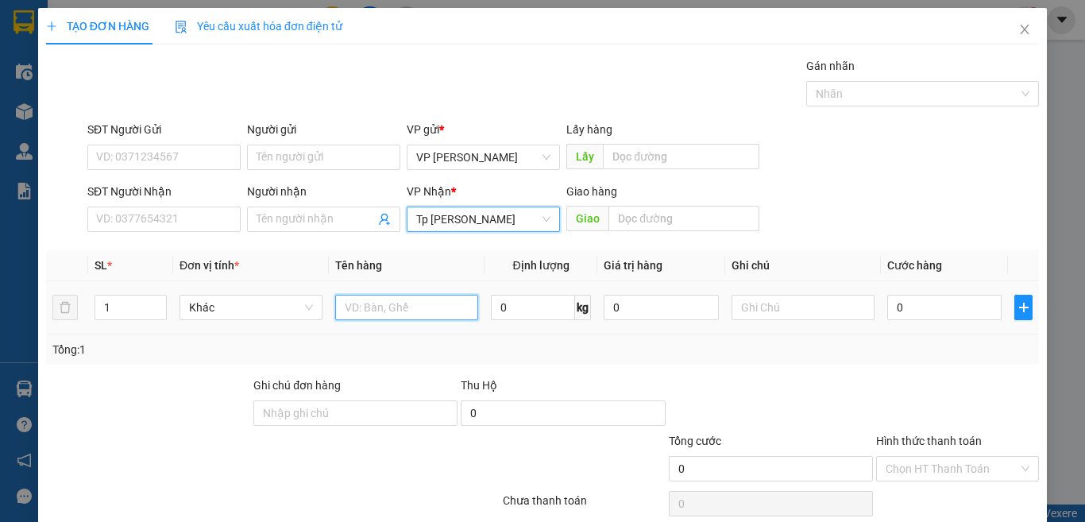
click at [374, 300] on input "text" at bounding box center [406, 307] width 143 height 25
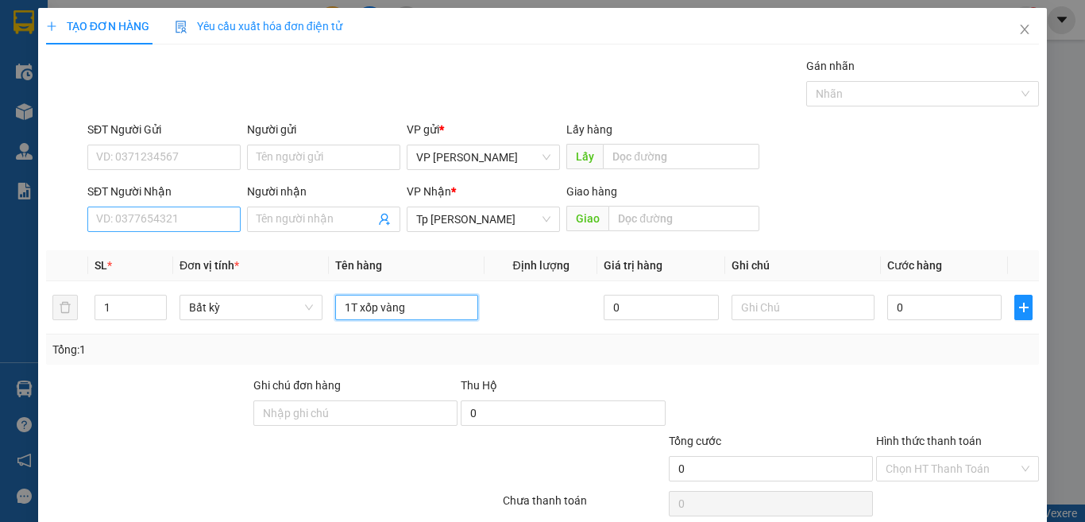
type input "1T xốp vàng"
click at [178, 224] on input "SĐT Người Nhận" at bounding box center [163, 219] width 153 height 25
type input "0987044766"
click at [178, 224] on input "0987044766" at bounding box center [163, 219] width 153 height 25
click at [191, 222] on input "0987044766" at bounding box center [163, 219] width 153 height 25
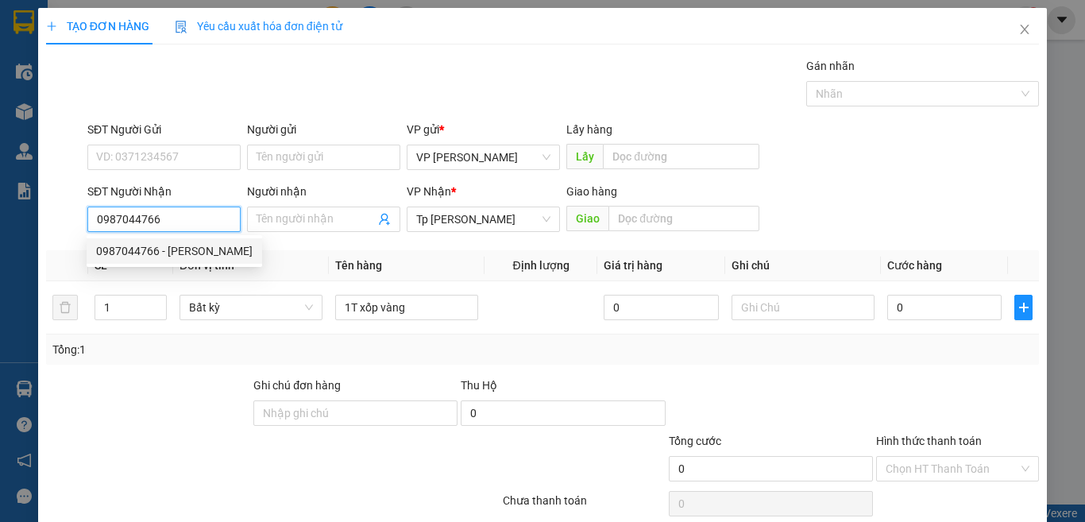
click at [192, 251] on div "0987044766 - BÉ HÂN" at bounding box center [174, 250] width 157 height 17
type input "BÉ HÂN"
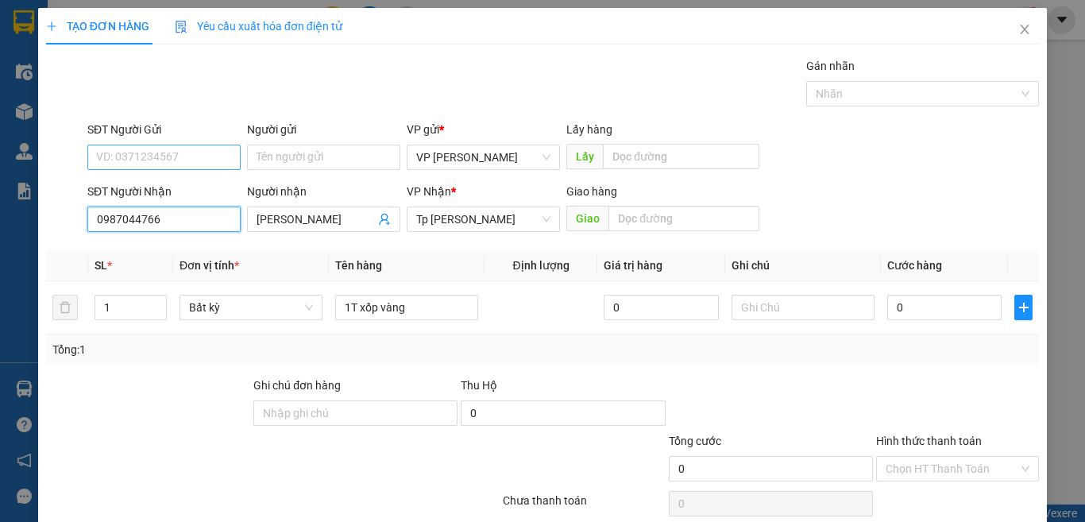
type input "0987044766"
click at [191, 149] on input "SĐT Người Gửi" at bounding box center [163, 157] width 153 height 25
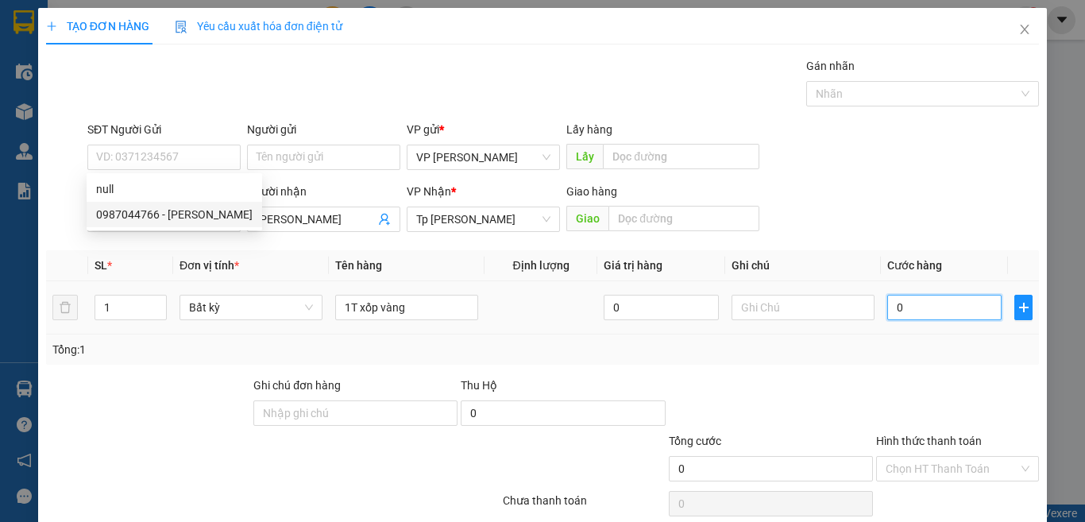
click at [896, 310] on input "0" at bounding box center [945, 307] width 114 height 25
type input "3"
type input "30"
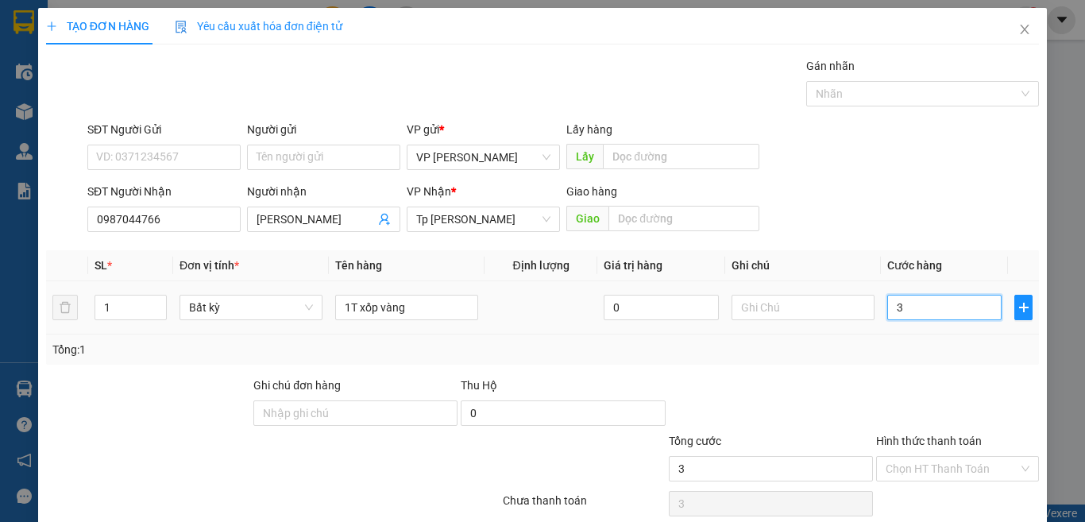
type input "30"
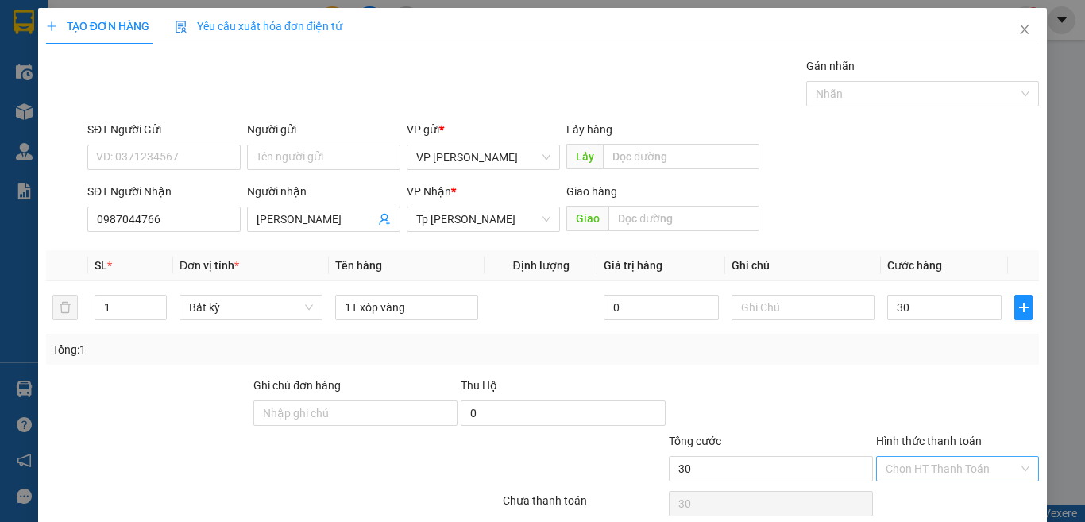
type input "30.000"
drag, startPoint x: 929, startPoint y: 396, endPoint x: 926, endPoint y: 408, distance: 12.2
click at [929, 457] on input "Hình thức thanh toán" at bounding box center [952, 469] width 133 height 24
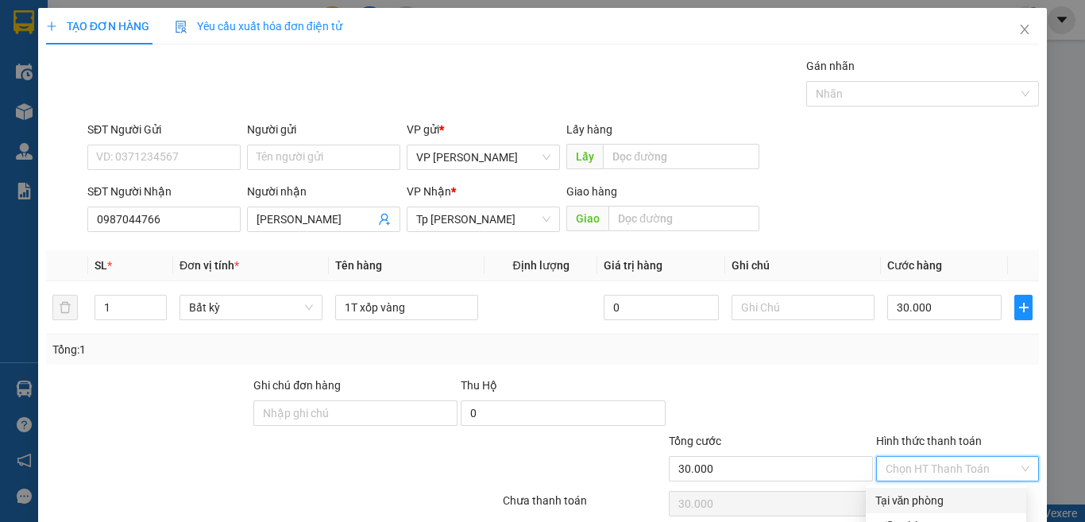
click at [922, 492] on div "Tại văn phòng" at bounding box center [946, 500] width 141 height 17
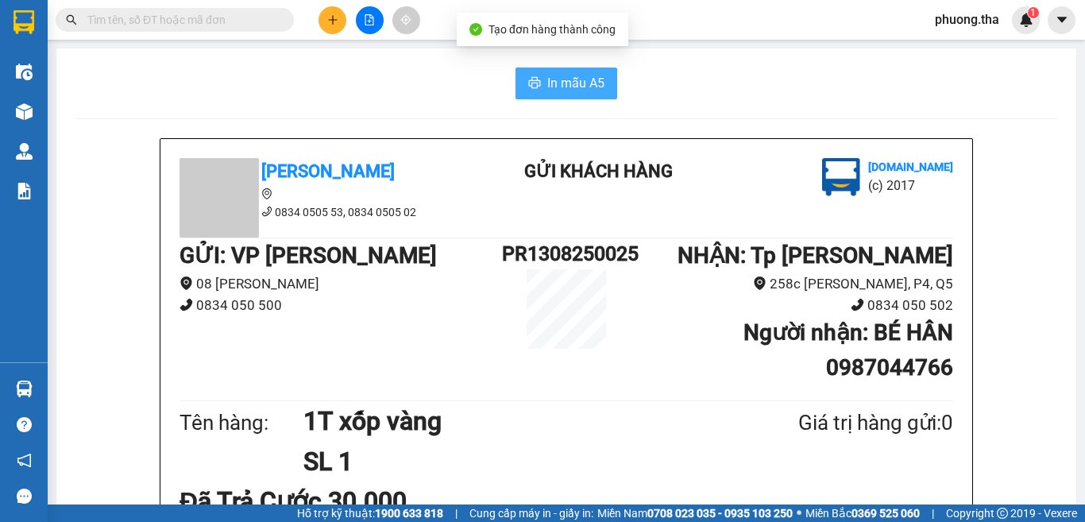
click at [540, 80] on button "In mẫu A5" at bounding box center [567, 84] width 102 height 32
click at [327, 14] on button at bounding box center [333, 20] width 28 height 28
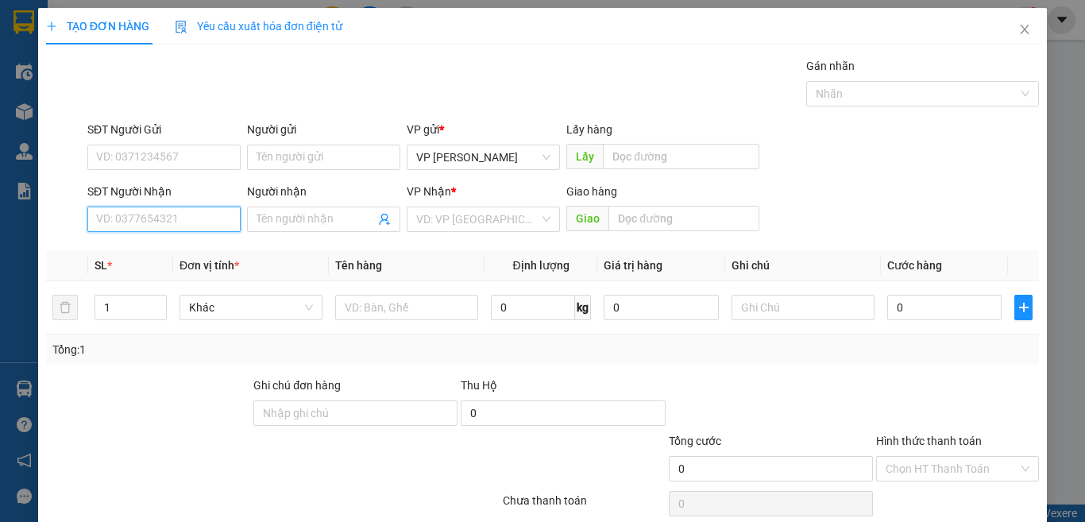
click at [167, 225] on input "SĐT Người Nhận" at bounding box center [163, 219] width 153 height 25
click at [141, 220] on input "982" at bounding box center [163, 219] width 153 height 25
click at [148, 253] on div "0931226982 - lab PT" at bounding box center [162, 250] width 132 height 17
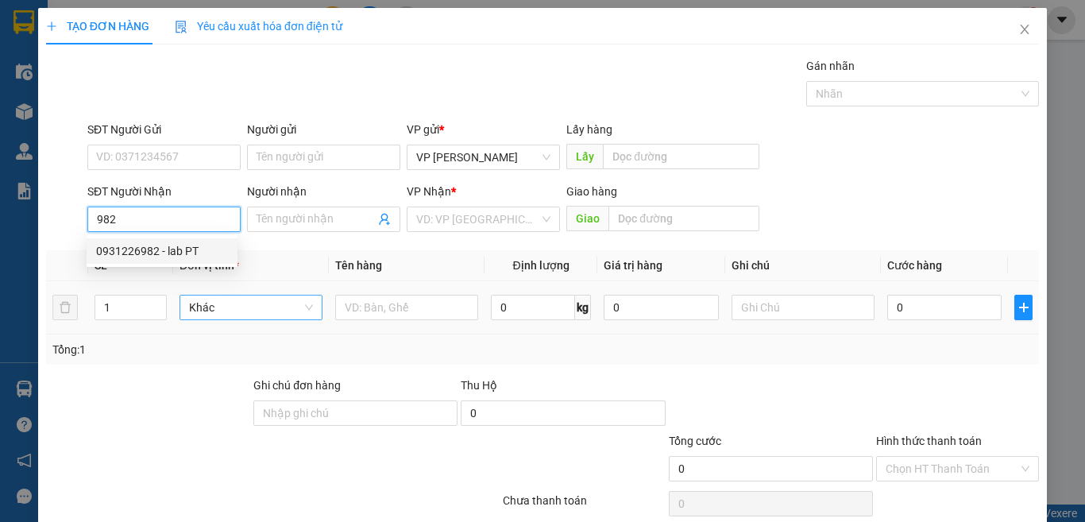
type input "0931226982"
type input "lab PT"
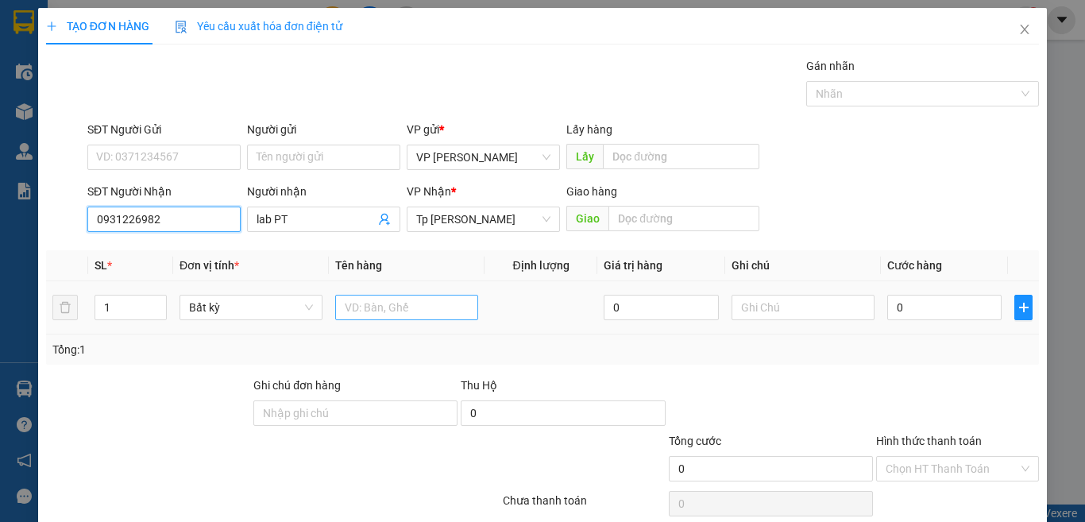
type input "0931226982"
click at [393, 307] on input "text" at bounding box center [406, 307] width 143 height 25
type input "1 hộp xám"
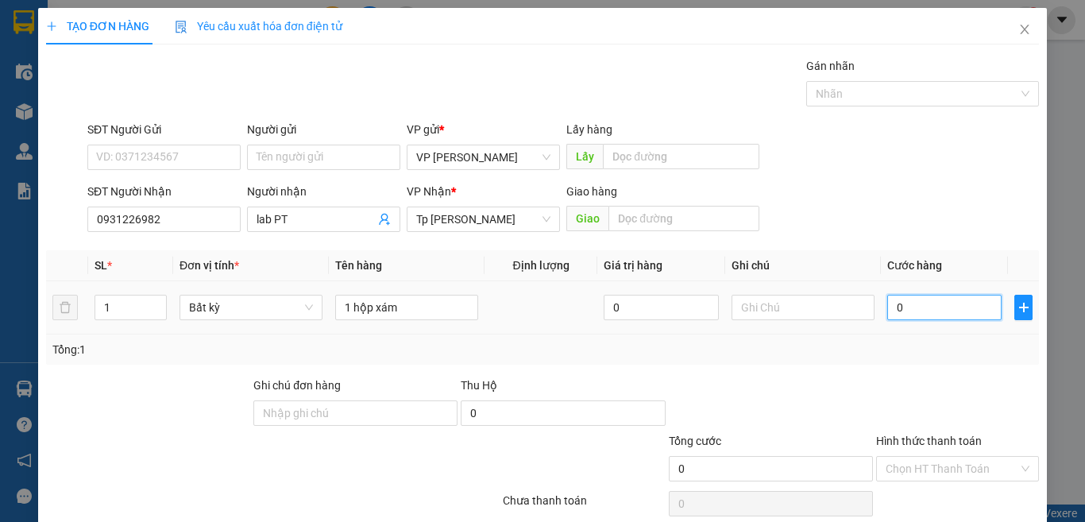
click at [937, 311] on input "0" at bounding box center [945, 307] width 114 height 25
type input "3"
type input "30"
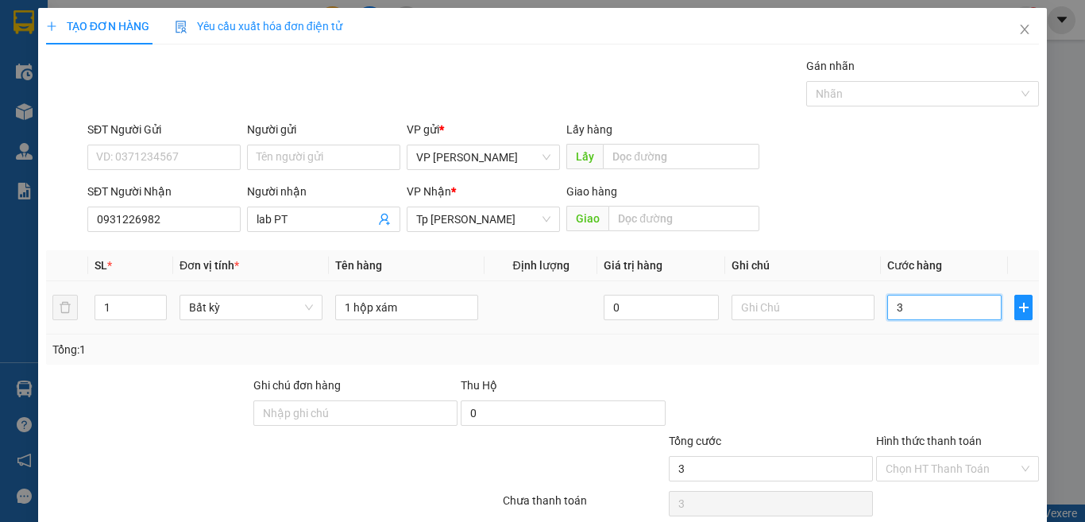
type input "30"
click at [965, 488] on div "Chọn HT Thanh Toán" at bounding box center [958, 504] width 166 height 32
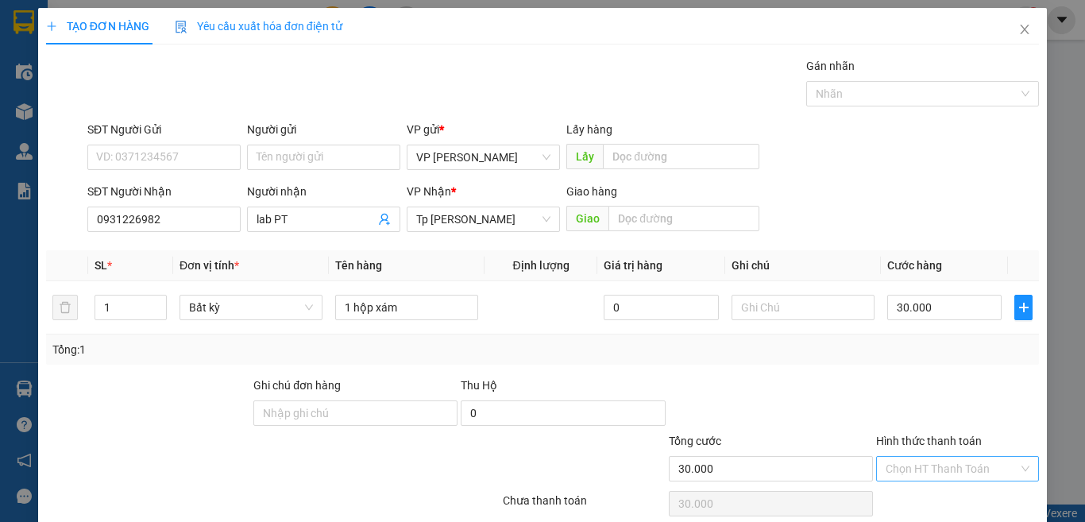
click at [969, 457] on input "Hình thức thanh toán" at bounding box center [952, 469] width 133 height 24
click at [957, 492] on div "Tại văn phòng" at bounding box center [946, 500] width 141 height 17
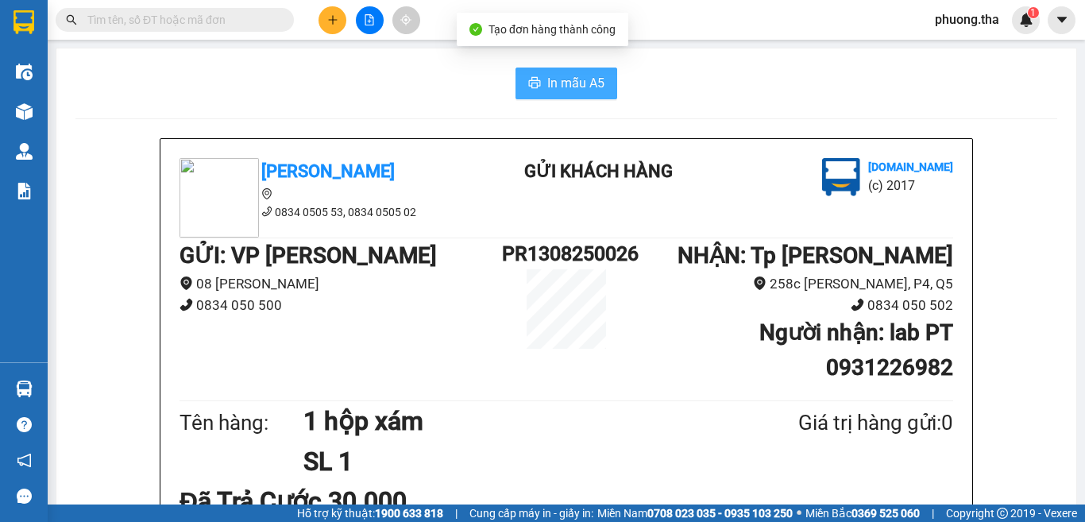
click at [547, 92] on span "In mẫu A5" at bounding box center [575, 83] width 57 height 20
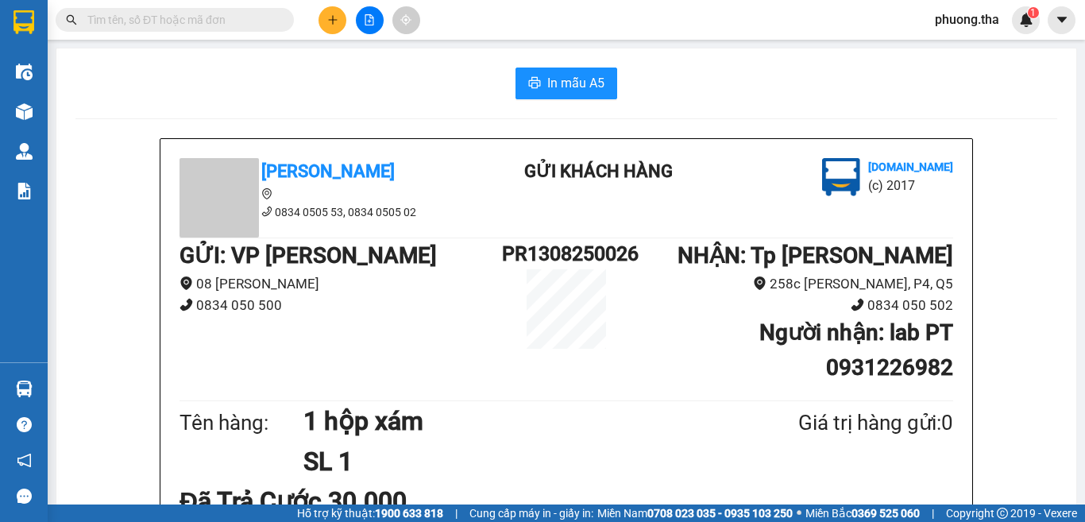
click at [339, 10] on button at bounding box center [333, 20] width 28 height 28
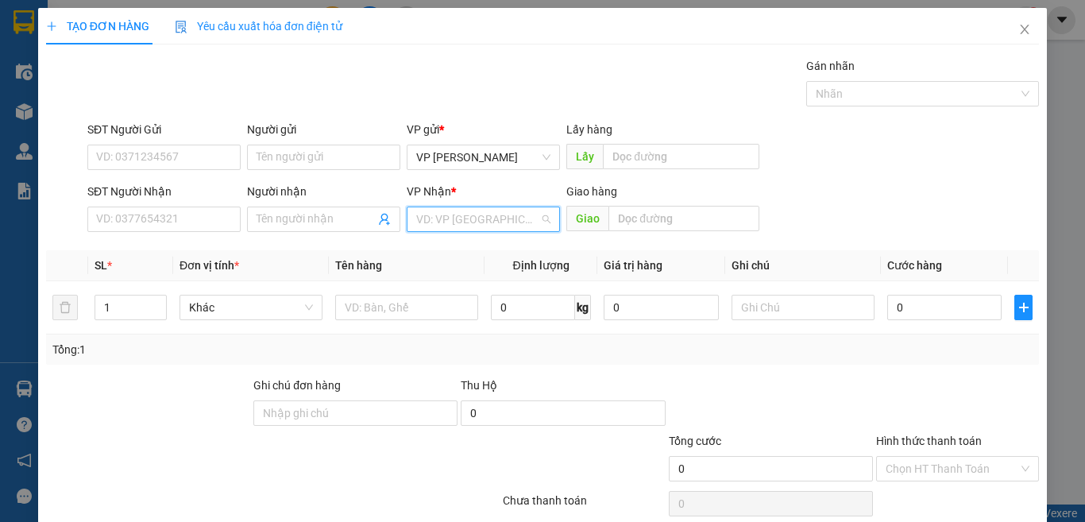
drag, startPoint x: 471, startPoint y: 227, endPoint x: 463, endPoint y: 242, distance: 16.4
click at [470, 227] on input "search" at bounding box center [477, 219] width 123 height 24
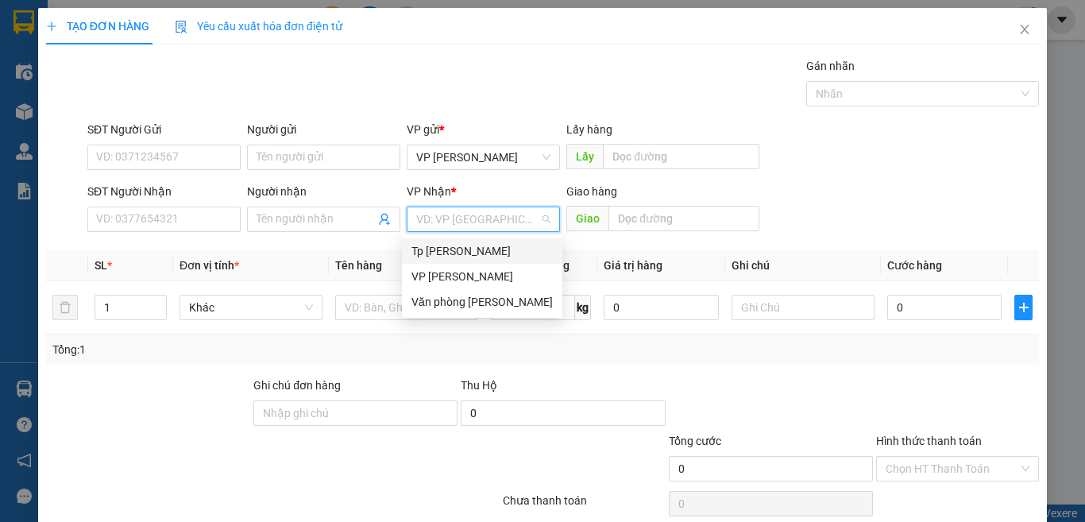
click at [463, 246] on div "Tp [PERSON_NAME]" at bounding box center [482, 250] width 141 height 17
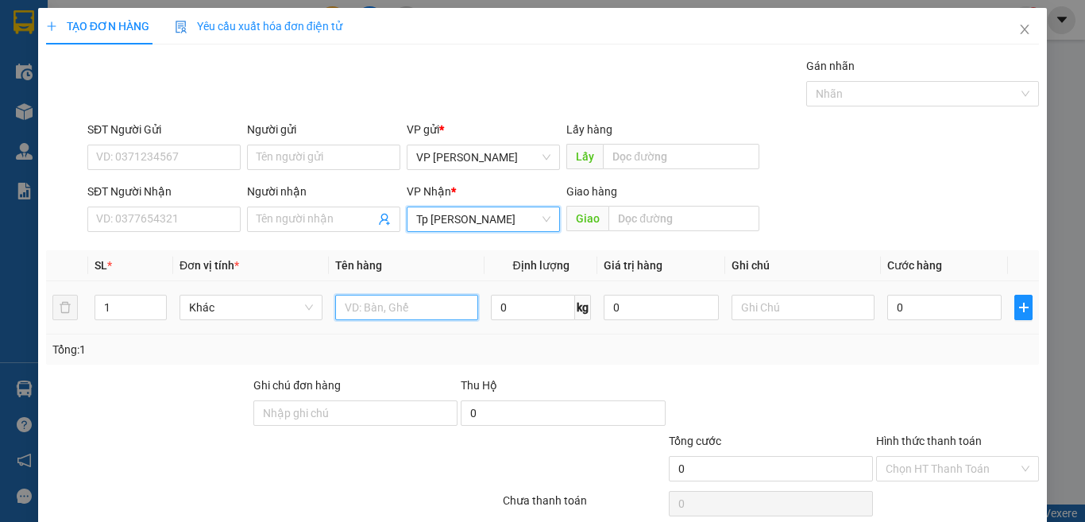
click at [341, 303] on input "text" at bounding box center [406, 307] width 143 height 25
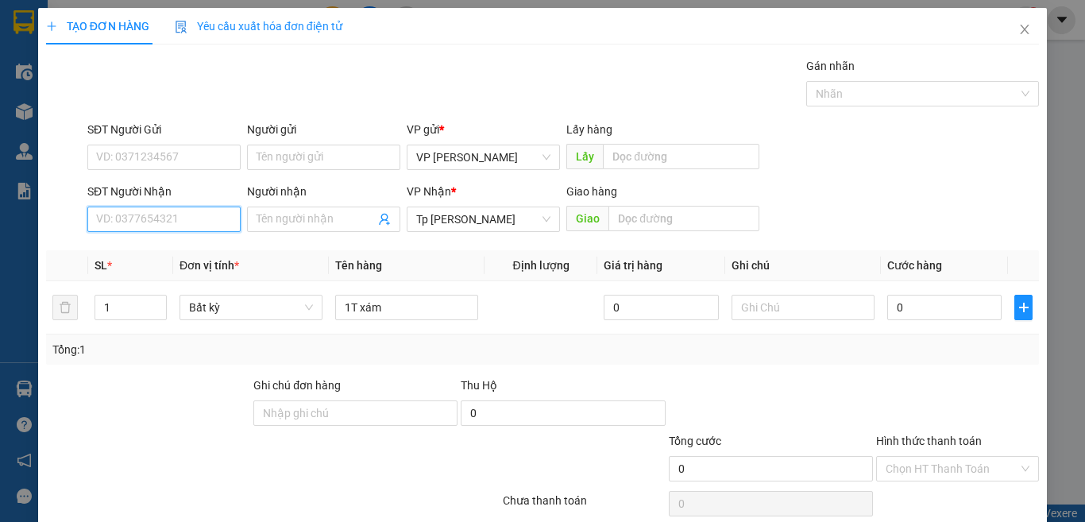
click at [214, 221] on input "SĐT Người Nhận" at bounding box center [163, 219] width 153 height 25
click at [167, 252] on div "0889355095 - nhân" at bounding box center [162, 250] width 132 height 17
click at [441, 293] on div "1T xám" at bounding box center [406, 308] width 143 height 32
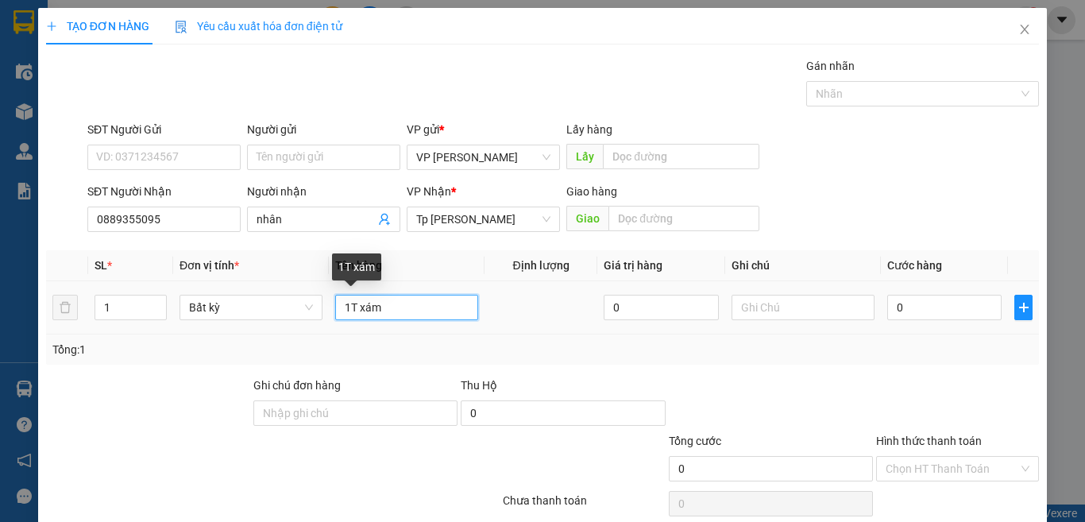
click at [452, 315] on input "1T xám" at bounding box center [406, 307] width 143 height 25
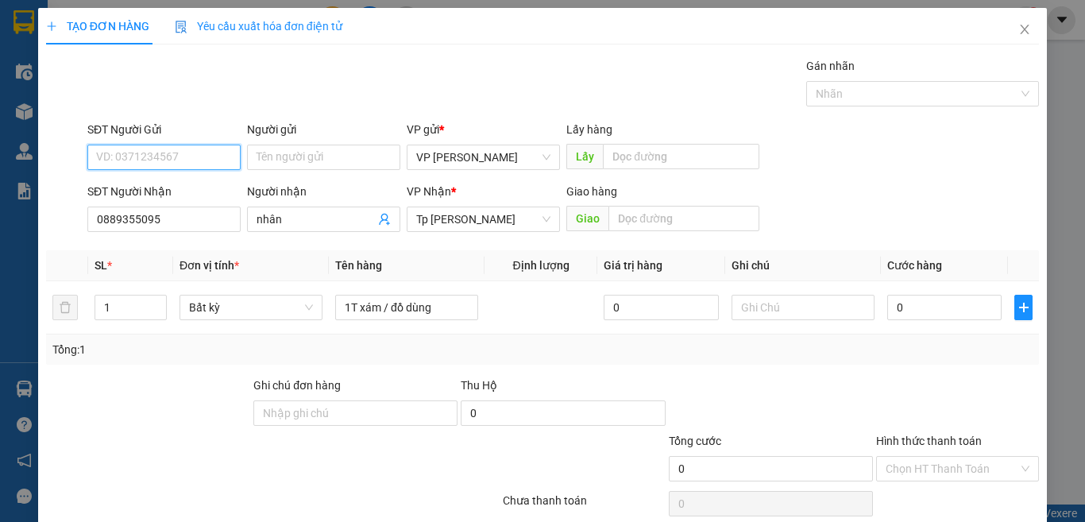
click at [134, 155] on input "SĐT Người Gửi" at bounding box center [163, 157] width 153 height 25
click at [271, 164] on input "Người gửi" at bounding box center [323, 157] width 153 height 25
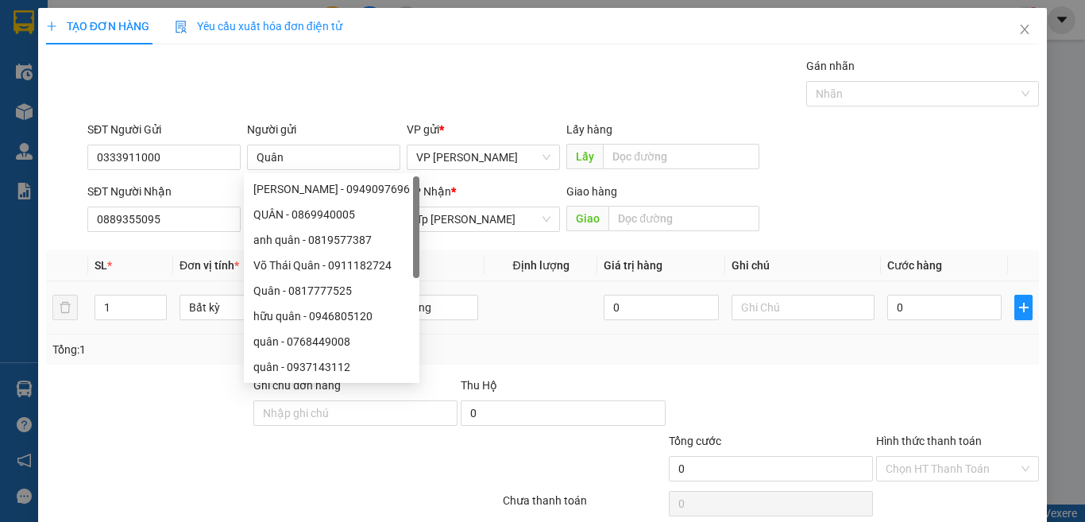
click at [898, 291] on td "0" at bounding box center [944, 307] width 127 height 53
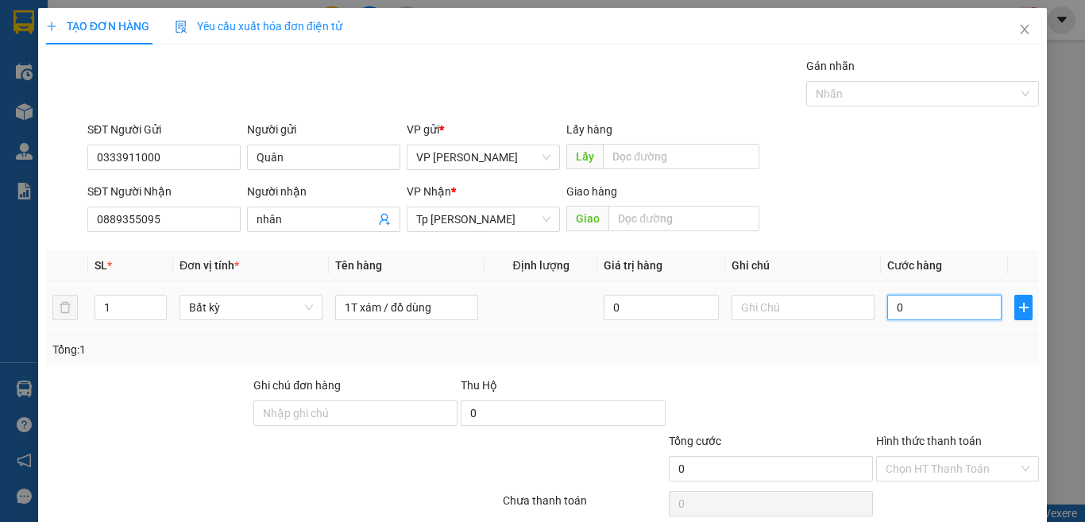
click at [888, 300] on input "0" at bounding box center [945, 307] width 114 height 25
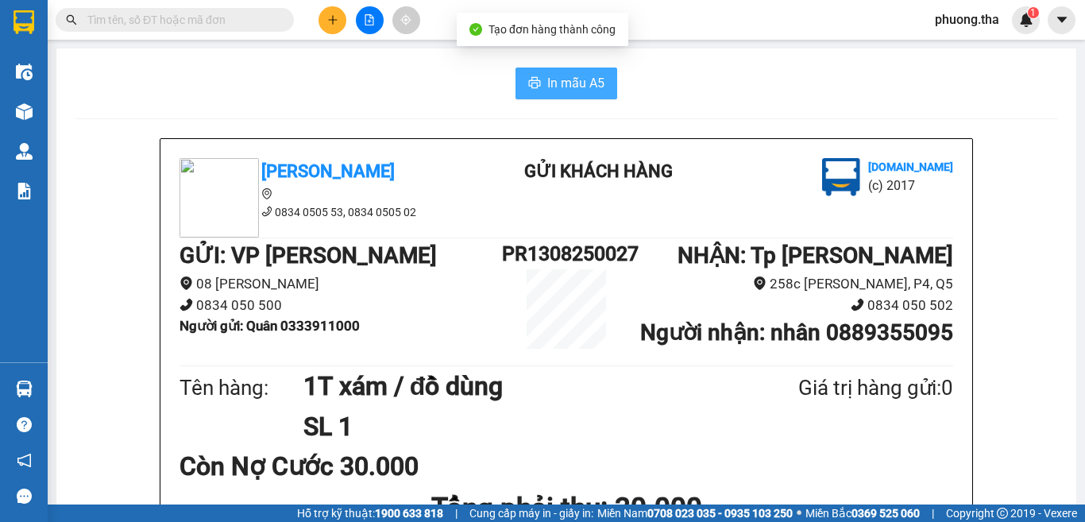
click at [559, 89] on span "In mẫu A5" at bounding box center [575, 83] width 57 height 20
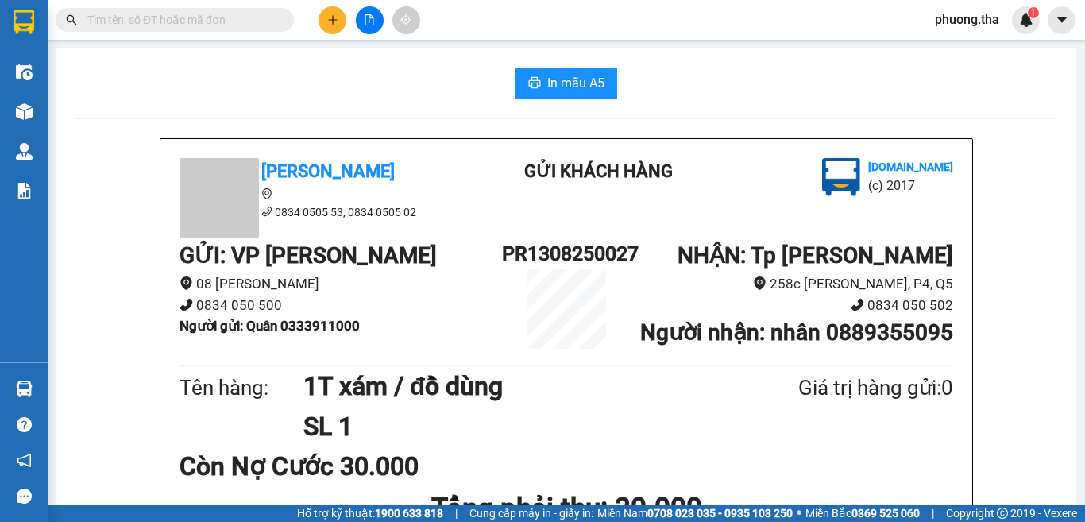
click at [331, 25] on button at bounding box center [333, 20] width 28 height 28
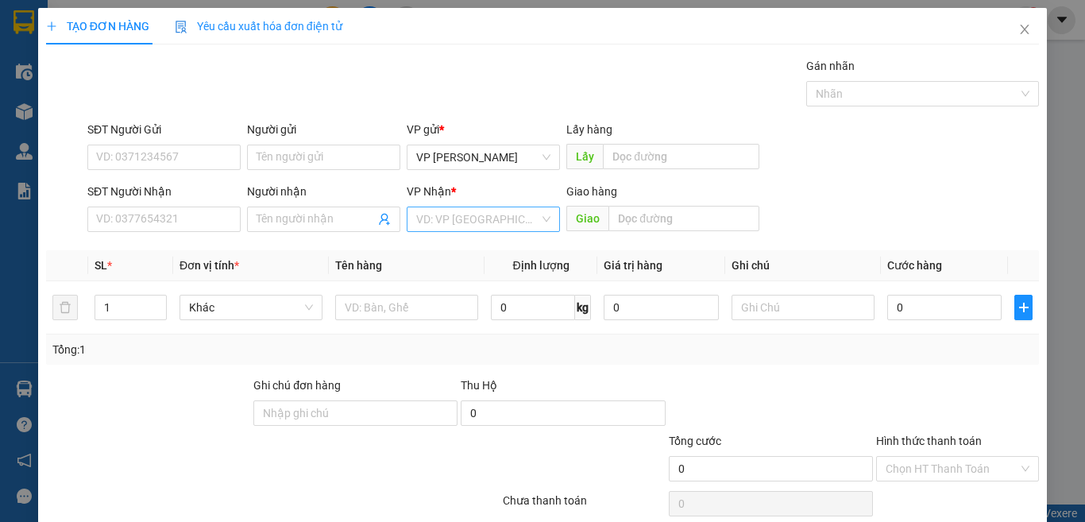
click at [469, 220] on input "search" at bounding box center [477, 219] width 123 height 24
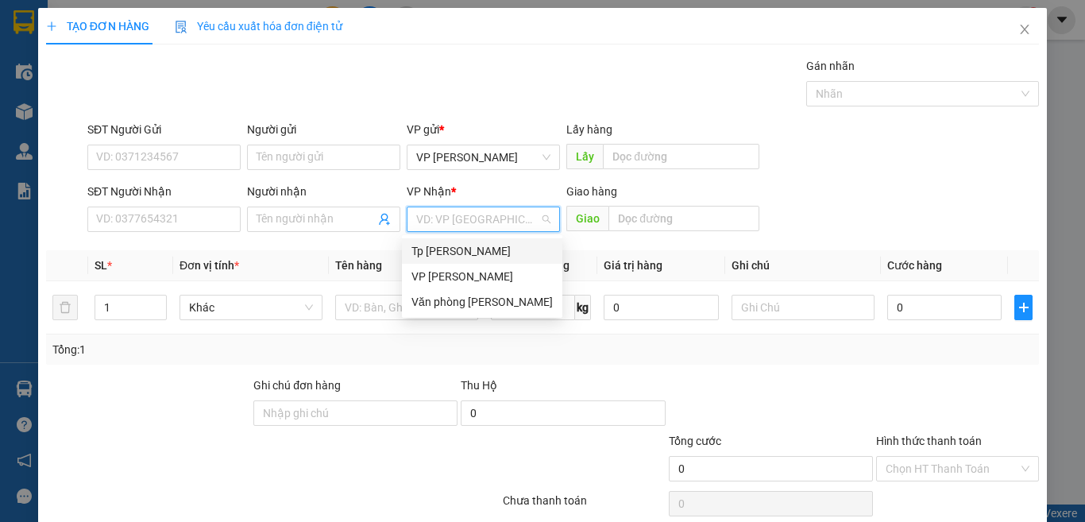
click at [465, 246] on div "Tp [PERSON_NAME]" at bounding box center [482, 250] width 141 height 17
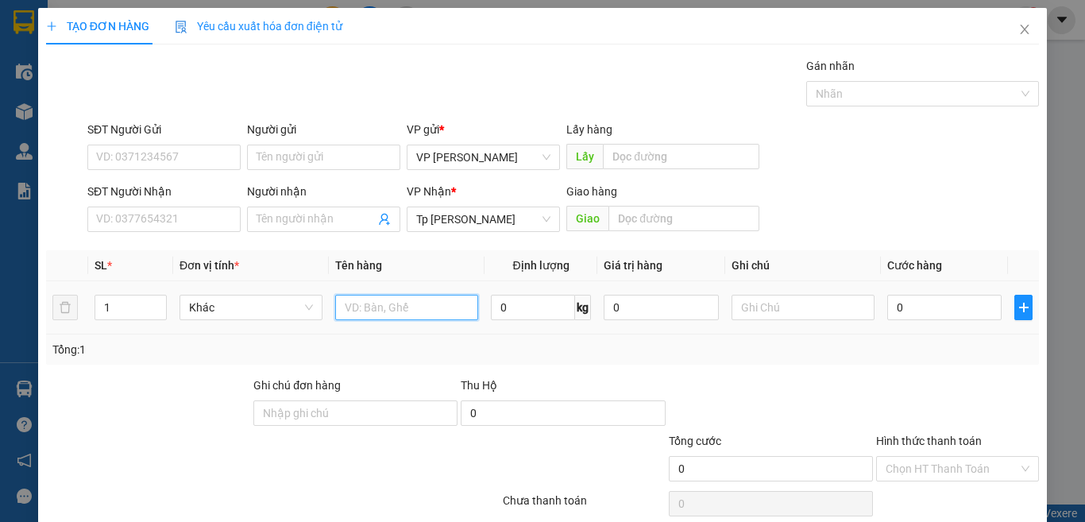
click at [343, 307] on input "text" at bounding box center [406, 307] width 143 height 25
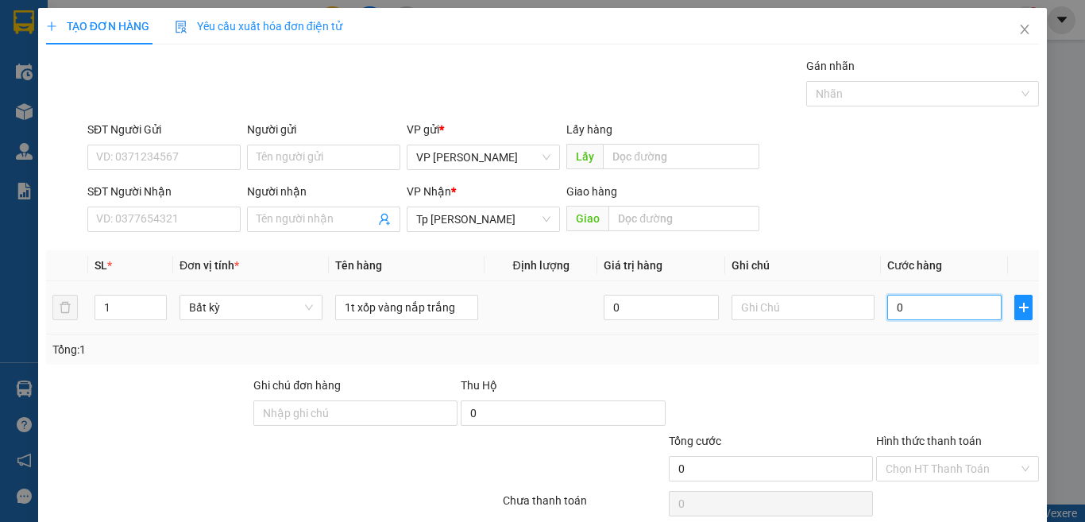
click at [926, 307] on input "0" at bounding box center [945, 307] width 114 height 25
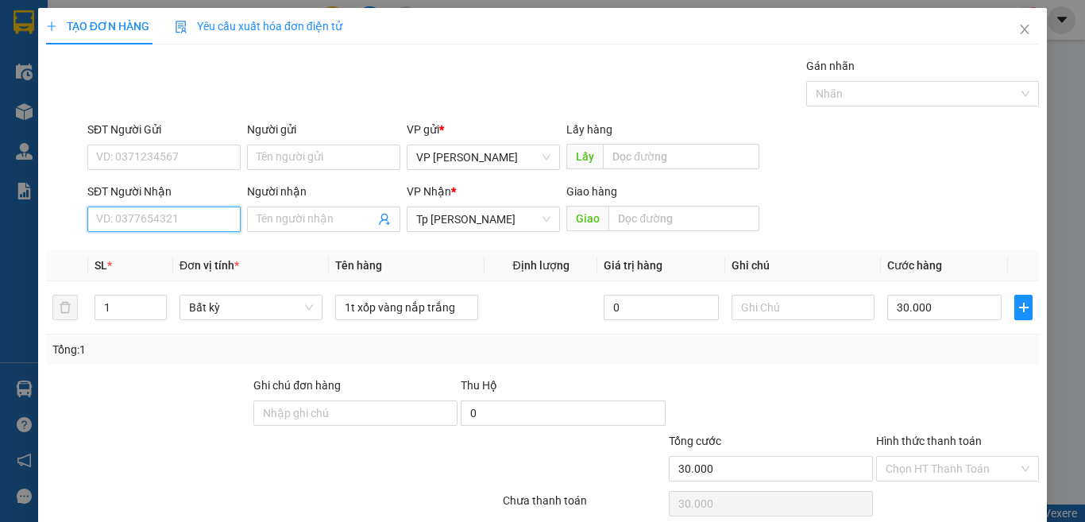
click at [203, 223] on input "SĐT Người Nhận" at bounding box center [163, 219] width 153 height 25
click at [175, 249] on div "0332806574 - thái" at bounding box center [162, 250] width 132 height 17
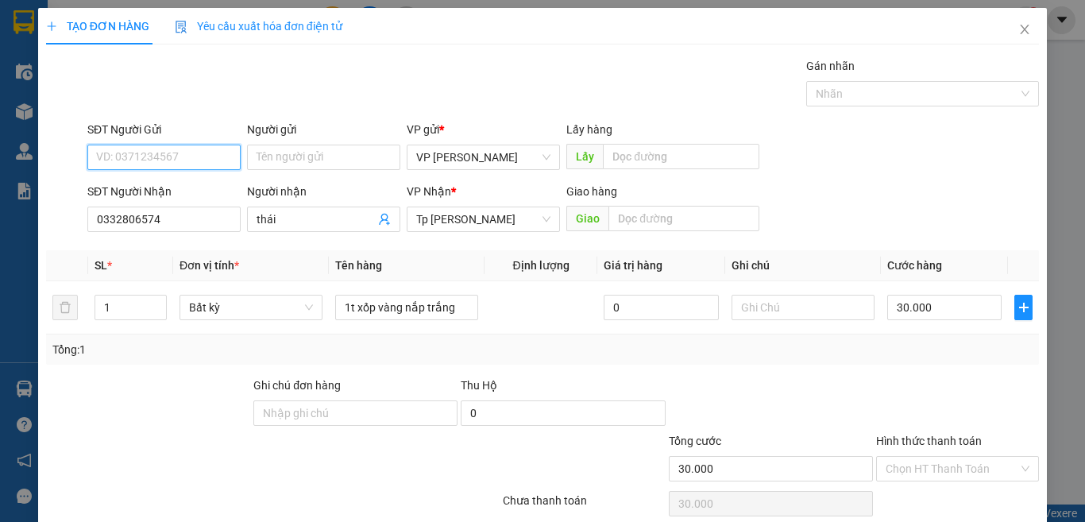
click at [209, 147] on input "SĐT Người Gửi" at bounding box center [163, 157] width 153 height 25
click at [178, 189] on div "0378459179 - Thư" at bounding box center [162, 188] width 132 height 17
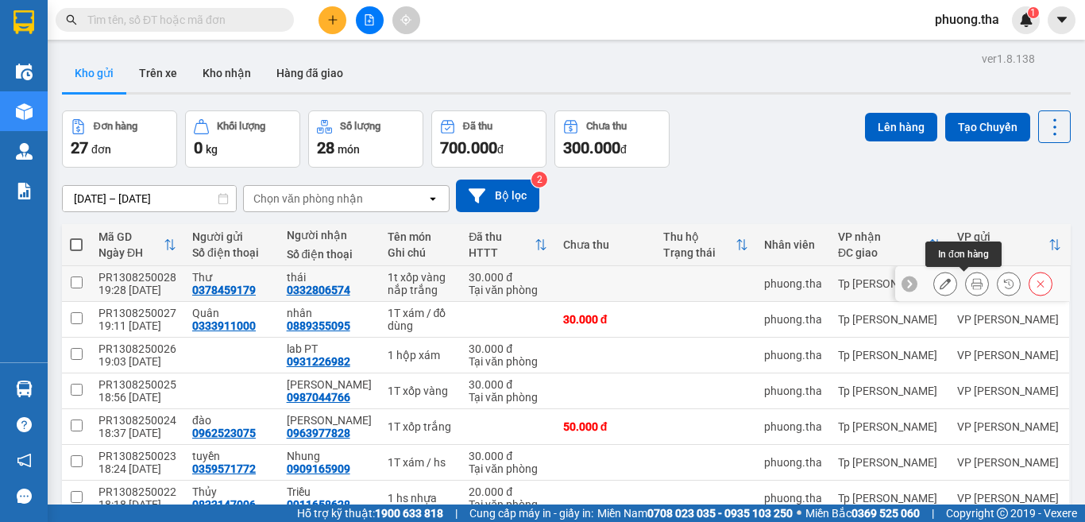
click at [972, 284] on icon at bounding box center [977, 283] width 11 height 11
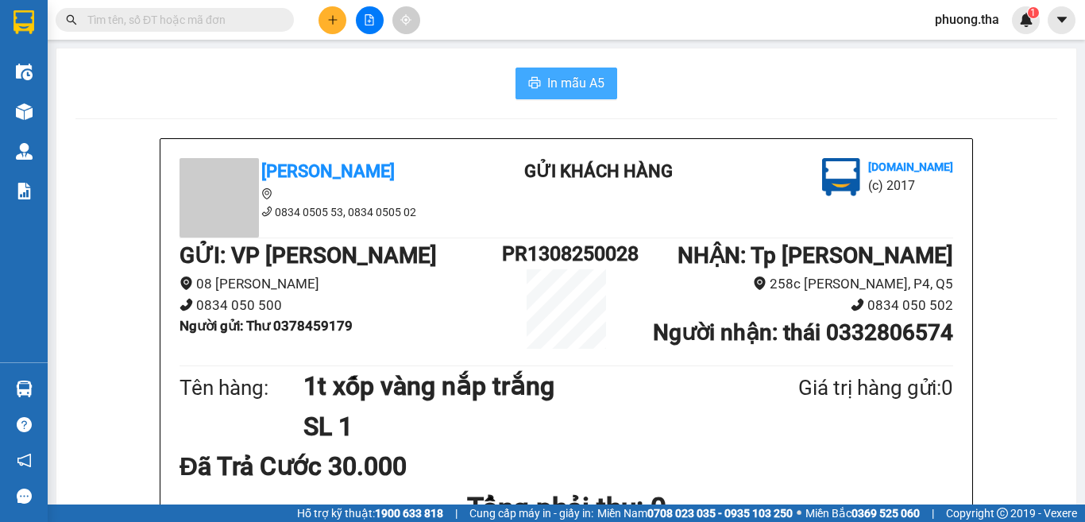
click at [559, 72] on button "In mẫu A5" at bounding box center [567, 84] width 102 height 32
click at [324, 12] on button at bounding box center [333, 20] width 28 height 28
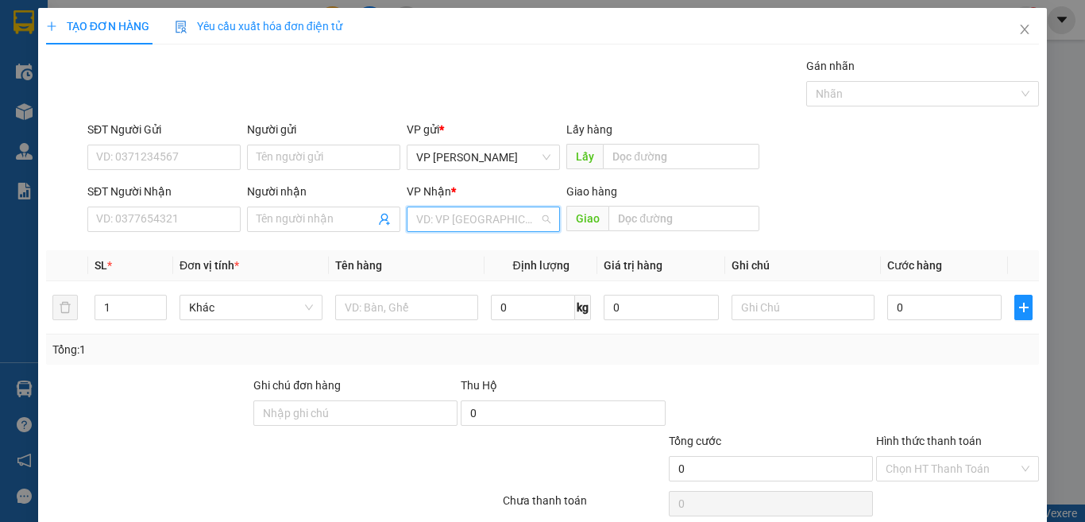
click at [418, 215] on input "search" at bounding box center [477, 219] width 123 height 24
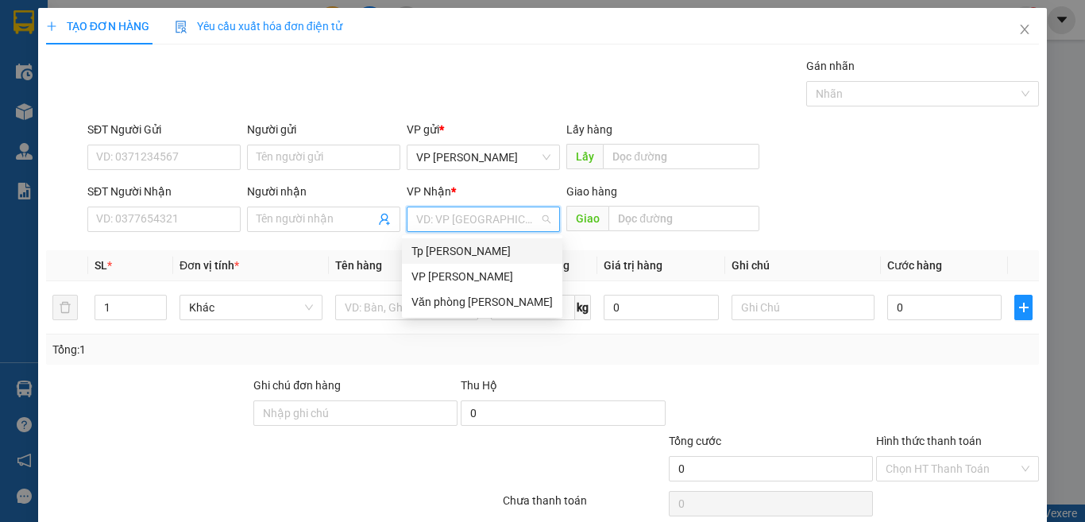
click at [439, 257] on div "[PERSON_NAME] [PERSON_NAME]" at bounding box center [482, 250] width 141 height 17
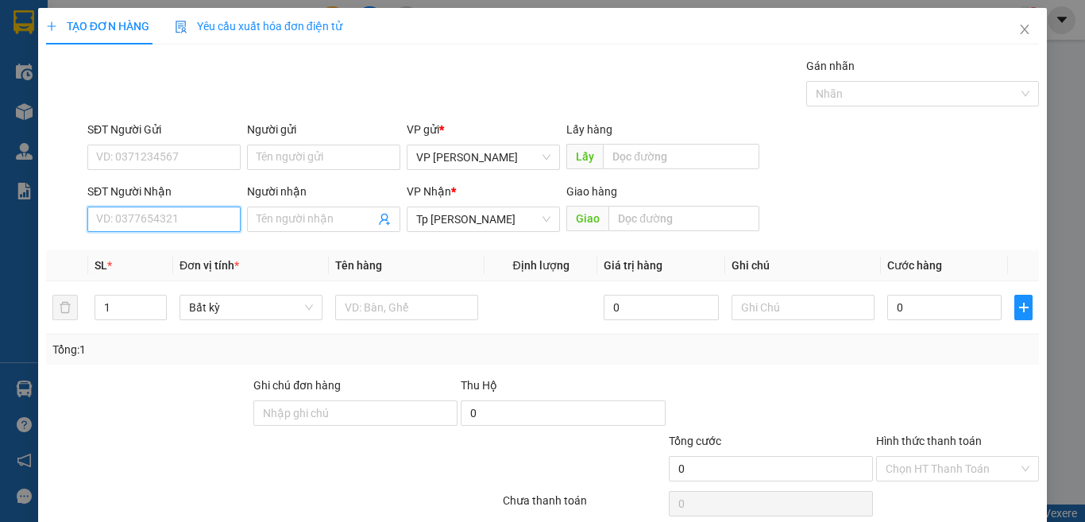
click at [197, 218] on input "SĐT Người Nhận" at bounding box center [163, 219] width 153 height 25
type input "0933843420"
click at [187, 259] on div "0933843420 - phương" at bounding box center [162, 250] width 132 height 17
type input "phương"
type input "0933843420"
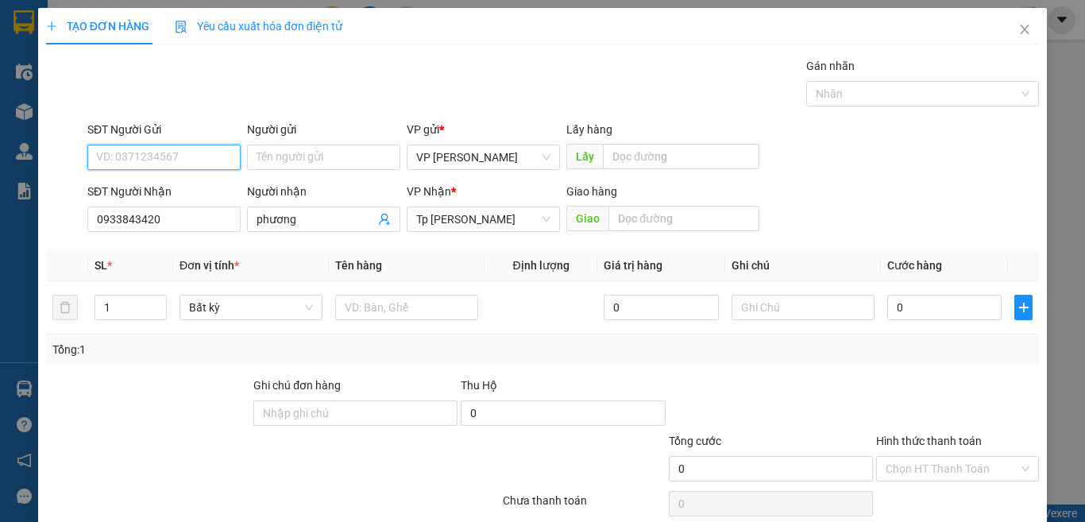
click at [200, 158] on input "SĐT Người Gửi" at bounding box center [163, 157] width 153 height 25
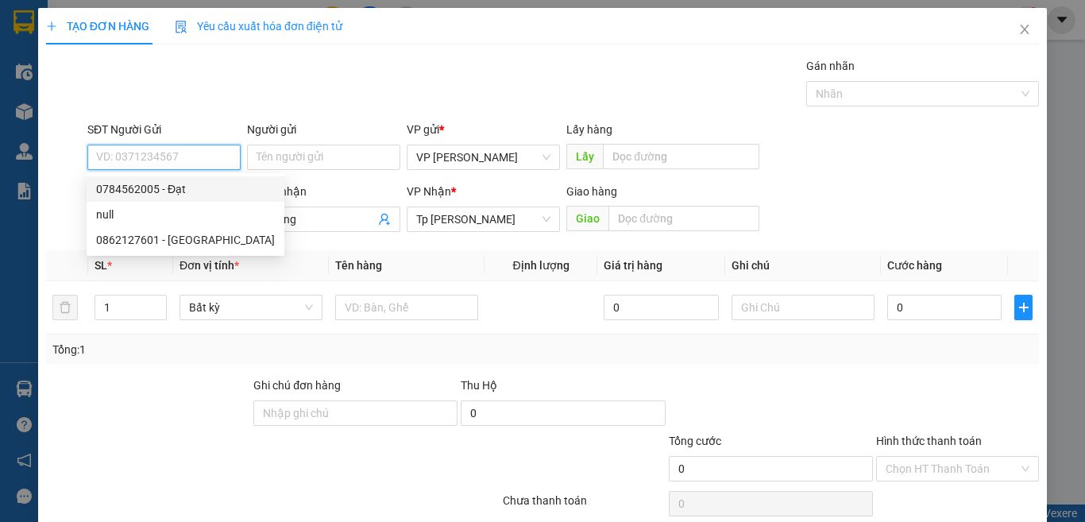
click at [177, 184] on div "0784562005 - Đạt" at bounding box center [185, 188] width 179 height 17
type input "0784562005"
type input "Đạt"
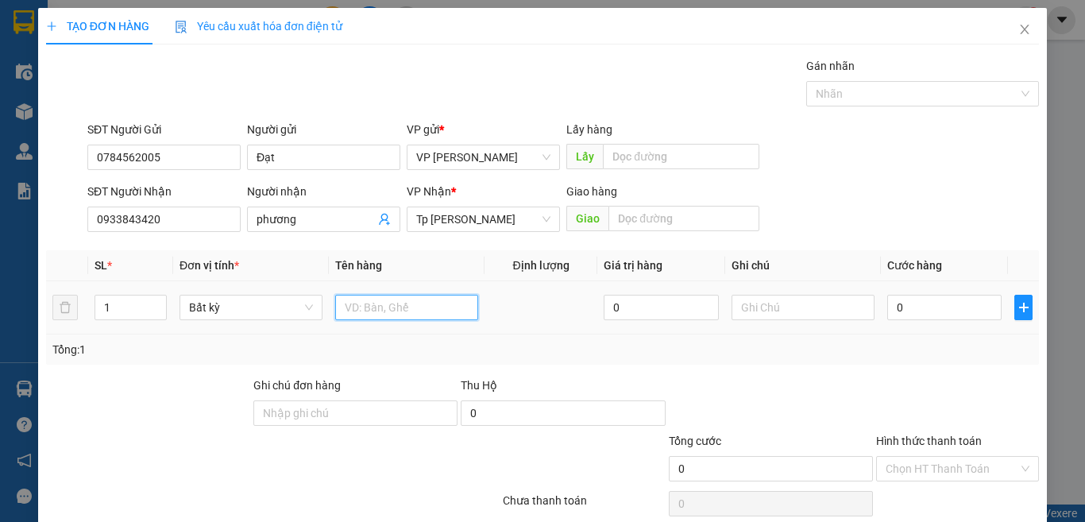
click at [421, 304] on input "text" at bounding box center [406, 307] width 143 height 25
type input "1T xốp vàng đồ ăn"
click at [937, 304] on input "0" at bounding box center [945, 307] width 114 height 25
type input "3"
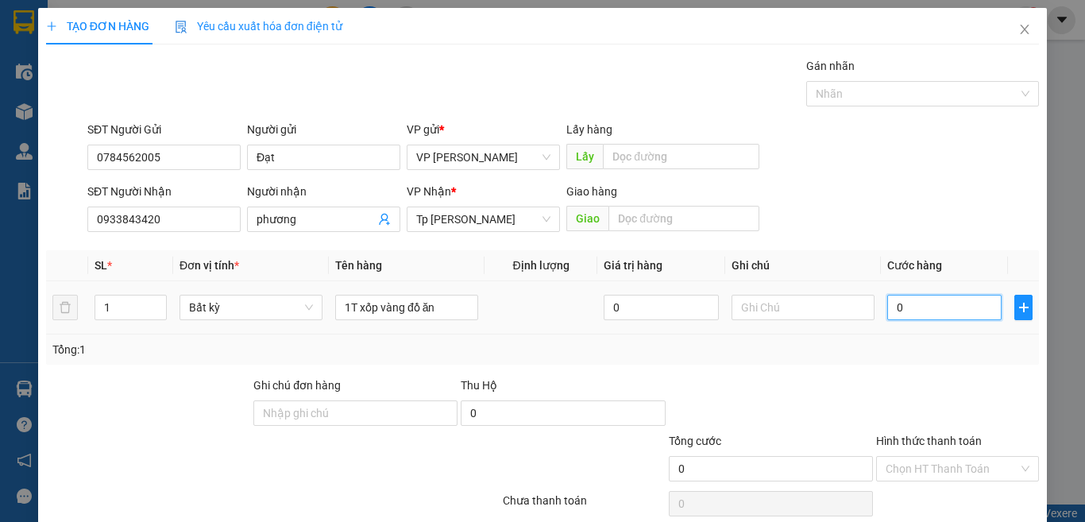
type input "3"
type input "30"
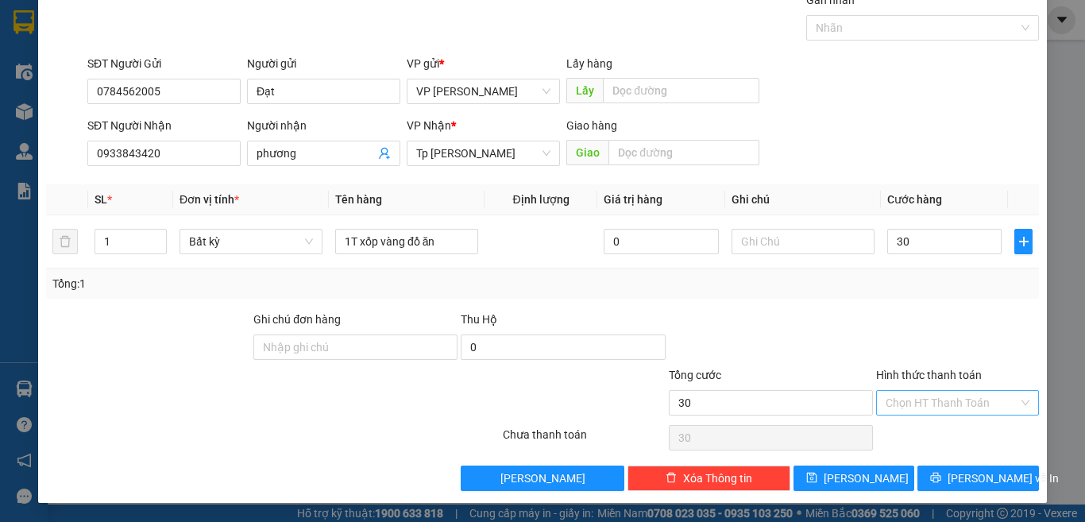
click at [933, 405] on input "Hình thức thanh toán" at bounding box center [952, 403] width 133 height 24
type input "30.000"
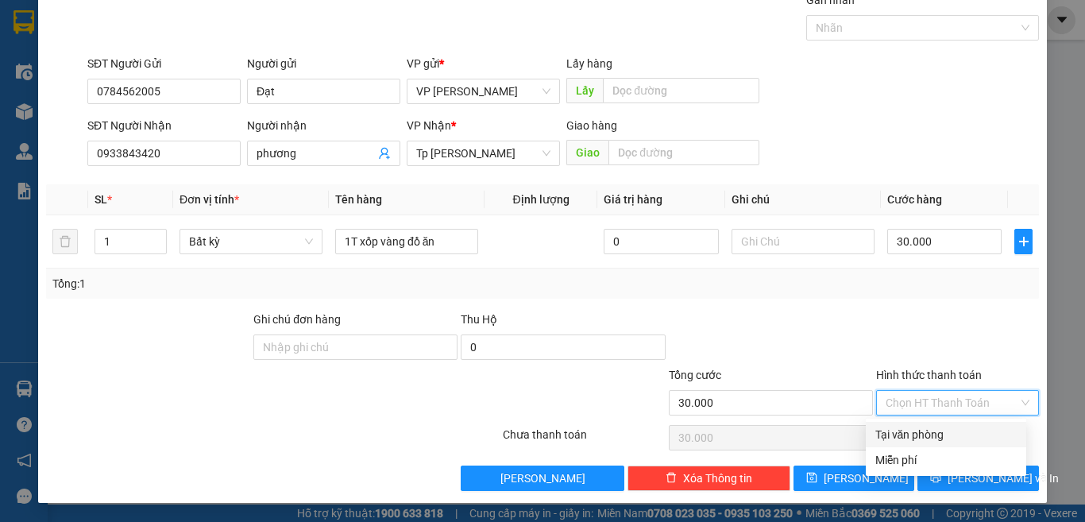
click at [935, 431] on div "Tại văn phòng" at bounding box center [946, 434] width 141 height 17
type input "0"
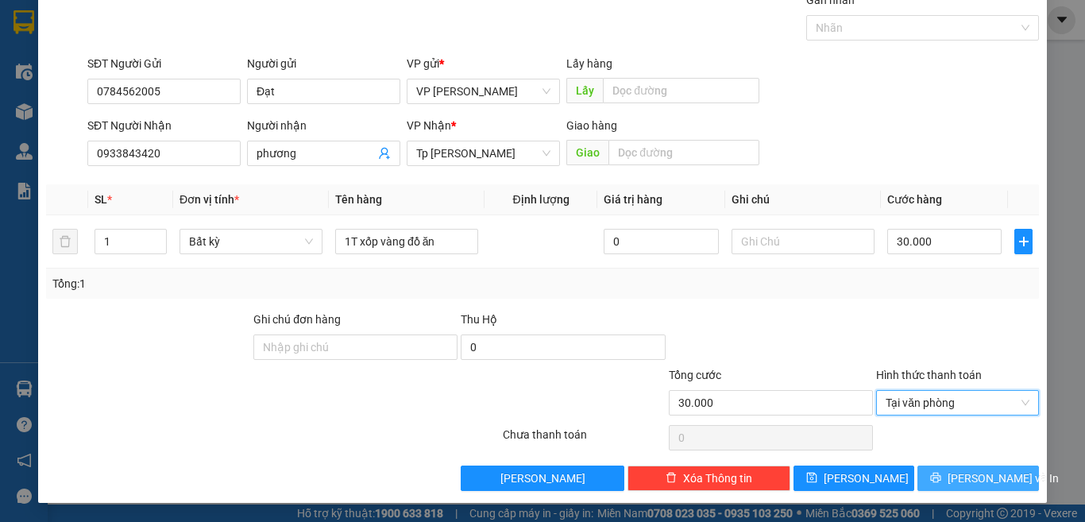
click at [936, 468] on button "[PERSON_NAME] và In" at bounding box center [979, 478] width 122 height 25
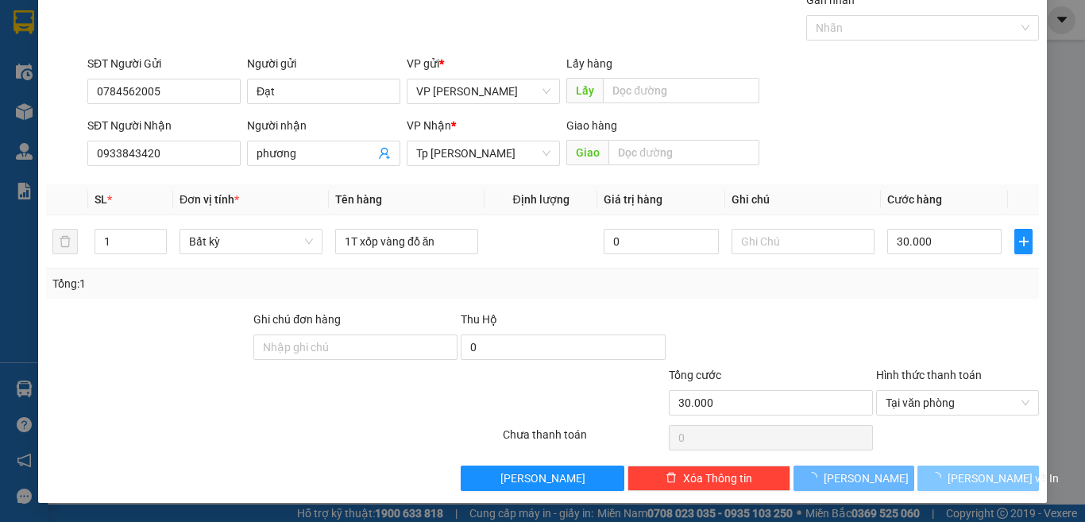
scroll to position [22, 0]
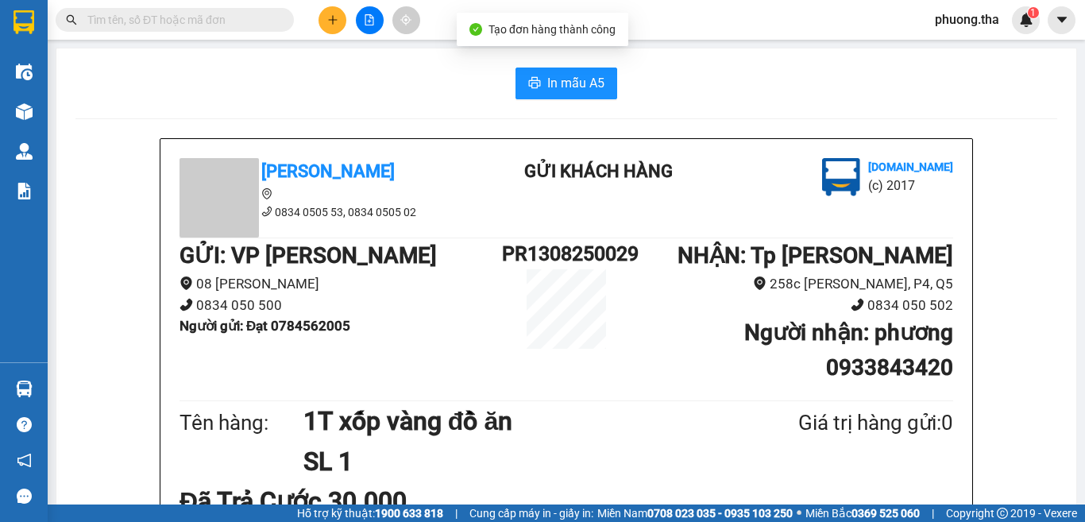
drag, startPoint x: 579, startPoint y: 140, endPoint x: 574, endPoint y: 108, distance: 32.1
click at [579, 140] on div "Tân Hoàng Anh 0834 0505 53, 0834 0505 02 Gửi khách hàng Vexere.com (c) 2017 GỬI…" at bounding box center [567, 455] width 812 height 633
click at [569, 79] on span "In mẫu A5" at bounding box center [575, 83] width 57 height 20
click at [328, 24] on icon "plus" at bounding box center [332, 19] width 11 height 11
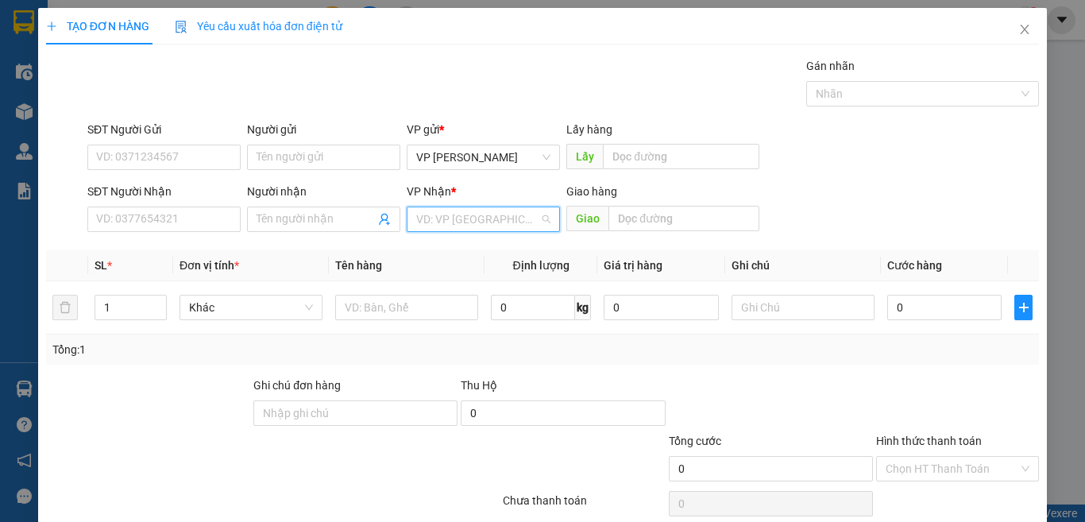
click at [458, 212] on input "search" at bounding box center [477, 219] width 123 height 24
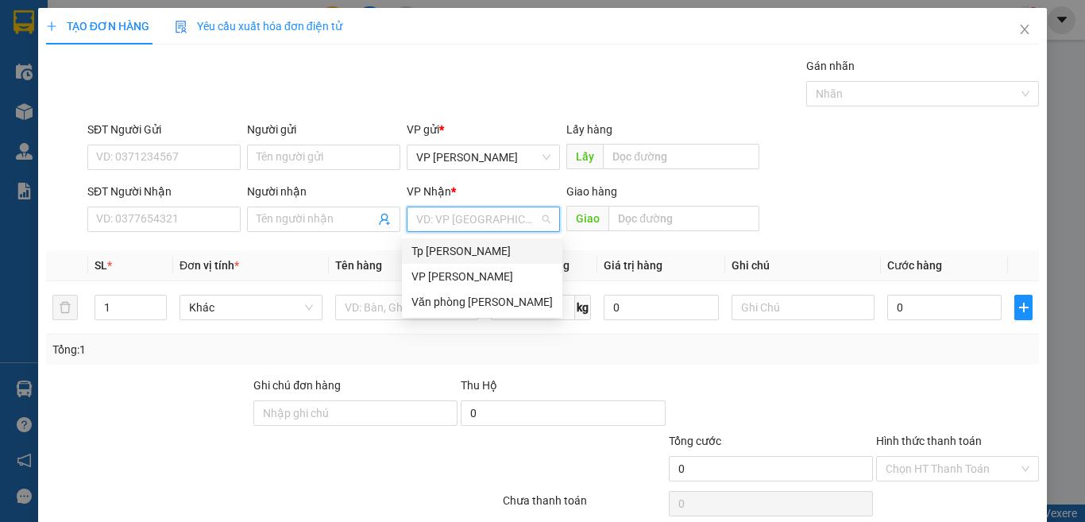
click at [443, 242] on div "Tp [PERSON_NAME]" at bounding box center [482, 250] width 161 height 25
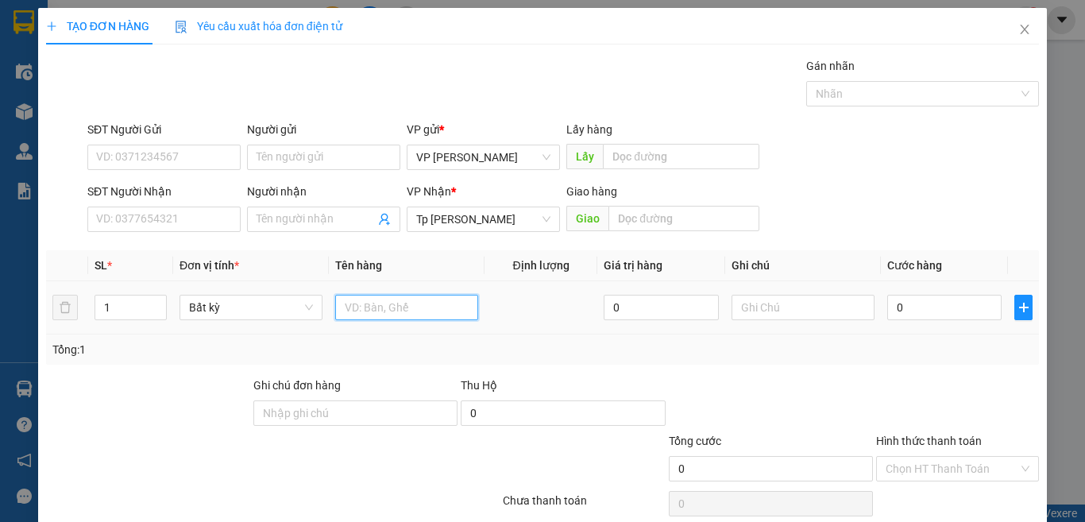
click at [432, 298] on input "text" at bounding box center [406, 307] width 143 height 25
type input "1 bi bóng QA"
click at [915, 297] on input "0" at bounding box center [945, 307] width 114 height 25
type input "2"
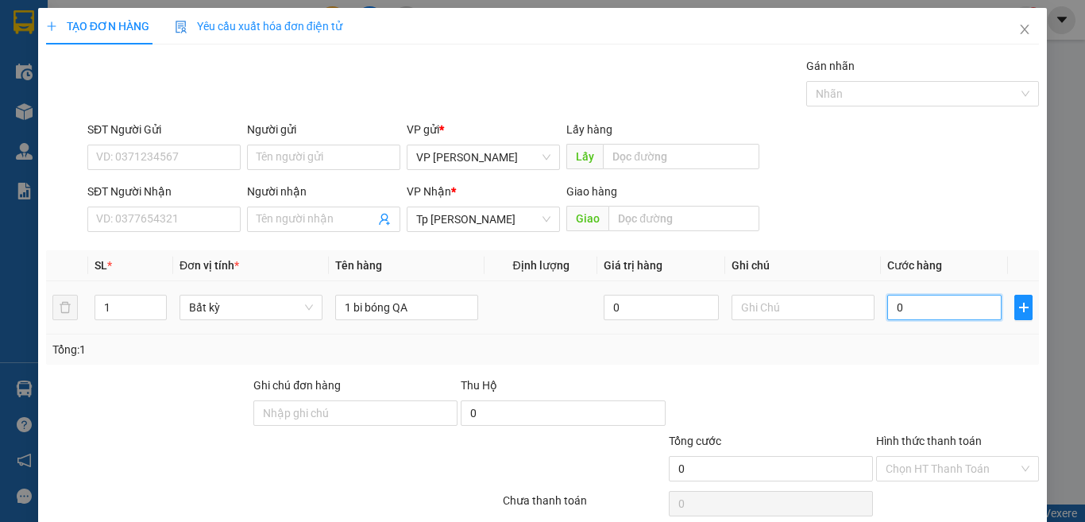
type input "2"
type input "20"
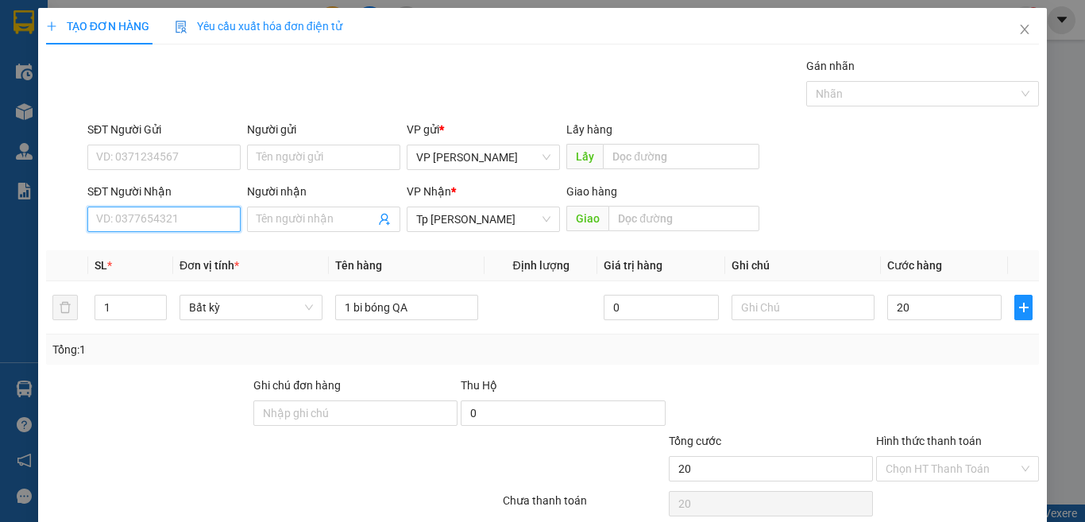
type input "20.000"
click at [130, 219] on input "SĐT Người Nhận" at bounding box center [163, 219] width 153 height 25
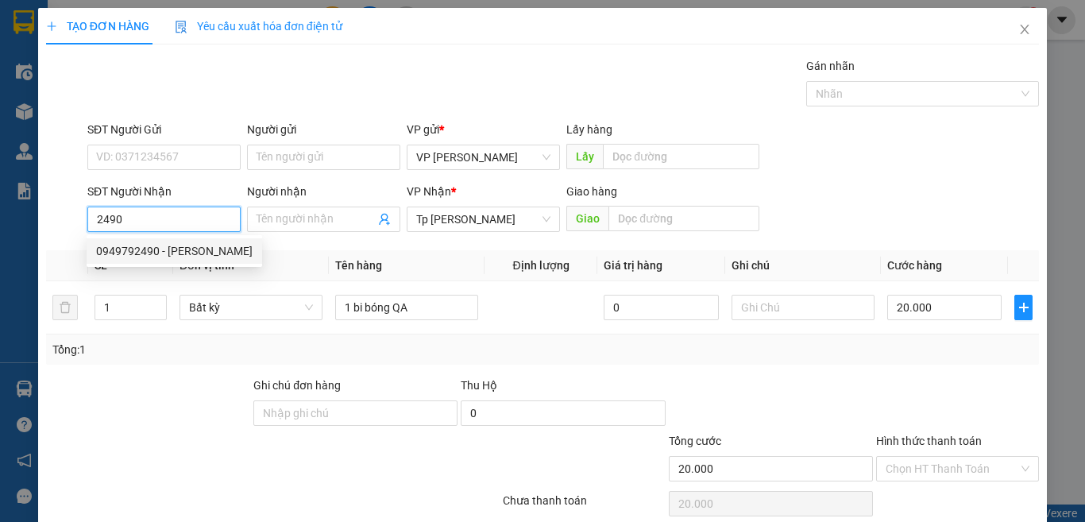
click at [188, 259] on div "0949792490 - TRINH" at bounding box center [174, 250] width 157 height 17
type input "0949792490"
type input "TRINH"
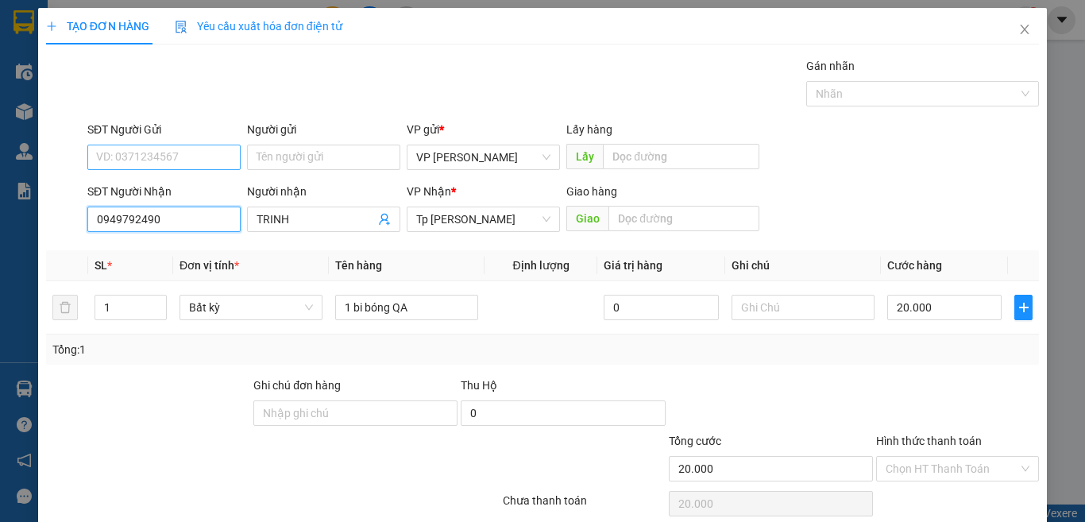
type input "0949792490"
click at [178, 145] on input "SĐT Người Gửi" at bounding box center [163, 157] width 153 height 25
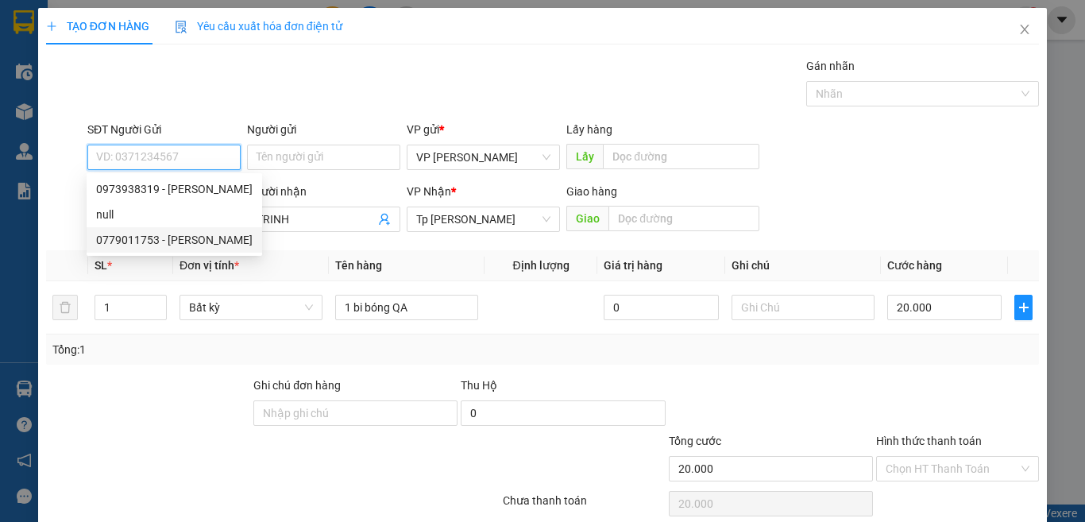
click at [177, 239] on div "0779011753 - Hồng" at bounding box center [174, 239] width 157 height 17
type input "0779011753"
type input "Hồng"
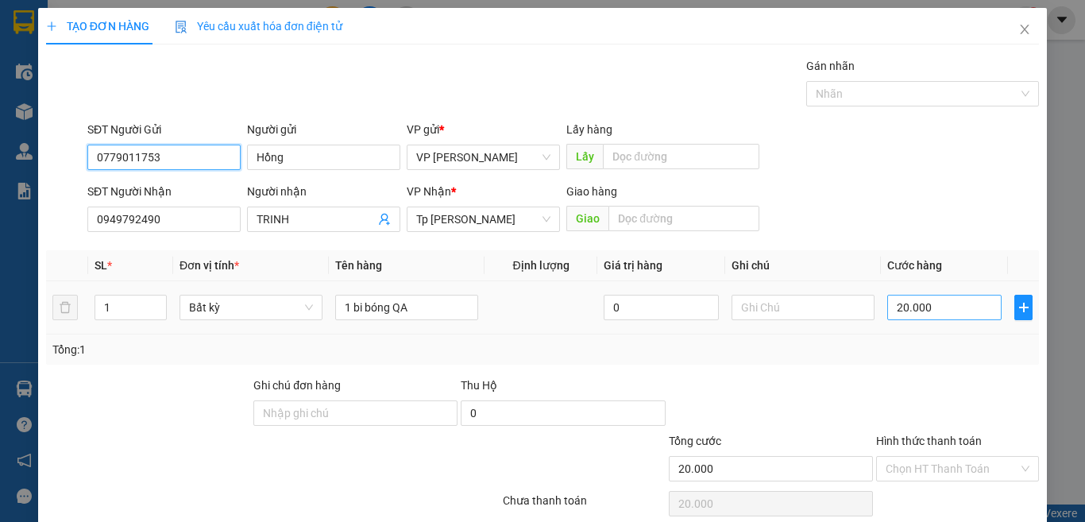
scroll to position [66, 0]
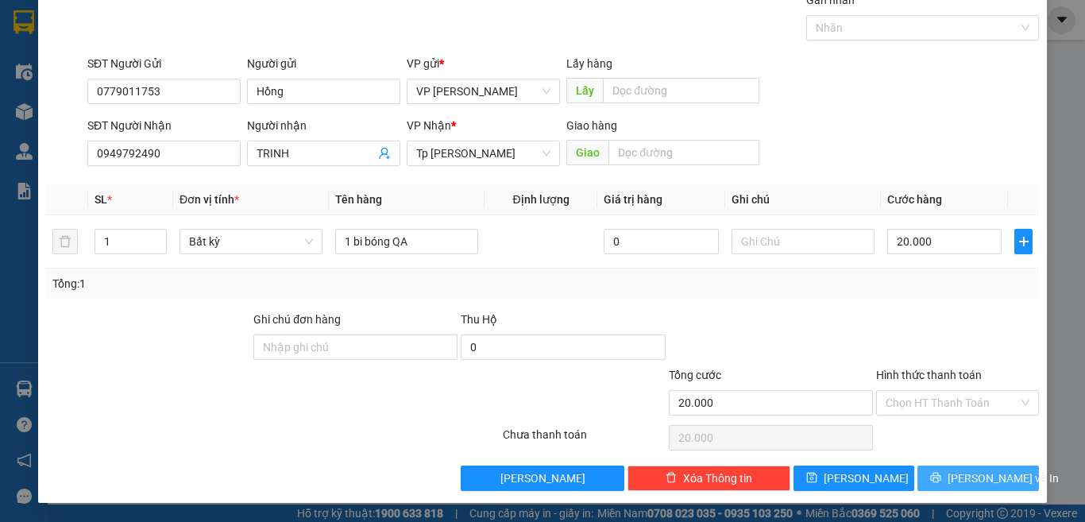
click at [942, 473] on icon "printer" at bounding box center [935, 477] width 11 height 11
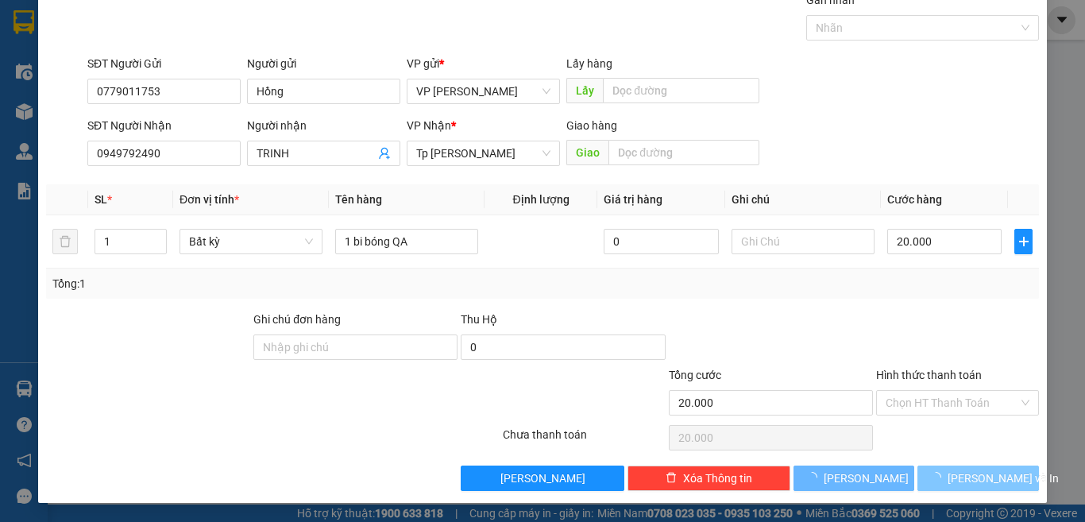
scroll to position [0, 0]
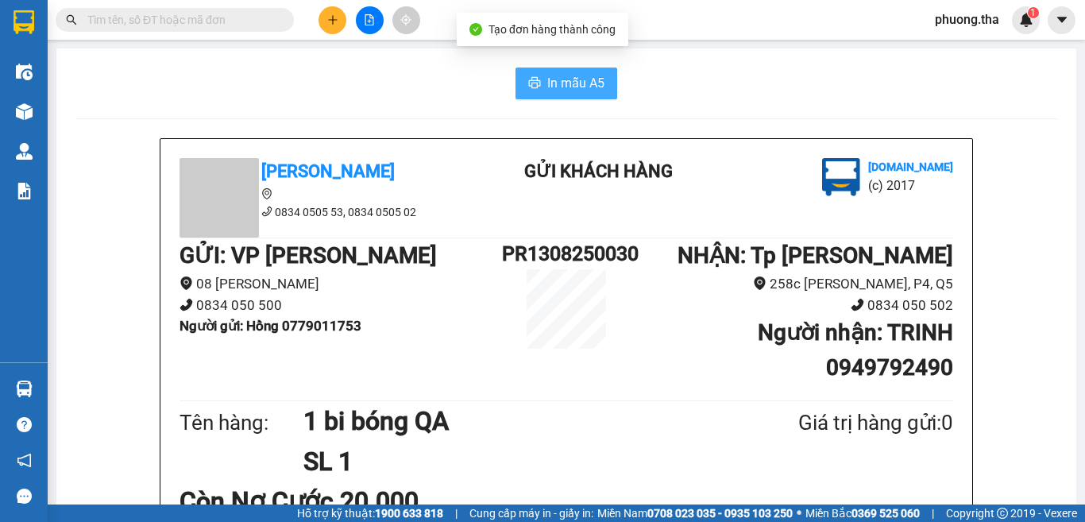
click at [558, 81] on span "In mẫu A5" at bounding box center [575, 83] width 57 height 20
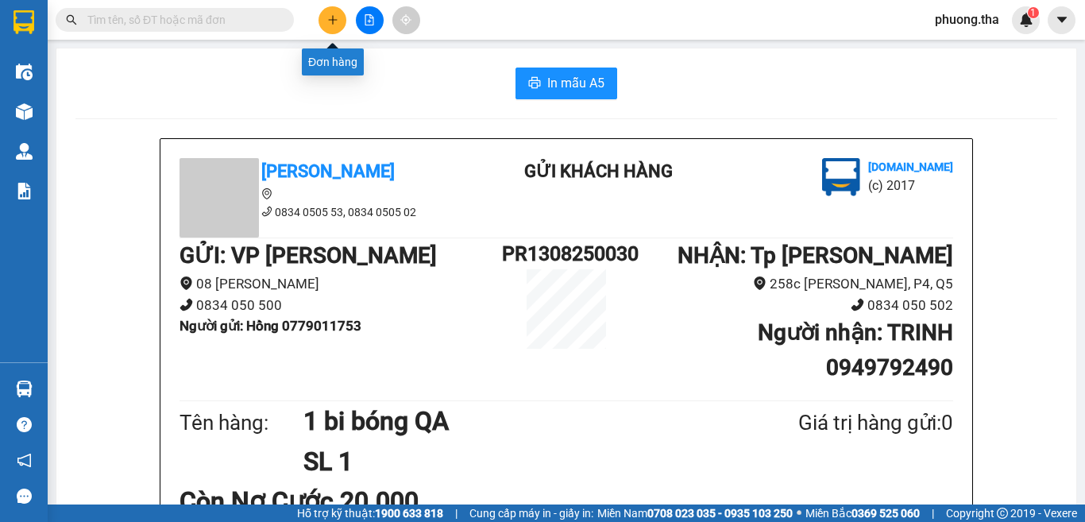
click at [313, 11] on div at bounding box center [369, 20] width 119 height 28
click at [335, 31] on button at bounding box center [333, 20] width 28 height 28
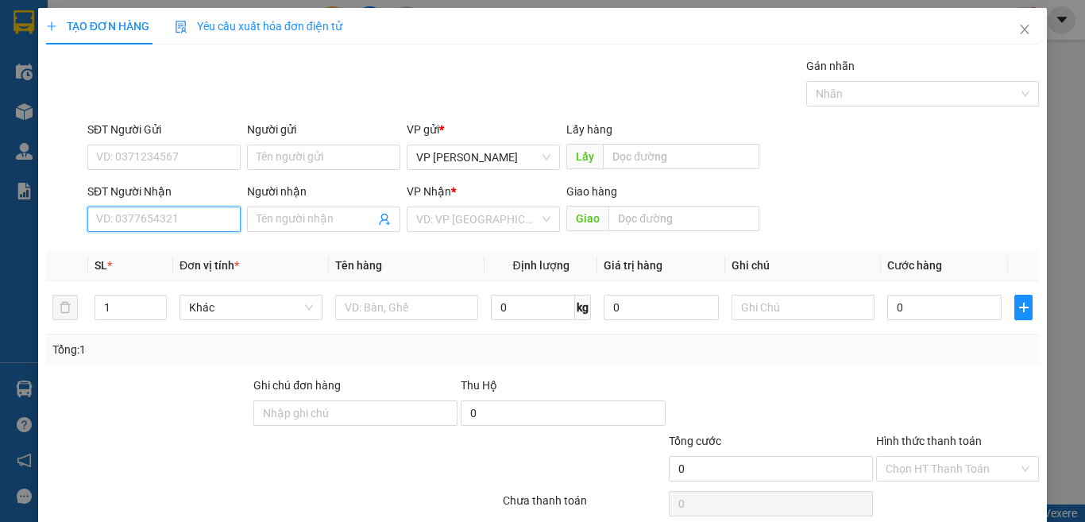
click at [215, 229] on input "SĐT Người Nhận" at bounding box center [163, 219] width 153 height 25
click at [218, 230] on input "448" at bounding box center [163, 219] width 153 height 25
click at [215, 216] on input "448" at bounding box center [163, 219] width 153 height 25
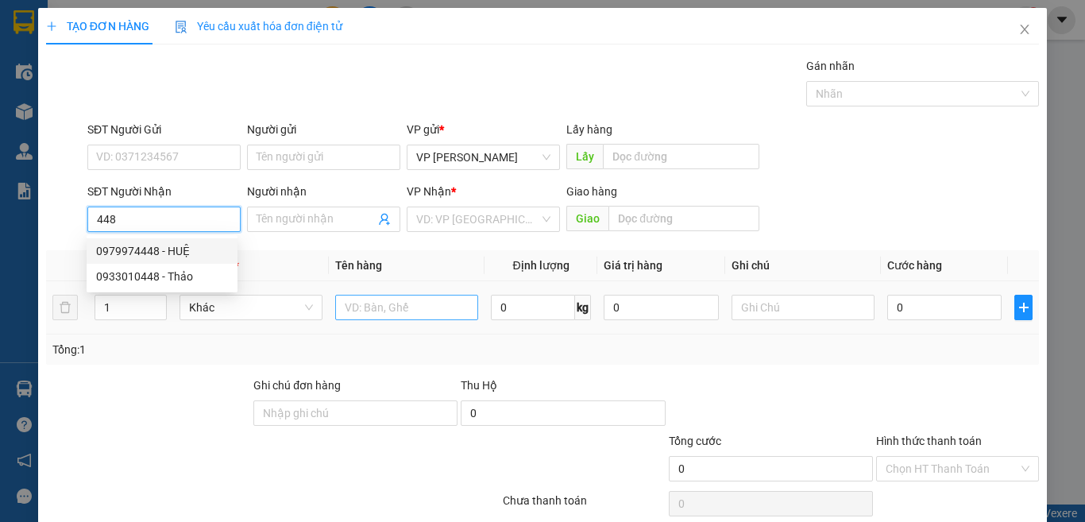
drag, startPoint x: 195, startPoint y: 246, endPoint x: 375, endPoint y: 304, distance: 189.2
click at [195, 253] on div "0979974448 - HUỆ" at bounding box center [162, 250] width 132 height 17
type input "0979974448"
type input "HUỆ"
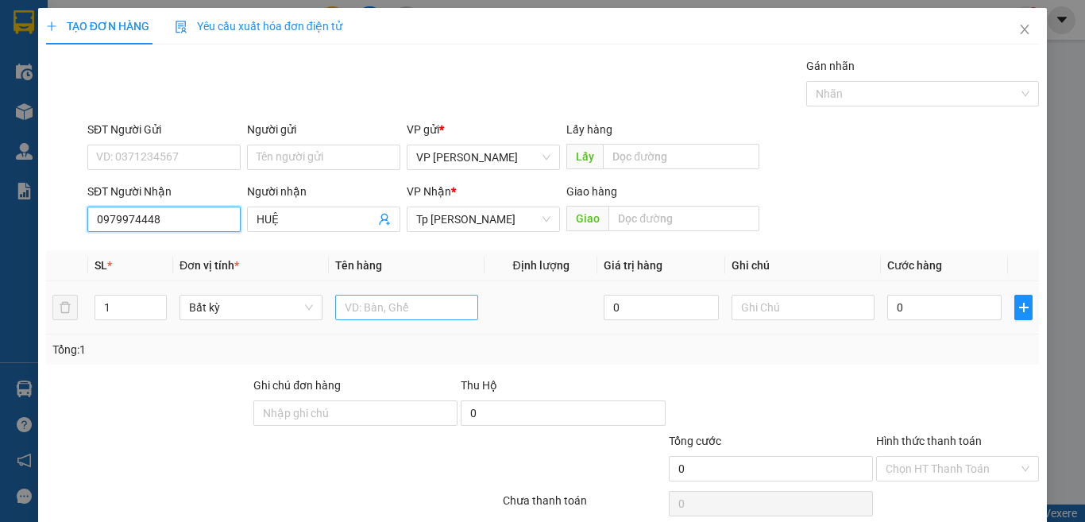
type input "0979974448"
click at [381, 300] on input "text" at bounding box center [406, 307] width 143 height 25
type input "1 t xốp thịt dê"
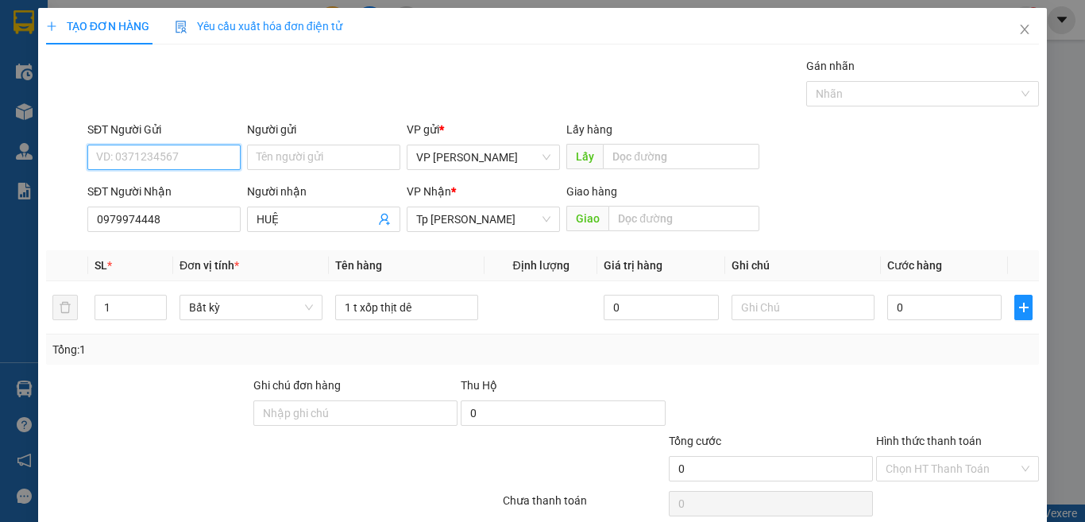
click at [199, 162] on input "SĐT Người Gửi" at bounding box center [163, 157] width 153 height 25
drag, startPoint x: 178, startPoint y: 194, endPoint x: 798, endPoint y: 302, distance: 629.1
click at [182, 194] on div "0925648985 - PHỐN" at bounding box center [162, 188] width 132 height 17
type input "0925648985"
type input "PHỐN"
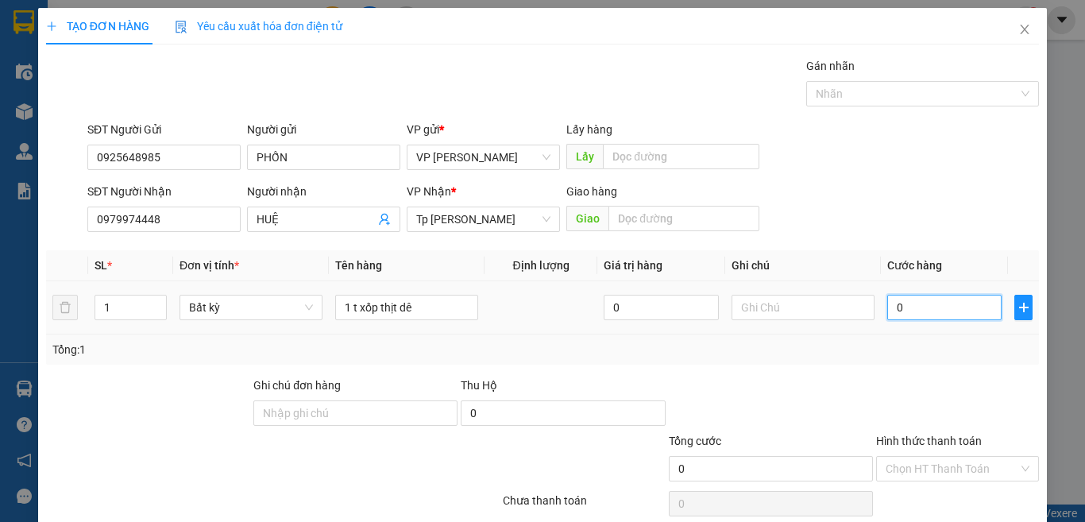
type input "1"
type input "15"
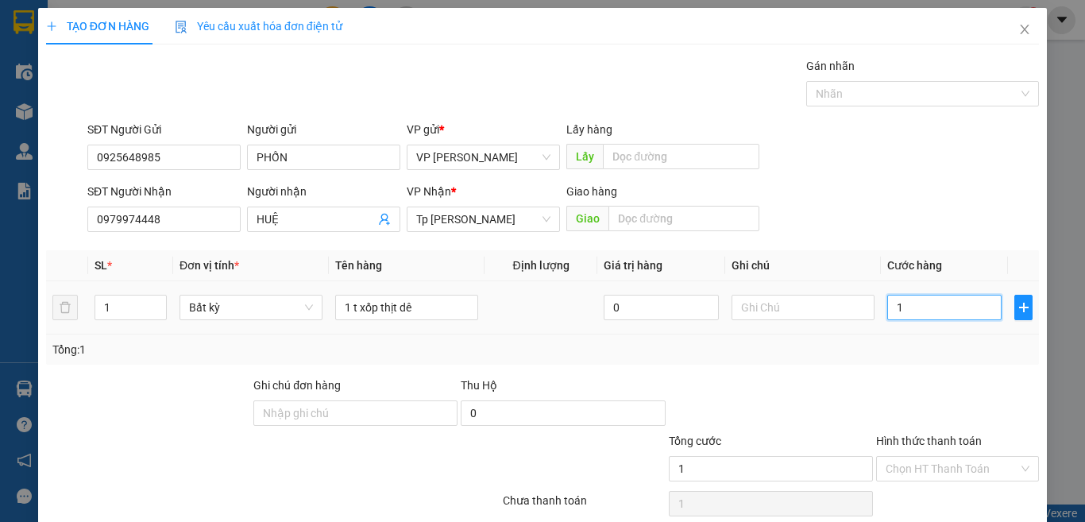
type input "15"
type input "150"
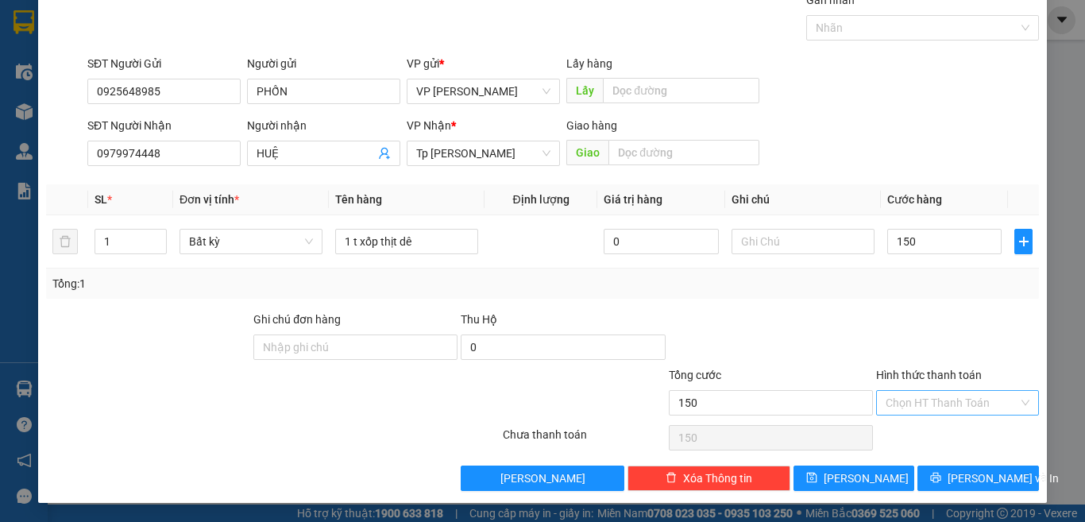
click at [920, 397] on input "Hình thức thanh toán" at bounding box center [952, 403] width 133 height 24
type input "150.000"
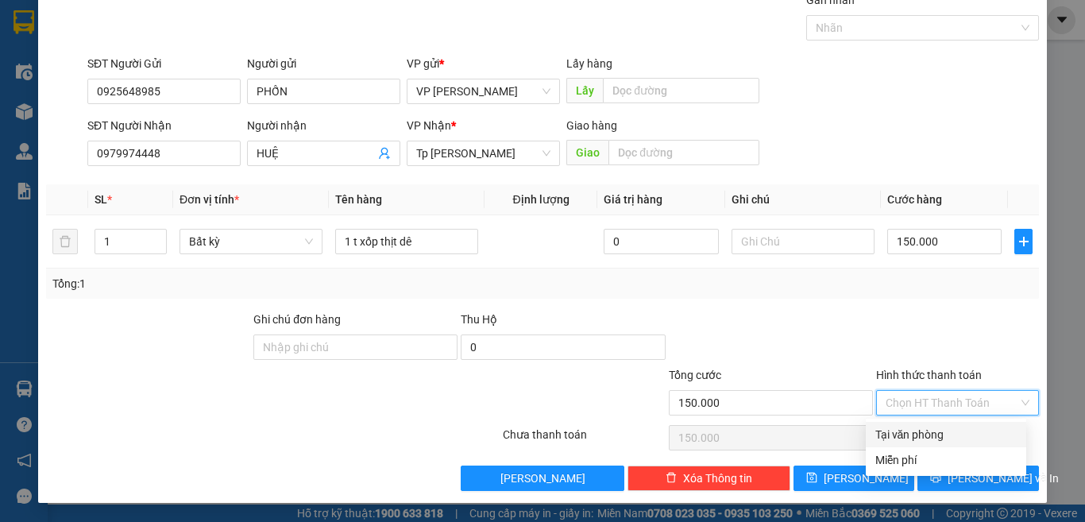
drag, startPoint x: 946, startPoint y: 431, endPoint x: 930, endPoint y: 474, distance: 45.0
click at [946, 432] on div "Tại văn phòng" at bounding box center [946, 434] width 141 height 17
type input "0"
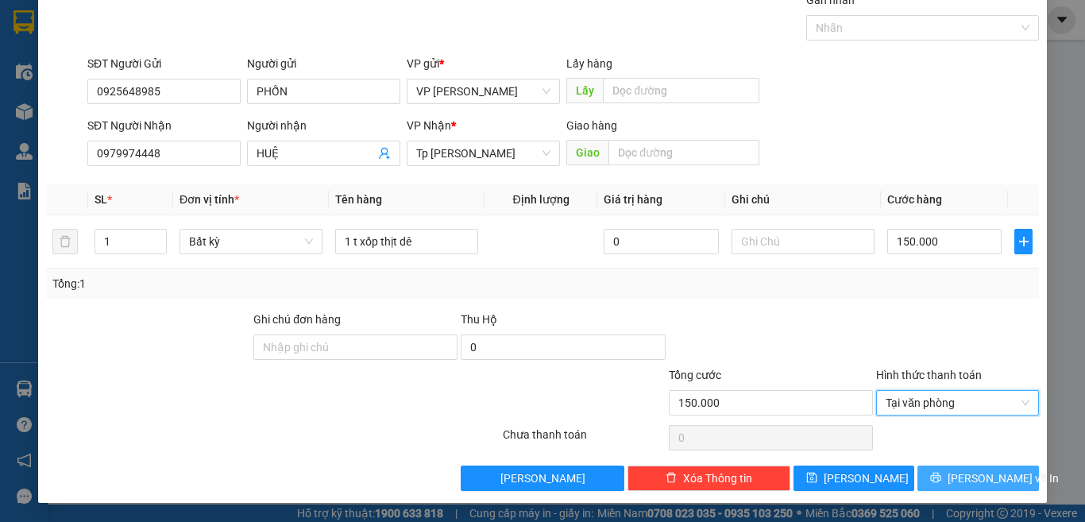
click at [930, 482] on button "[PERSON_NAME] và In" at bounding box center [979, 478] width 122 height 25
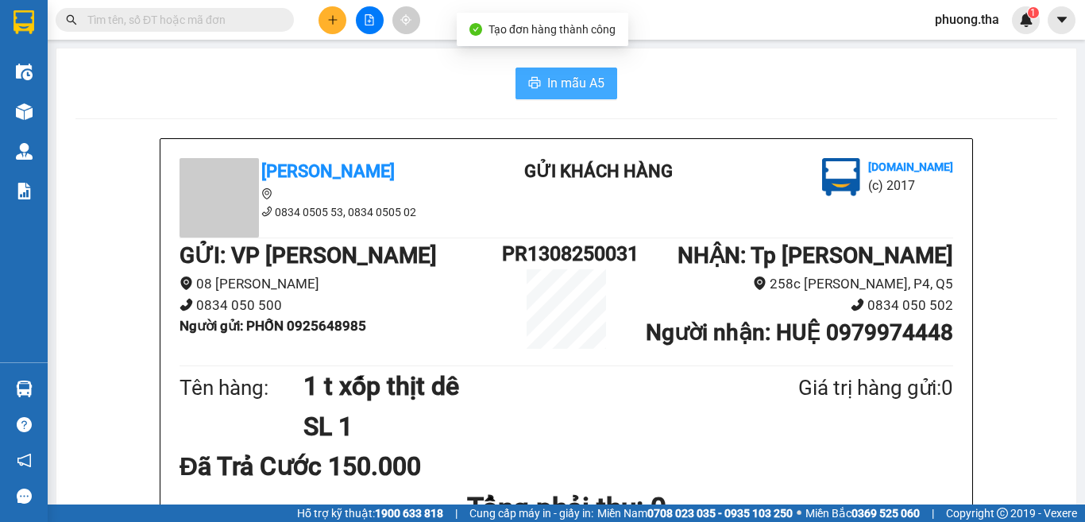
click at [563, 82] on span "In mẫu A5" at bounding box center [575, 83] width 57 height 20
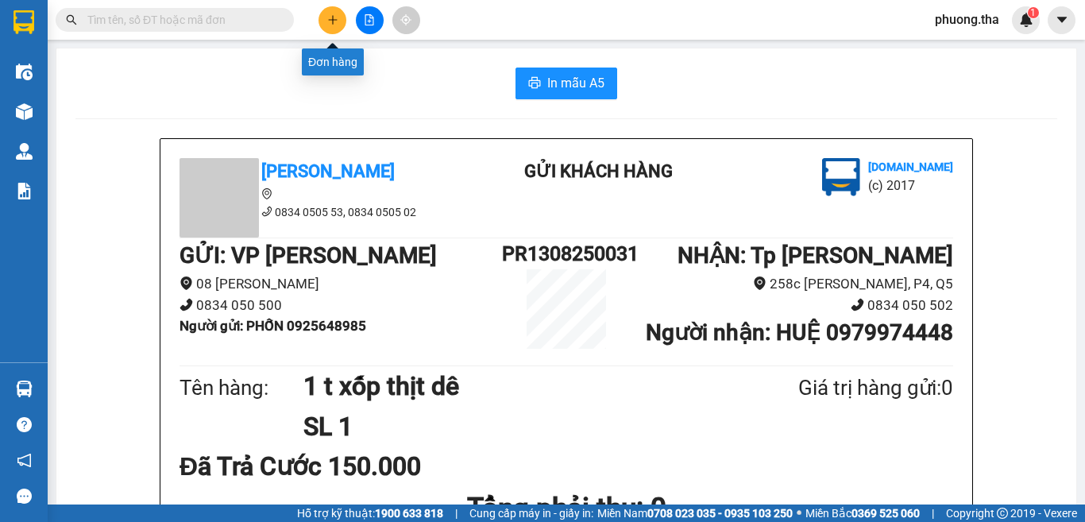
click at [337, 25] on icon "plus" at bounding box center [332, 19] width 11 height 11
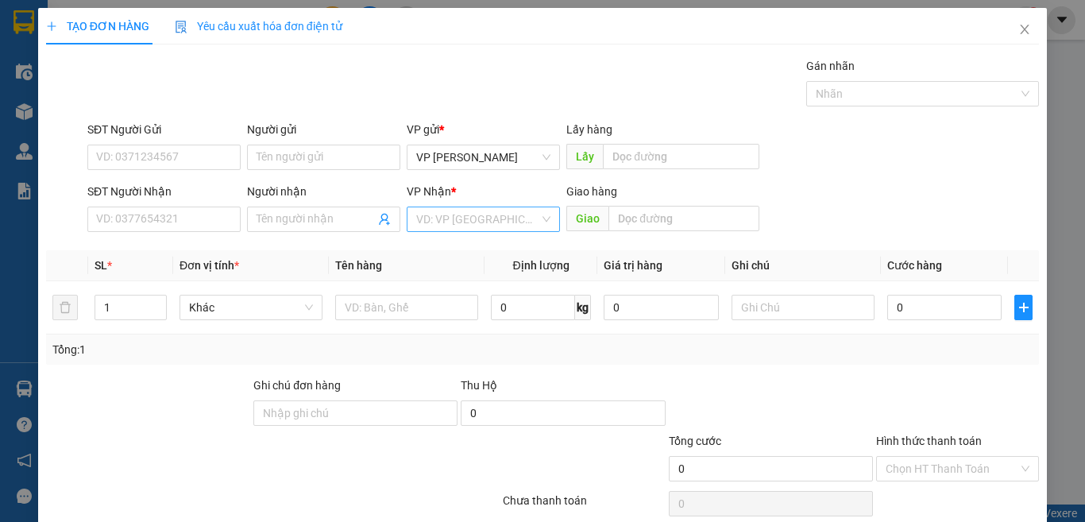
drag, startPoint x: 435, startPoint y: 223, endPoint x: 447, endPoint y: 229, distance: 13.2
click at [443, 226] on input "search" at bounding box center [477, 219] width 123 height 24
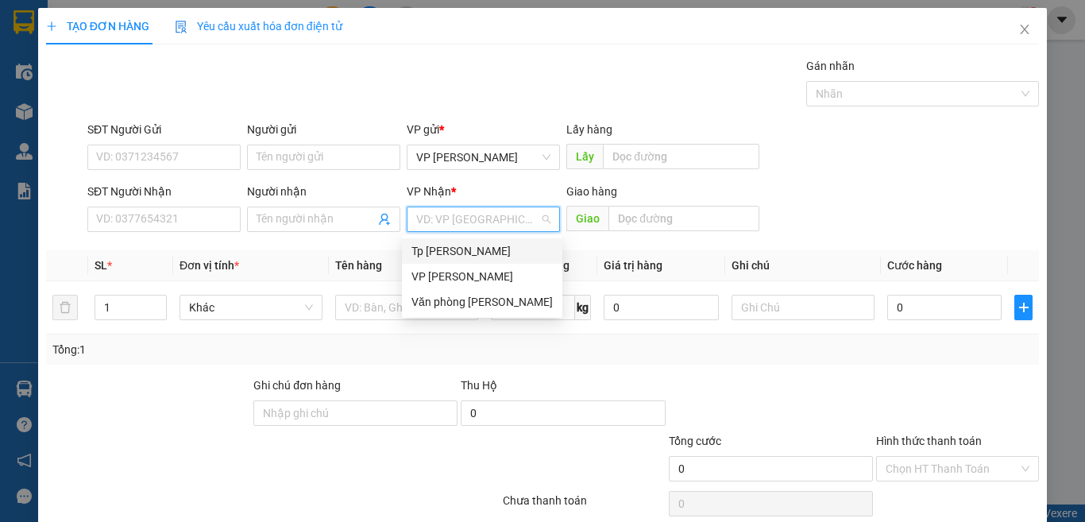
click at [473, 251] on div "Tp [PERSON_NAME]" at bounding box center [482, 250] width 141 height 17
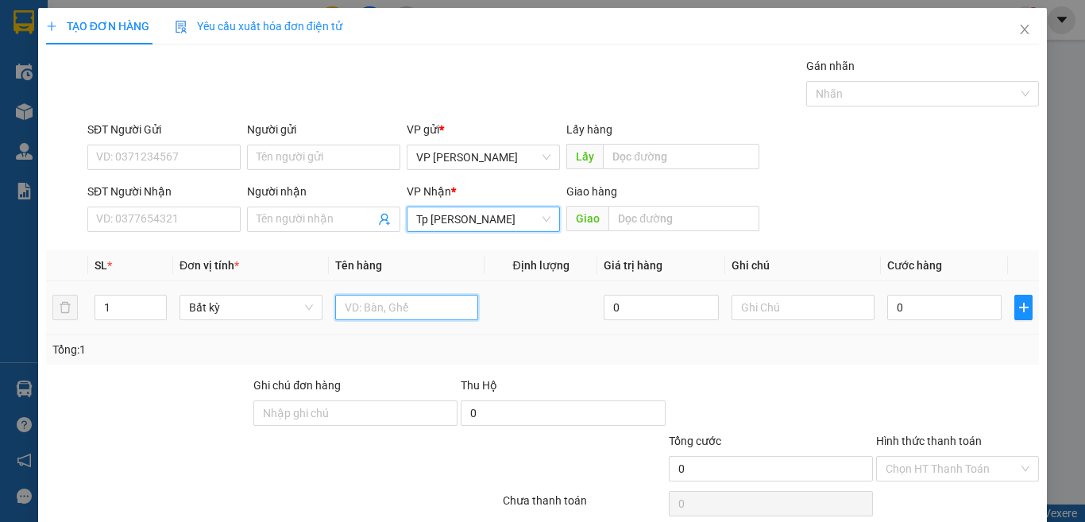
click at [406, 306] on input "text" at bounding box center [406, 307] width 143 height 25
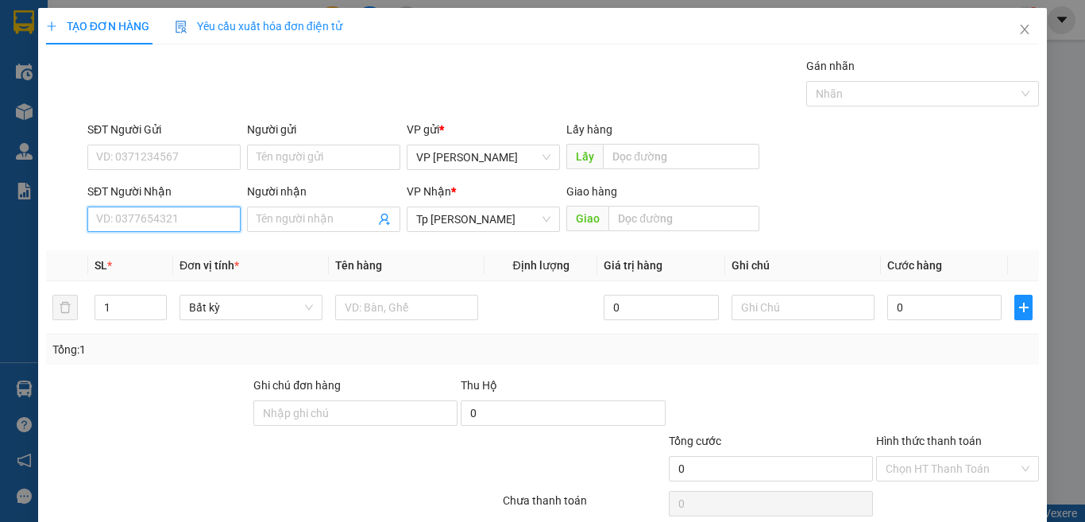
click at [219, 222] on input "SĐT Người Nhận" at bounding box center [163, 219] width 153 height 25
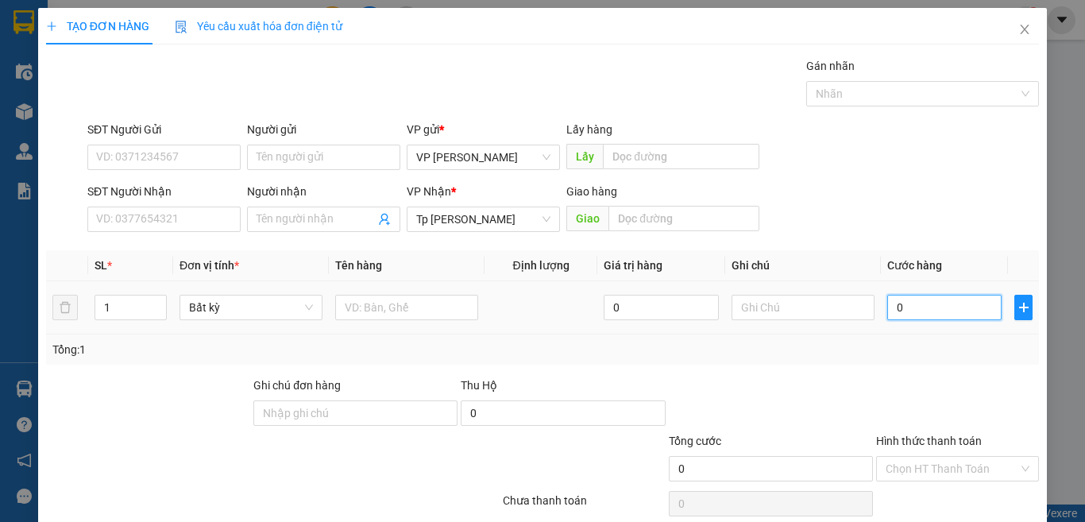
click at [918, 306] on input "0" at bounding box center [945, 307] width 114 height 25
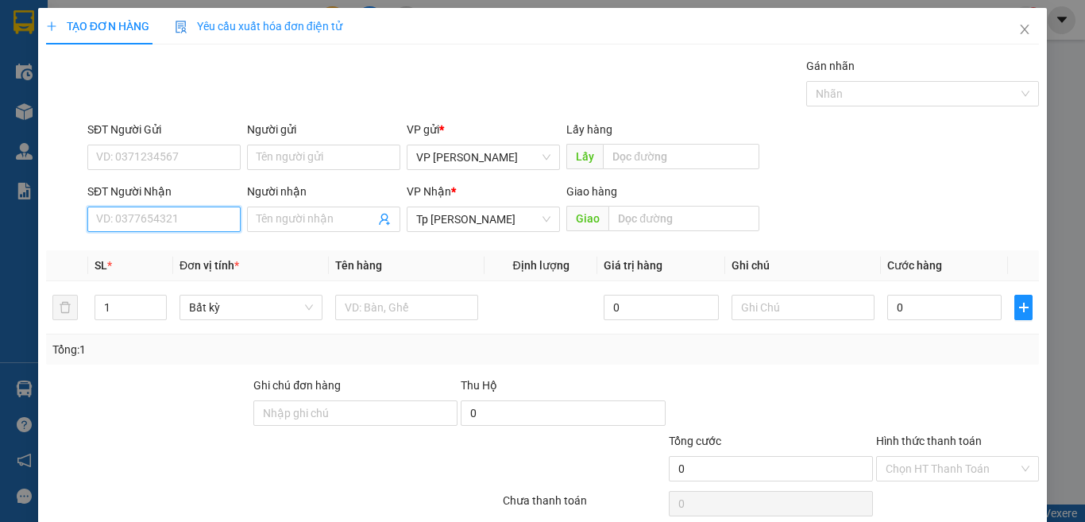
click at [179, 219] on input "SĐT Người Nhận" at bounding box center [163, 219] width 153 height 25
click at [1021, 29] on span "Close" at bounding box center [1025, 30] width 44 height 44
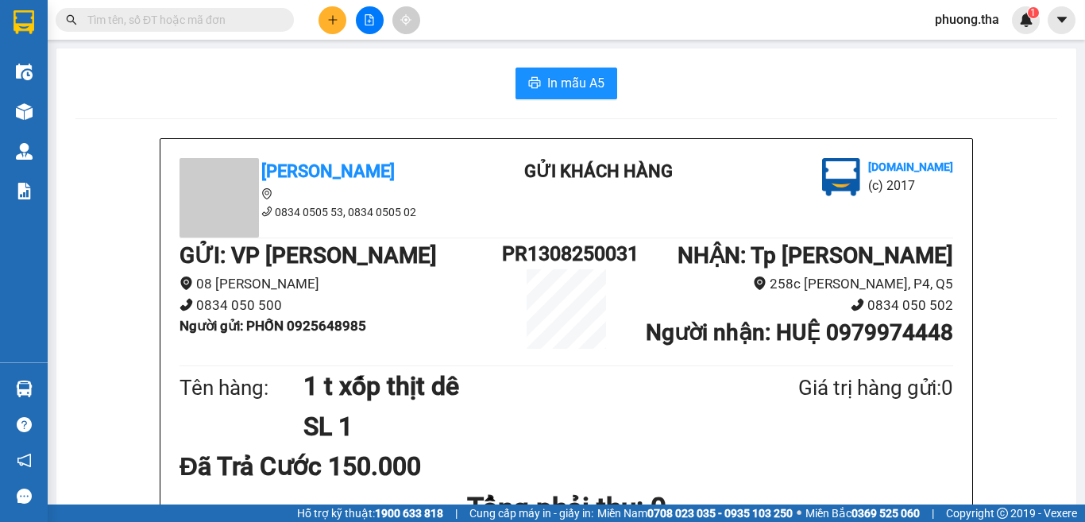
click at [195, 28] on input "text" at bounding box center [181, 19] width 188 height 17
click at [329, 17] on icon "plus" at bounding box center [332, 19] width 11 height 11
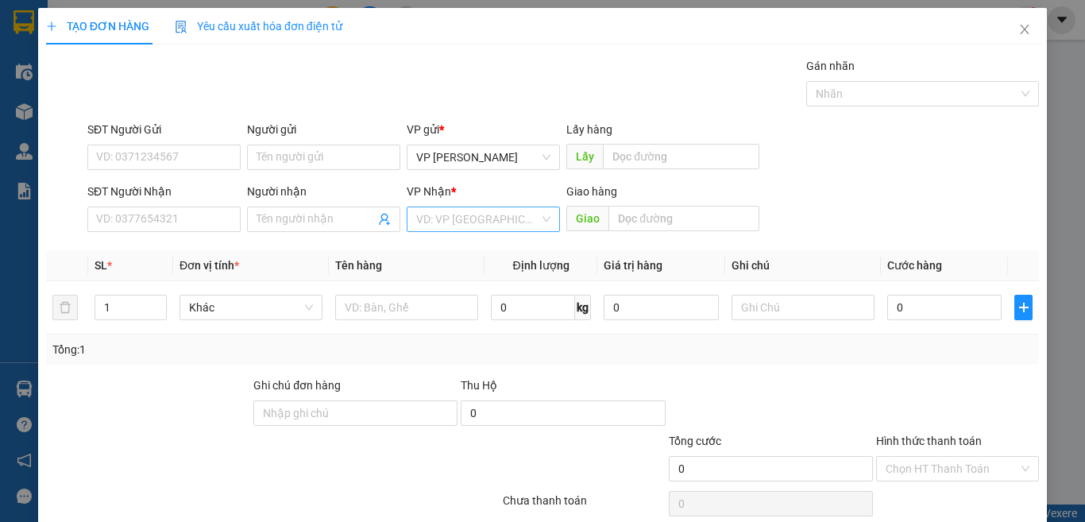
click at [435, 209] on input "search" at bounding box center [477, 219] width 123 height 24
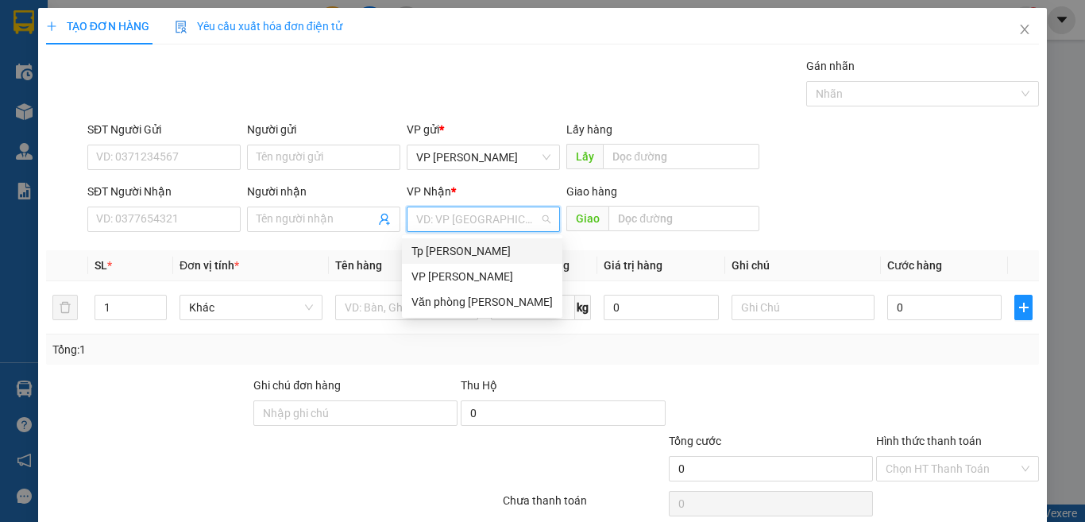
click at [436, 246] on div "Tp [PERSON_NAME]" at bounding box center [482, 250] width 141 height 17
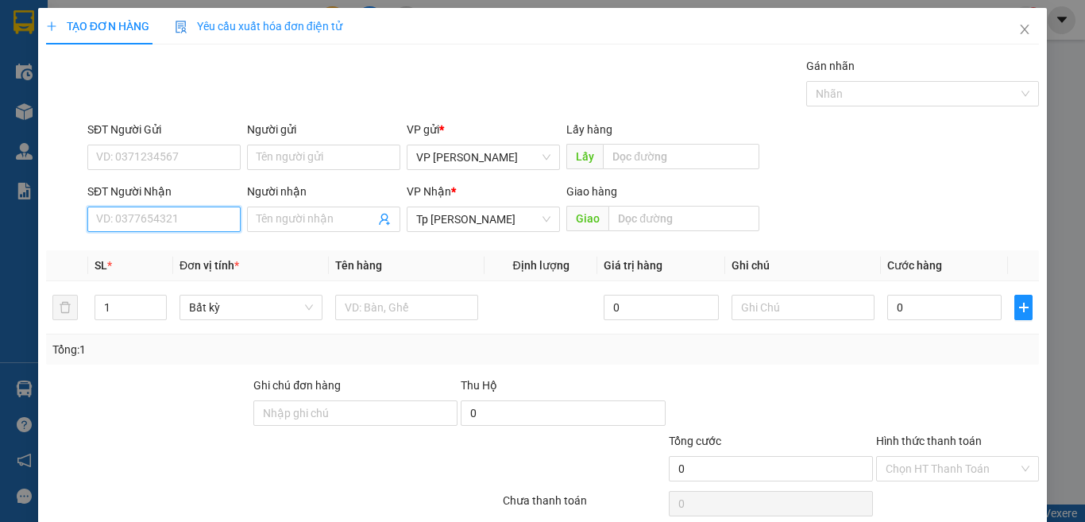
click at [226, 219] on input "SĐT Người Nhận" at bounding box center [163, 219] width 153 height 25
type input "0909502064"
drag, startPoint x: 170, startPoint y: 253, endPoint x: 0, endPoint y: 207, distance: 176.4
click at [166, 254] on div "0909502064 - LỢI" at bounding box center [162, 250] width 132 height 17
type input "LỢI"
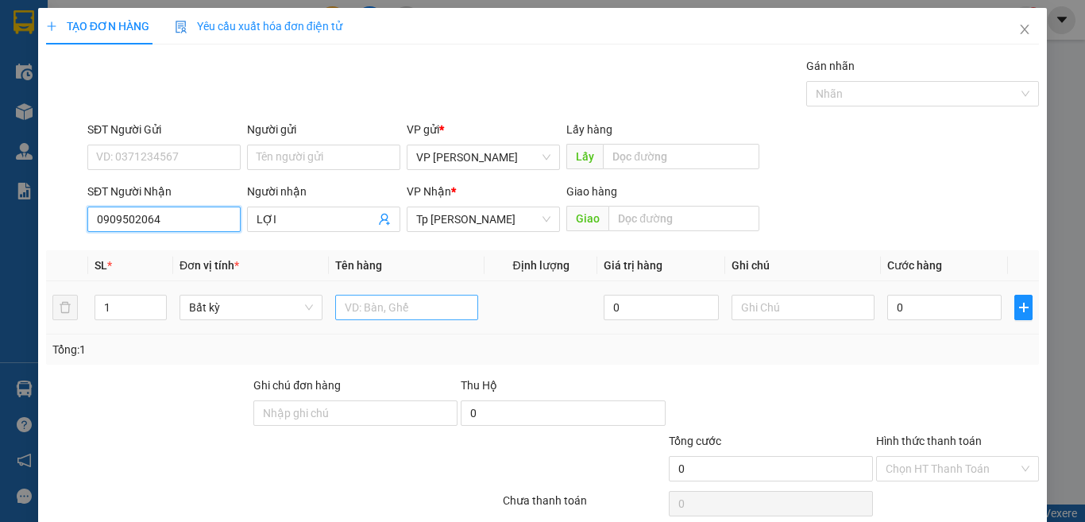
type input "0909502064"
click at [443, 309] on input "text" at bounding box center [406, 307] width 143 height 25
type input "1"
type input "1T xốp trắng dán chung thùng xốp vàng"
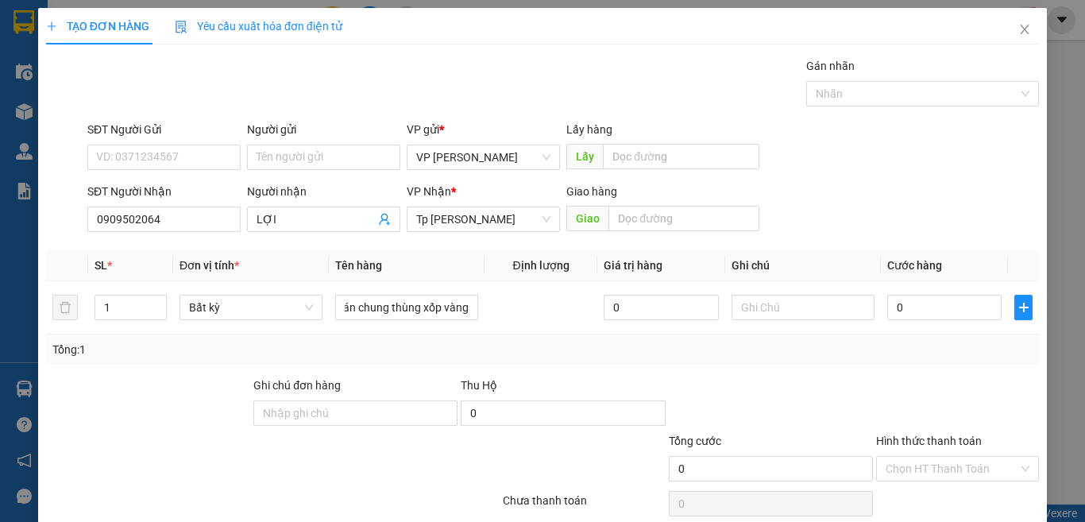
click at [163, 144] on div "SĐT Người Gửi" at bounding box center [163, 133] width 153 height 24
click at [200, 147] on input "SĐT Người Gửi" at bounding box center [163, 157] width 153 height 25
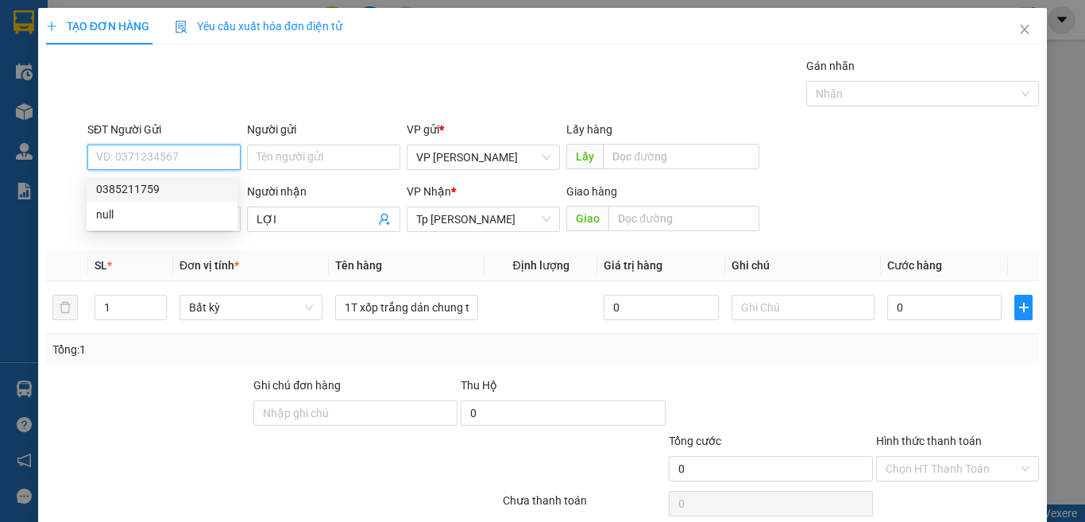
click at [187, 180] on div "0385211759" at bounding box center [162, 188] width 132 height 17
type input "0385211759"
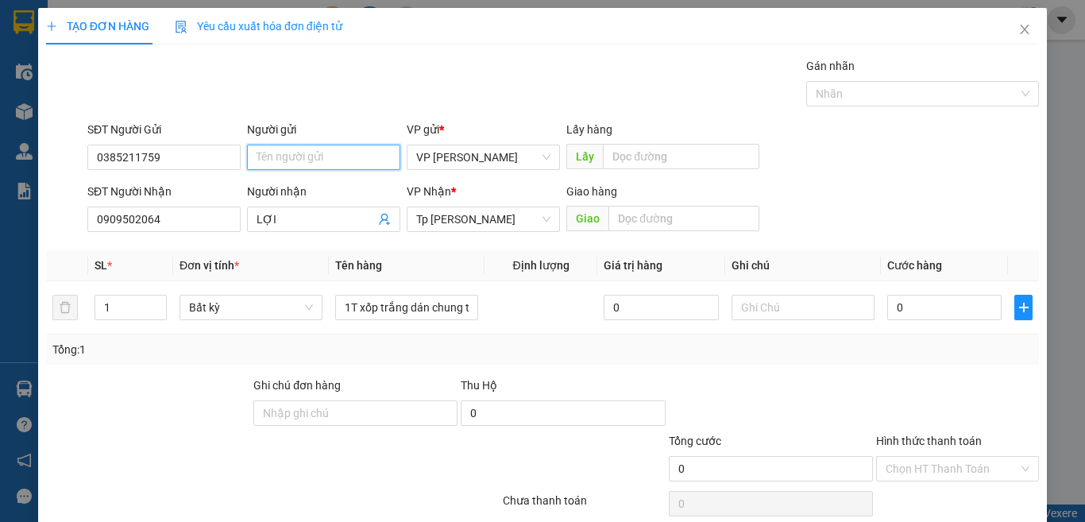
click at [355, 160] on input "Người gửi" at bounding box center [323, 157] width 153 height 25
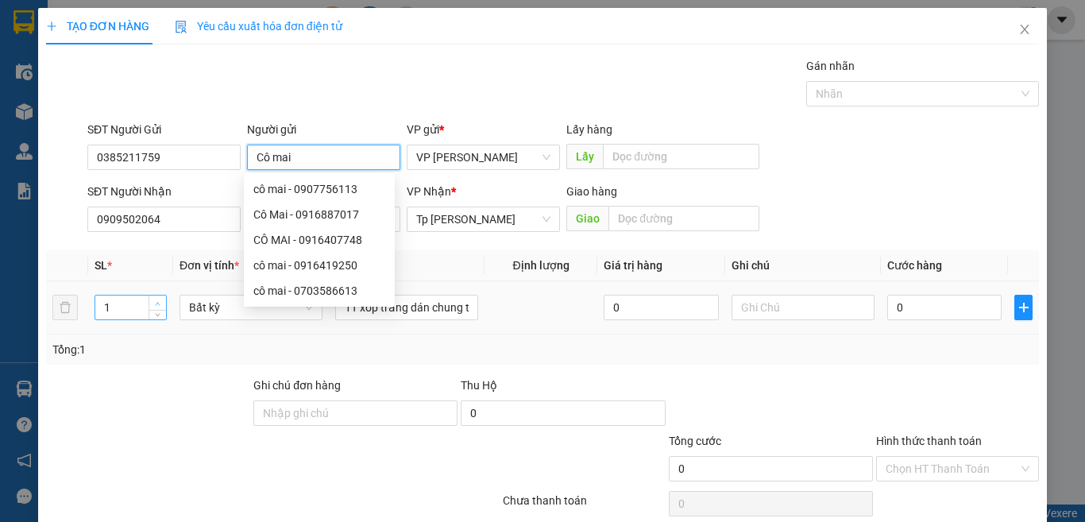
type input "Cô mai"
click at [153, 301] on span "up" at bounding box center [158, 304] width 10 height 10
type input "2"
click at [155, 341] on div "Tổng: 2" at bounding box center [236, 349] width 368 height 17
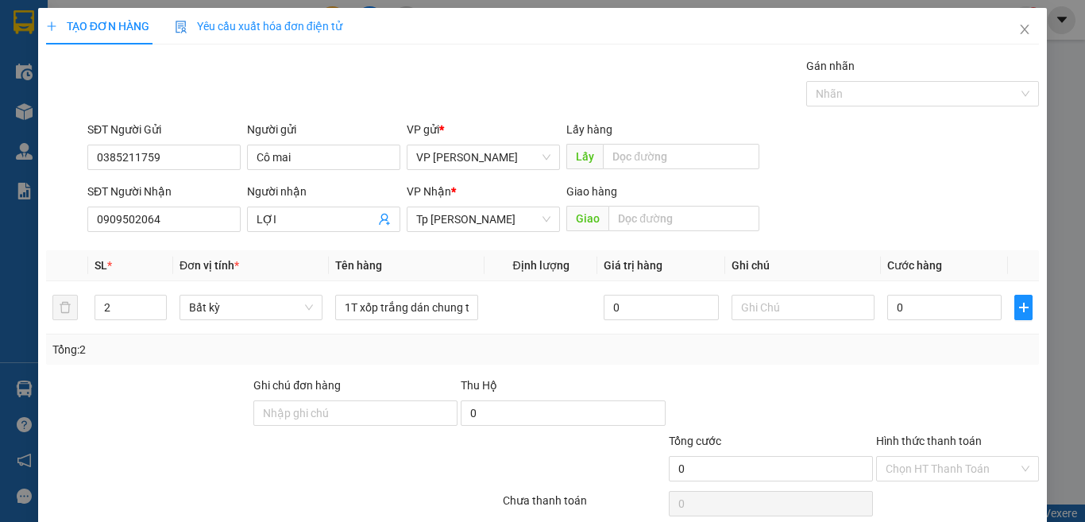
click at [629, 362] on div "Tổng: 2" at bounding box center [542, 350] width 993 height 30
click at [971, 304] on input "0" at bounding box center [945, 307] width 114 height 25
type input "6"
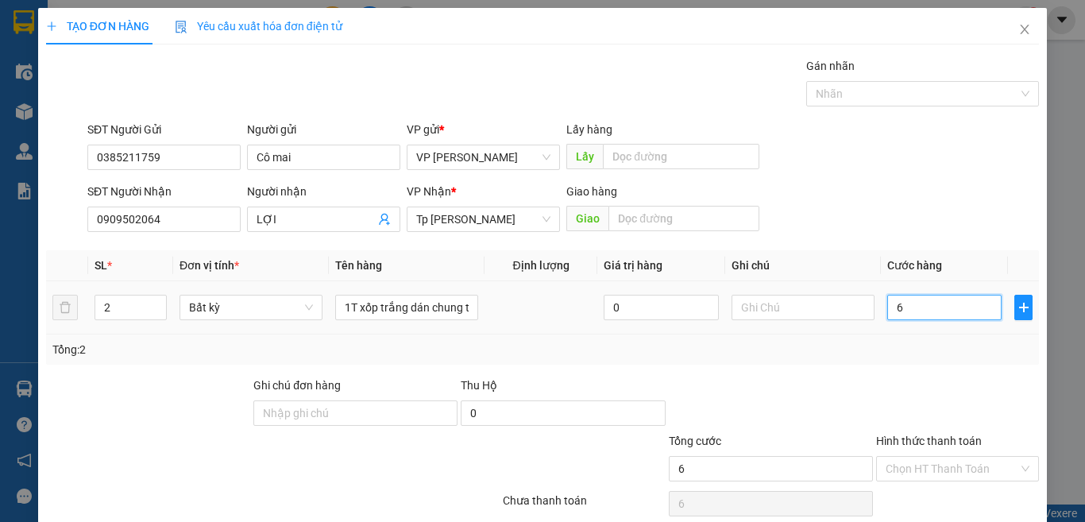
type input "60"
type input "60.000"
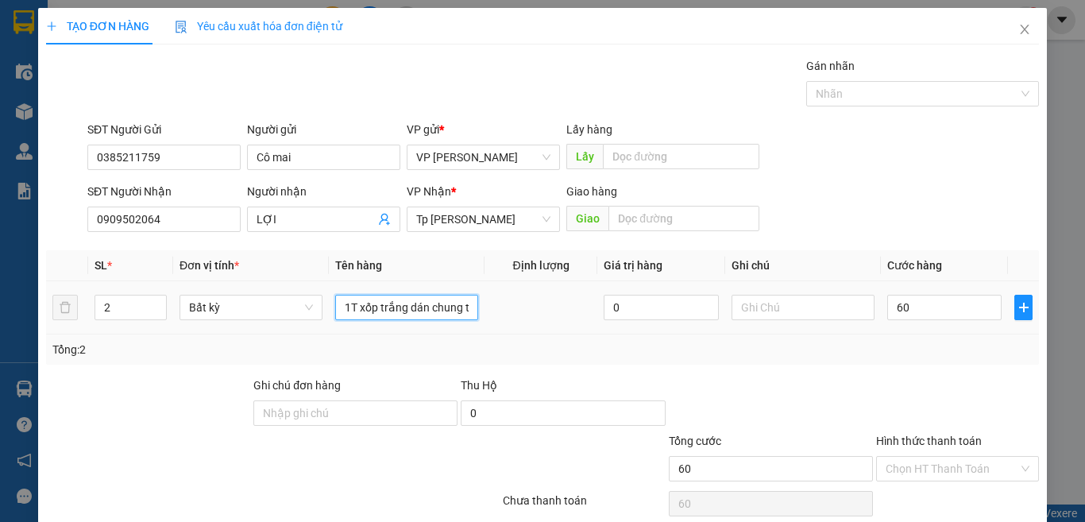
type input "60.000"
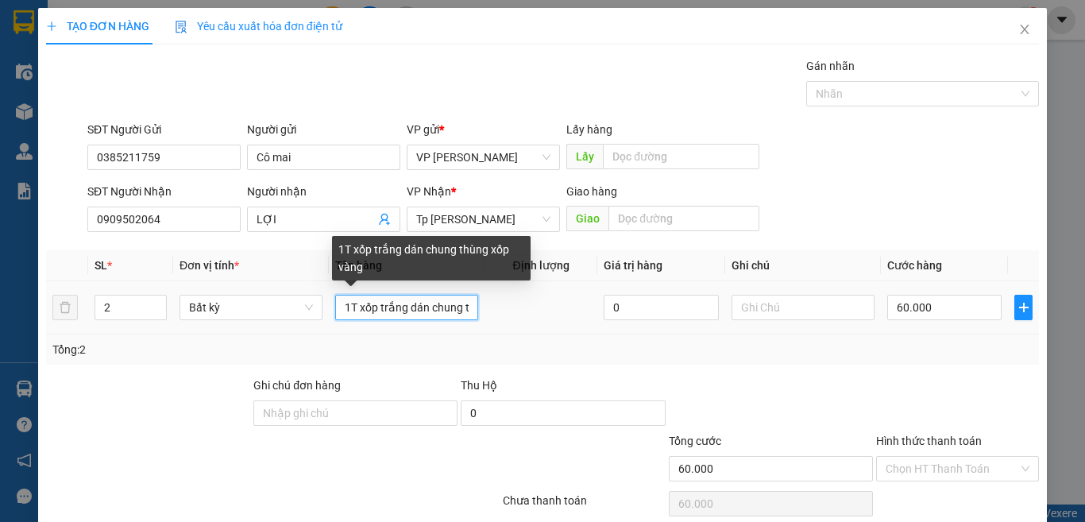
scroll to position [0, 76]
drag, startPoint x: 388, startPoint y: 304, endPoint x: 494, endPoint y: 310, distance: 106.7
click at [494, 310] on tr "2 Bất kỳ 1T xốp trắng dán chung thùng xốp vàng 0 60.000" at bounding box center [542, 307] width 993 height 53
click at [466, 306] on input "1T xốp trắng dán chung thùng xốp vàng" at bounding box center [406, 307] width 143 height 25
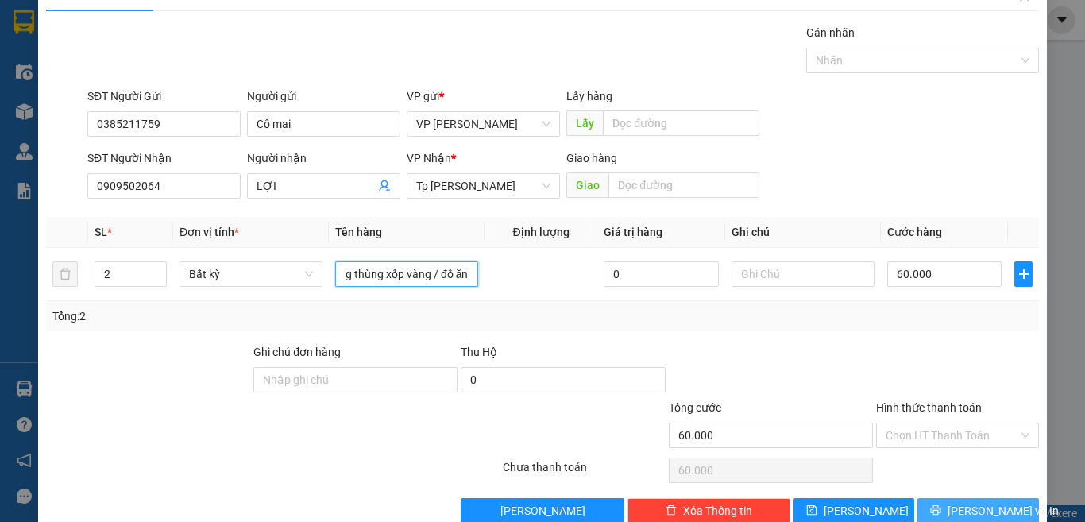
scroll to position [66, 0]
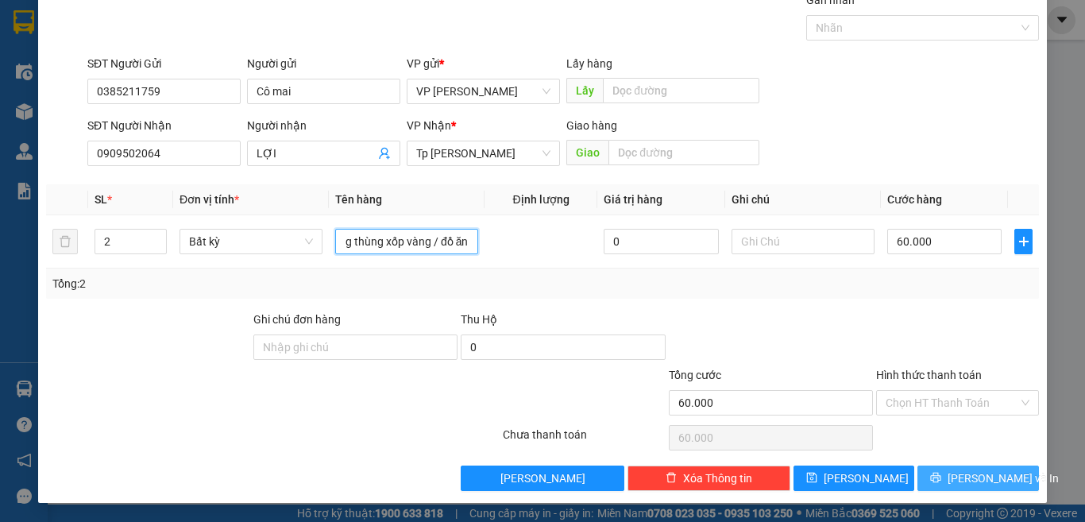
type input "1T xốp trắng dán chung thùng xốp vàng / đồ ăn"
click at [942, 474] on icon "printer" at bounding box center [935, 477] width 11 height 11
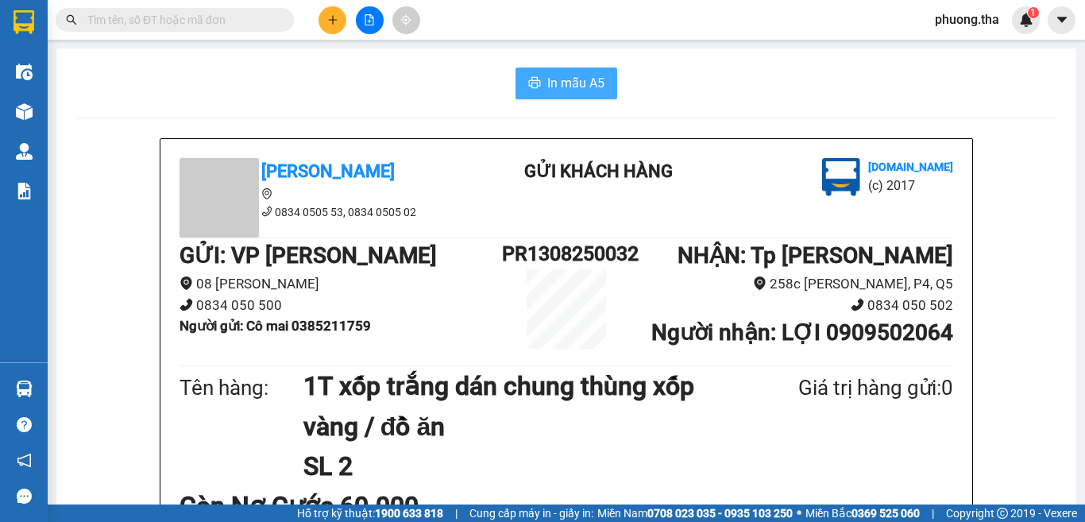
click at [520, 74] on button "In mẫu A5" at bounding box center [567, 84] width 102 height 32
click at [332, 23] on icon "plus" at bounding box center [332, 19] width 11 height 11
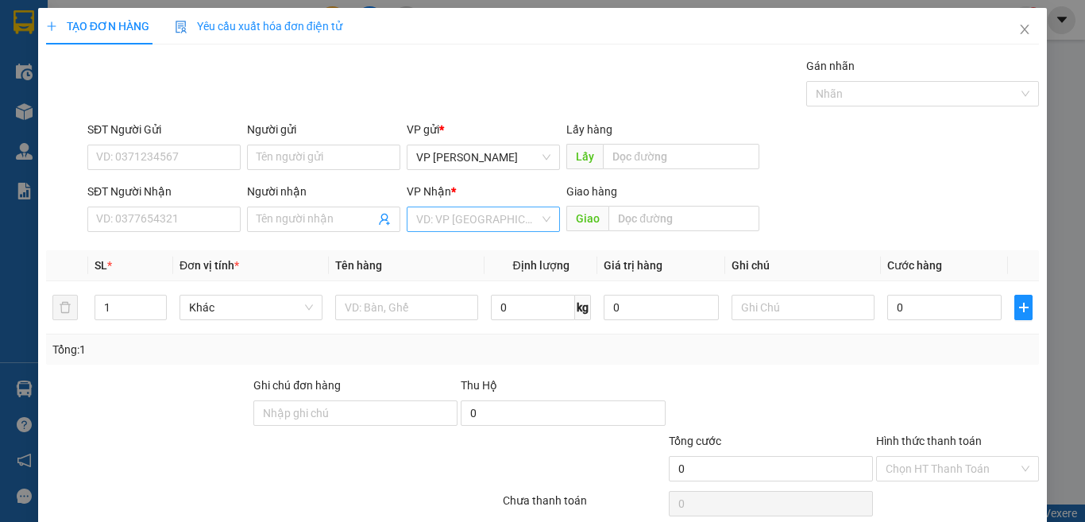
click at [482, 219] on input "search" at bounding box center [477, 219] width 123 height 24
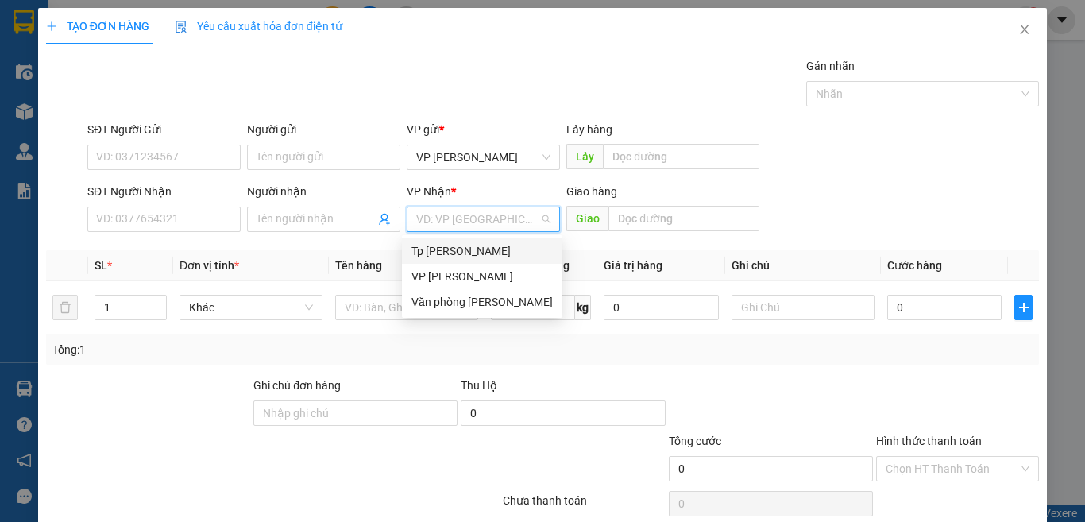
click at [456, 249] on div "Tp [PERSON_NAME]" at bounding box center [482, 250] width 141 height 17
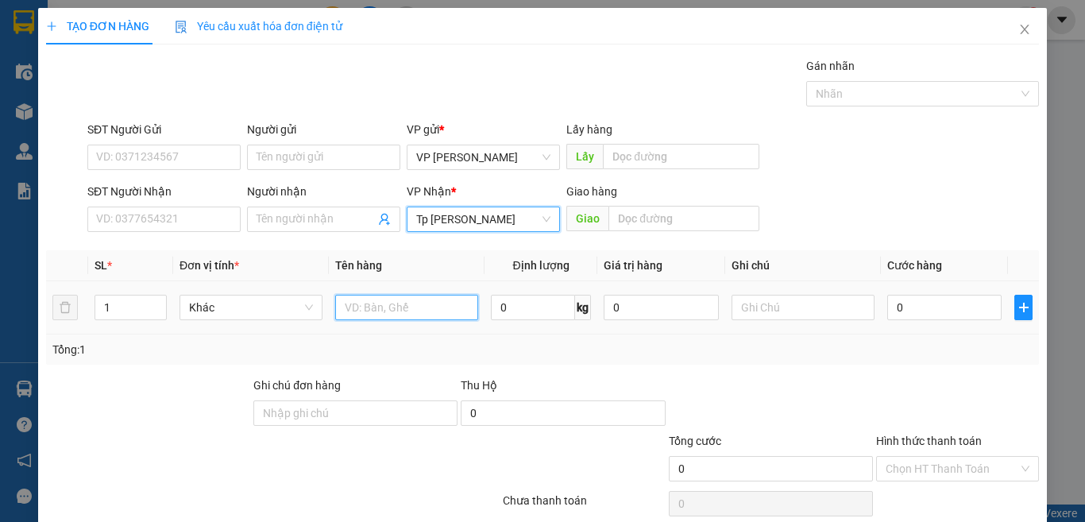
click at [403, 298] on input "text" at bounding box center [406, 307] width 143 height 25
type input "1T xốp trắng 1t xám"
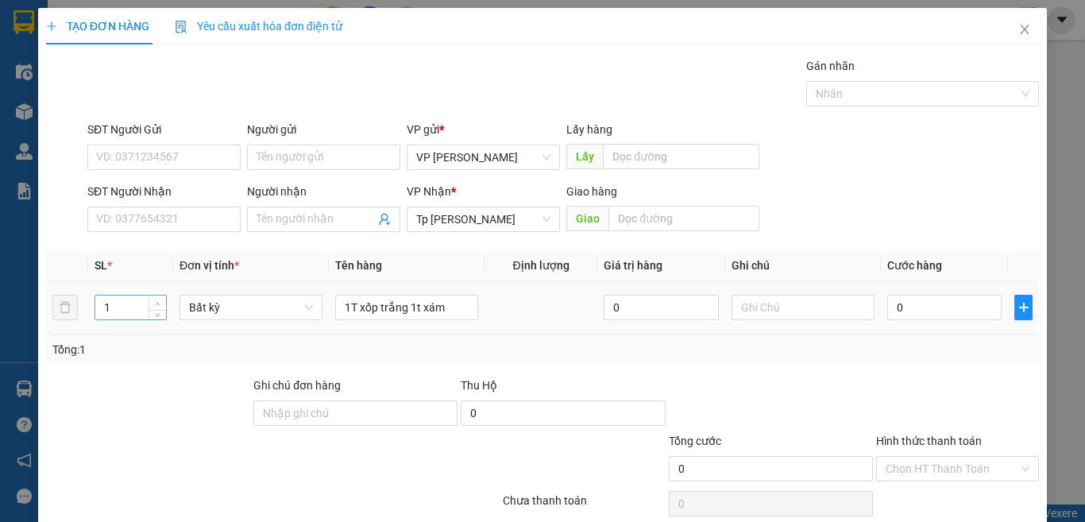
type input "2"
click at [153, 302] on span "up" at bounding box center [158, 304] width 10 height 10
click at [168, 225] on input "SĐT Người Nhận" at bounding box center [163, 219] width 153 height 25
click at [931, 304] on input "0" at bounding box center [945, 307] width 114 height 25
type input "6"
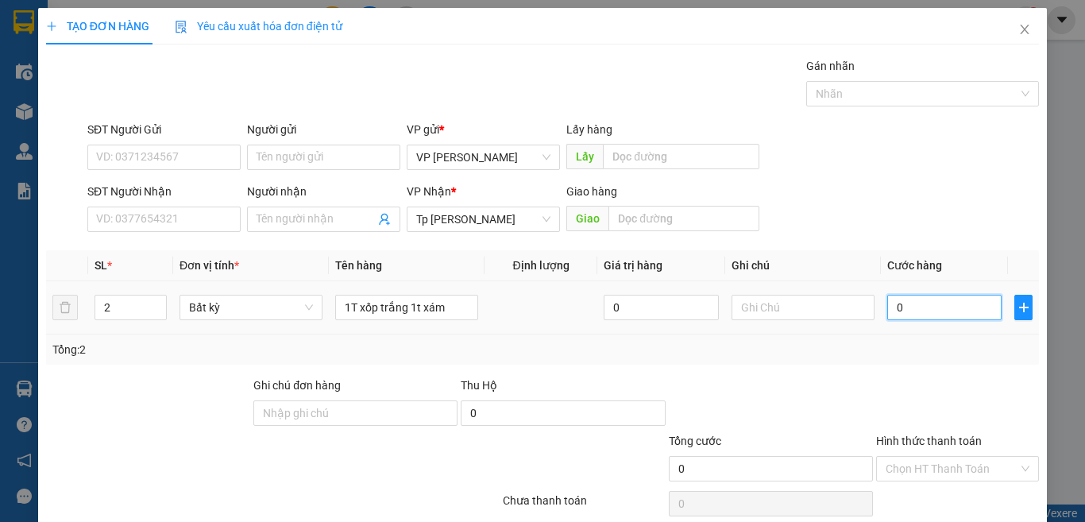
type input "6"
type input "60"
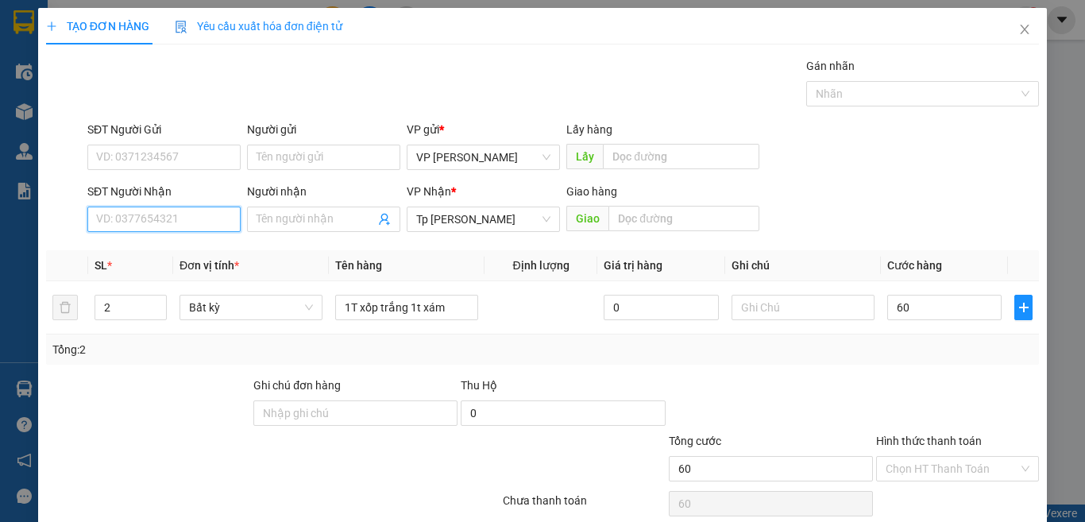
type input "60.000"
click at [171, 211] on input "SĐT Người Nhận" at bounding box center [163, 219] width 153 height 25
type input "0937801234"
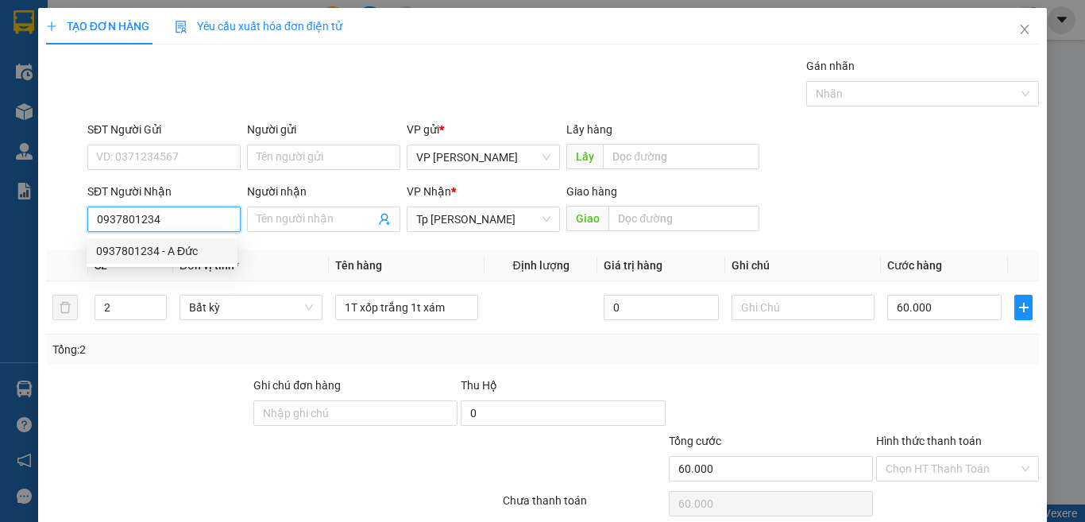
click at [189, 242] on div "0937801234 - A Đức" at bounding box center [162, 250] width 132 height 17
type input "A Đức"
type input "0937801234"
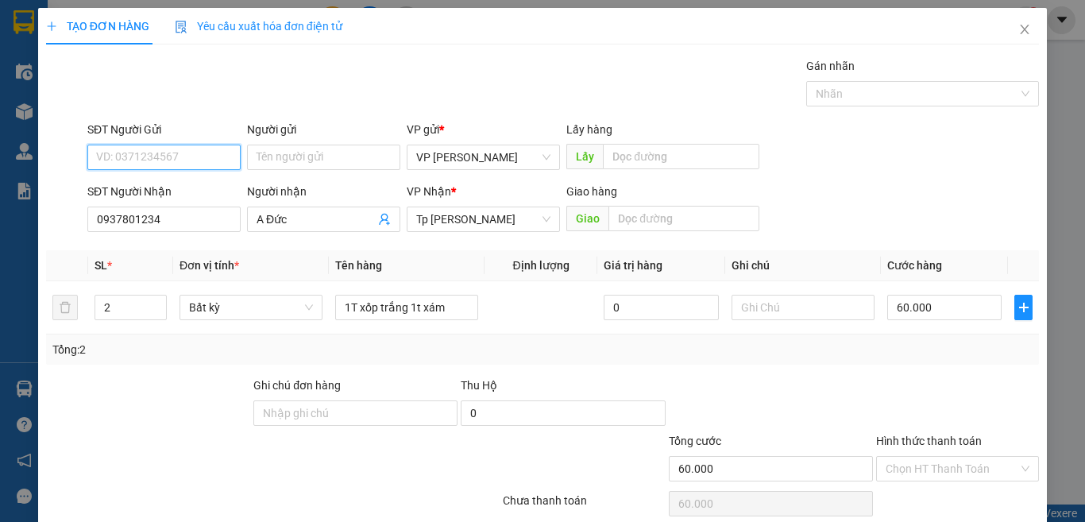
click at [195, 164] on input "SĐT Người Gửi" at bounding box center [163, 157] width 153 height 25
click at [176, 185] on div "0816888479 - THÙY" at bounding box center [162, 188] width 132 height 17
type input "0816888479"
type input "THÙY"
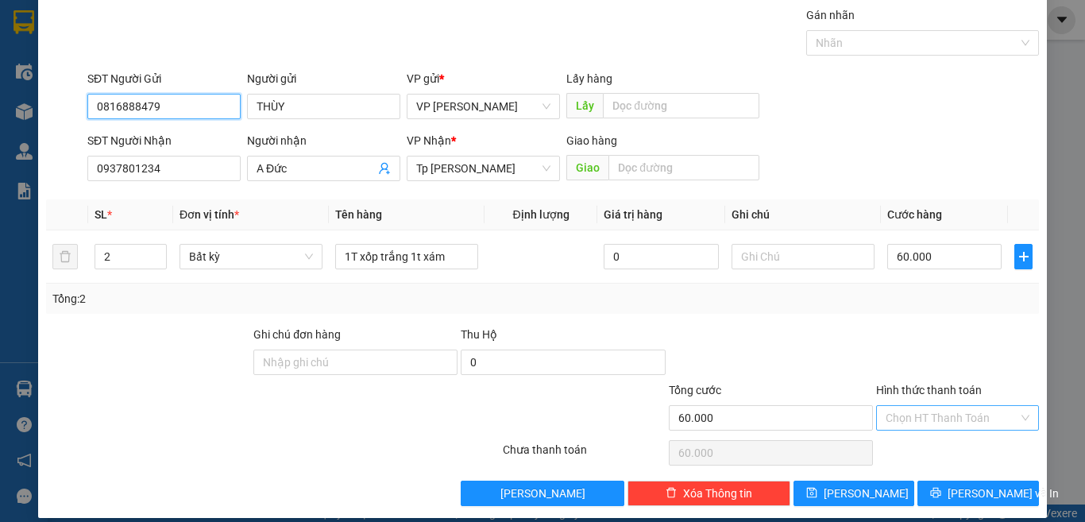
scroll to position [66, 0]
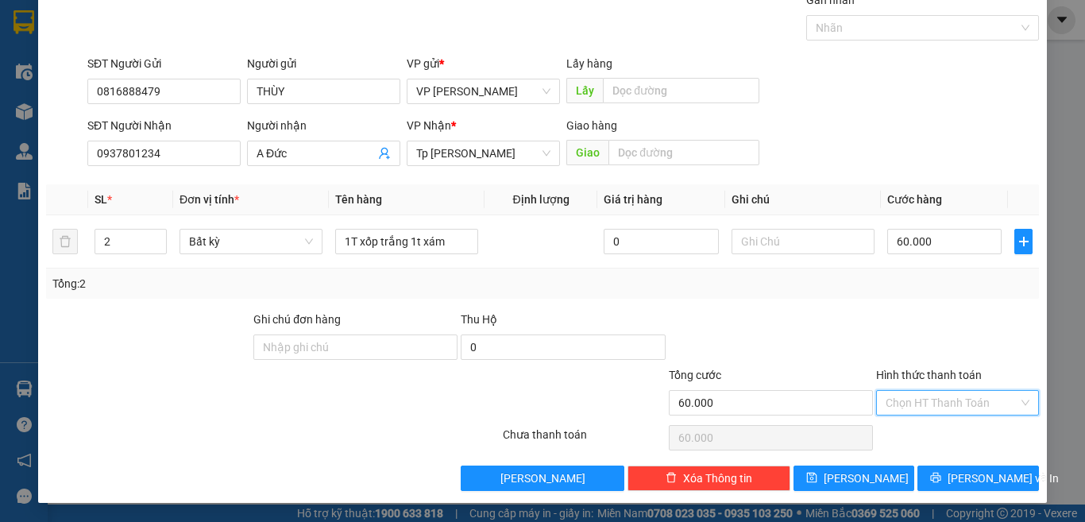
click at [938, 406] on input "Hình thức thanh toán" at bounding box center [952, 403] width 133 height 24
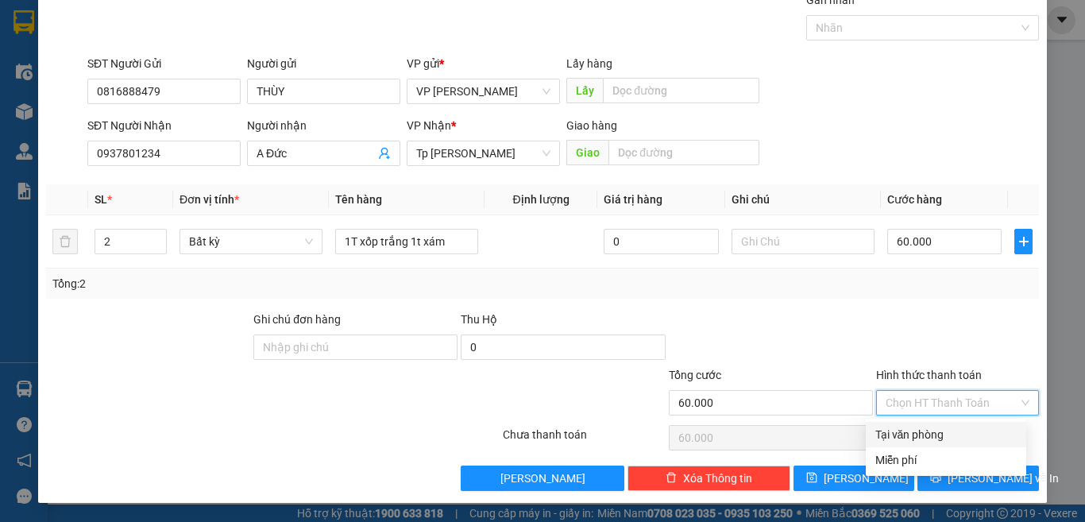
click at [932, 431] on div "Tại văn phòng" at bounding box center [946, 434] width 141 height 17
type input "0"
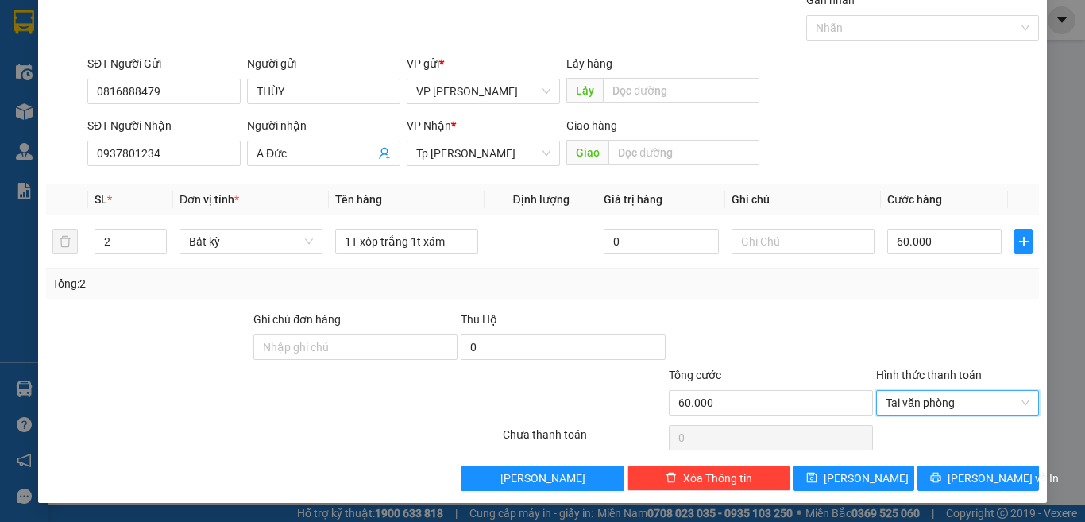
click at [884, 312] on div at bounding box center [958, 339] width 166 height 56
click at [950, 477] on button "[PERSON_NAME] và In" at bounding box center [979, 478] width 122 height 25
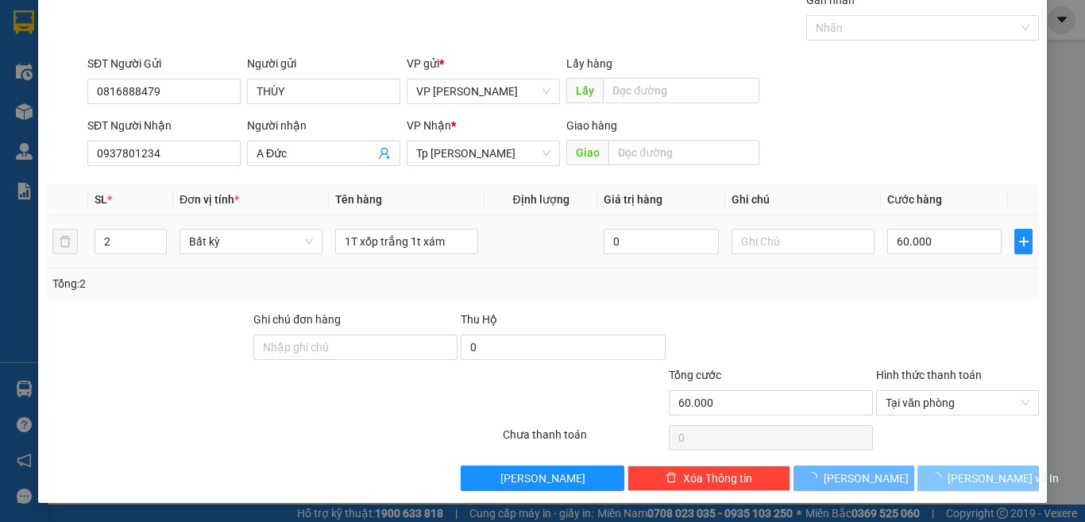
scroll to position [23, 0]
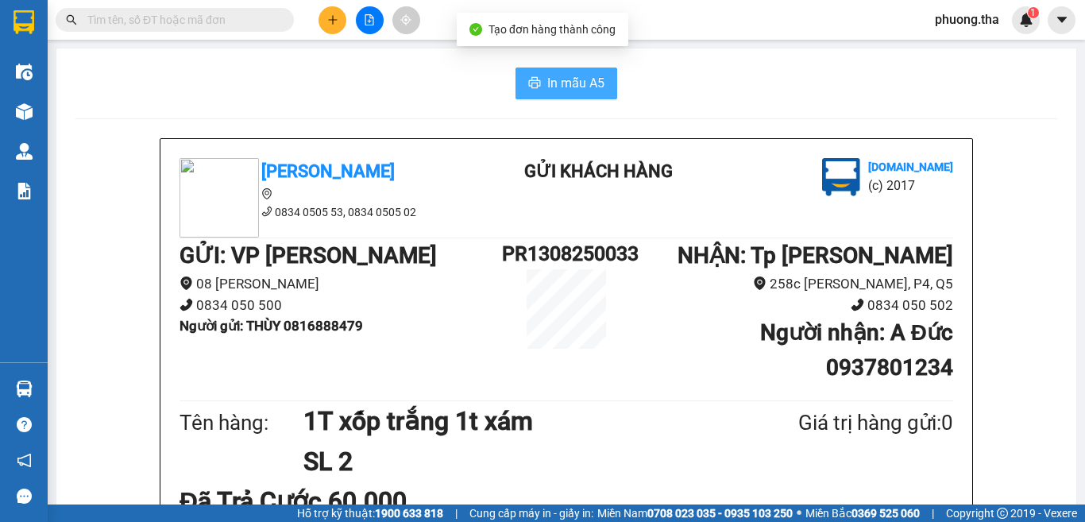
click at [516, 89] on button "In mẫu A5" at bounding box center [567, 84] width 102 height 32
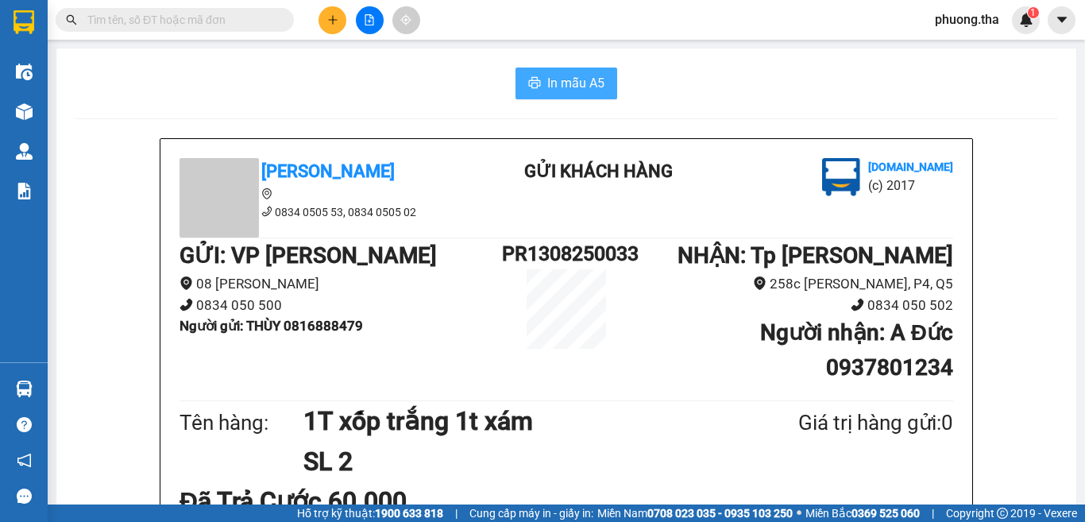
click at [587, 79] on span "In mẫu A5" at bounding box center [575, 83] width 57 height 20
click at [335, 25] on icon "plus" at bounding box center [332, 19] width 11 height 11
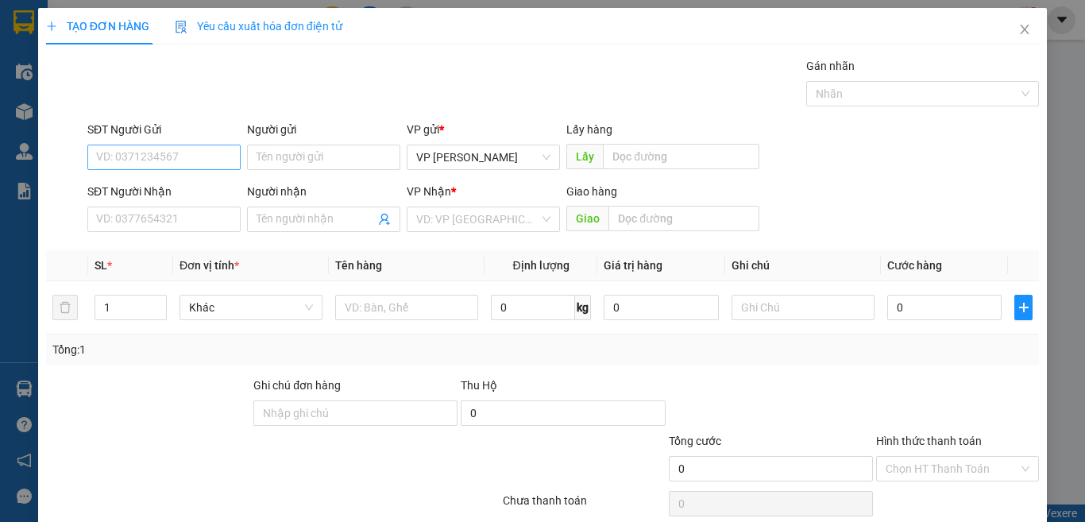
drag, startPoint x: 211, startPoint y: 171, endPoint x: 204, endPoint y: 165, distance: 9.1
click at [208, 171] on div "SĐT Người Gửi VD: 0371234567" at bounding box center [163, 149] width 153 height 56
click at [204, 165] on input "SĐT Người Gửi" at bounding box center [163, 157] width 153 height 25
type input "0834050547"
click at [229, 178] on div "0834050547 - hàng TC cước R" at bounding box center [171, 188] width 169 height 25
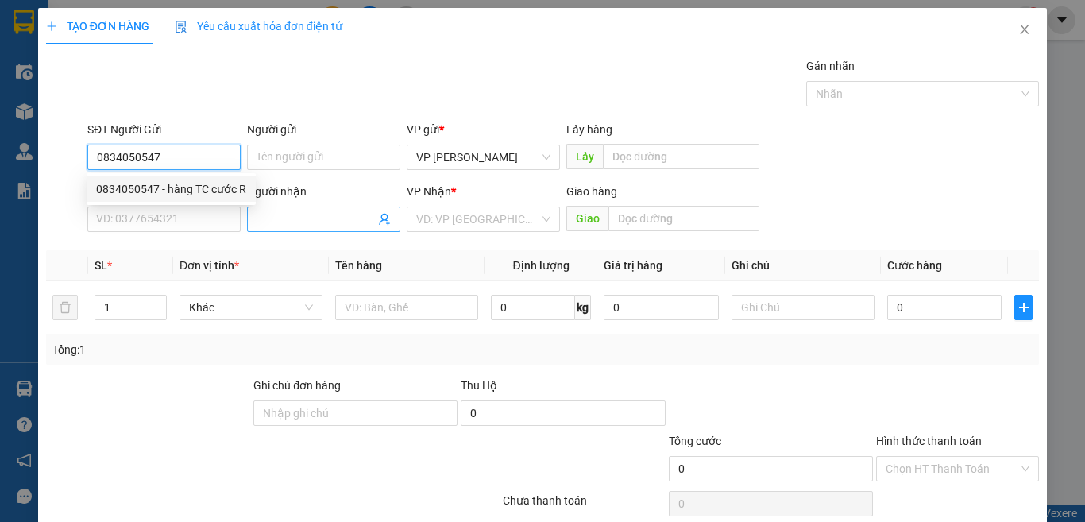
type input "hàng TC cước R"
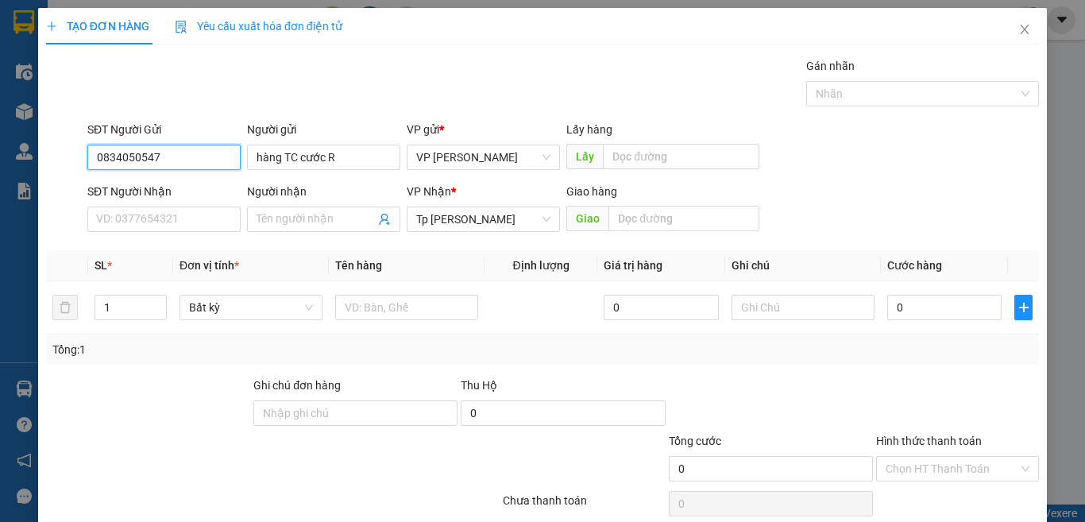
drag, startPoint x: 480, startPoint y: 218, endPoint x: 478, endPoint y: 234, distance: 16.9
click at [480, 217] on span "Tp [PERSON_NAME]" at bounding box center [483, 219] width 134 height 24
type input "0834050547"
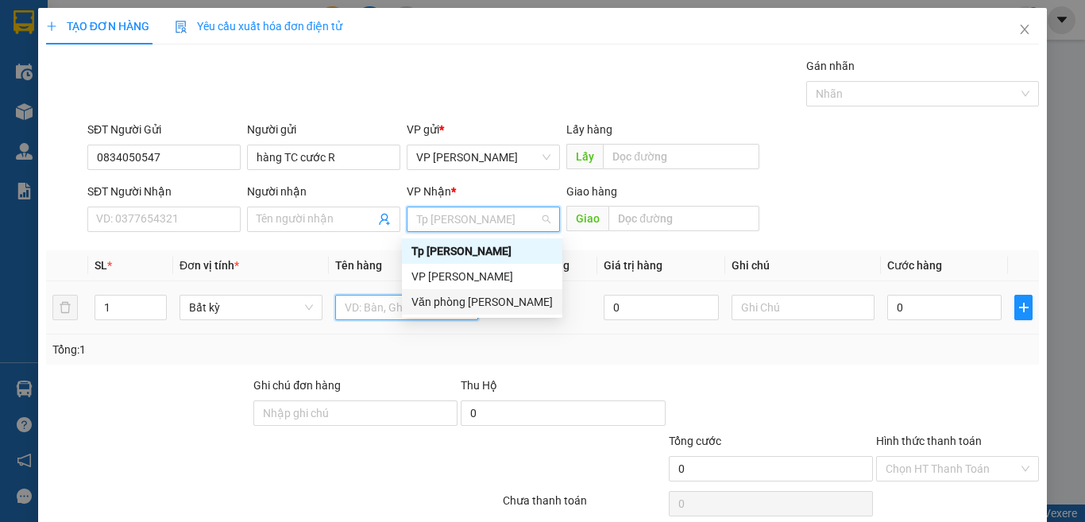
click at [381, 301] on input "text" at bounding box center [406, 307] width 143 height 25
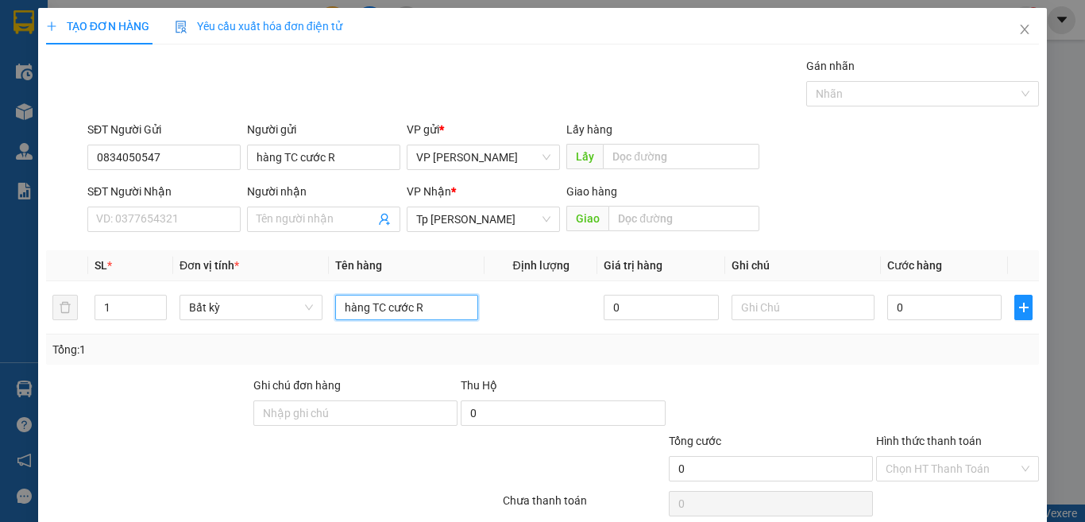
type input "hàng TC cước R"
click at [922, 314] on input "0" at bounding box center [945, 307] width 114 height 25
type input "3"
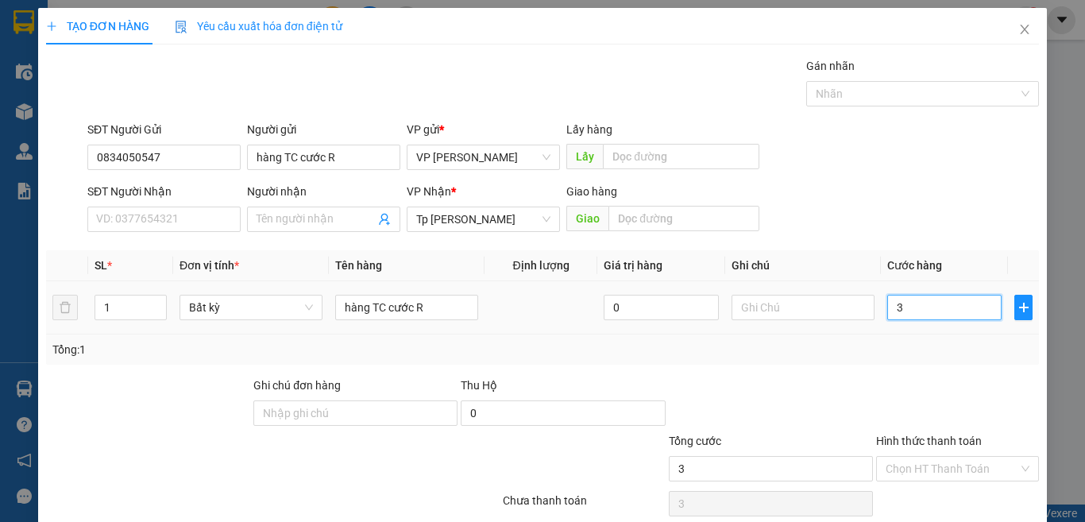
type input "32"
type input "320"
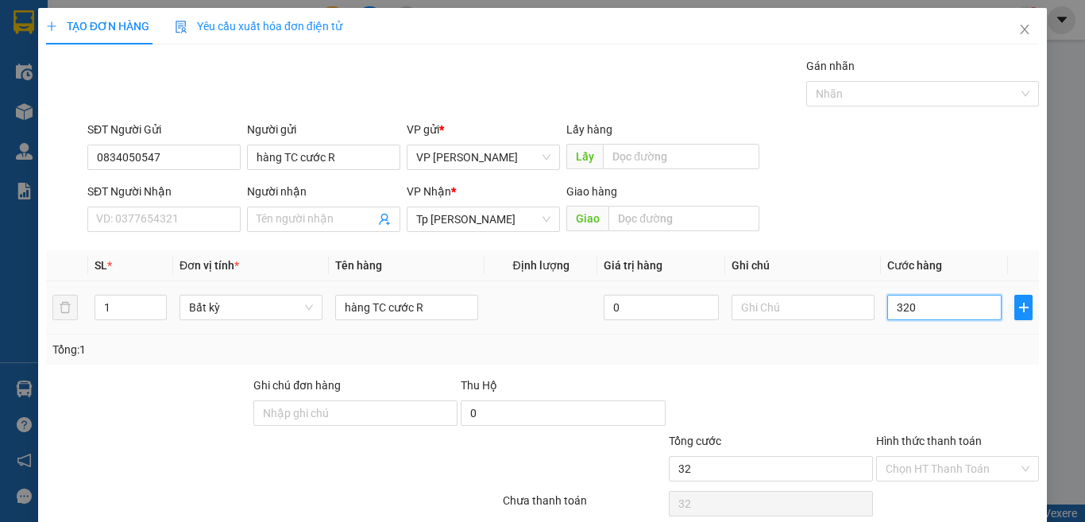
type input "320"
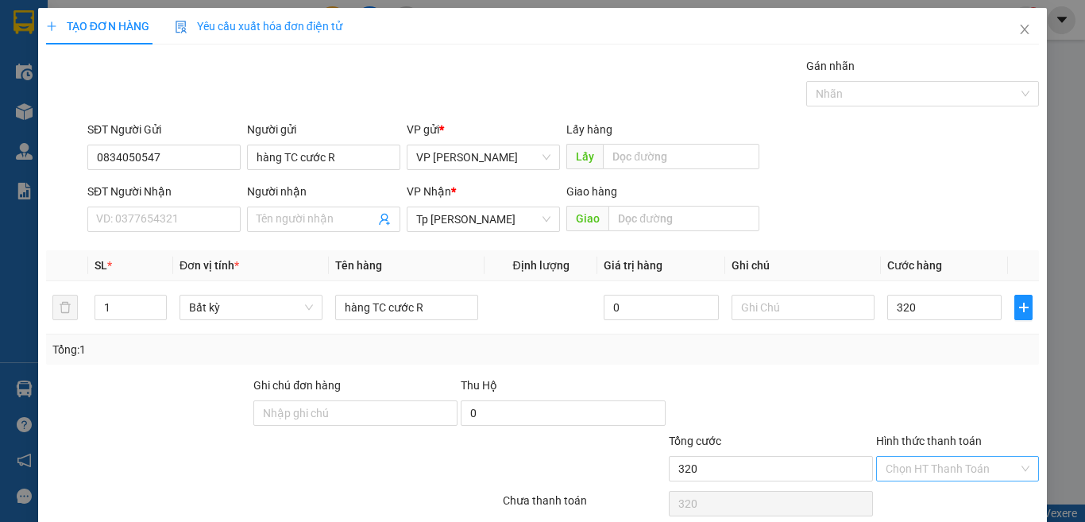
type input "320.000"
click at [911, 468] on input "Hình thức thanh toán" at bounding box center [952, 469] width 133 height 24
click at [913, 422] on div "Tại văn phòng" at bounding box center [946, 411] width 161 height 25
type input "0"
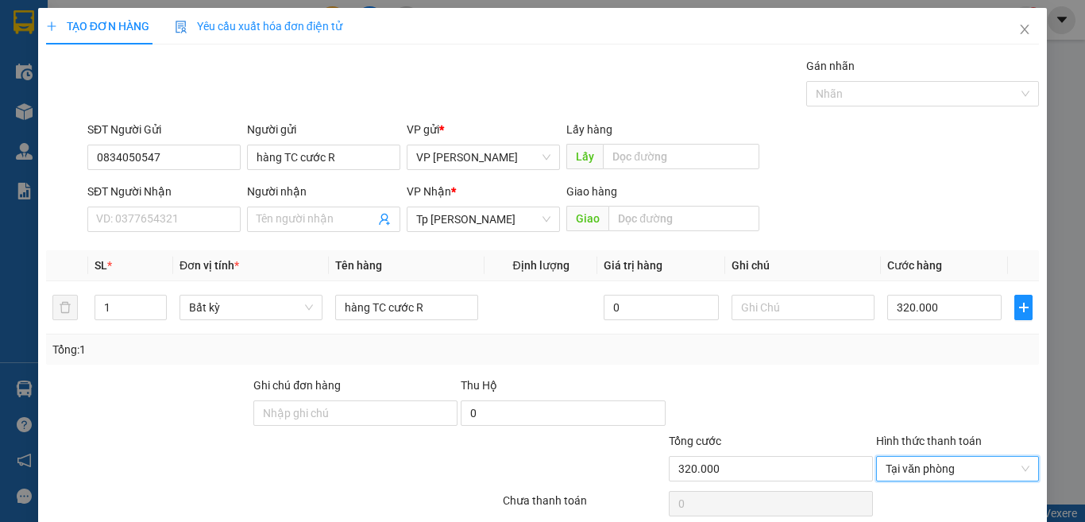
scroll to position [66, 0]
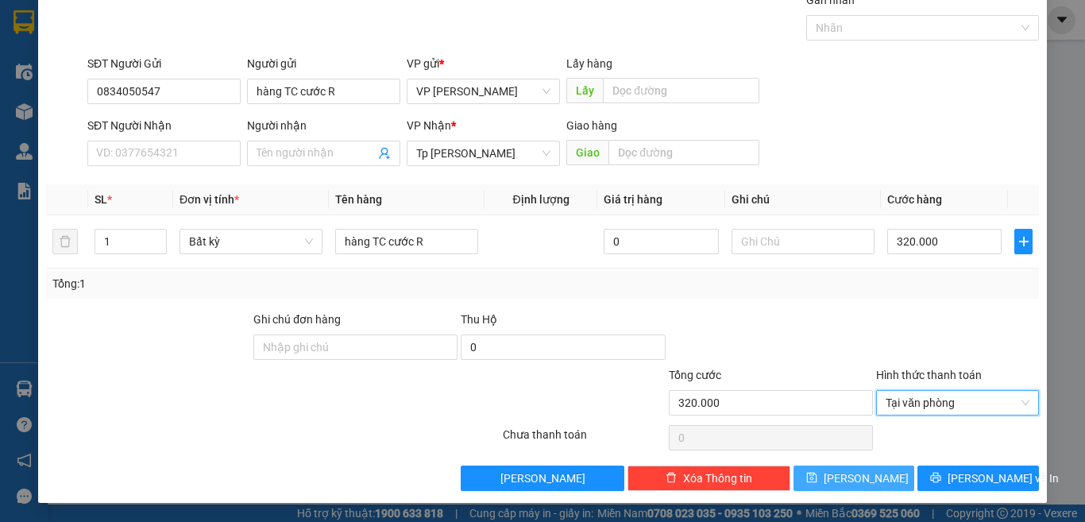
drag, startPoint x: 849, startPoint y: 474, endPoint x: 569, endPoint y: 380, distance: 295.2
click at [849, 475] on span "[PERSON_NAME]" at bounding box center [866, 478] width 85 height 17
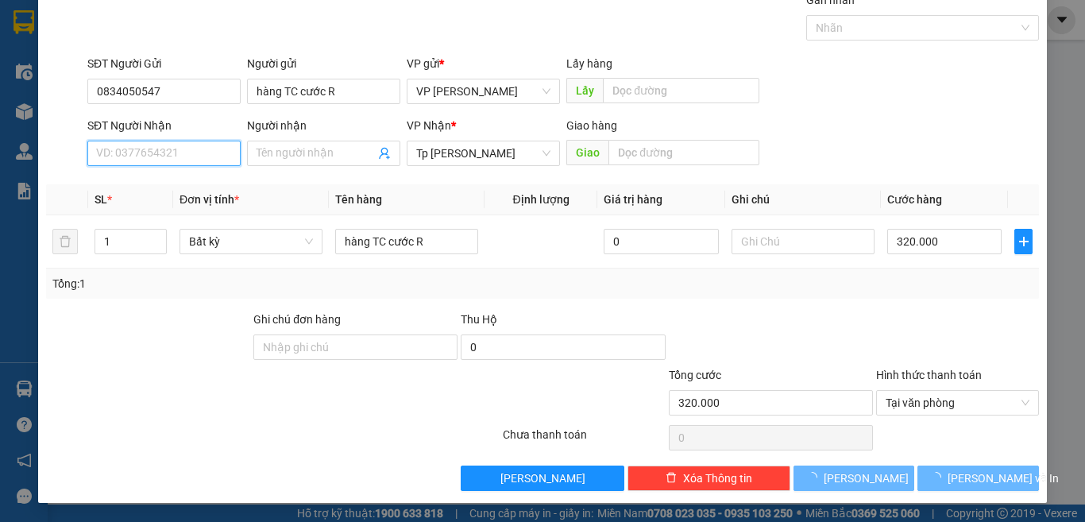
click at [172, 149] on input "SĐT Người Nhận" at bounding box center [163, 153] width 153 height 25
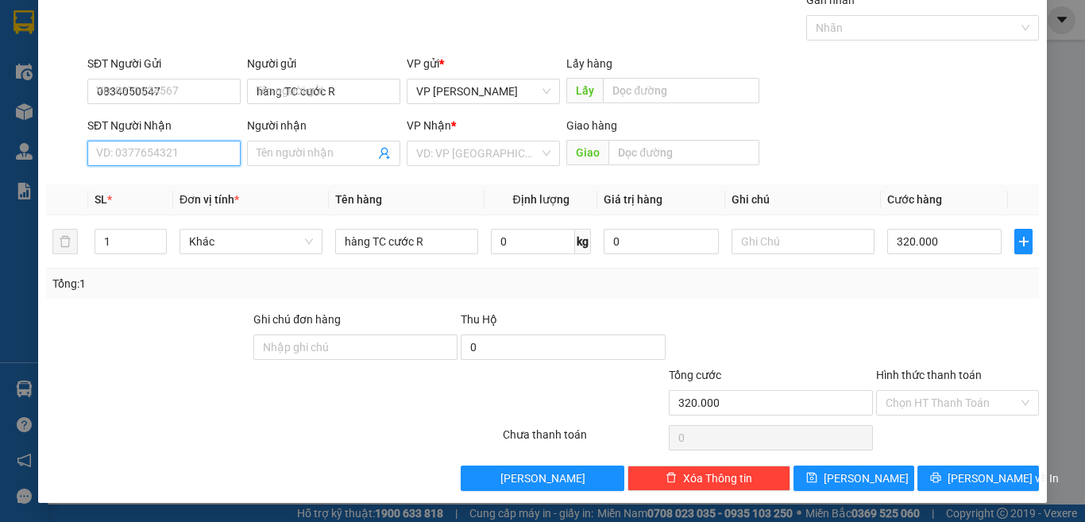
type input "0"
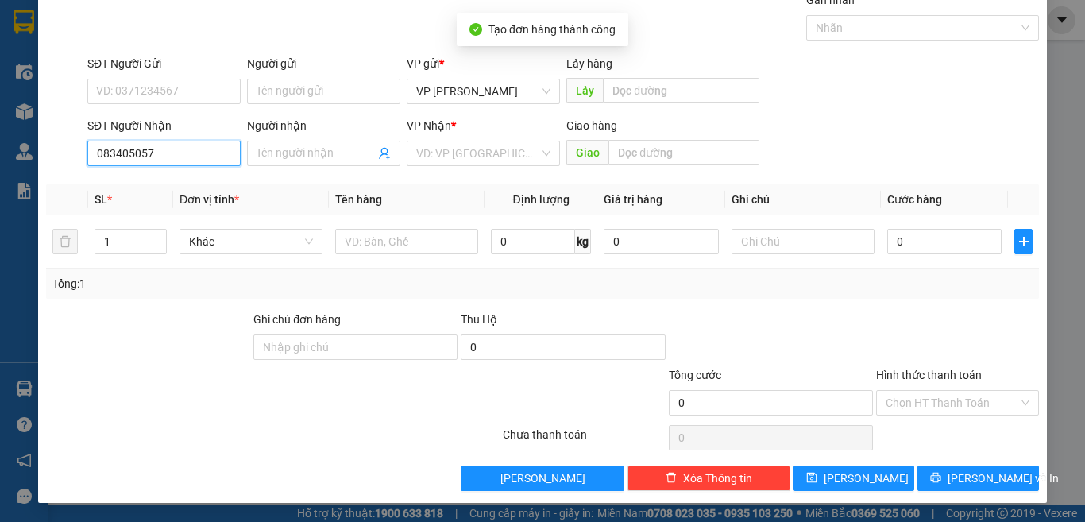
type input "0834050578"
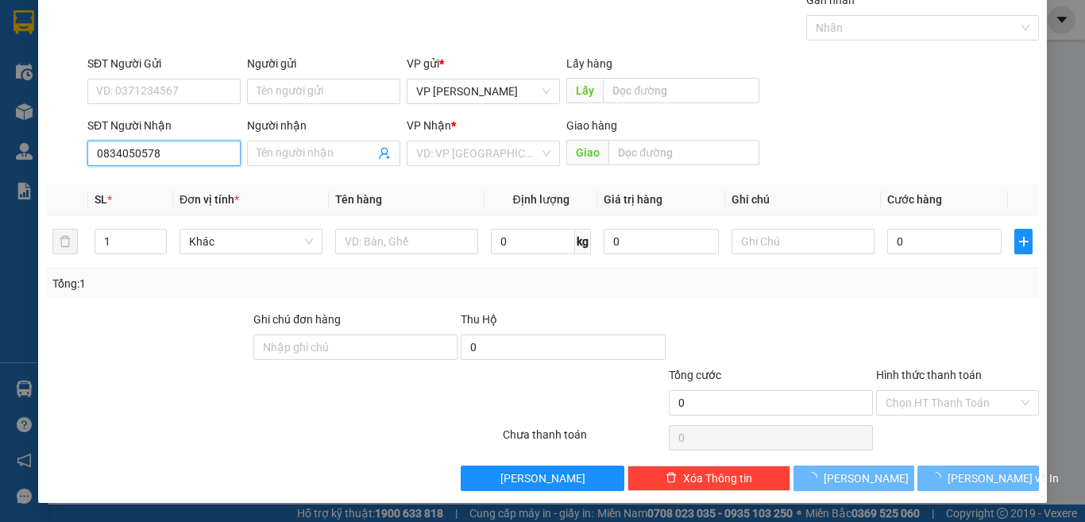
click at [150, 161] on input "0834050578" at bounding box center [163, 153] width 153 height 25
click at [166, 153] on input "0834050578" at bounding box center [163, 153] width 153 height 25
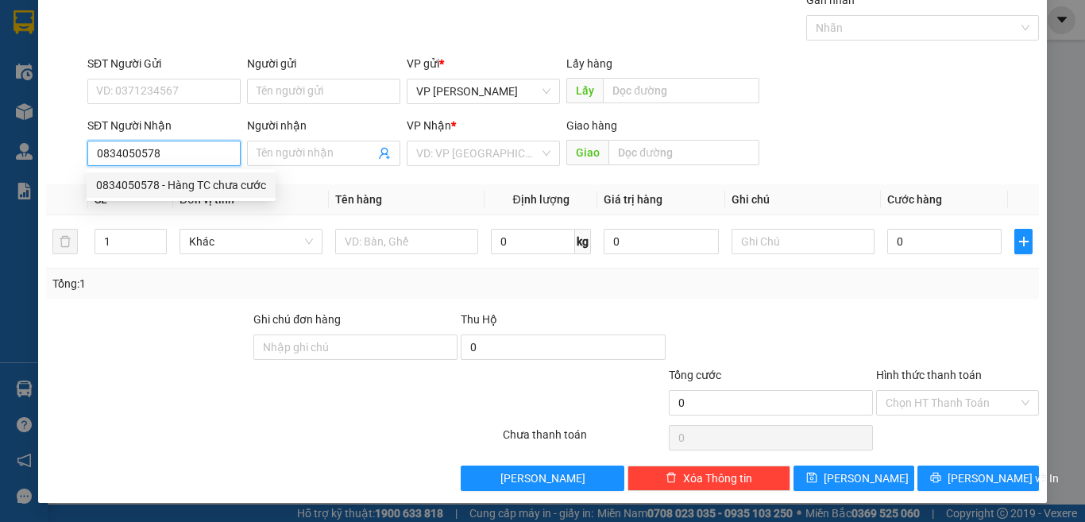
click at [205, 184] on div "0834050578 - Hàng TC chưa cước" at bounding box center [181, 184] width 170 height 17
type input "Hàng TC chưa cước"
type input "0834050578"
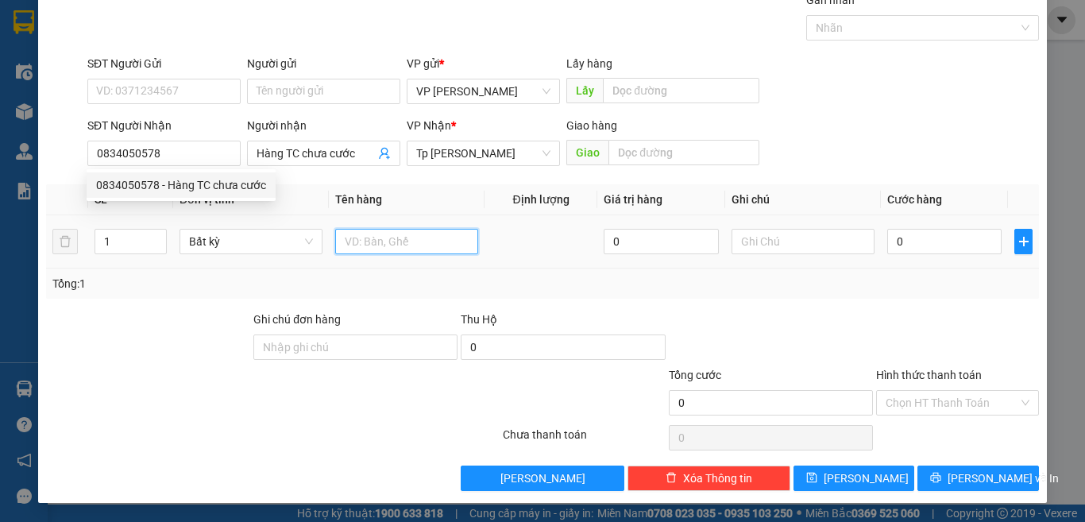
click at [426, 231] on input "text" at bounding box center [406, 241] width 143 height 25
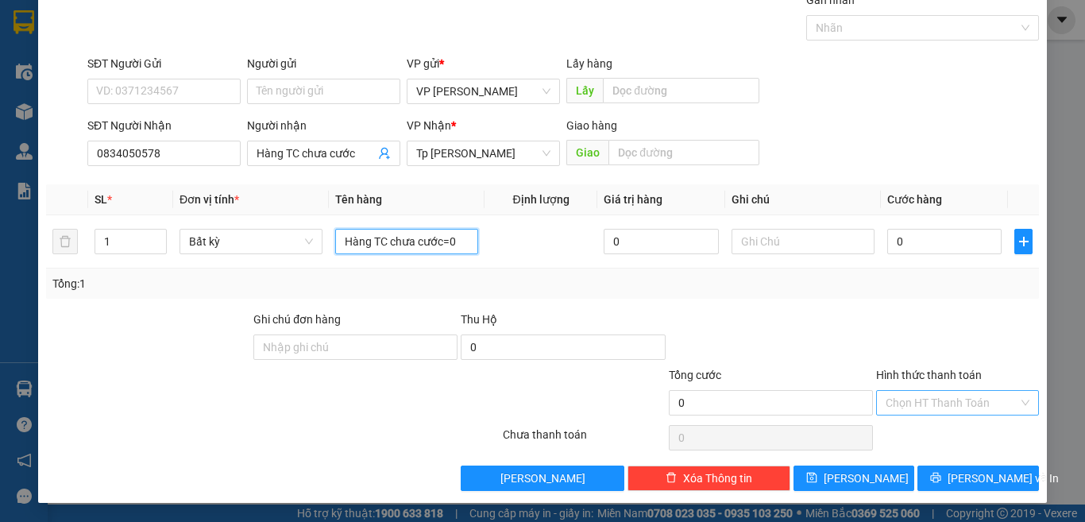
type input "Hàng TC chưa cước=0"
click at [944, 393] on input "Hình thức thanh toán" at bounding box center [952, 403] width 133 height 24
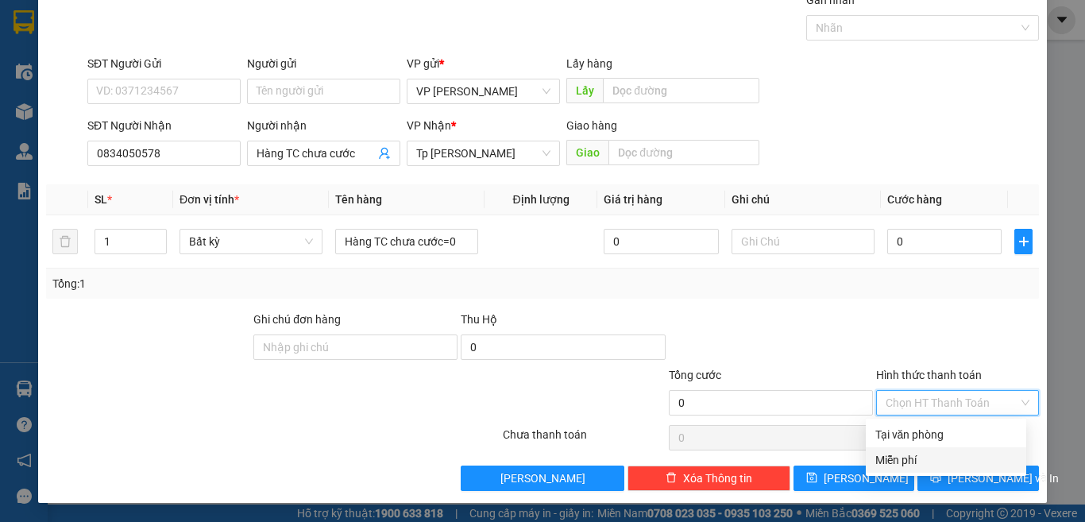
drag, startPoint x: 903, startPoint y: 452, endPoint x: 861, endPoint y: 473, distance: 46.9
click at [902, 453] on div "Miễn phí" at bounding box center [946, 459] width 141 height 17
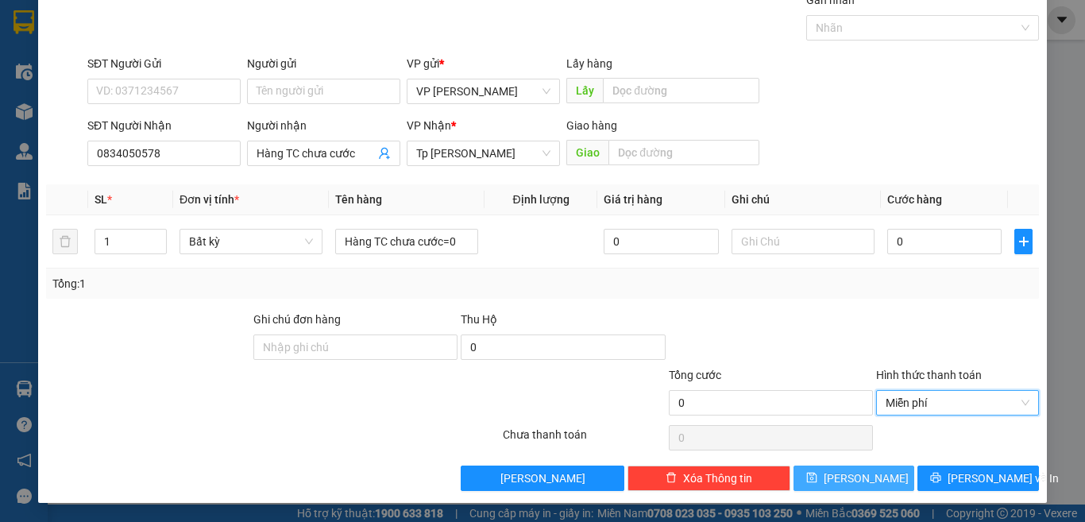
drag, startPoint x: 849, startPoint y: 477, endPoint x: 798, endPoint y: 482, distance: 51.2
click at [848, 477] on span "[PERSON_NAME]" at bounding box center [866, 478] width 85 height 17
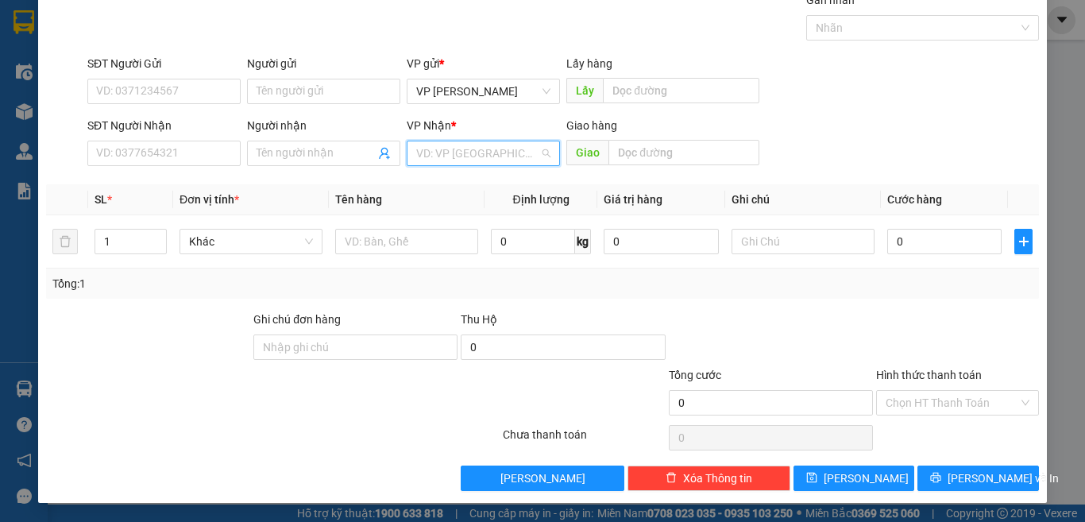
click at [497, 145] on input "search" at bounding box center [477, 153] width 123 height 24
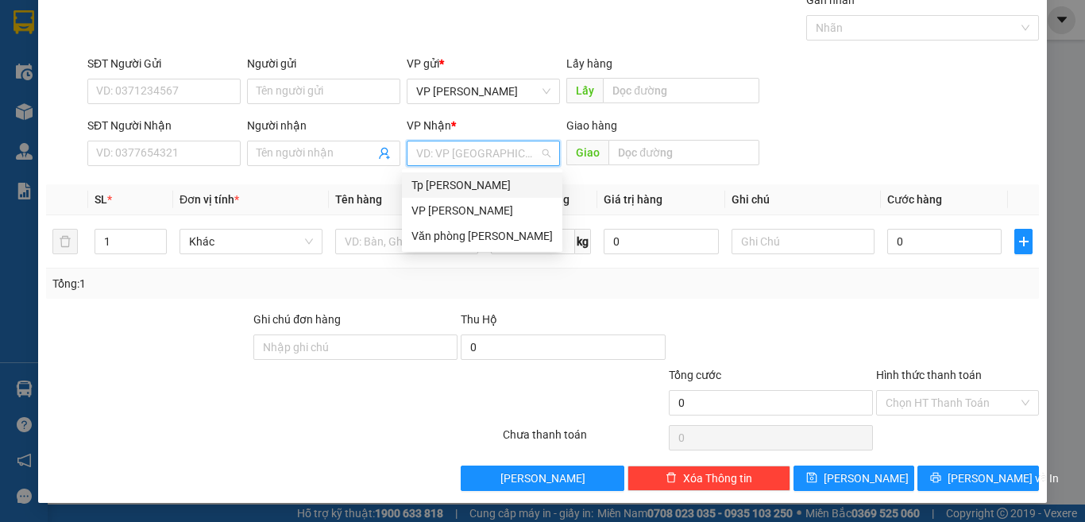
click at [443, 186] on div "Tp [PERSON_NAME]" at bounding box center [482, 184] width 141 height 17
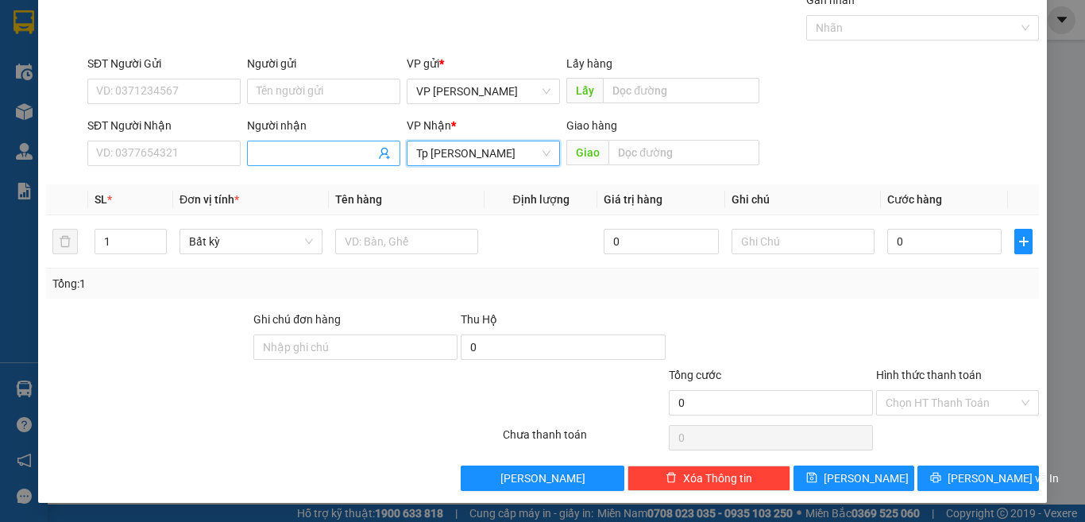
click at [283, 151] on input "Người nhận" at bounding box center [316, 153] width 118 height 17
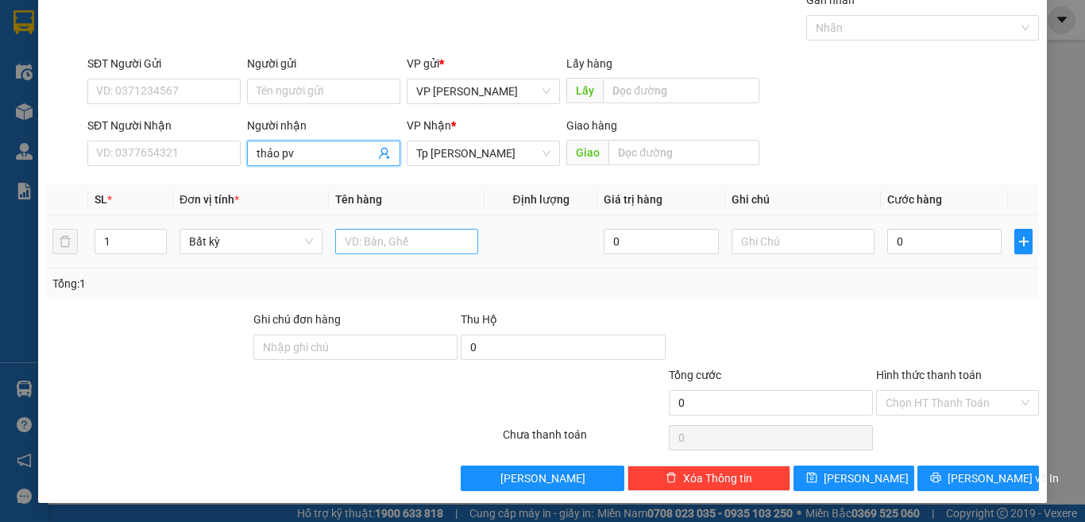
type input "thảo pv"
click at [430, 242] on input "text" at bounding box center [406, 241] width 143 height 25
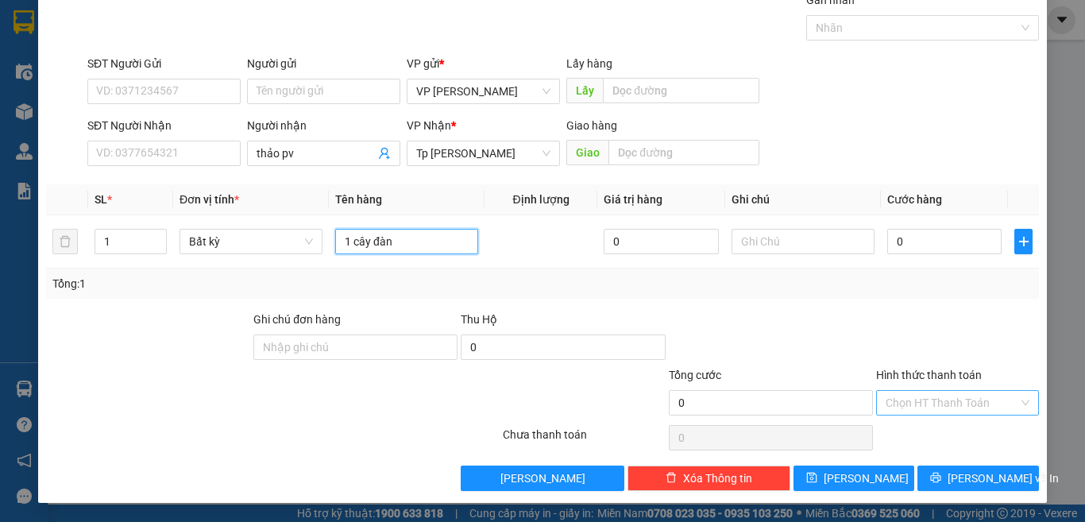
type input "1 cây đàn"
click at [935, 412] on input "Hình thức thanh toán" at bounding box center [952, 403] width 133 height 24
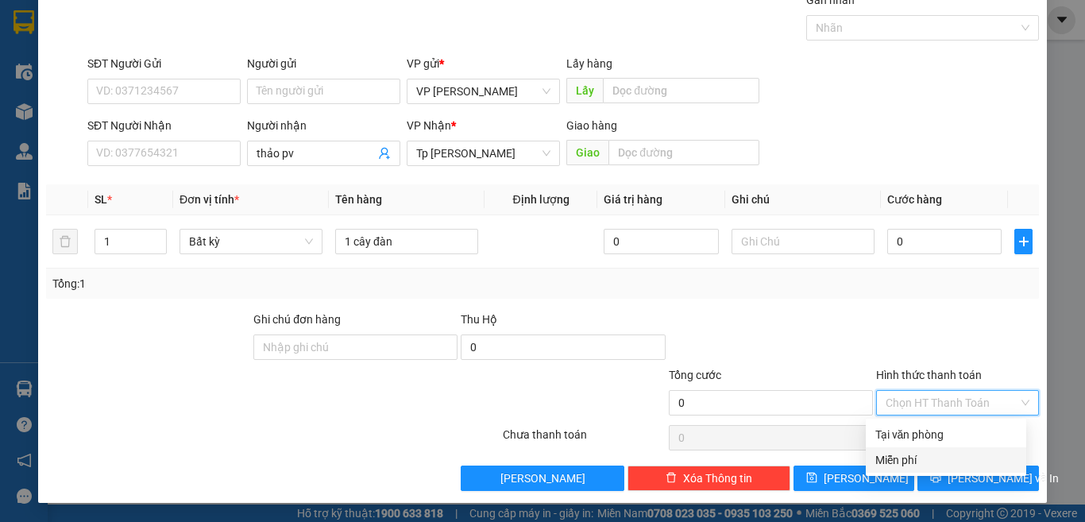
click at [919, 455] on div "Miễn phí" at bounding box center [946, 459] width 141 height 17
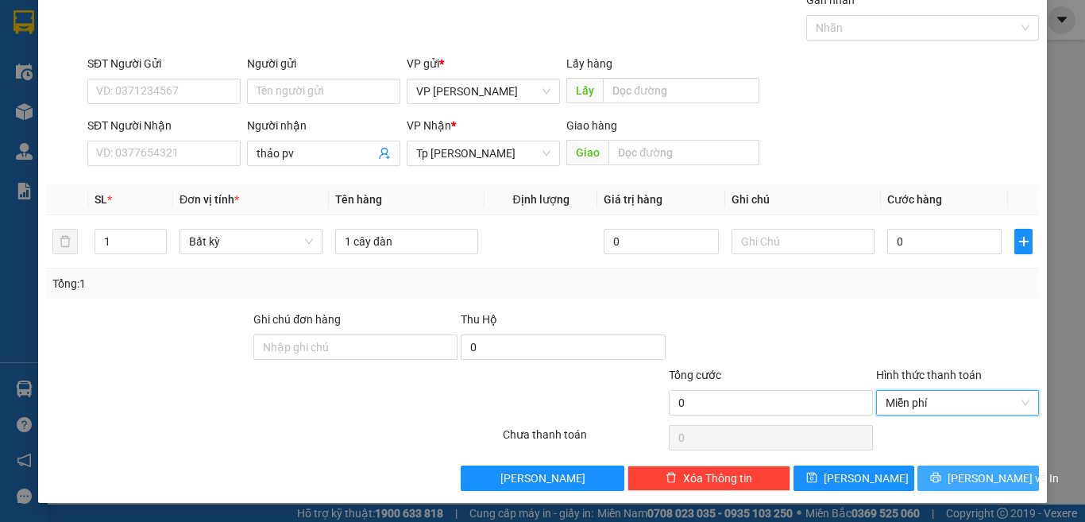
click at [942, 481] on icon "printer" at bounding box center [935, 477] width 11 height 11
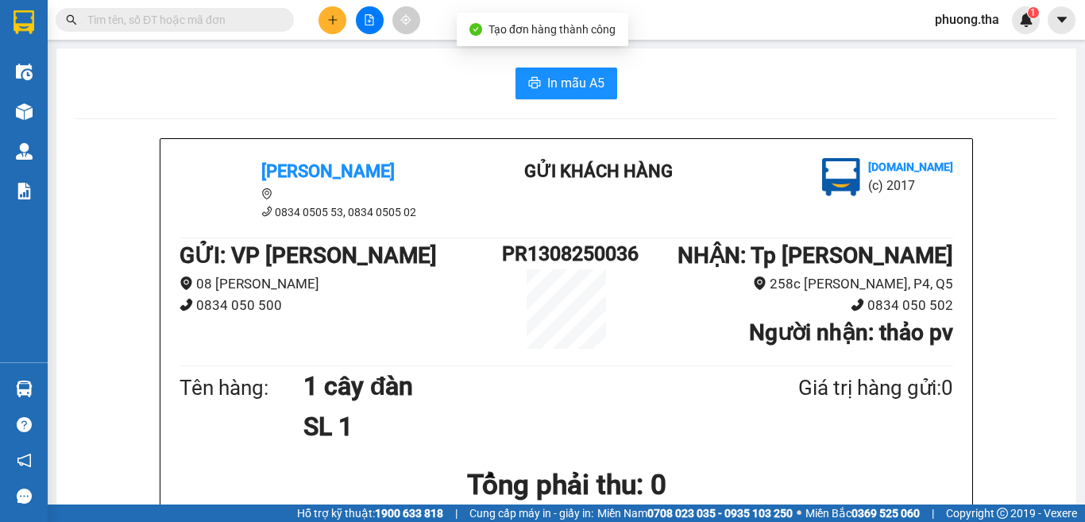
click at [495, 75] on div "In mẫu A5" at bounding box center [566, 84] width 982 height 32
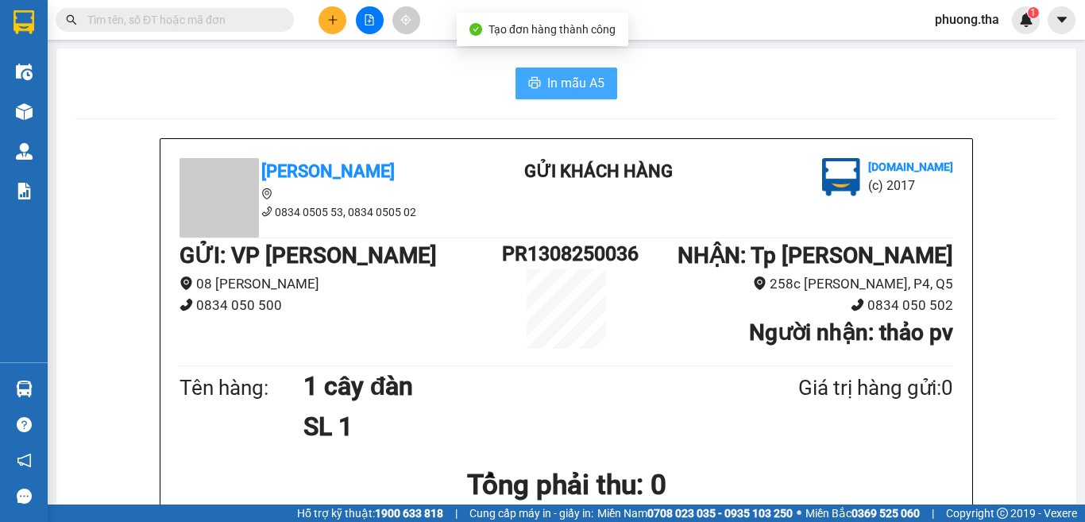
click at [567, 83] on span "In mẫu A5" at bounding box center [575, 83] width 57 height 20
click at [570, 89] on span "In mẫu A5" at bounding box center [575, 83] width 57 height 20
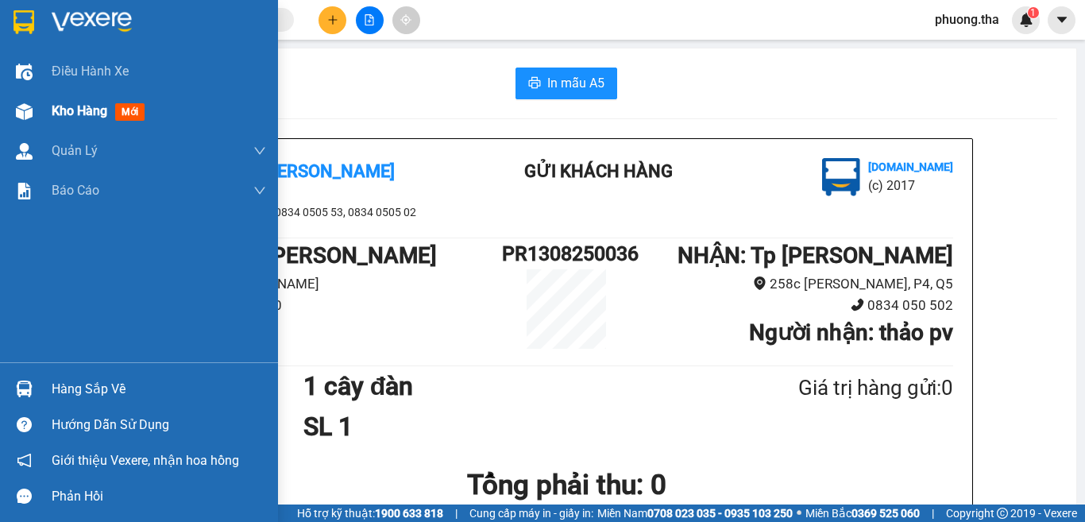
click at [29, 106] on img at bounding box center [24, 111] width 17 height 17
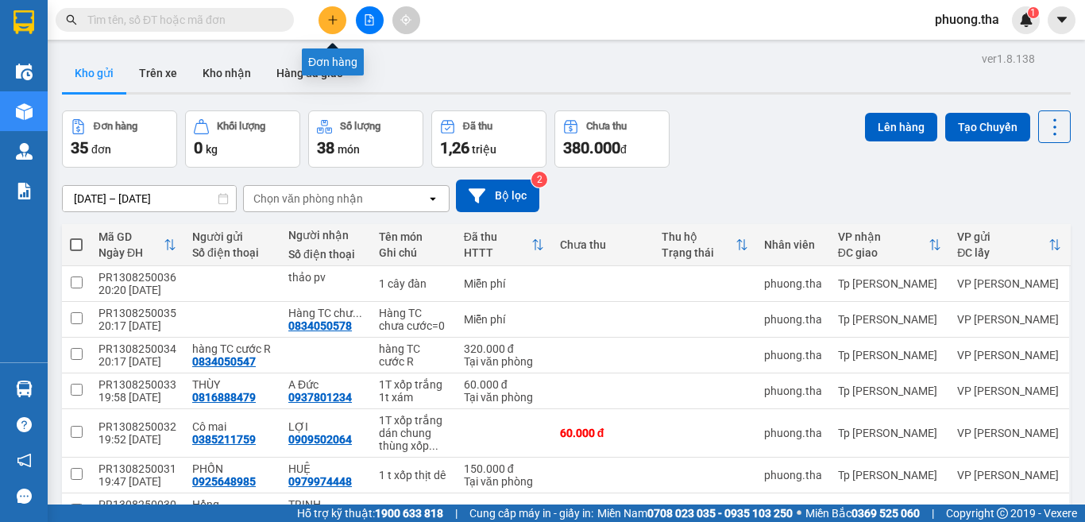
click at [325, 15] on button at bounding box center [333, 20] width 28 height 28
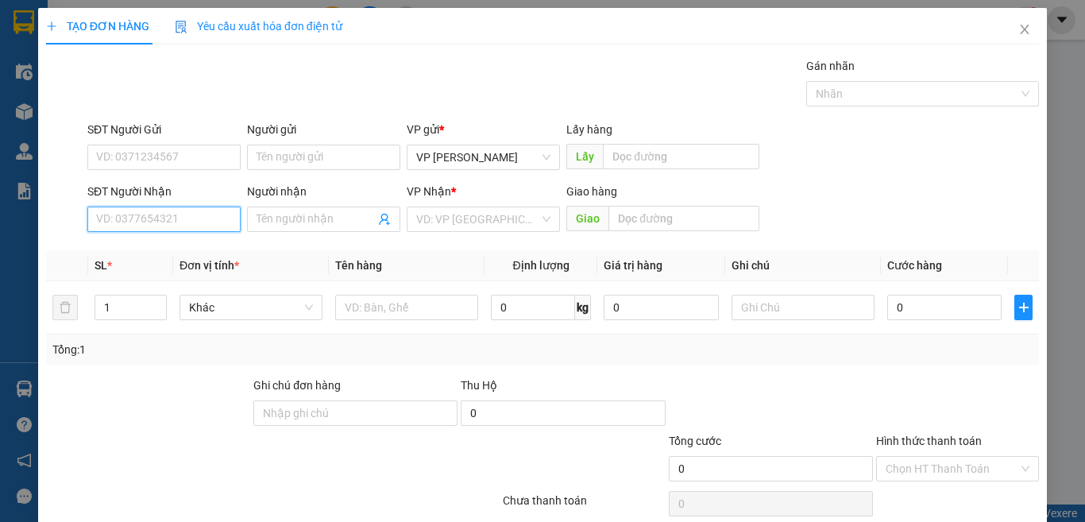
click at [141, 214] on input "SĐT Người Nhận" at bounding box center [163, 219] width 153 height 25
drag, startPoint x: 141, startPoint y: 215, endPoint x: 149, endPoint y: 211, distance: 9.3
click at [149, 211] on input "830" at bounding box center [163, 219] width 153 height 25
click at [152, 250] on div "0932670830 - đông" at bounding box center [162, 250] width 132 height 17
type input "0932670830"
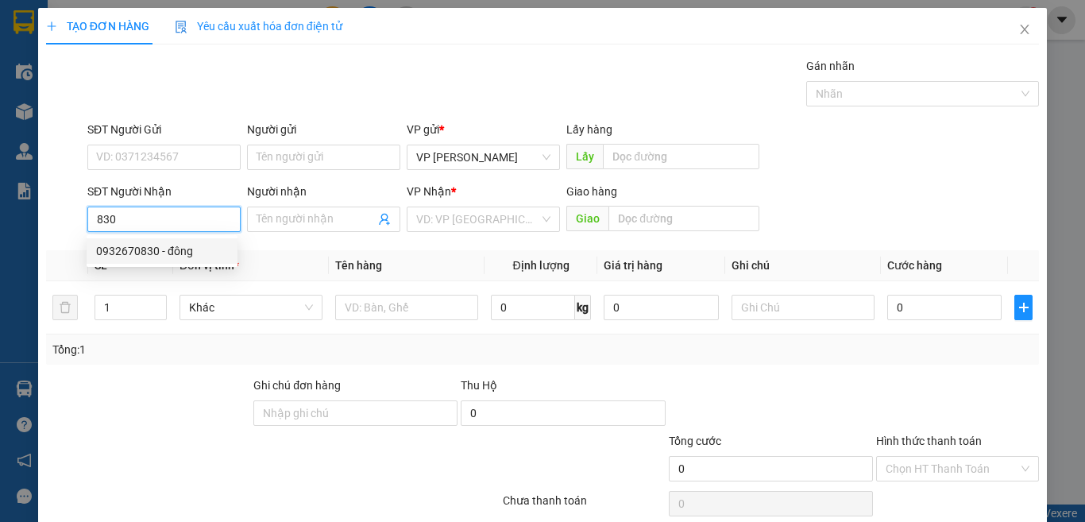
type input "đông"
type input "0932670830"
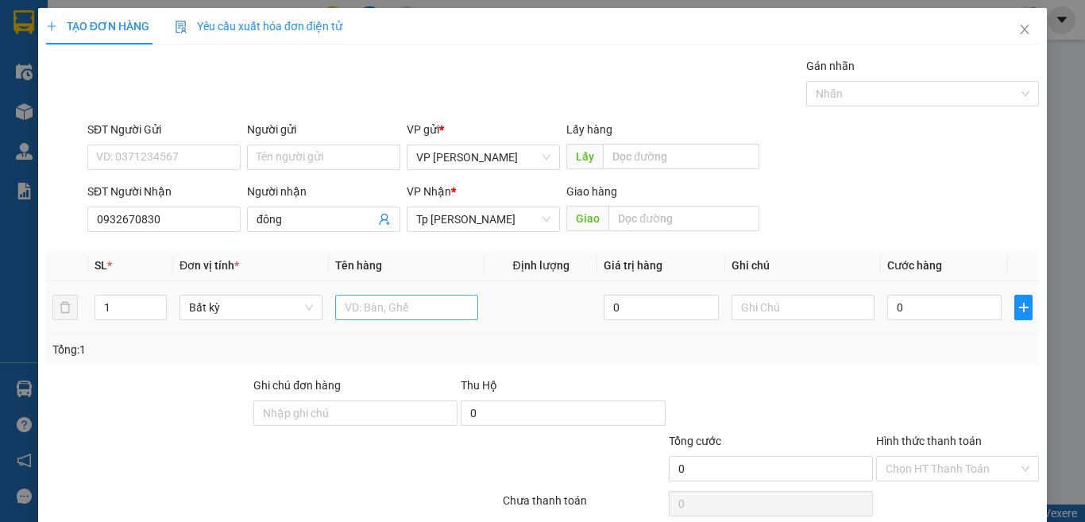
click at [372, 296] on td at bounding box center [407, 307] width 156 height 53
click at [372, 296] on input "text" at bounding box center [406, 307] width 143 height 25
type input "1 túm xanh"
click at [184, 157] on input "SĐT Người Gửi" at bounding box center [163, 157] width 153 height 25
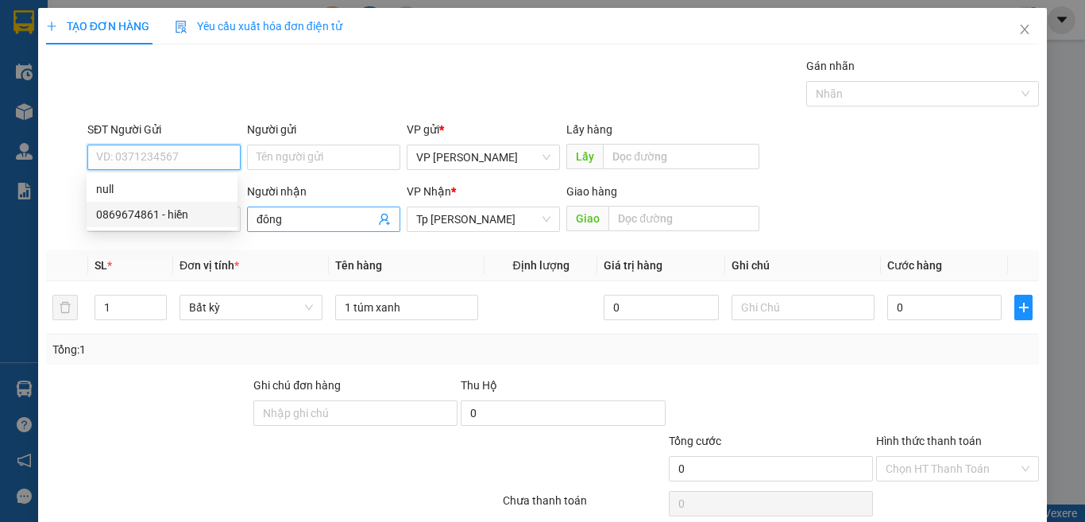
click at [161, 215] on div "0869674861 - hiền" at bounding box center [162, 214] width 132 height 17
type input "0869674861"
type input "hiền"
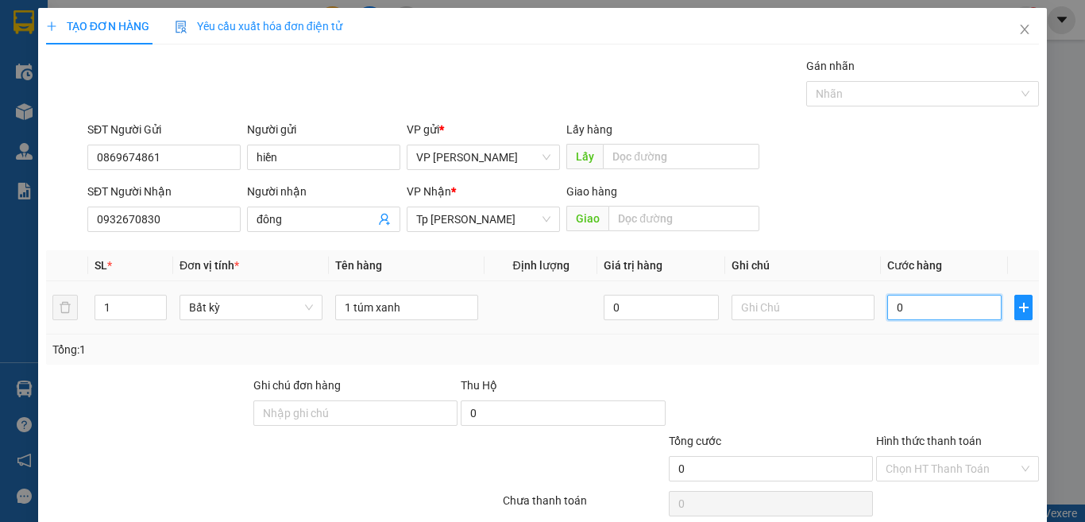
click at [912, 317] on input "0" at bounding box center [945, 307] width 114 height 25
type input "5"
type input "50"
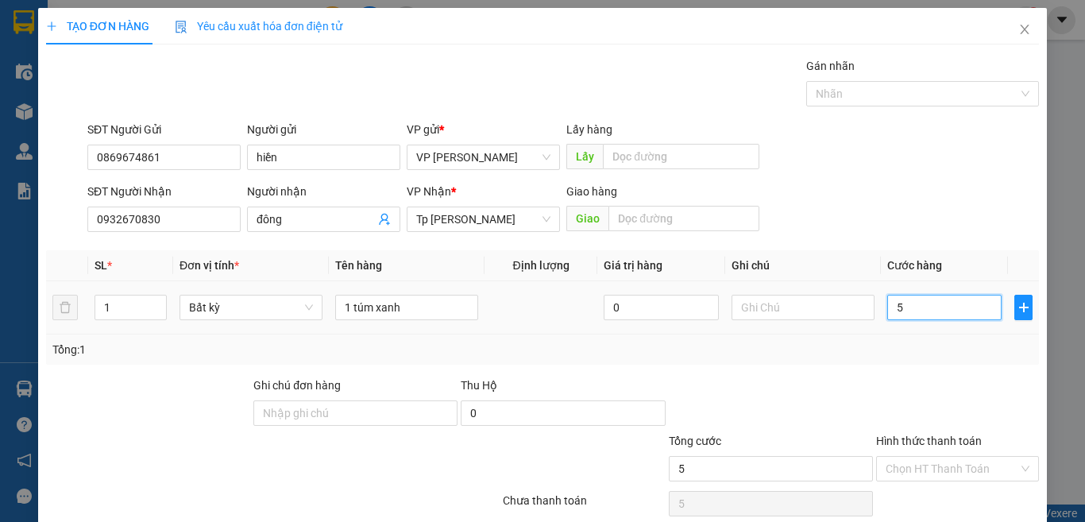
type input "50"
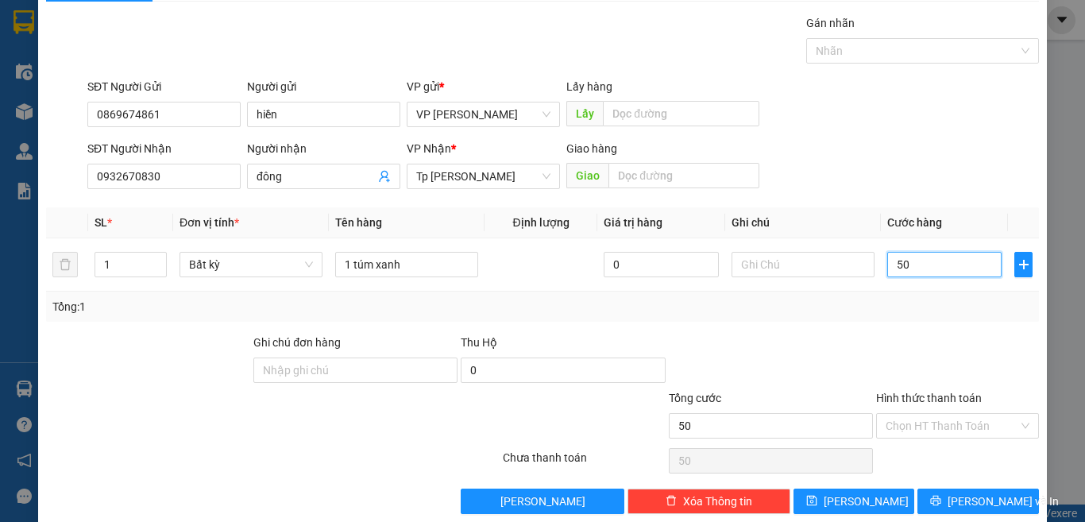
scroll to position [66, 0]
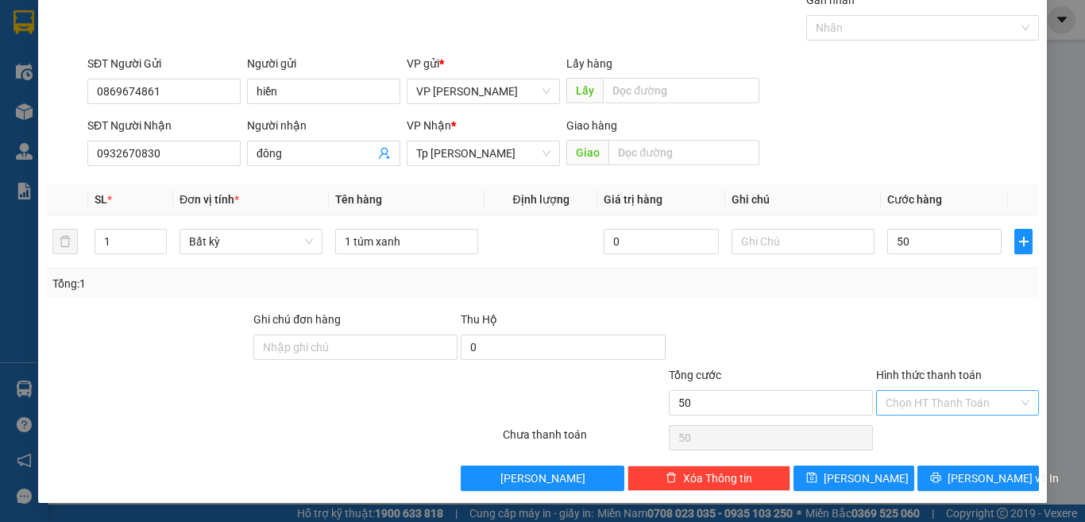
click at [909, 400] on input "Hình thức thanh toán" at bounding box center [952, 403] width 133 height 24
type input "50.000"
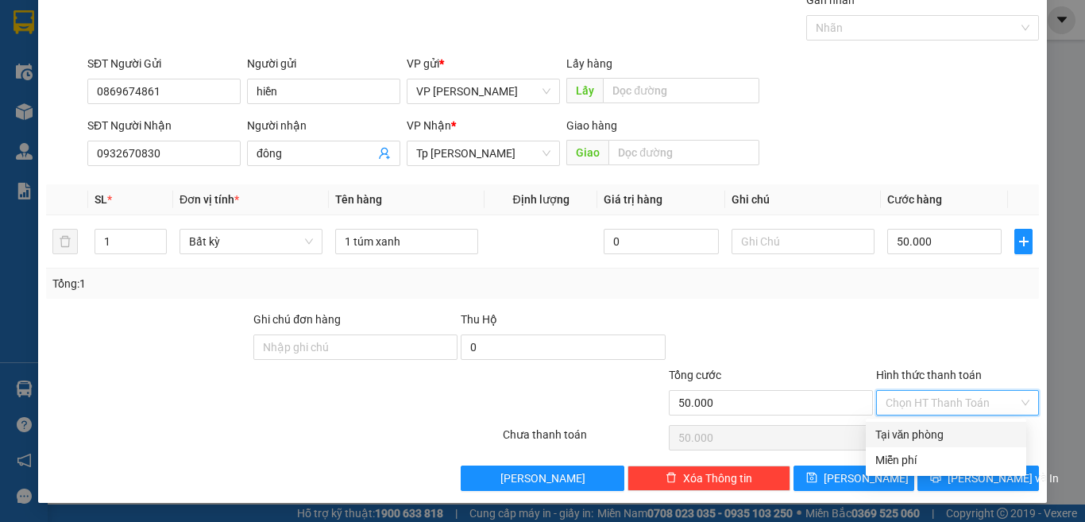
click at [908, 427] on div "Tại văn phòng" at bounding box center [946, 434] width 141 height 17
type input "0"
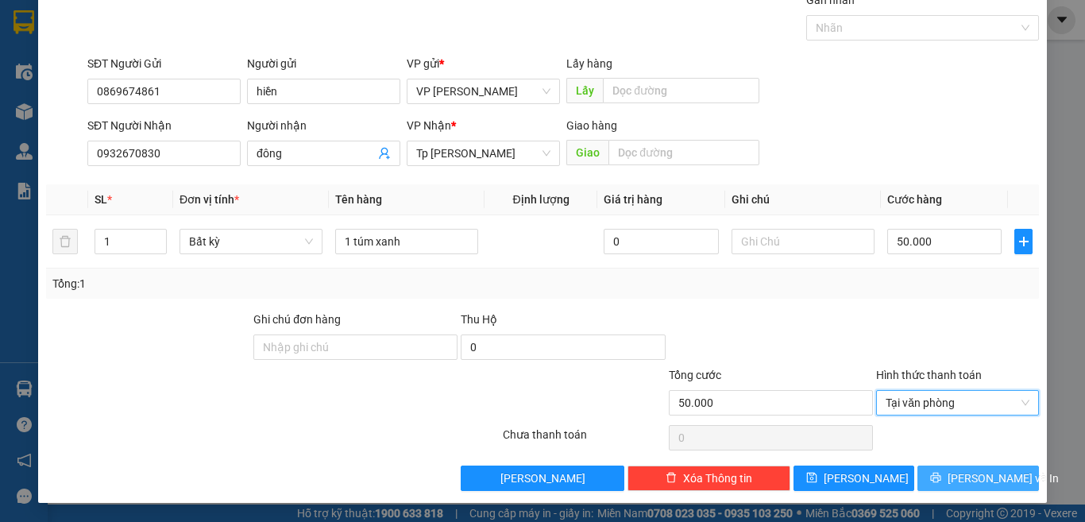
click at [934, 481] on button "[PERSON_NAME] và In" at bounding box center [979, 478] width 122 height 25
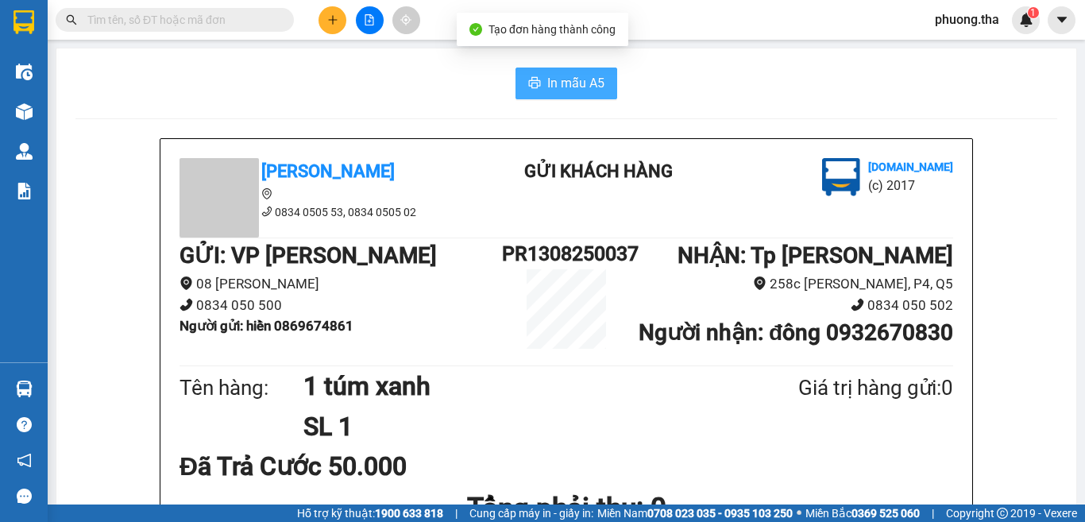
click at [551, 79] on span "In mẫu A5" at bounding box center [575, 83] width 57 height 20
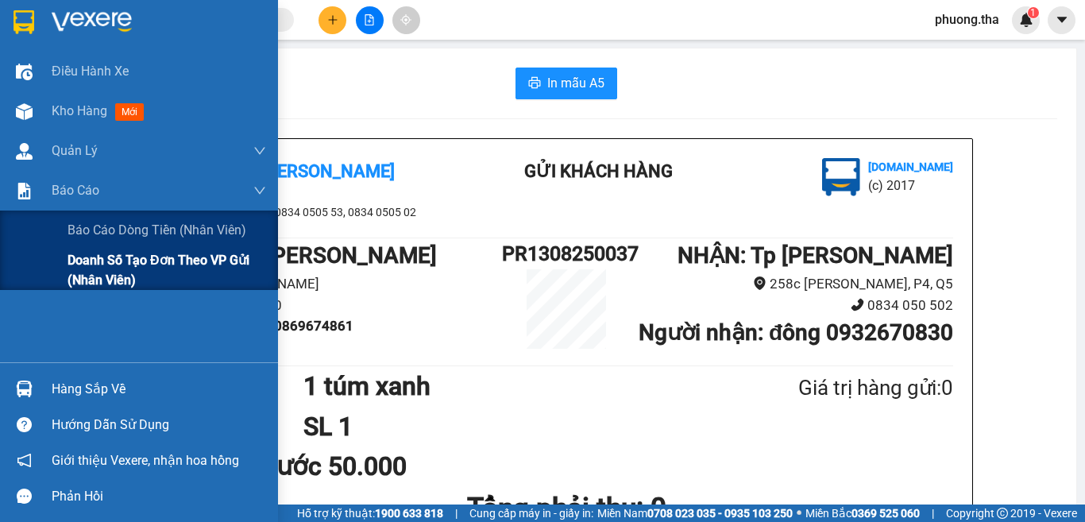
click at [99, 267] on span "Doanh số tạo đơn theo VP gửi (nhân viên)" at bounding box center [167, 270] width 199 height 40
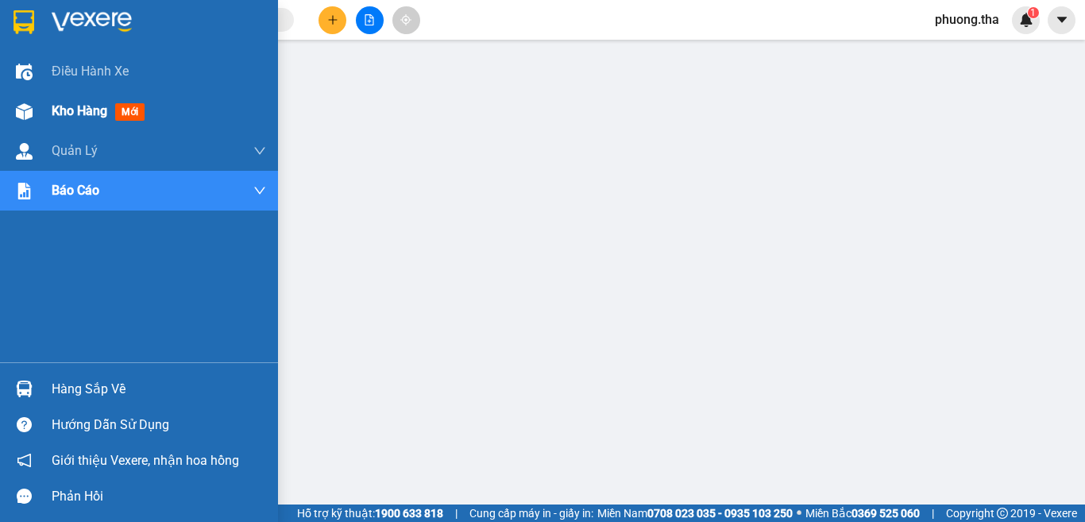
click at [34, 102] on div at bounding box center [24, 112] width 28 height 28
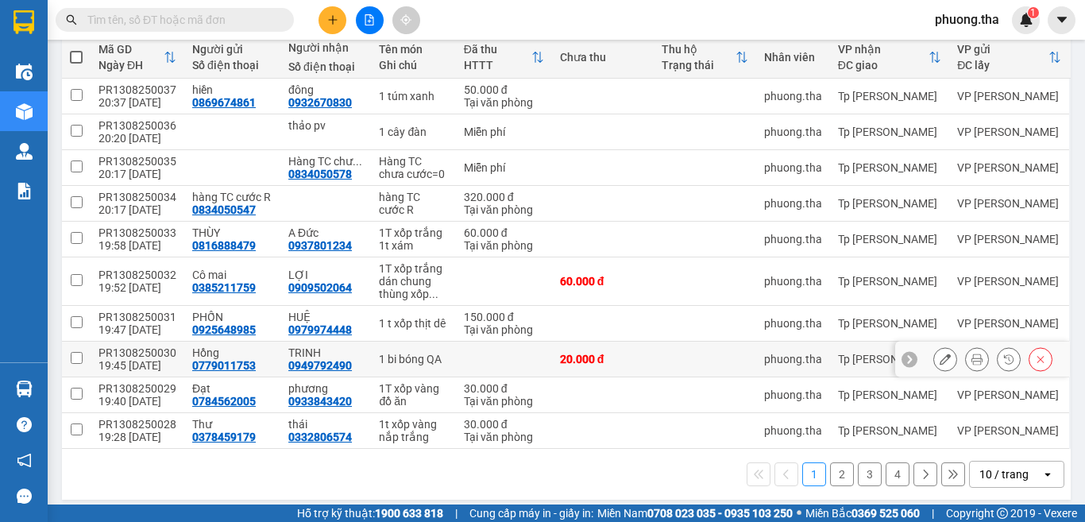
scroll to position [197, 0]
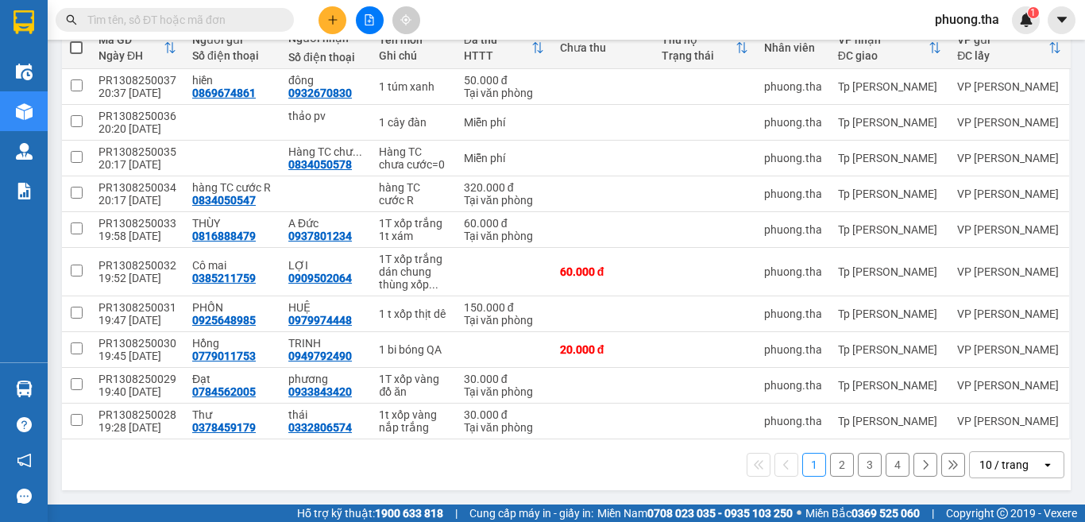
click at [980, 464] on div "10 / trang" at bounding box center [1004, 465] width 49 height 16
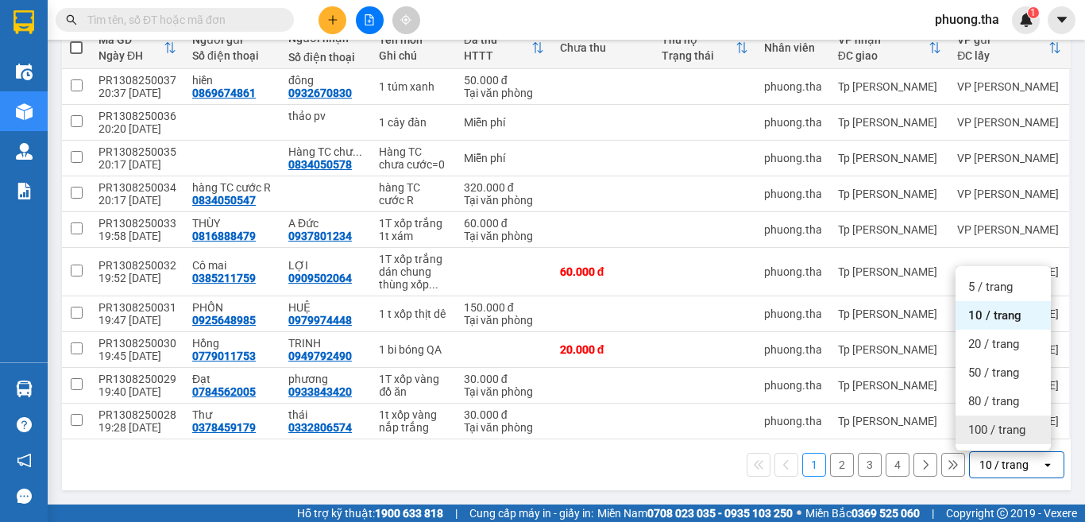
click at [985, 416] on div "100 / trang" at bounding box center [1003, 430] width 95 height 29
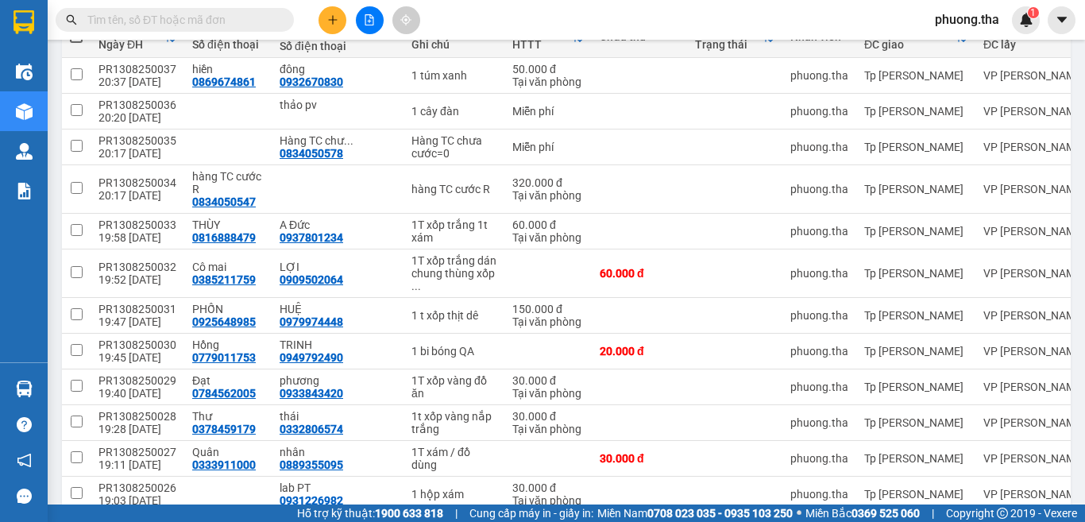
scroll to position [0, 0]
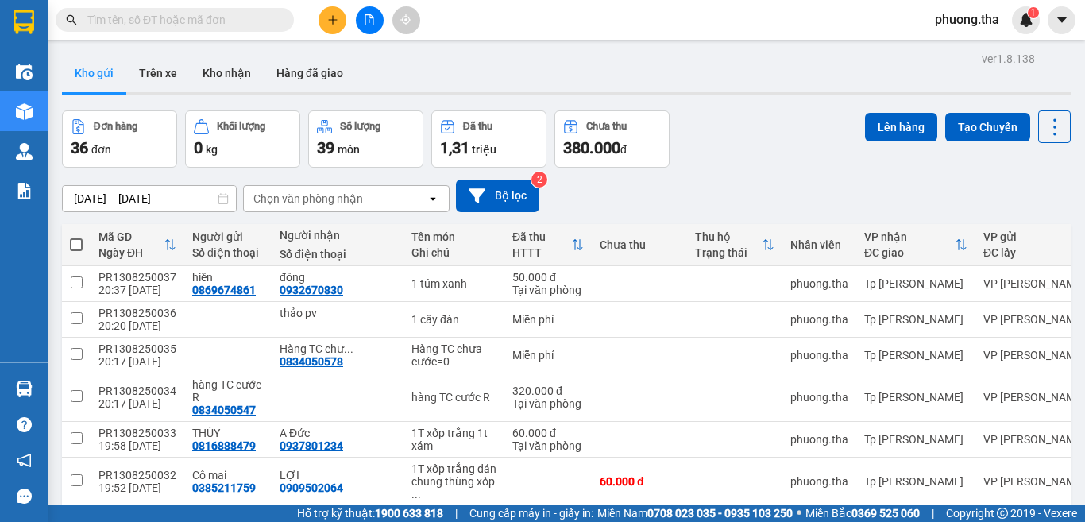
click at [75, 247] on span at bounding box center [76, 244] width 13 height 13
click at [76, 237] on input "checkbox" at bounding box center [76, 237] width 0 height 0
checkbox input "true"
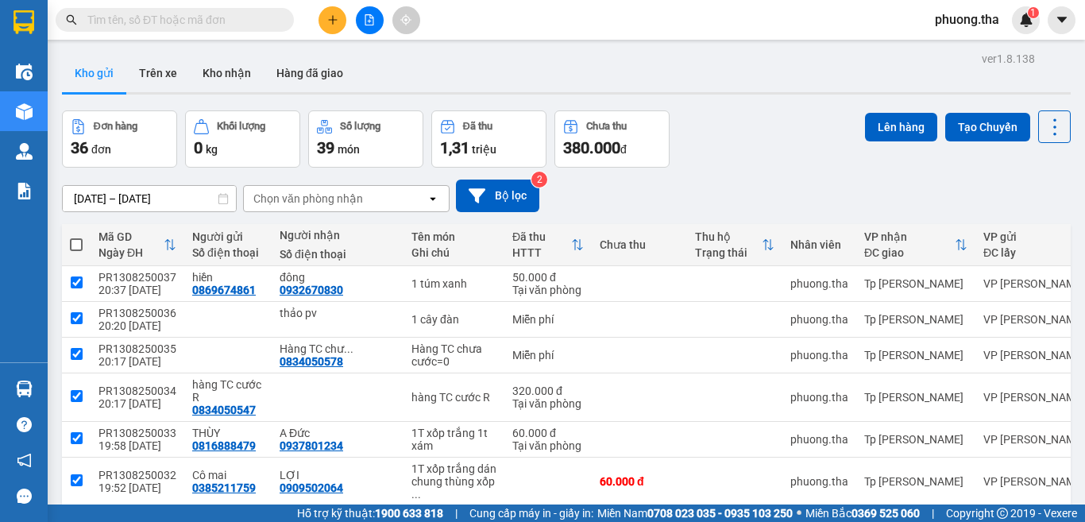
checkbox input "true"
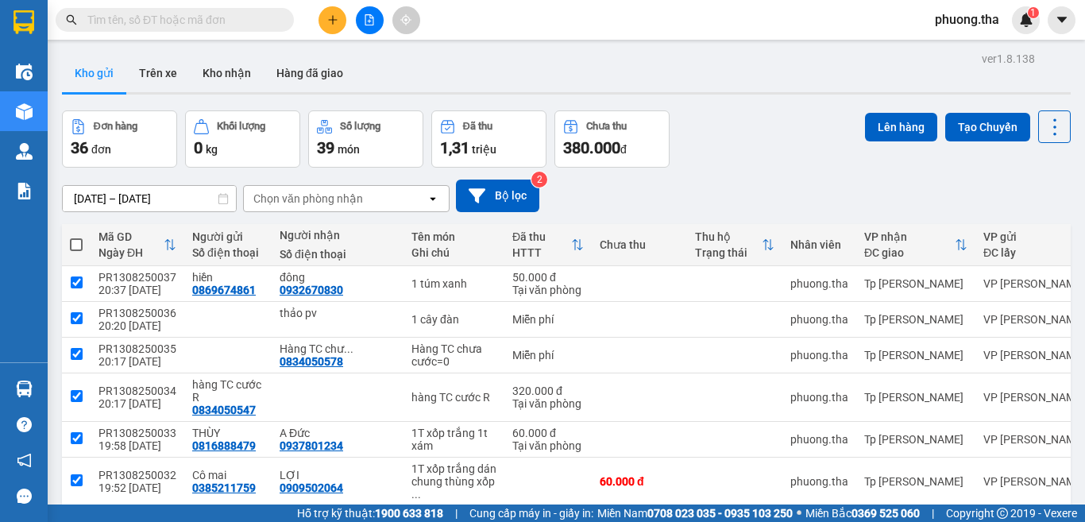
checkbox input "true"
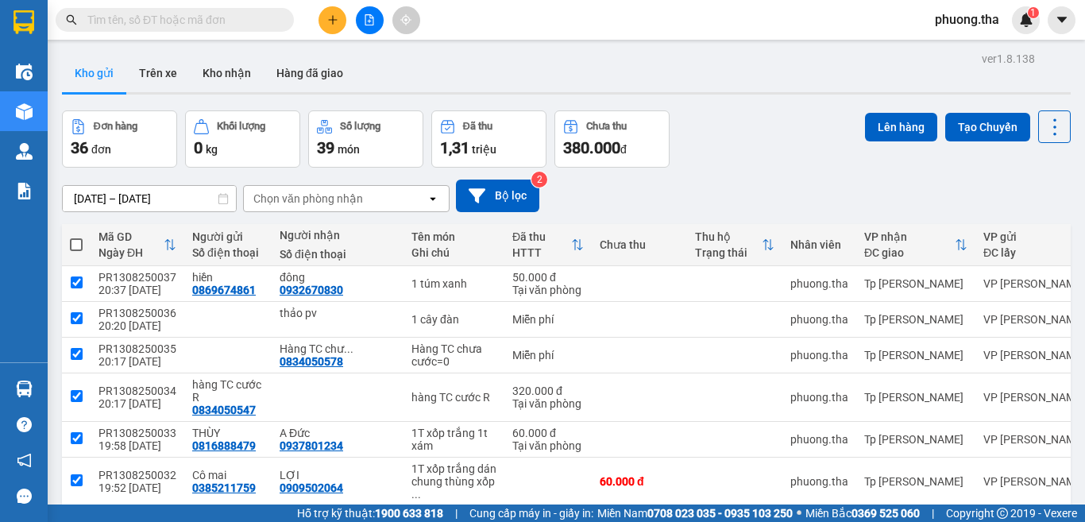
checkbox input "true"
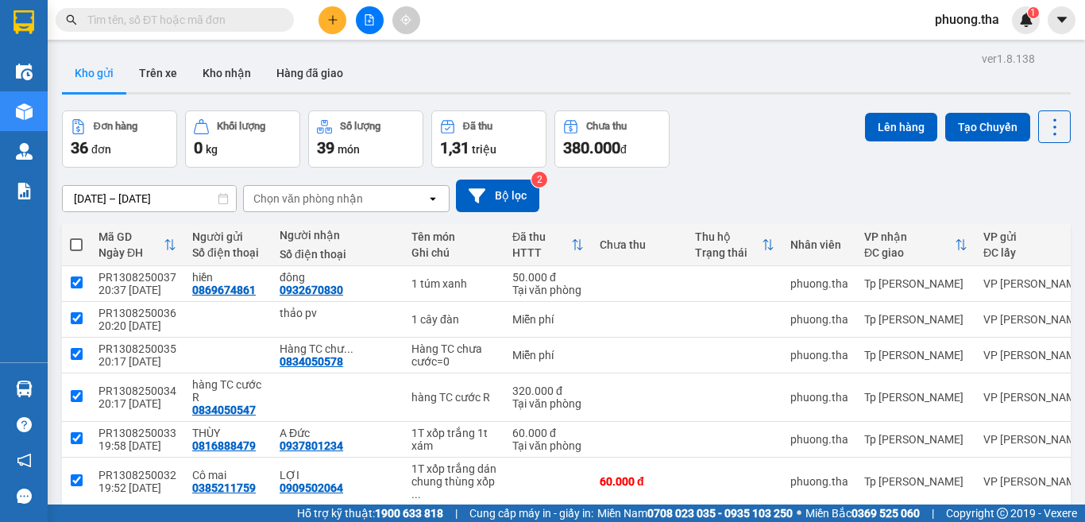
checkbox input "true"
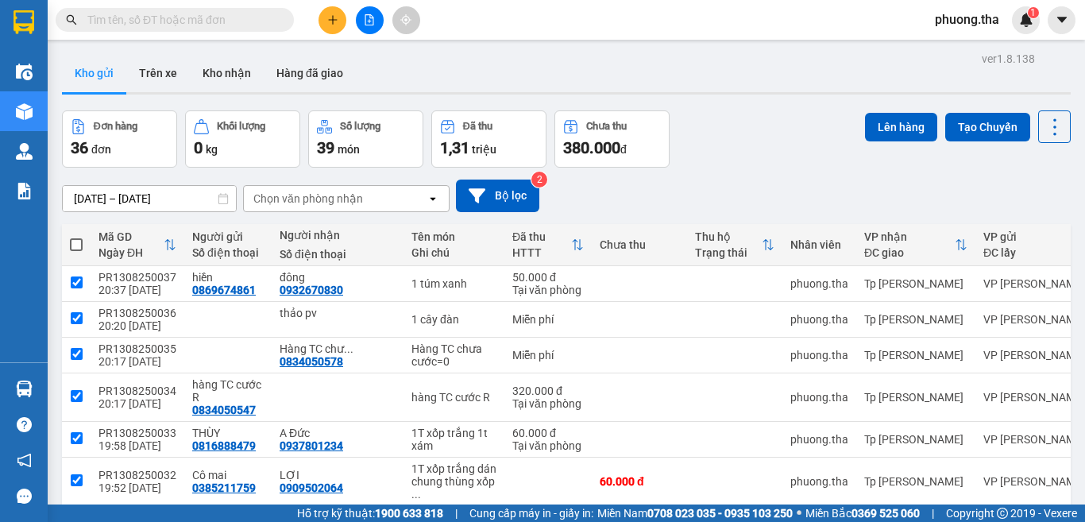
checkbox input "true"
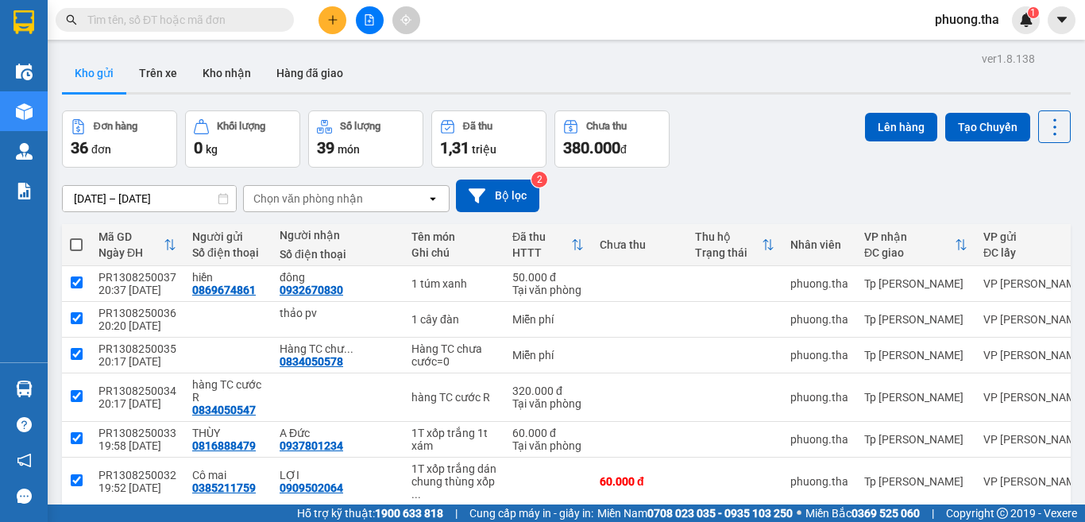
checkbox input "true"
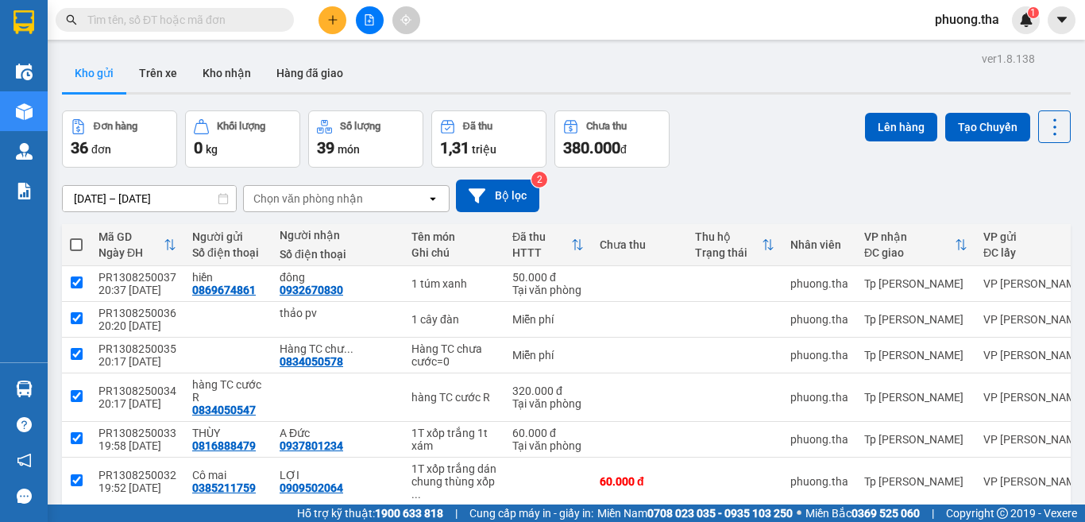
checkbox input "true"
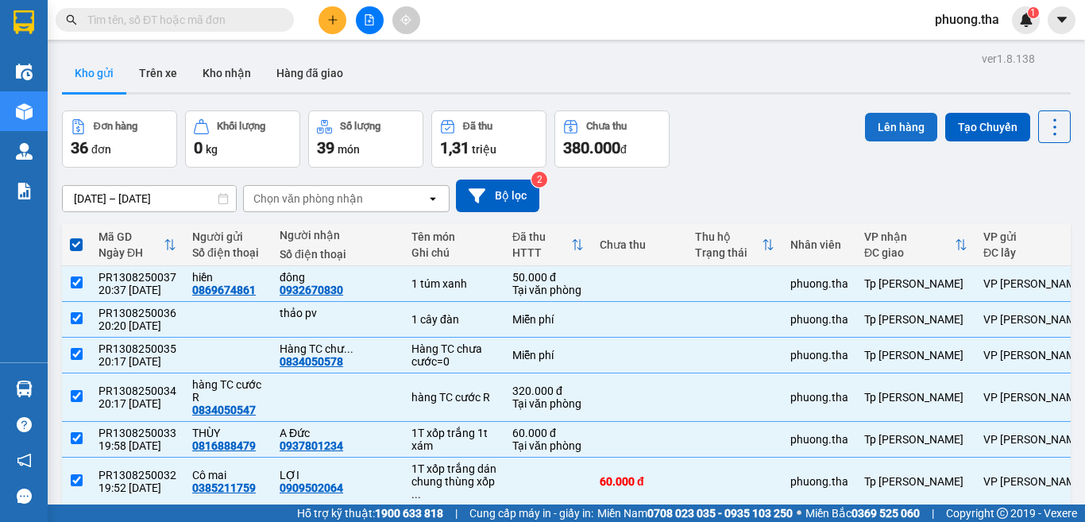
click at [882, 127] on button "Lên hàng" at bounding box center [901, 127] width 72 height 29
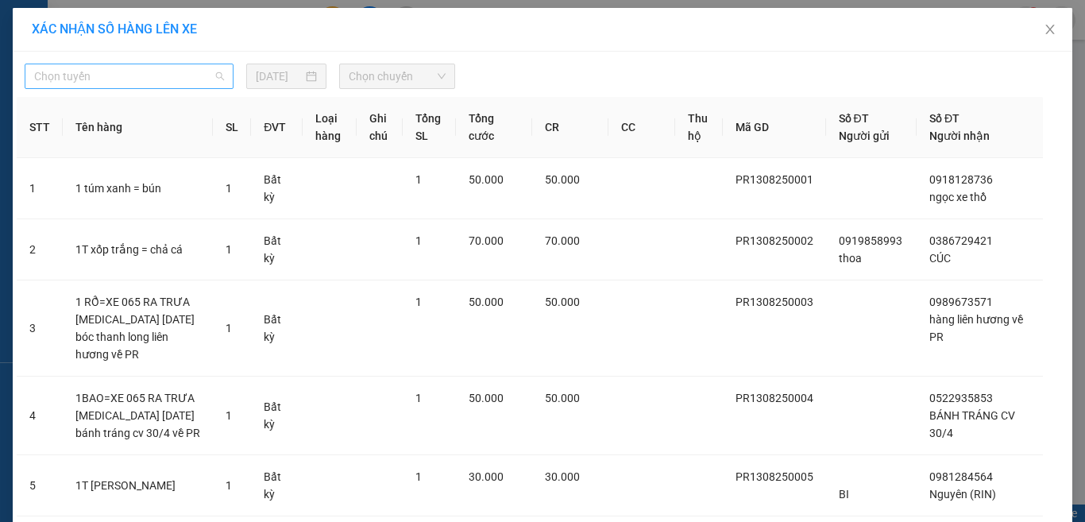
click at [162, 72] on span "Chọn tuyến" at bounding box center [129, 76] width 190 height 24
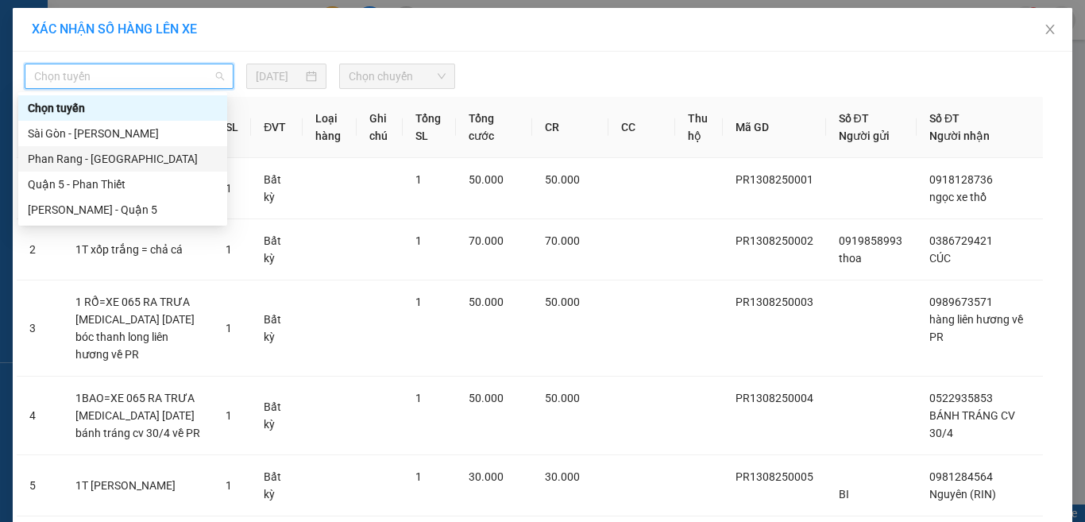
click at [68, 160] on div "Phan Rang - Sài Gòn" at bounding box center [123, 158] width 190 height 17
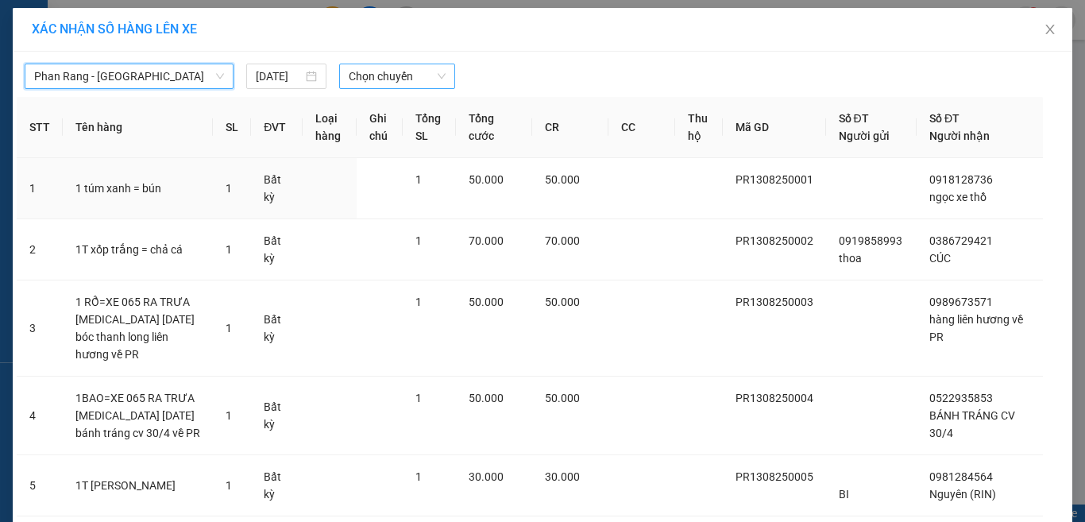
click at [381, 84] on span "Chọn chuyến" at bounding box center [398, 76] width 98 height 24
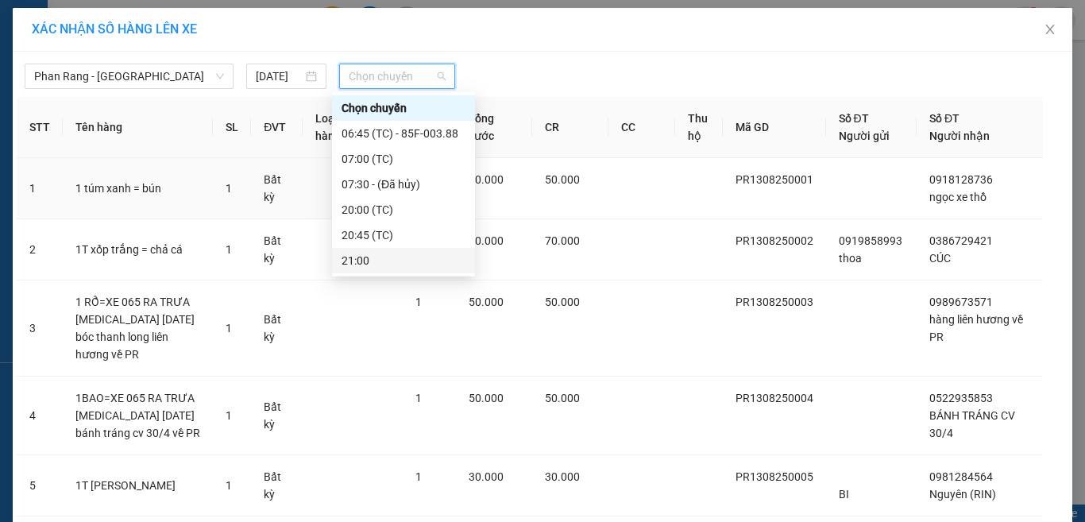
click at [372, 251] on div "21:00" at bounding box center [403, 260] width 143 height 25
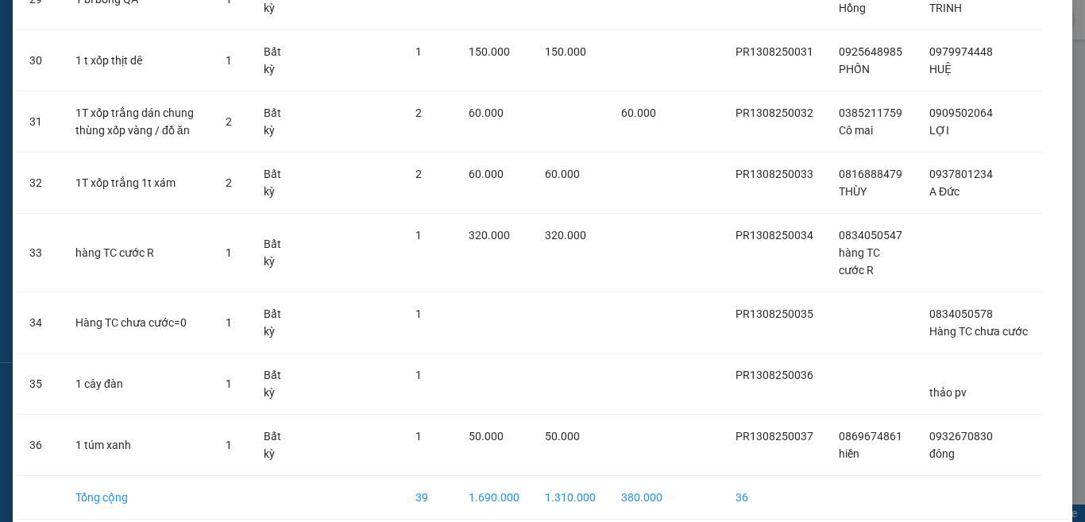
scroll to position [2052, 0]
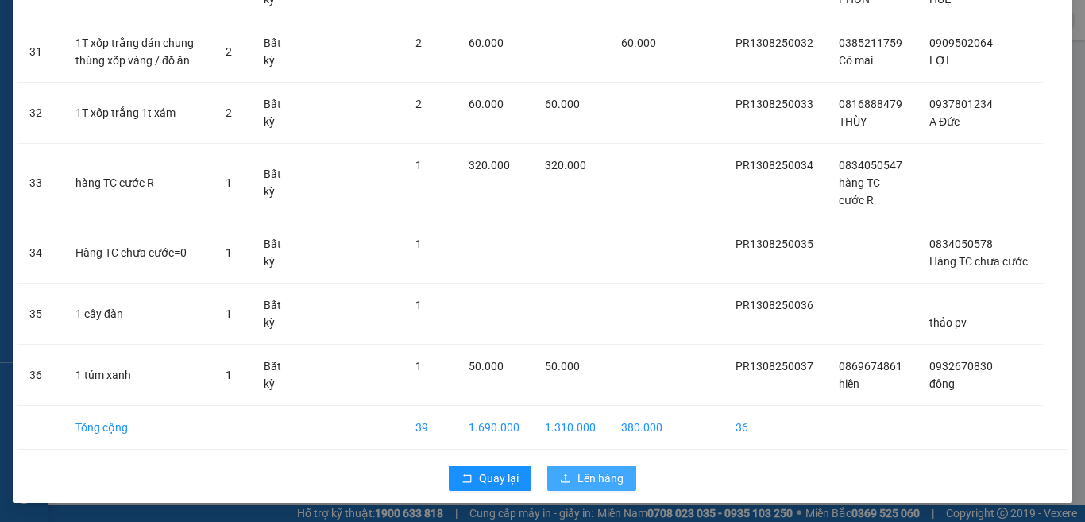
click at [578, 478] on span "Lên hàng" at bounding box center [601, 478] width 46 height 17
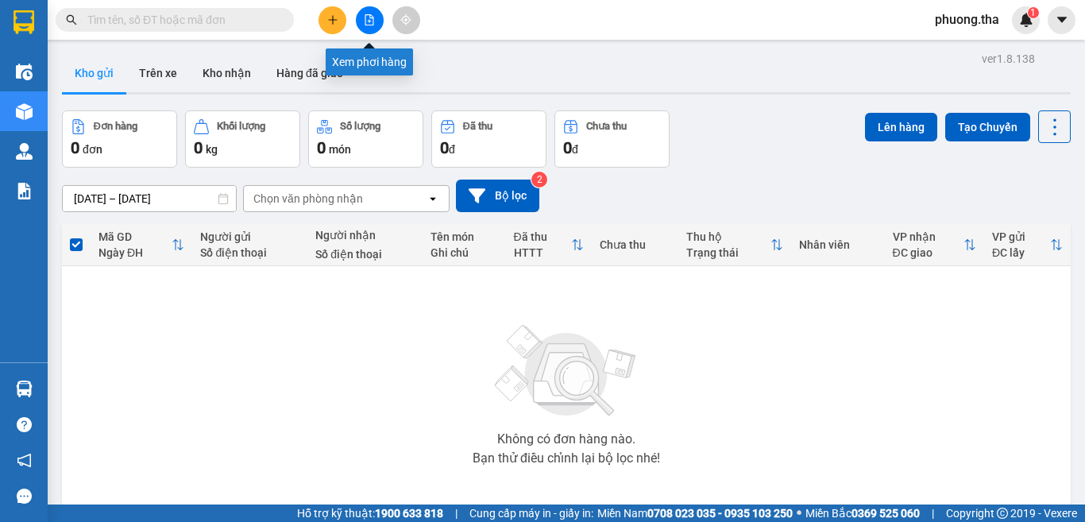
click at [370, 14] on button at bounding box center [370, 20] width 28 height 28
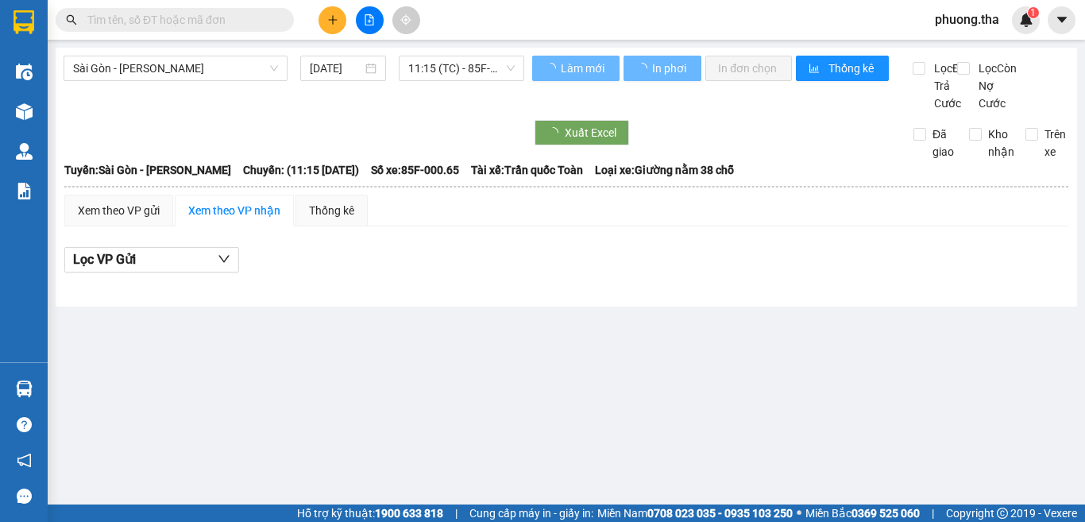
click at [152, 60] on span "Sài Gòn - Phan Rang" at bounding box center [175, 68] width 205 height 24
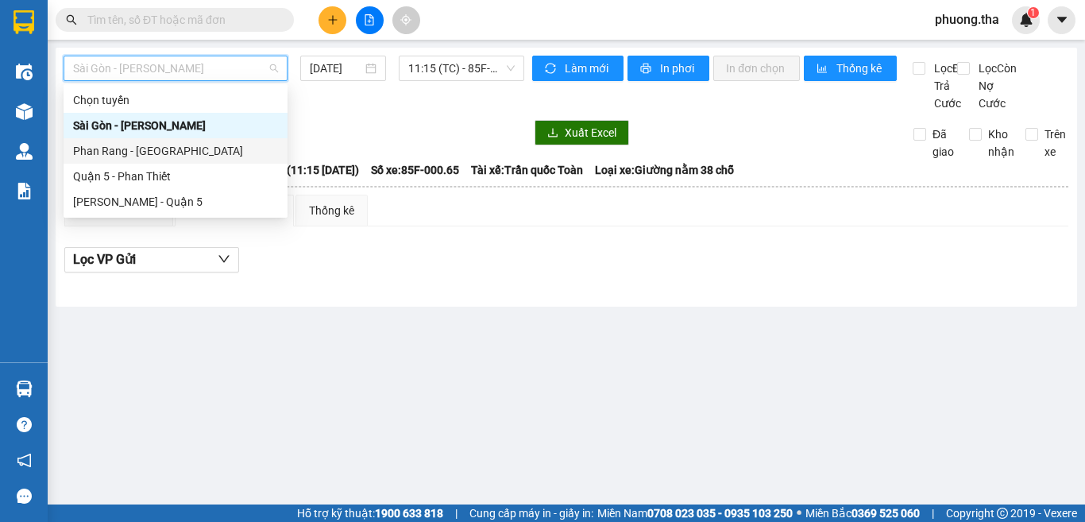
drag, startPoint x: 146, startPoint y: 159, endPoint x: 373, endPoint y: 127, distance: 229.5
click at [145, 159] on div "Phan Rang - Sài Gòn" at bounding box center [175, 150] width 205 height 17
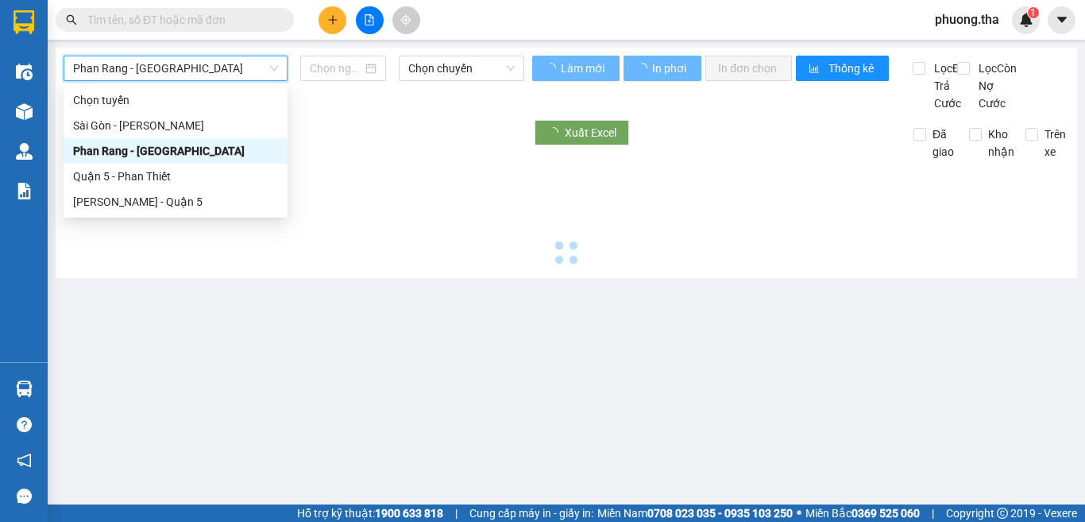
type input "13/08/2025"
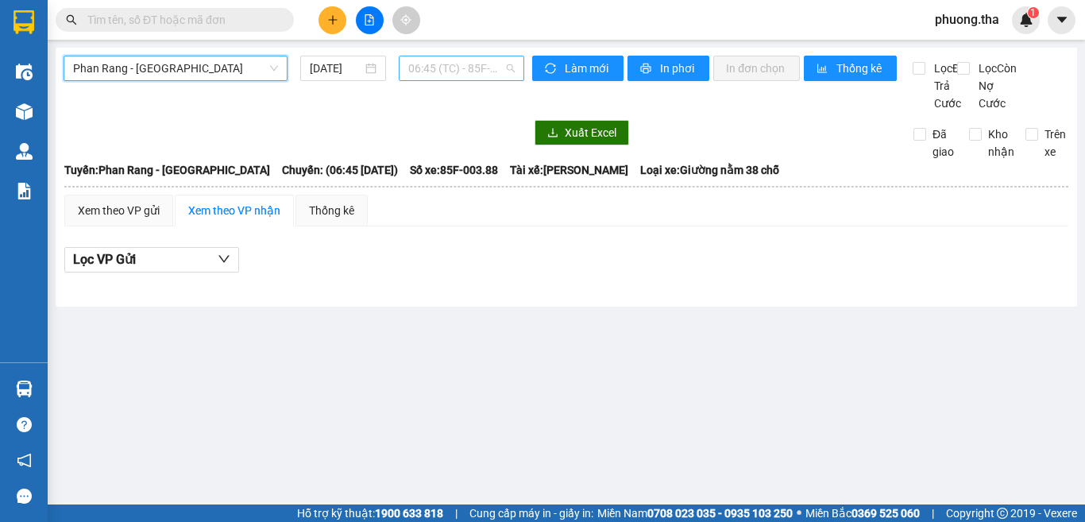
click at [457, 70] on span "06:45 (TC) - 85F-003.88" at bounding box center [461, 68] width 106 height 24
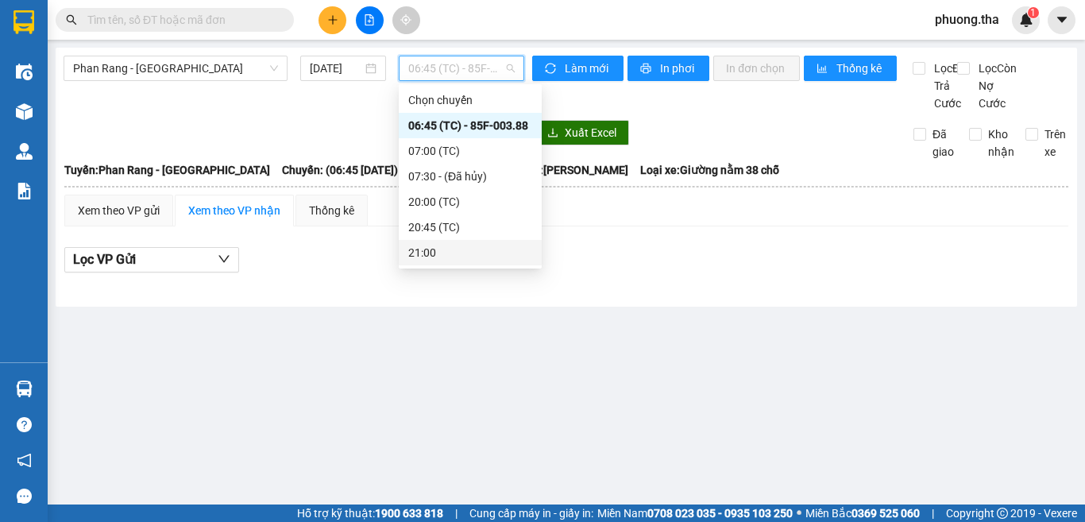
click at [441, 251] on div "21:00" at bounding box center [470, 252] width 124 height 17
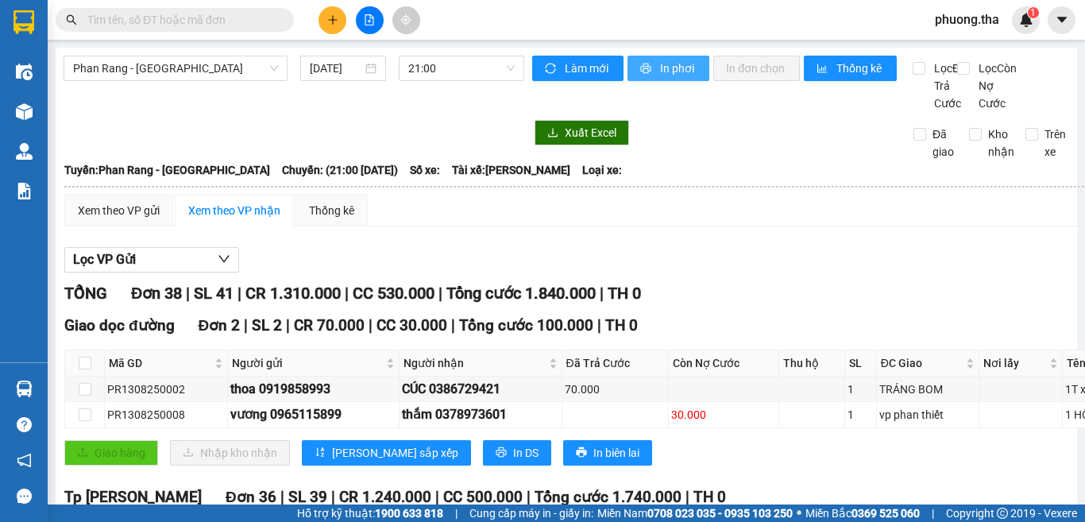
click at [674, 64] on span "In phơi" at bounding box center [678, 68] width 37 height 17
